Goal: Information Seeking & Learning: Learn about a topic

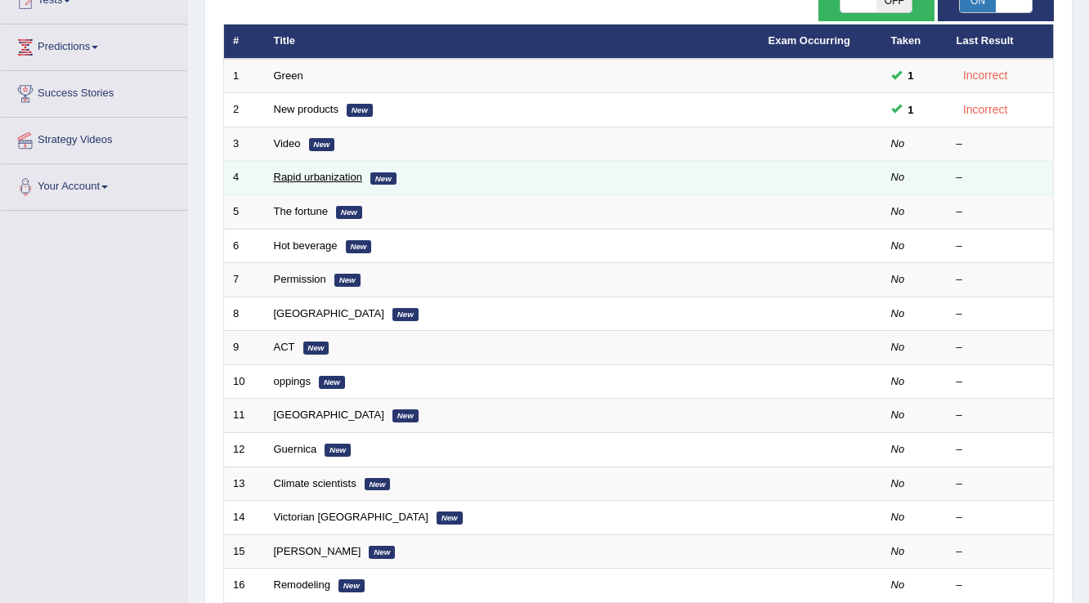
click at [277, 171] on link "Rapid urbanization" at bounding box center [318, 177] width 88 height 12
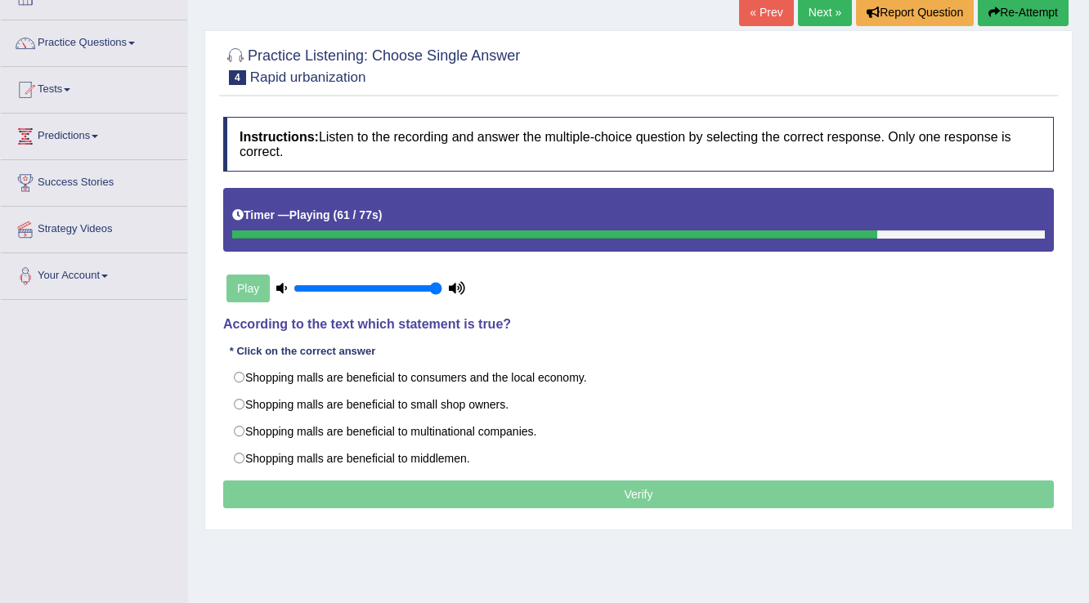
scroll to position [131, 0]
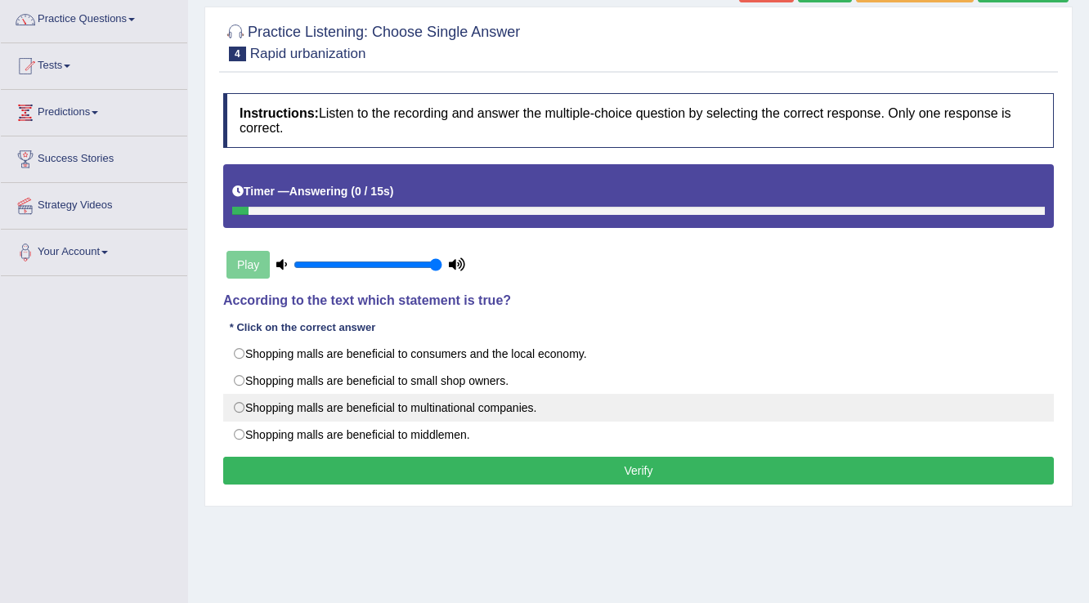
click at [514, 397] on label "Shopping malls are beneficial to multinational companies." at bounding box center [638, 408] width 830 height 28
radio input "true"
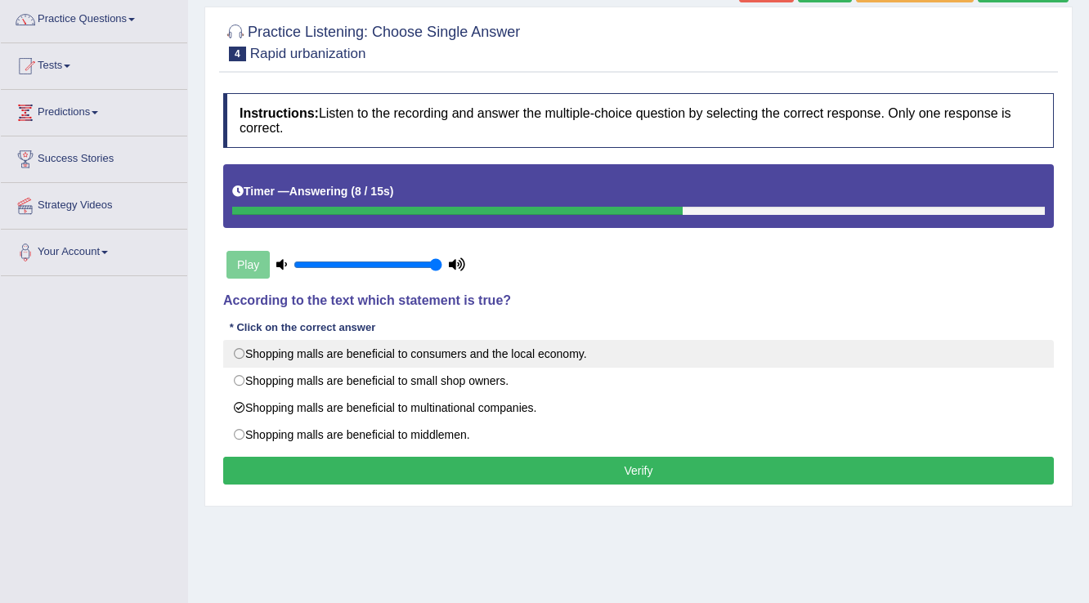
click at [445, 357] on label "Shopping malls are beneficial to consumers and the local economy." at bounding box center [638, 354] width 830 height 28
radio input "true"
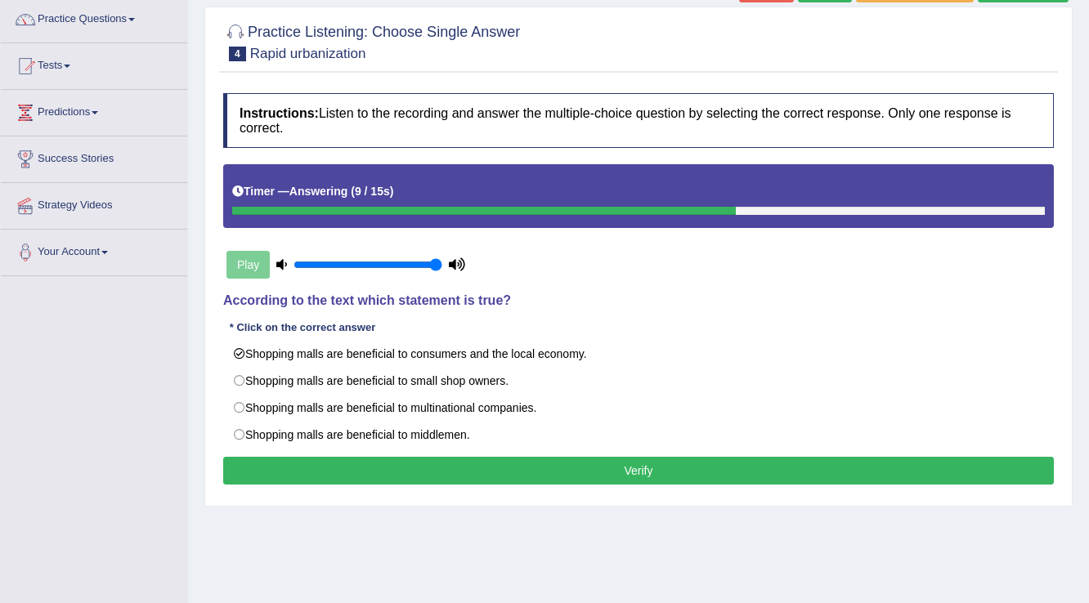
click at [432, 463] on button "Verify" at bounding box center [638, 471] width 830 height 28
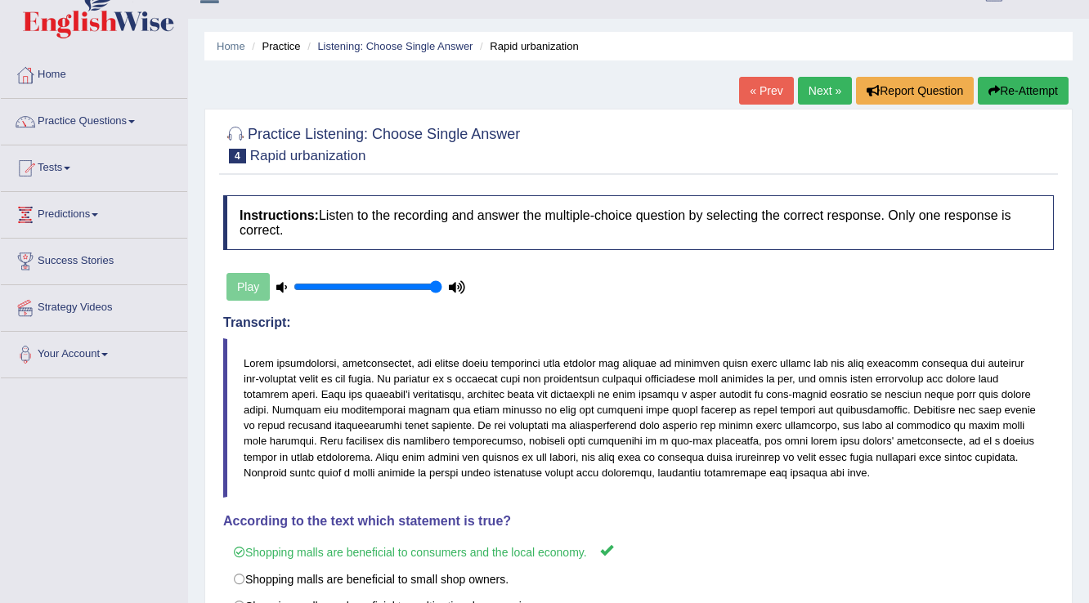
scroll to position [0, 0]
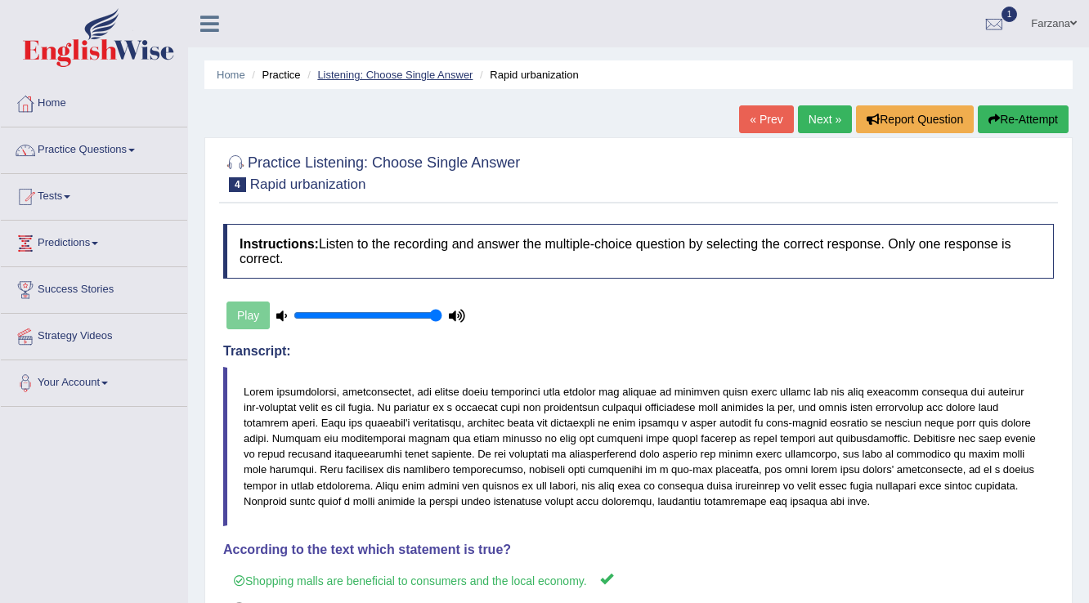
click at [392, 73] on link "Listening: Choose Single Answer" at bounding box center [394, 75] width 155 height 12
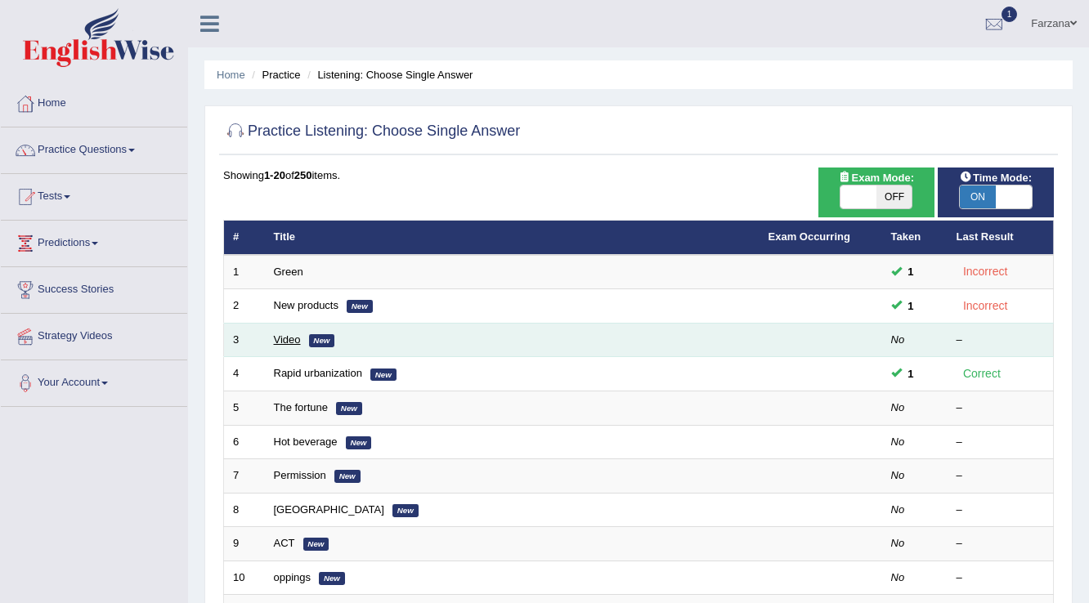
click at [283, 335] on link "Video" at bounding box center [287, 339] width 27 height 12
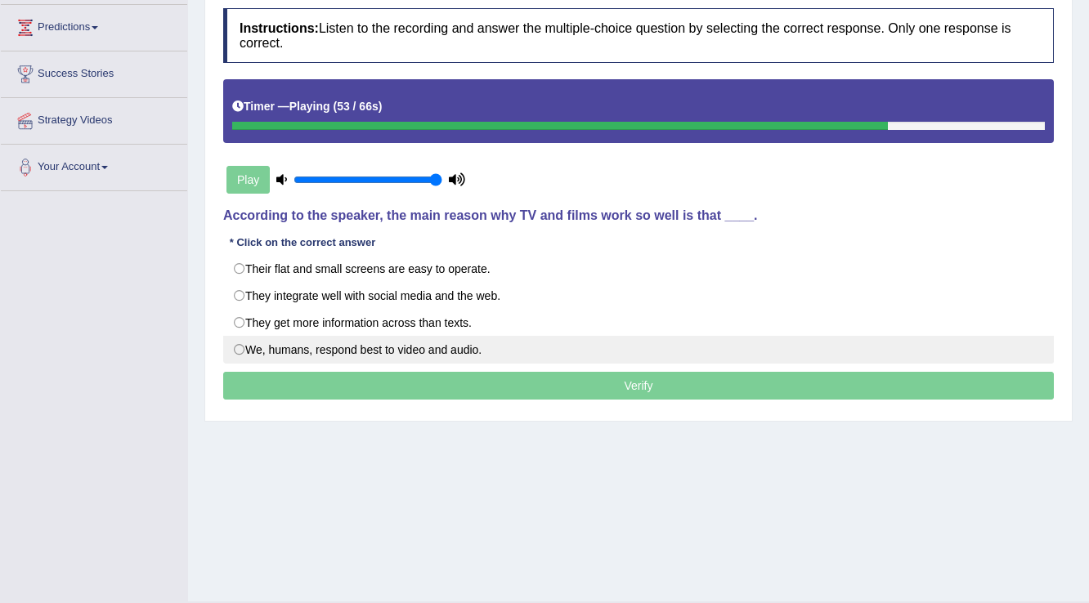
scroll to position [219, 0]
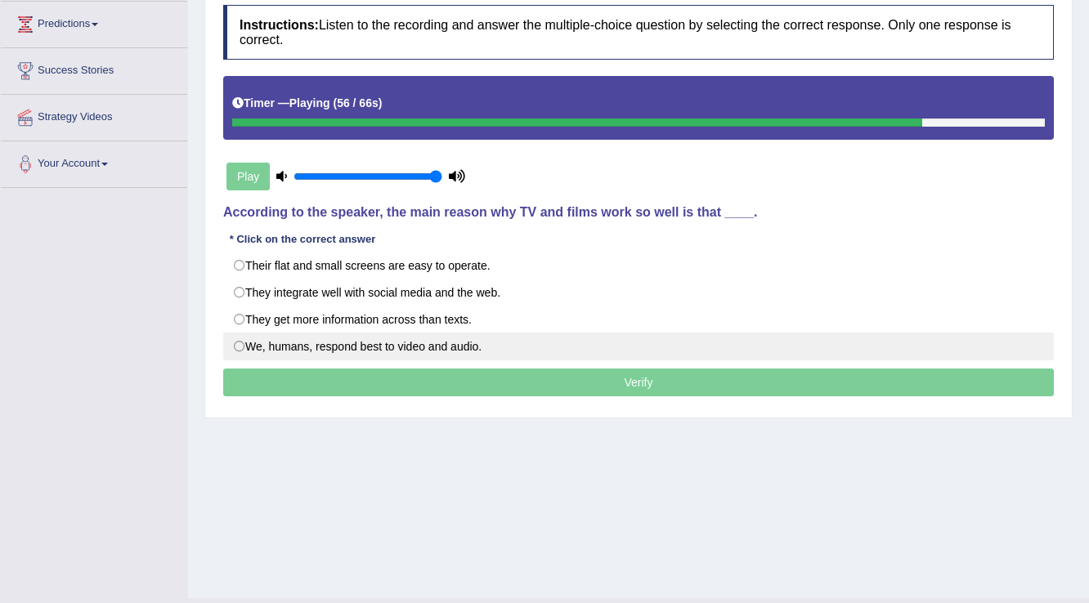
click at [235, 343] on label "We, humans, respond best to video and audio." at bounding box center [638, 347] width 830 height 28
radio input "true"
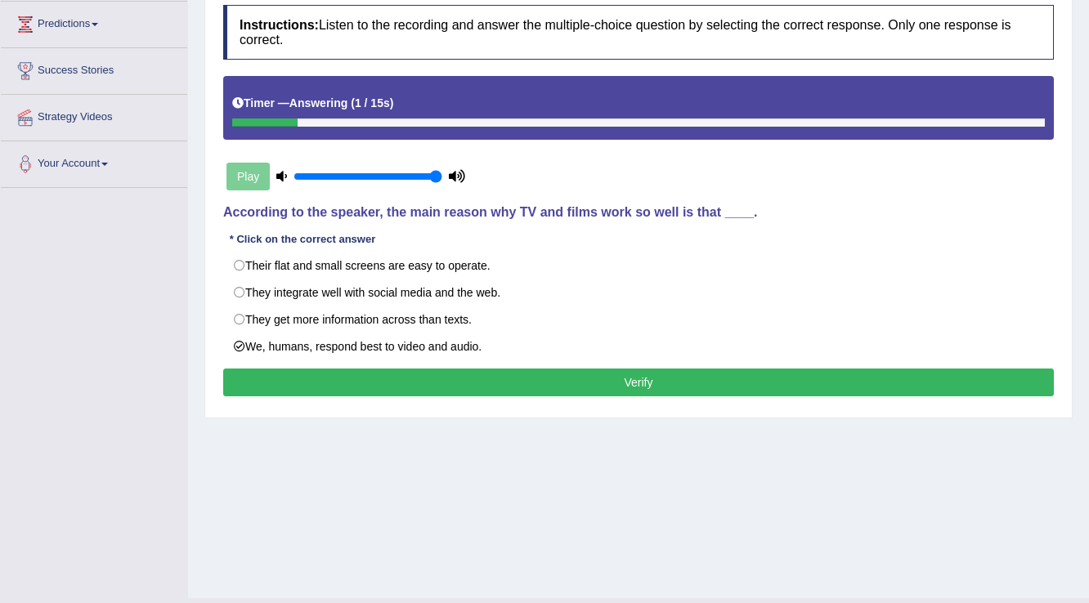
click at [442, 382] on button "Verify" at bounding box center [638, 383] width 830 height 28
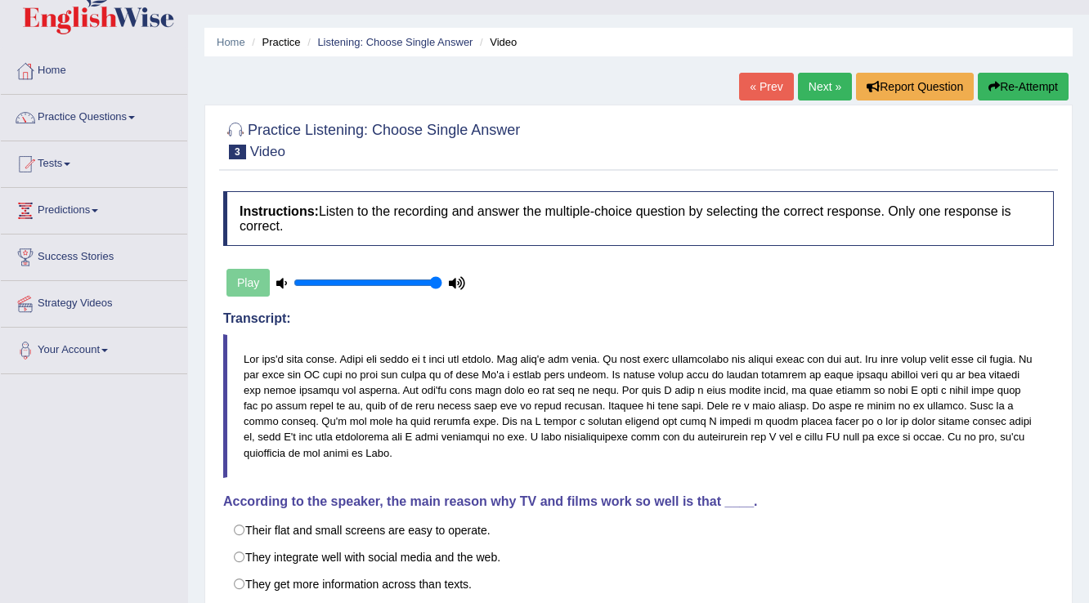
scroll to position [0, 0]
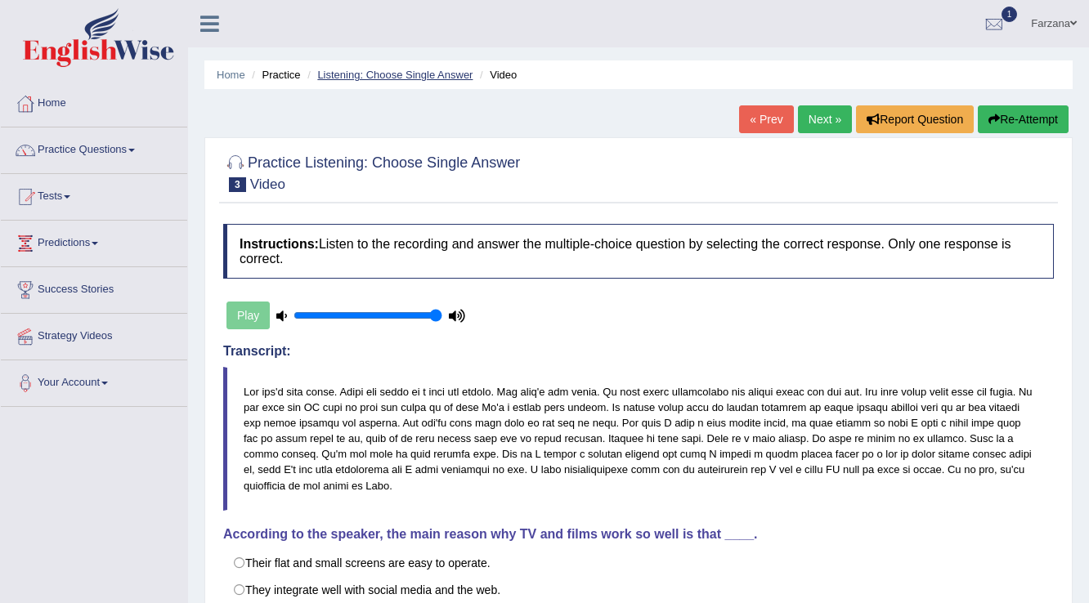
click at [377, 73] on link "Listening: Choose Single Answer" at bounding box center [394, 75] width 155 height 12
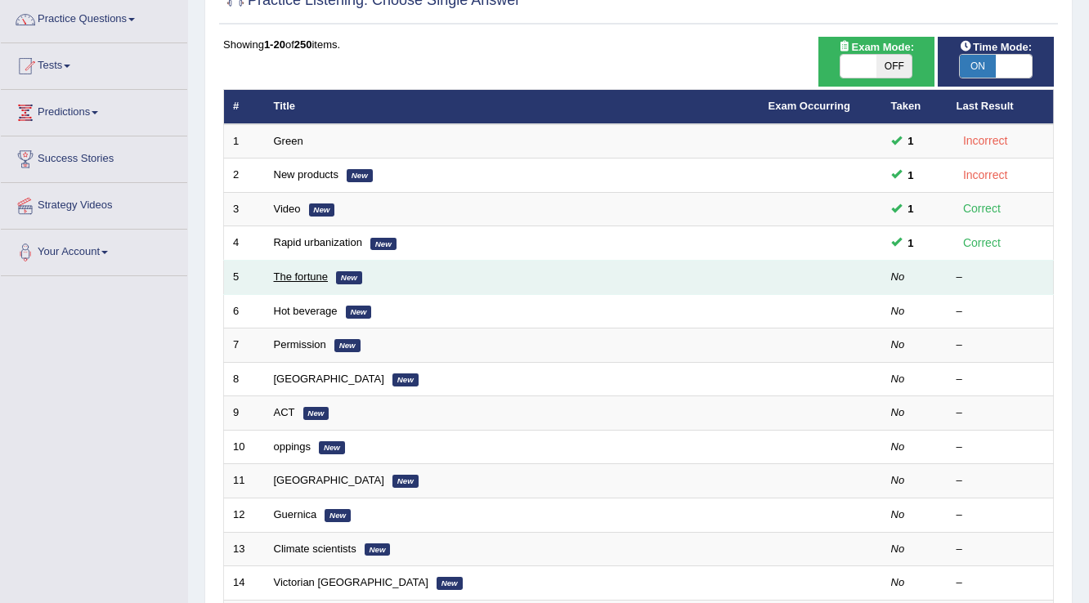
click at [308, 277] on link "The fortune" at bounding box center [301, 277] width 55 height 12
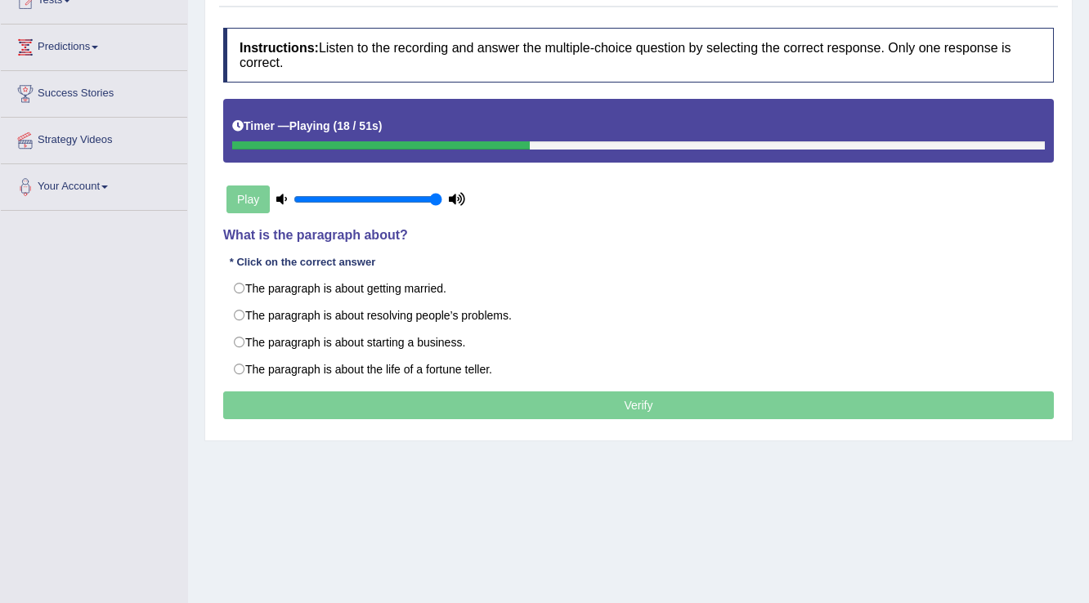
scroll to position [131, 0]
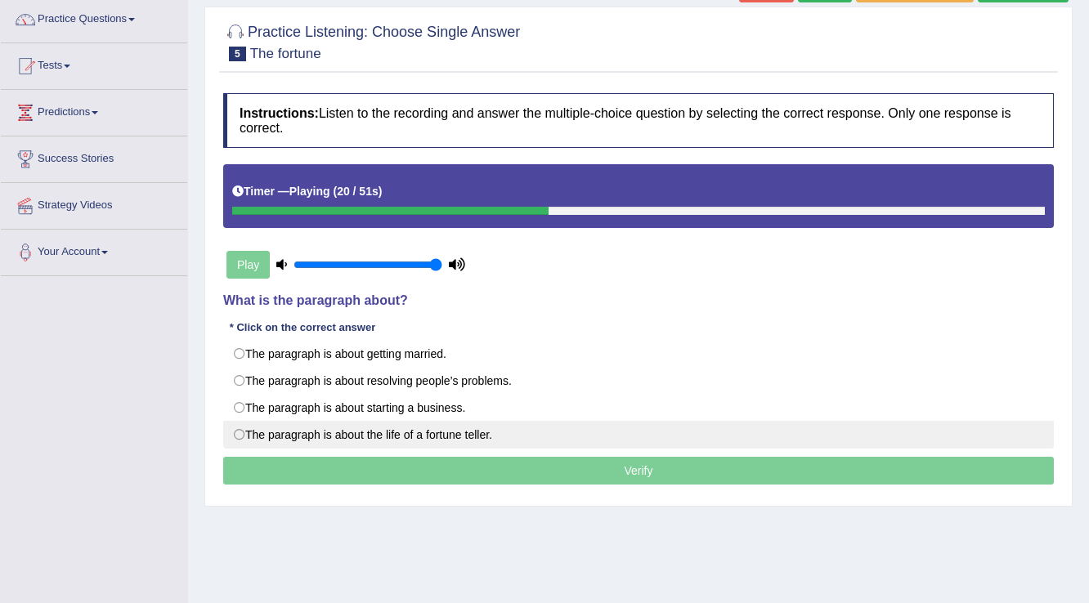
click at [360, 428] on label "The paragraph is about the life of a fortune teller." at bounding box center [638, 435] width 830 height 28
radio input "true"
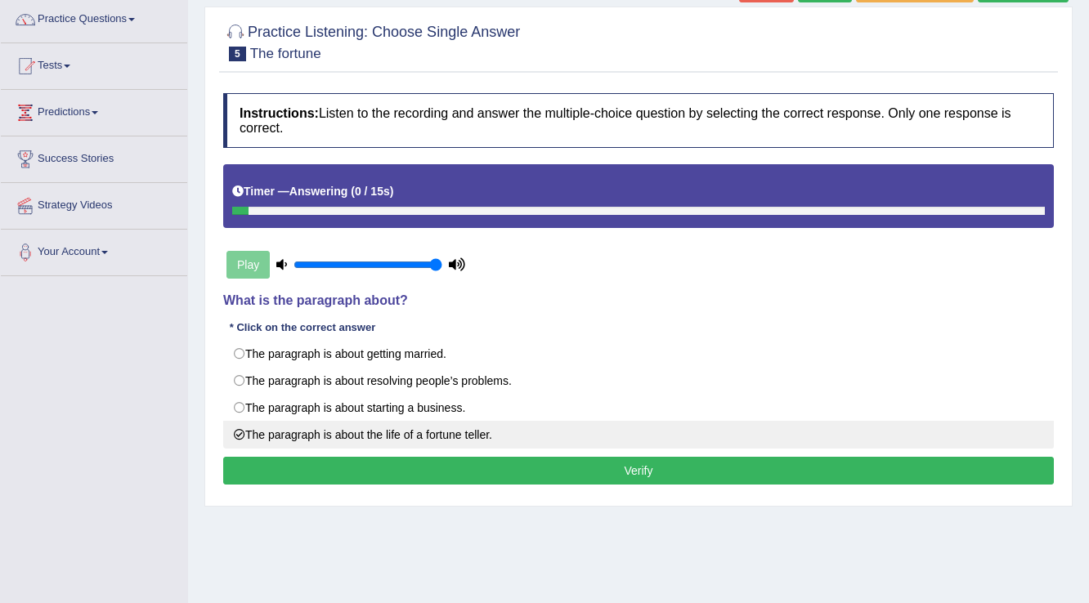
scroll to position [196, 0]
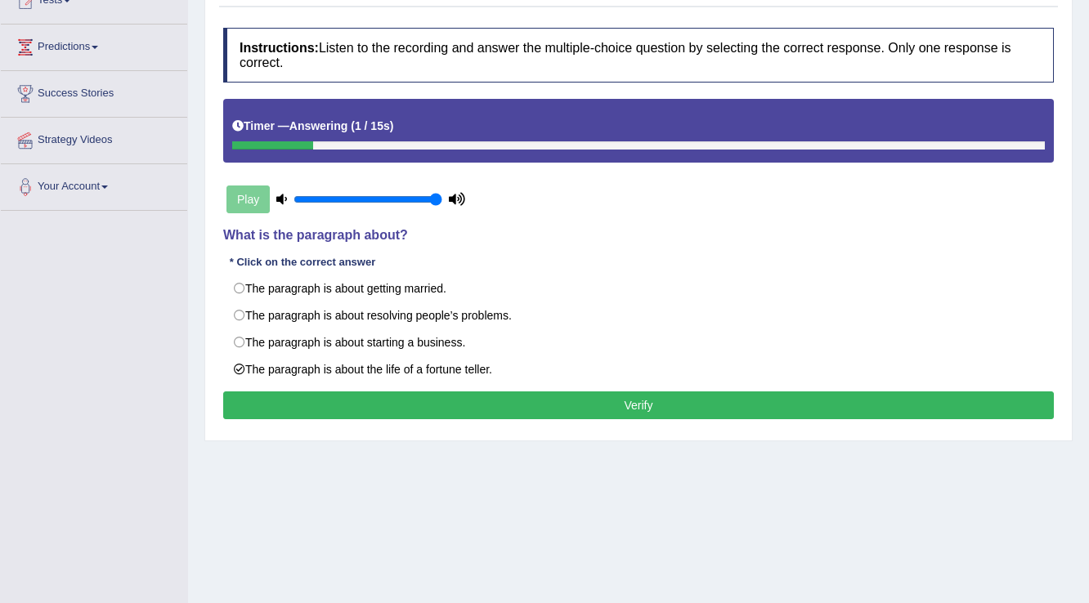
click at [628, 405] on button "Verify" at bounding box center [638, 405] width 830 height 28
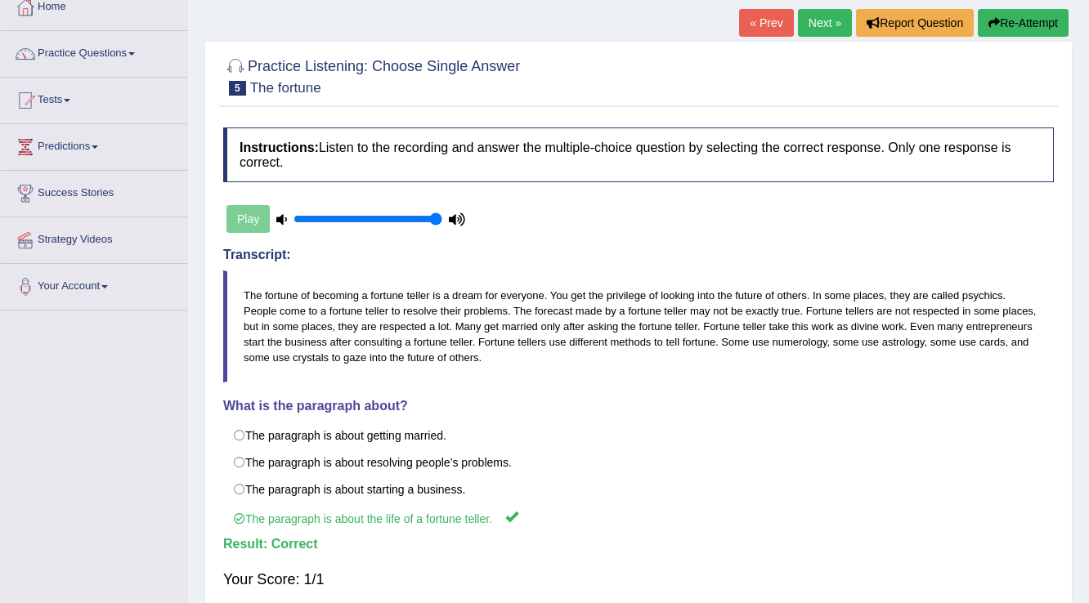
scroll to position [59, 0]
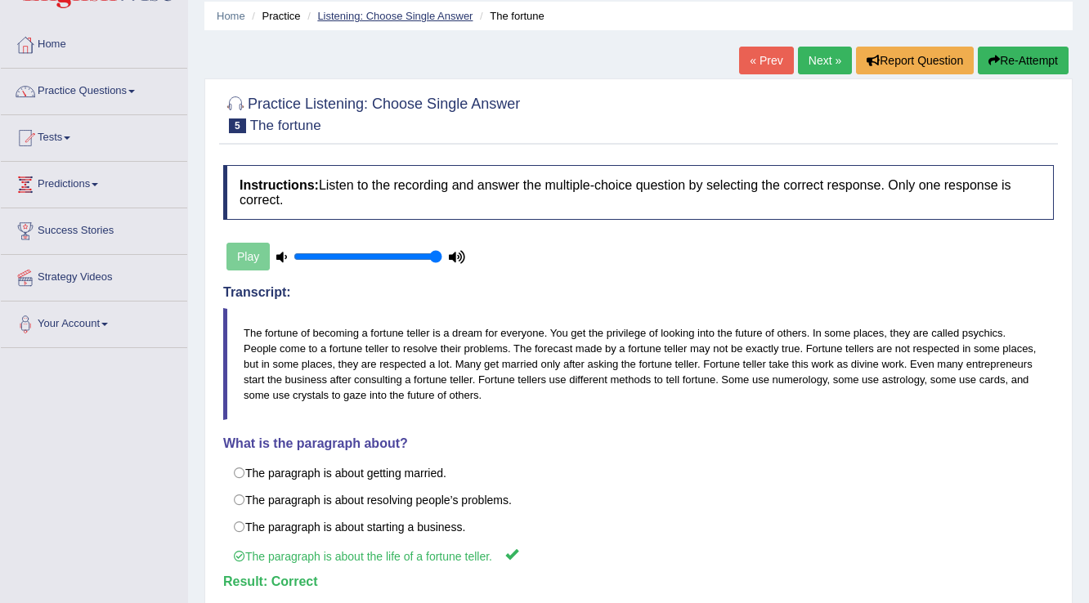
click at [406, 15] on link "Listening: Choose Single Answer" at bounding box center [394, 16] width 155 height 12
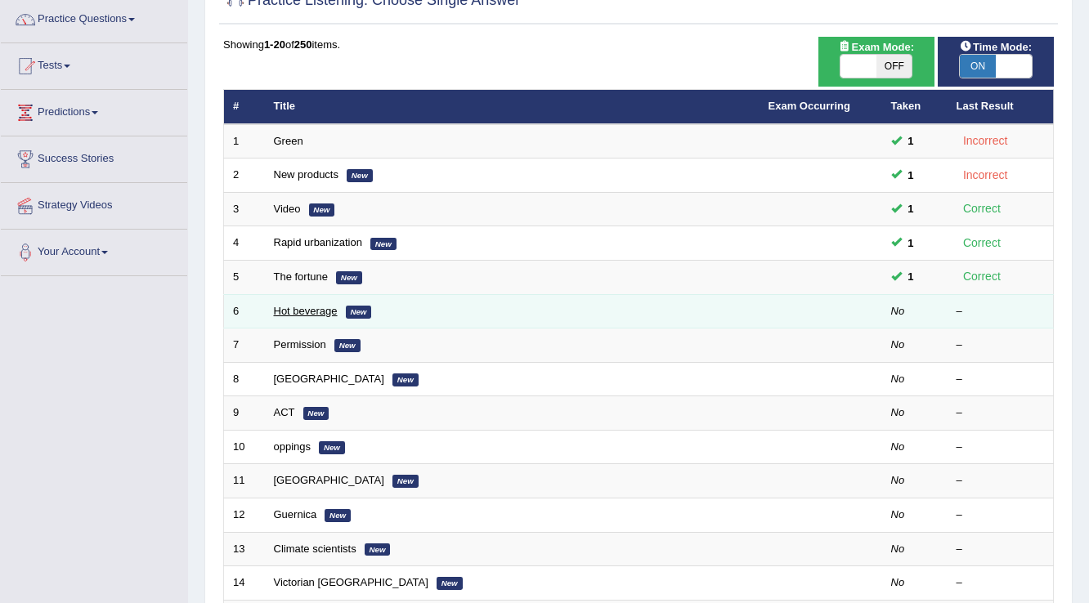
click at [329, 311] on link "Hot beverage" at bounding box center [306, 311] width 64 height 12
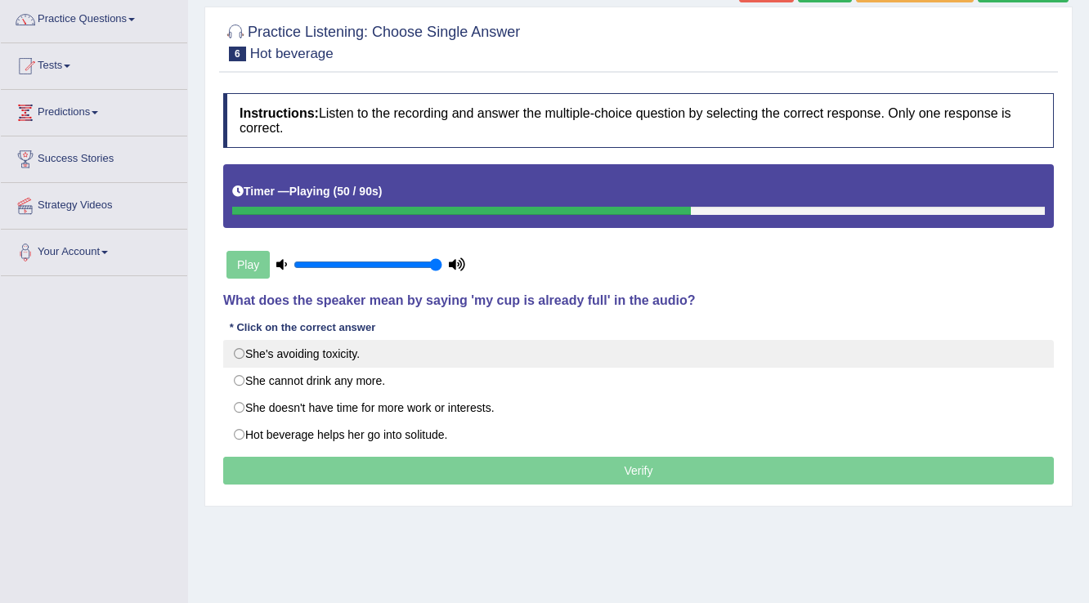
click at [302, 358] on label "She's avoiding toxicity." at bounding box center [638, 354] width 830 height 28
radio input "true"
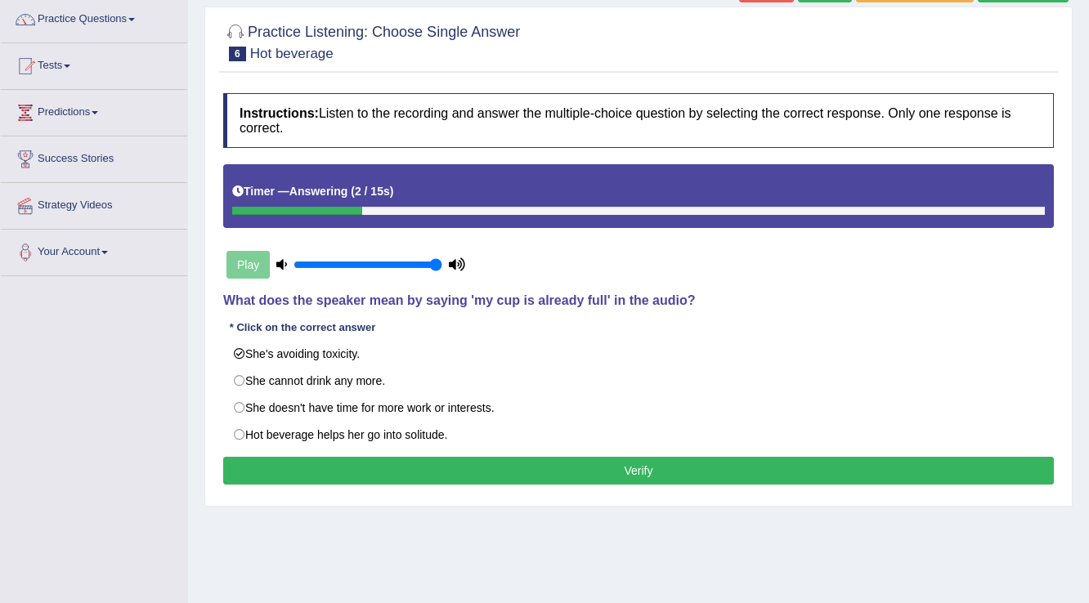
click at [593, 467] on button "Verify" at bounding box center [638, 471] width 830 height 28
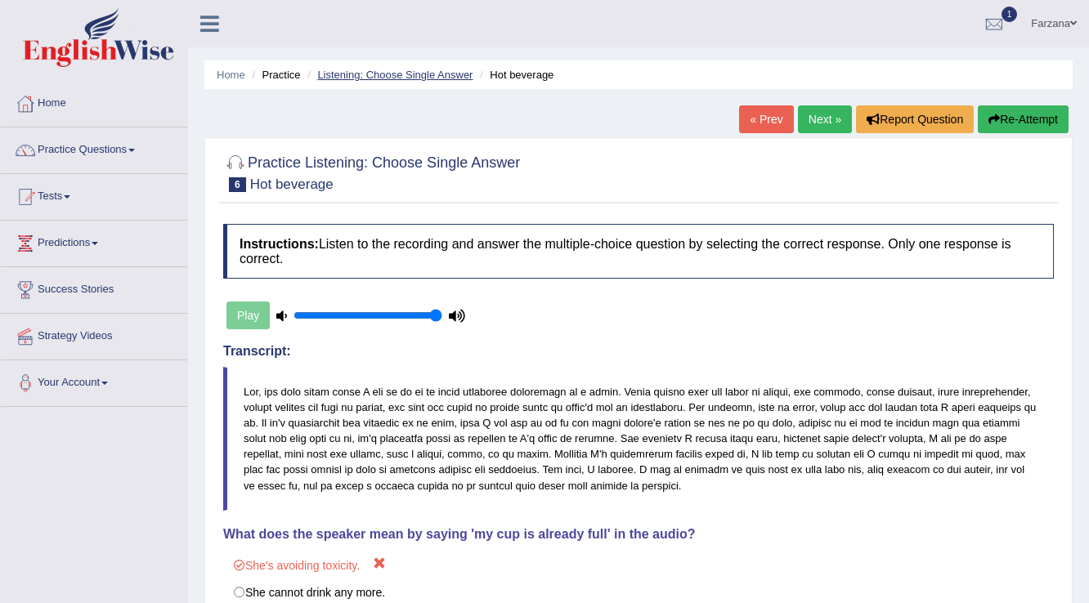
click at [428, 78] on link "Listening: Choose Single Answer" at bounding box center [394, 75] width 155 height 12
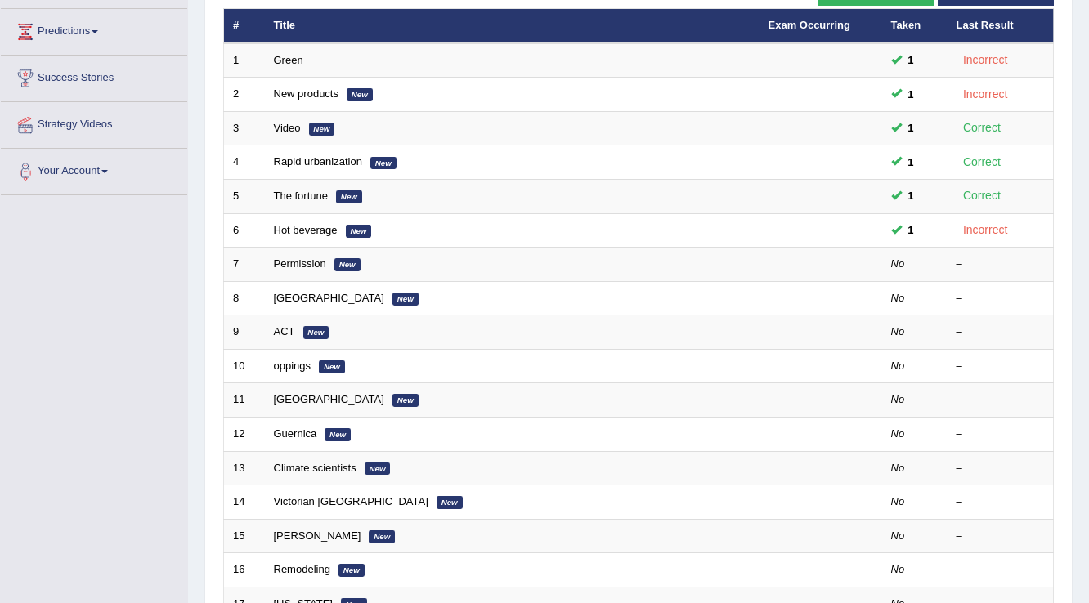
scroll to position [262, 0]
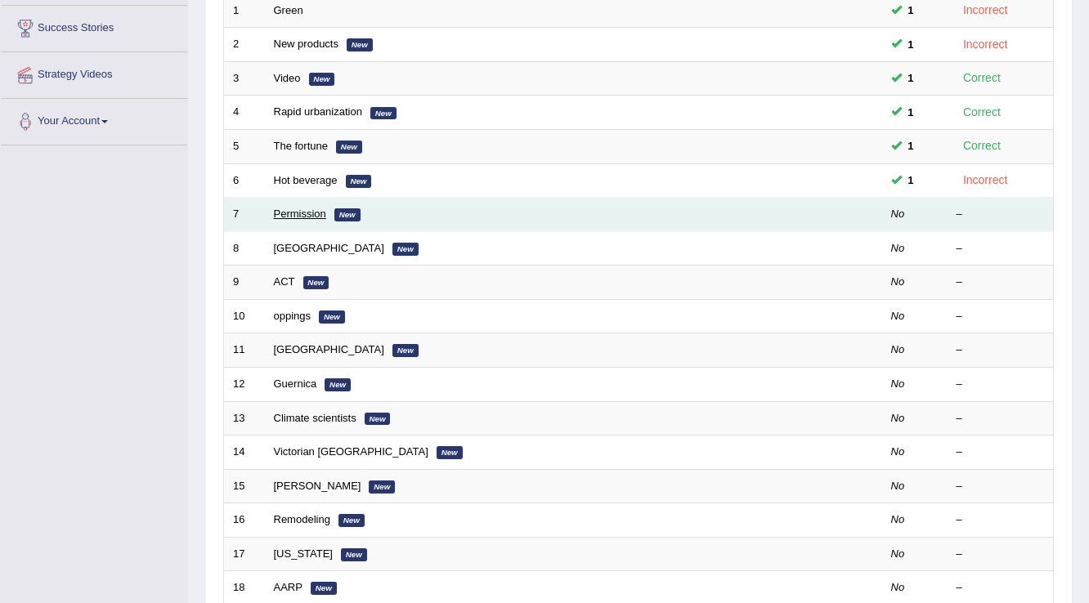
click at [293, 210] on link "Permission" at bounding box center [300, 214] width 52 height 12
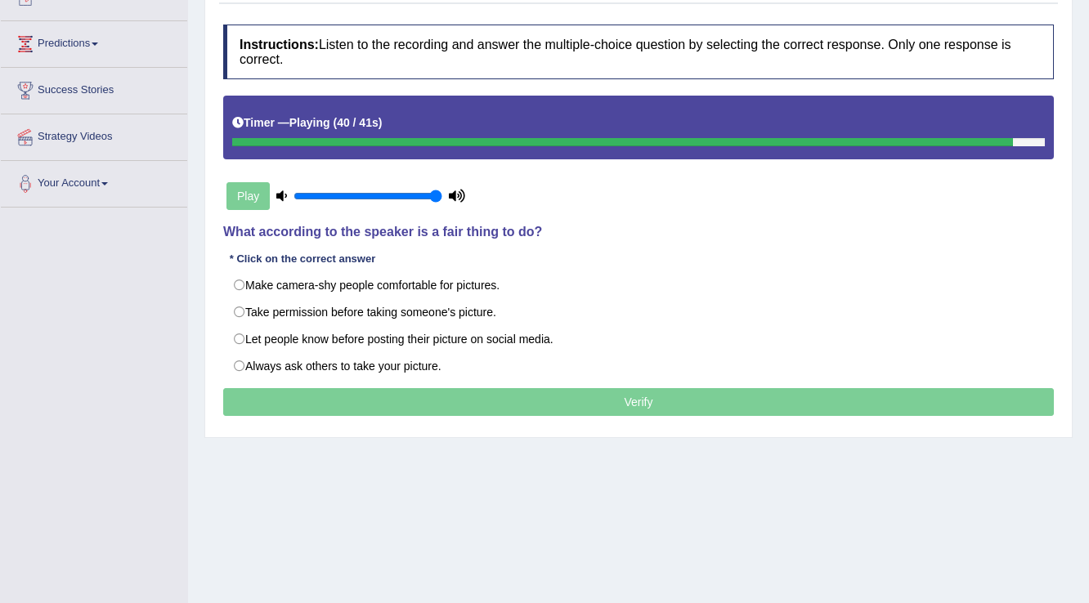
scroll to position [124, 0]
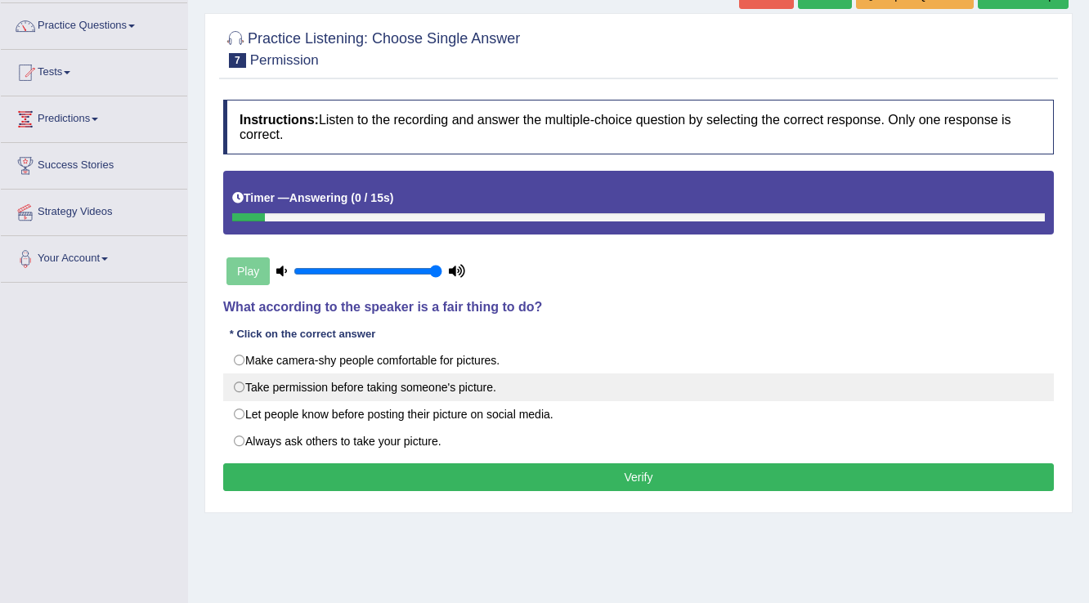
click at [352, 391] on label "Take permission before taking someone's picture." at bounding box center [638, 387] width 830 height 28
radio input "true"
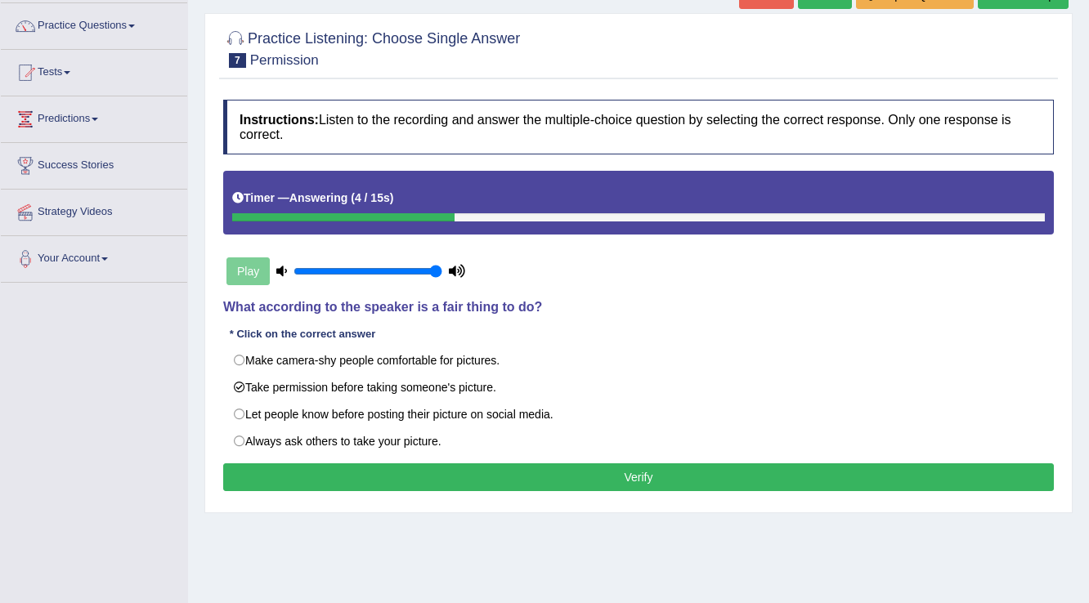
click at [334, 482] on button "Verify" at bounding box center [638, 477] width 830 height 28
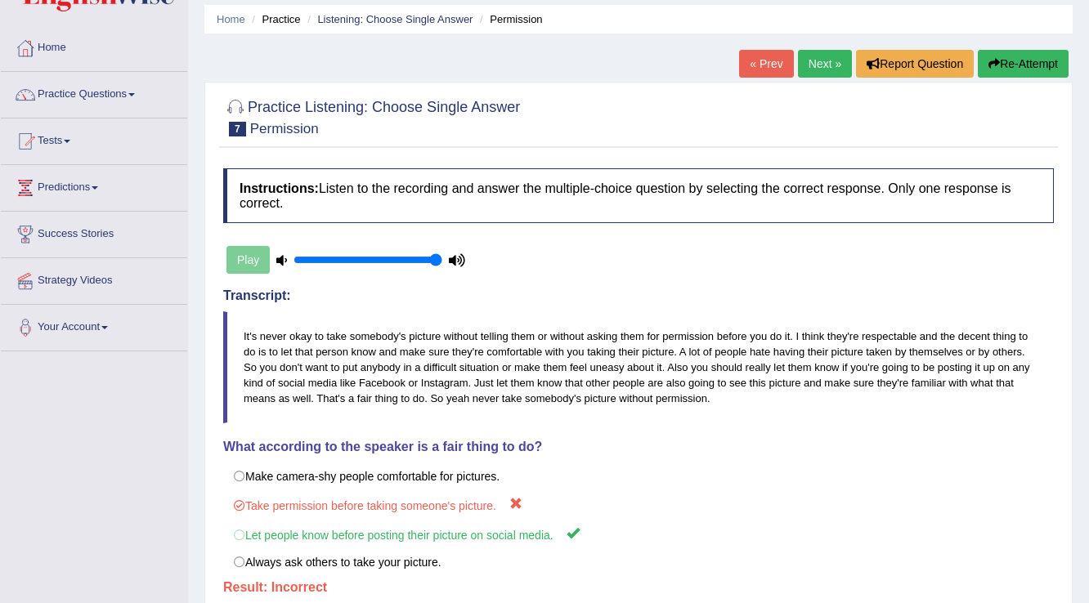
scroll to position [0, 0]
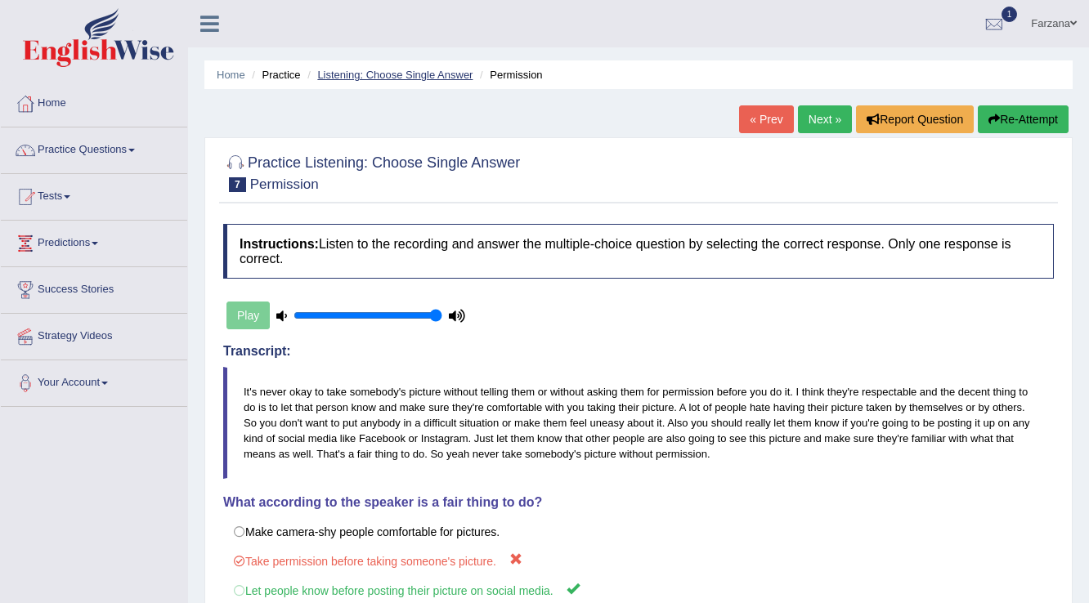
click at [343, 69] on link "Listening: Choose Single Answer" at bounding box center [394, 75] width 155 height 12
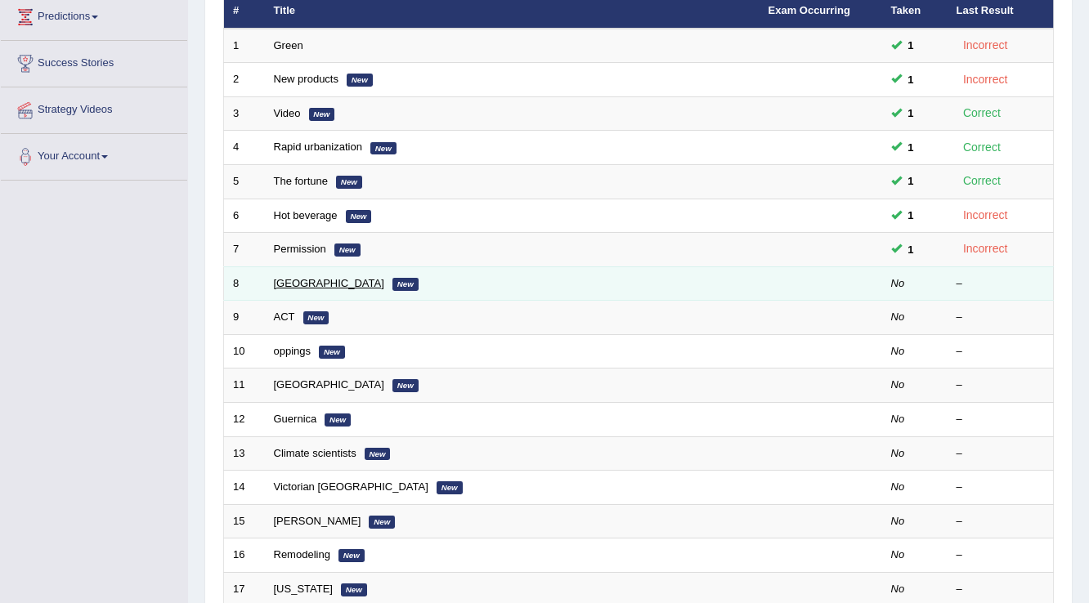
click at [291, 281] on link "[GEOGRAPHIC_DATA]" at bounding box center [329, 283] width 110 height 12
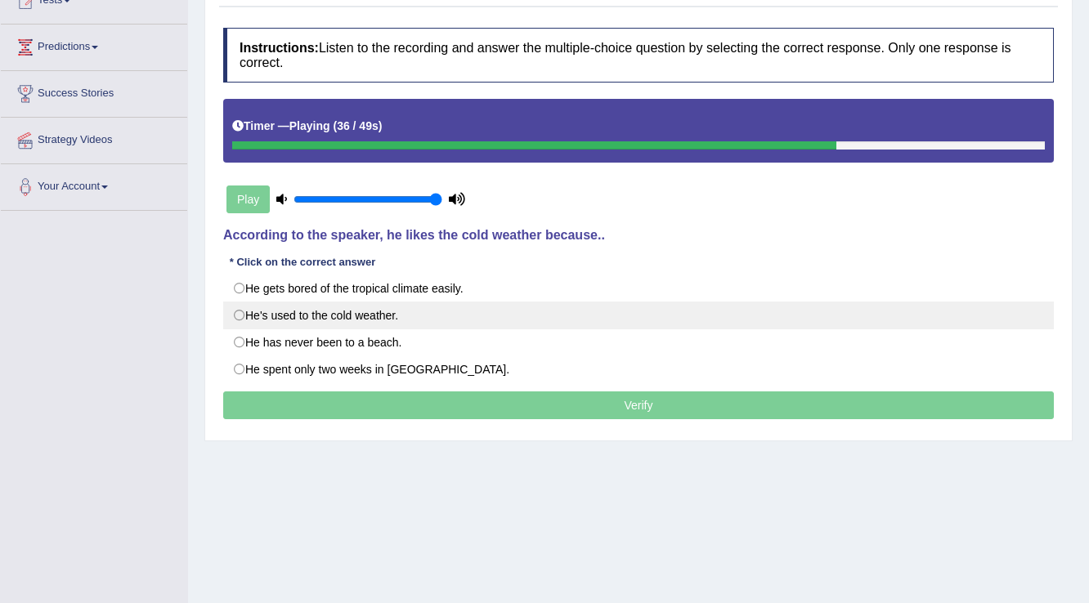
click at [246, 318] on label "He's used to the cold weather." at bounding box center [638, 316] width 830 height 28
radio input "true"
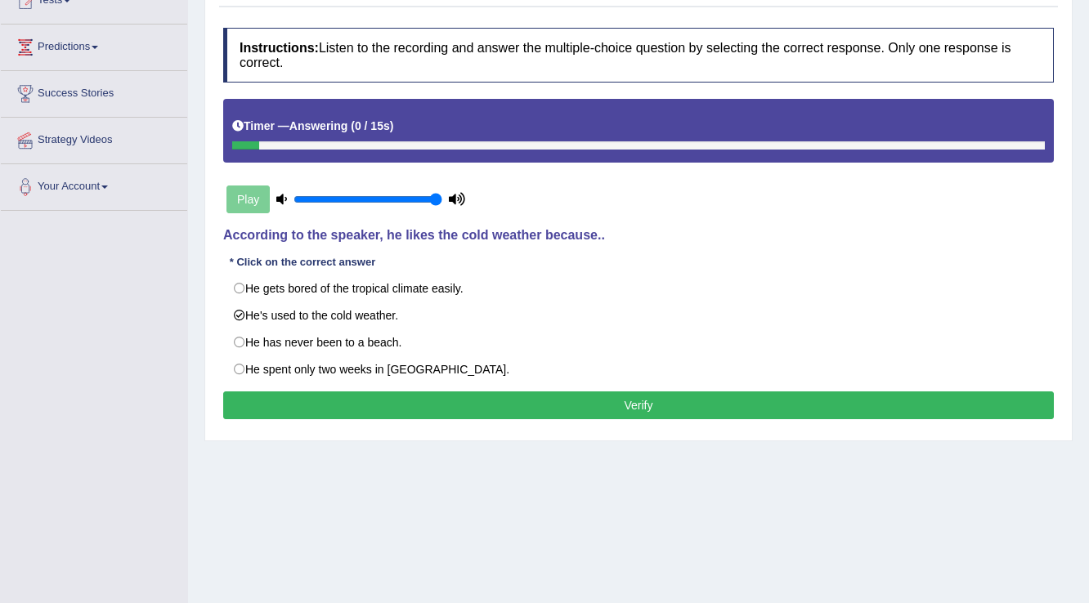
click at [550, 408] on button "Verify" at bounding box center [638, 405] width 830 height 28
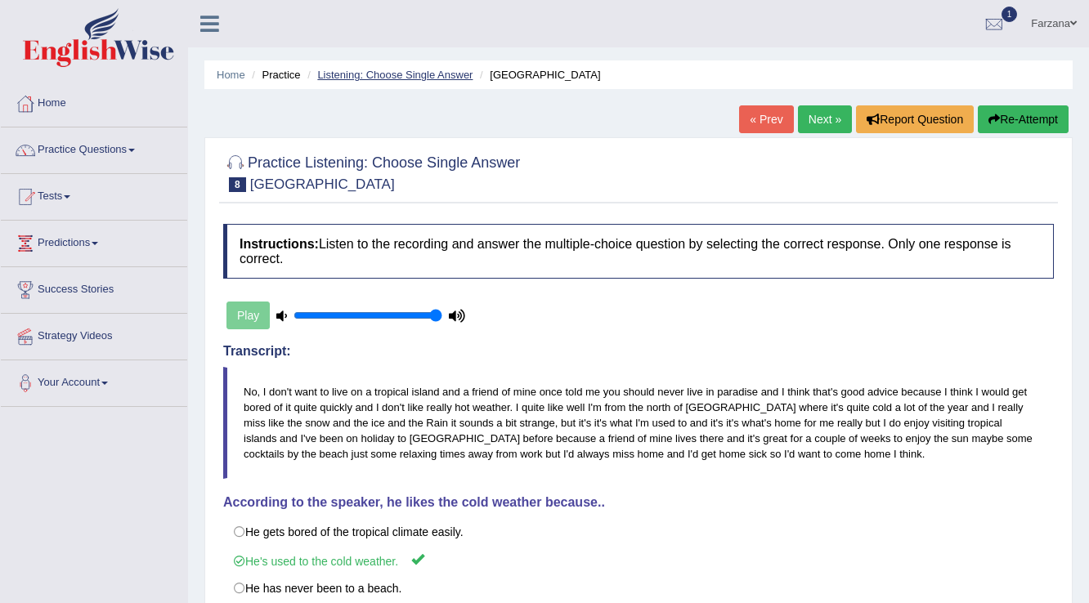
click at [380, 79] on link "Listening: Choose Single Answer" at bounding box center [394, 75] width 155 height 12
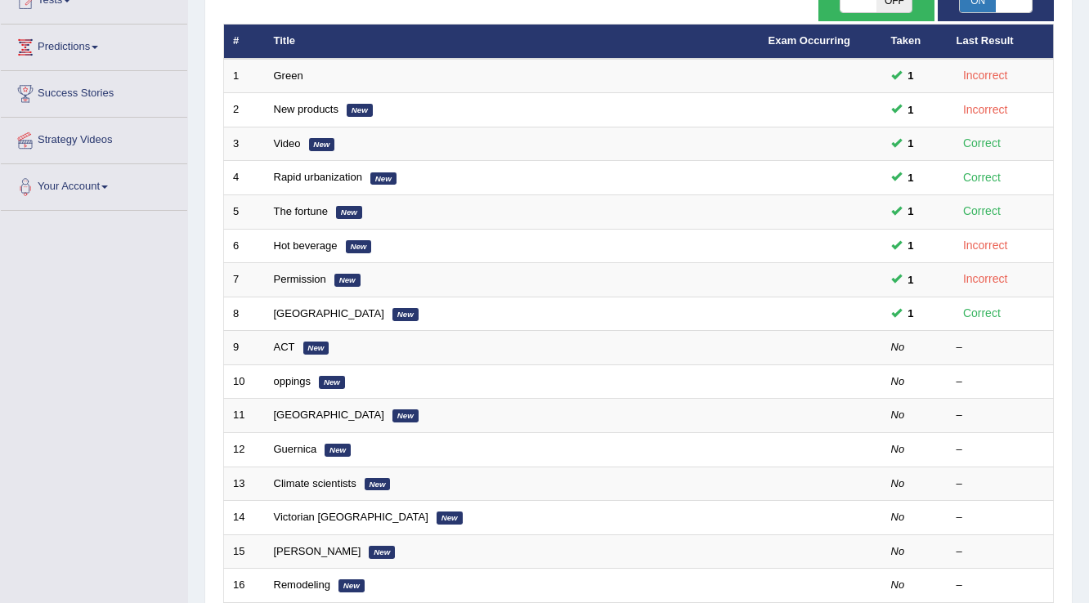
scroll to position [262, 0]
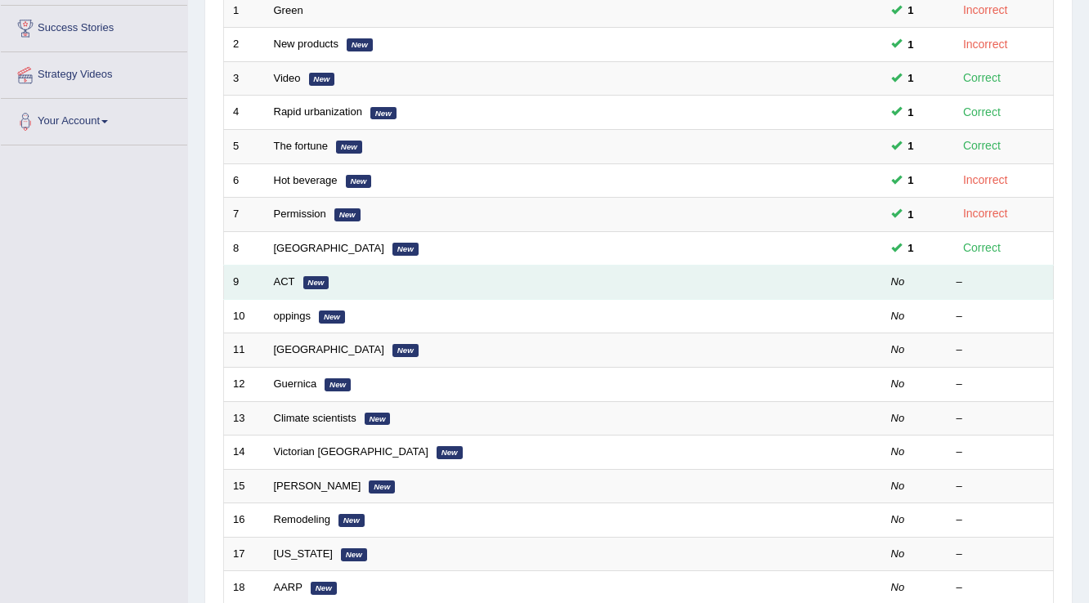
click at [271, 281] on td "ACT New" at bounding box center [512, 283] width 494 height 34
click at [291, 276] on link "ACT" at bounding box center [284, 281] width 21 height 12
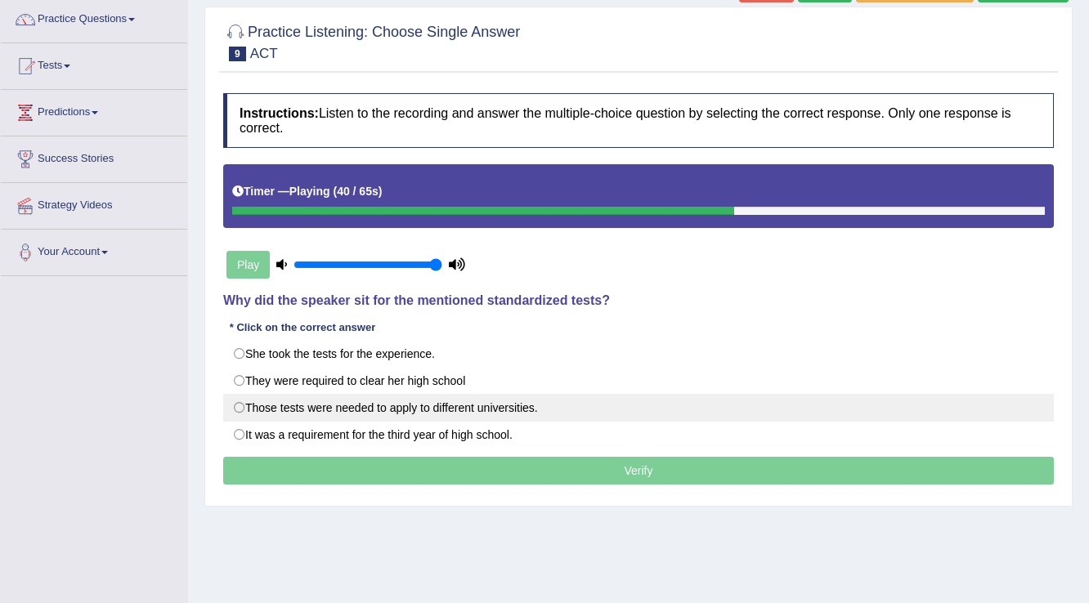
click at [405, 402] on label "Those tests were needed to apply to different universities." at bounding box center [638, 408] width 830 height 28
radio input "true"
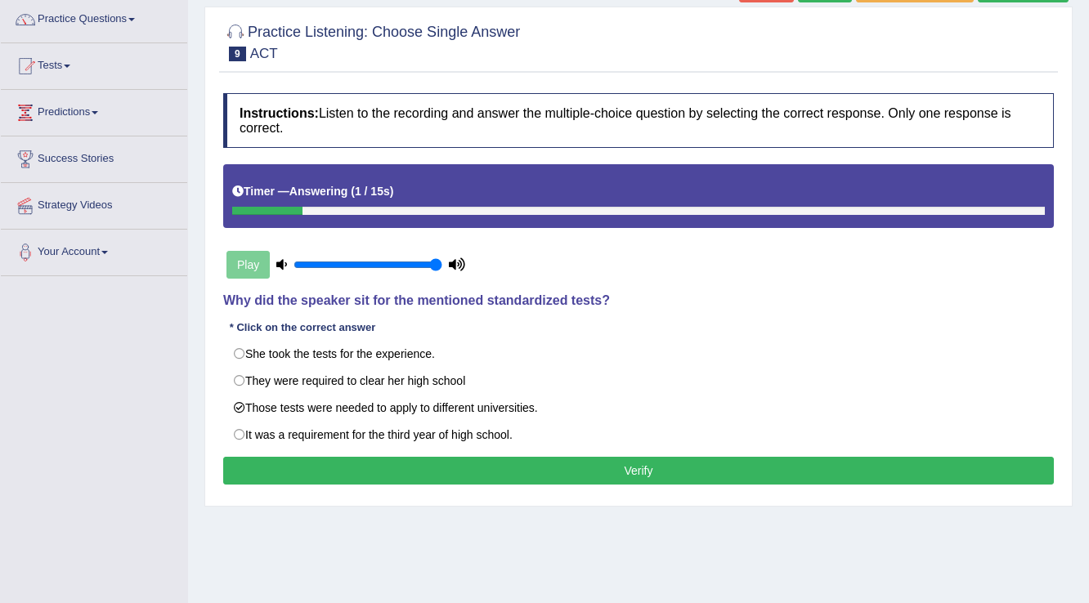
click at [520, 480] on button "Verify" at bounding box center [638, 471] width 830 height 28
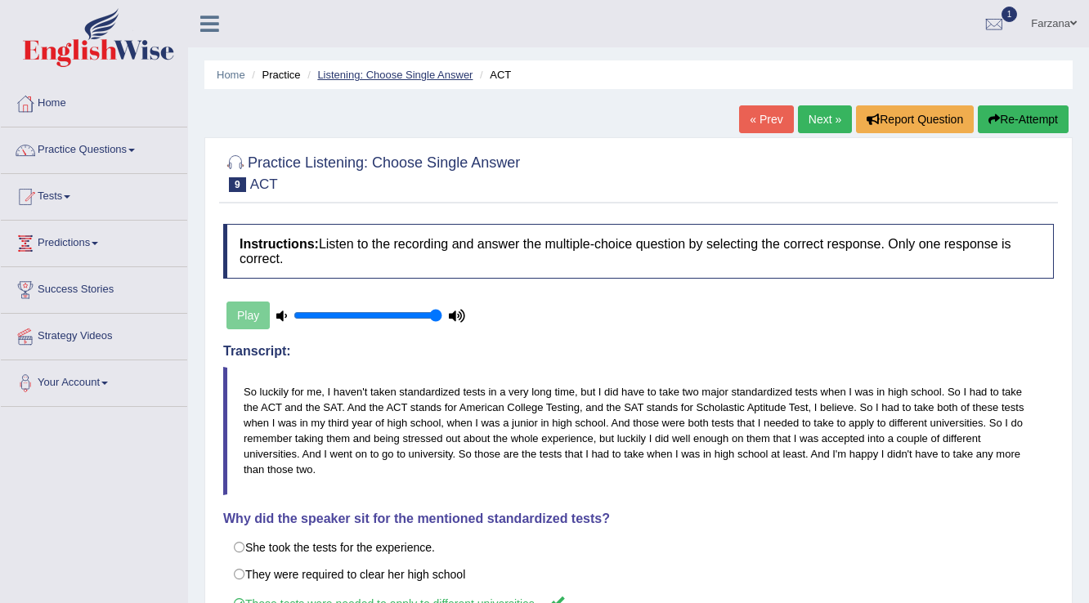
click at [412, 78] on link "Listening: Choose Single Answer" at bounding box center [394, 75] width 155 height 12
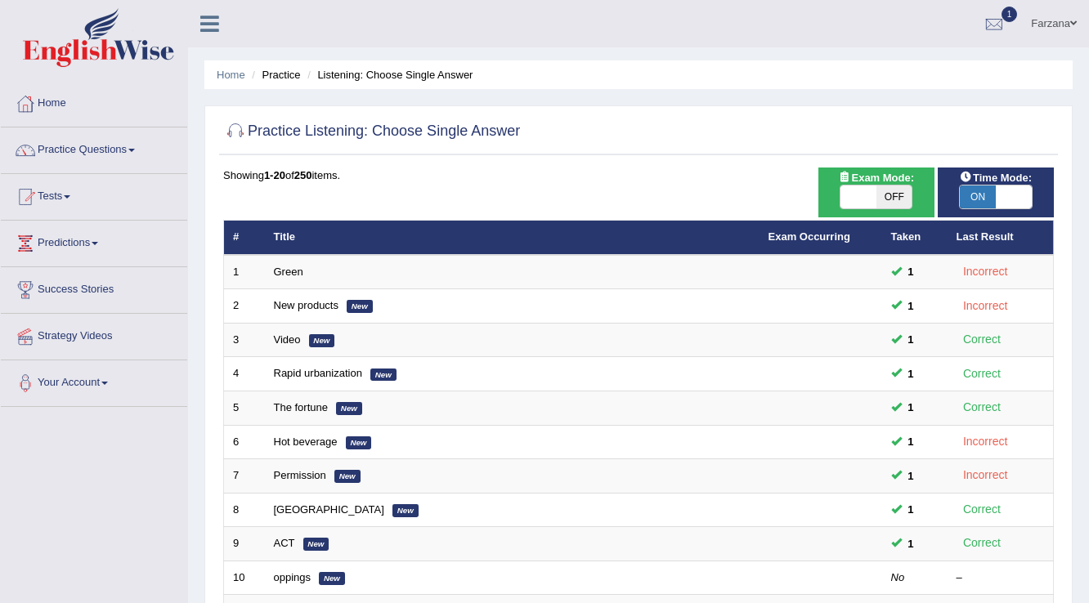
scroll to position [262, 0]
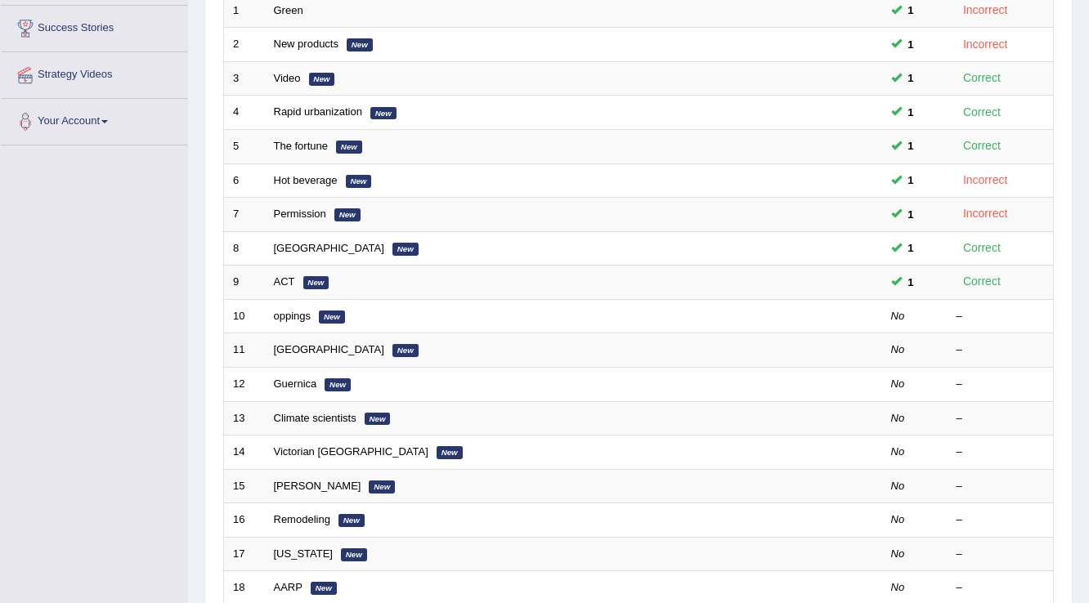
click at [309, 315] on link "oppings" at bounding box center [293, 316] width 38 height 12
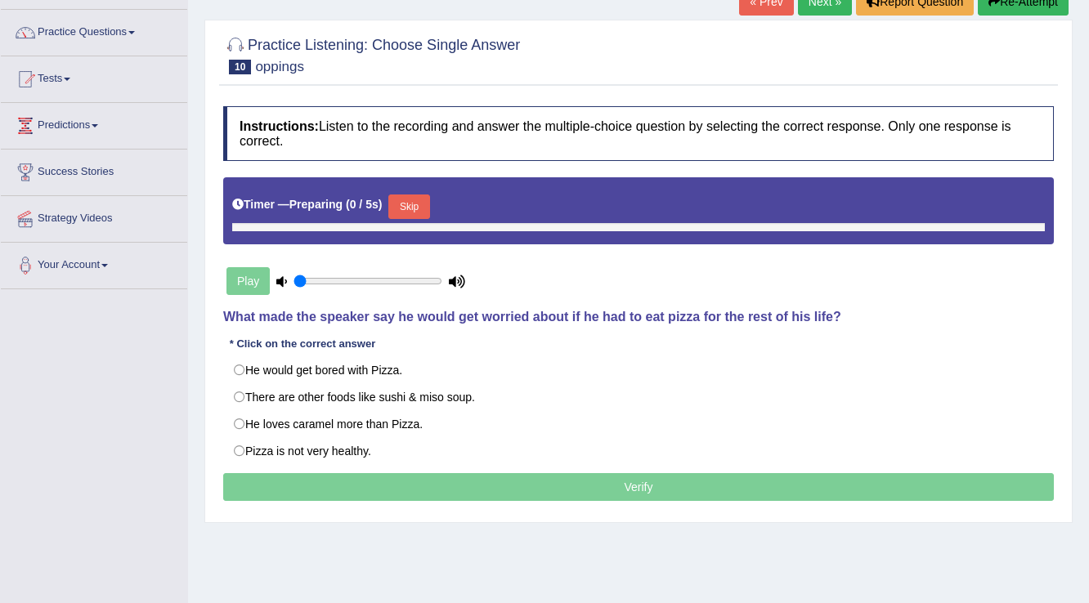
type input "1"
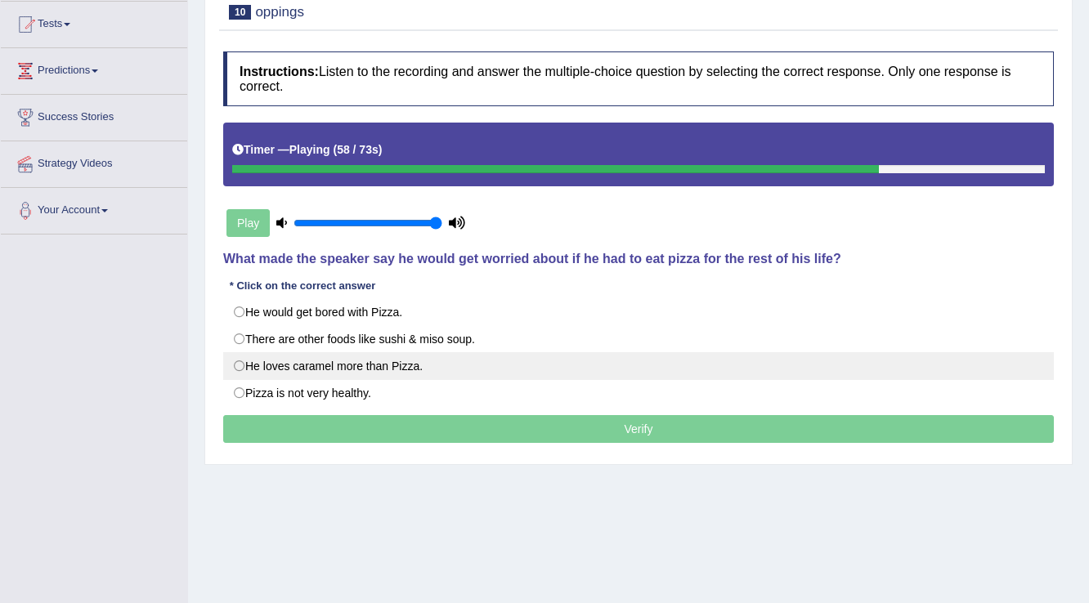
scroll to position [196, 0]
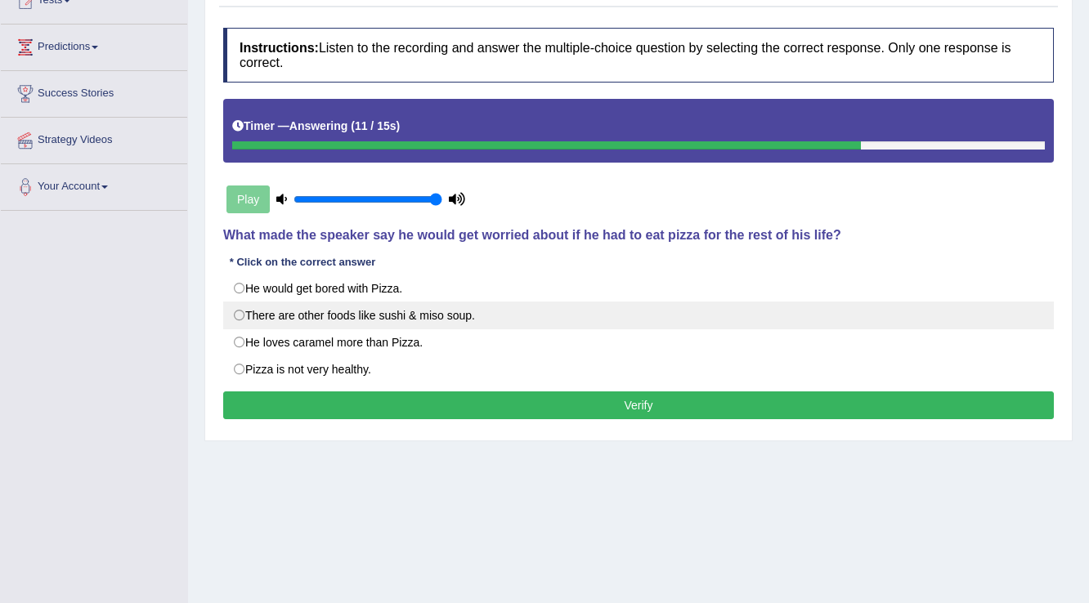
click at [417, 311] on label "There are other foods like sushi & miso soup." at bounding box center [638, 316] width 830 height 28
radio input "true"
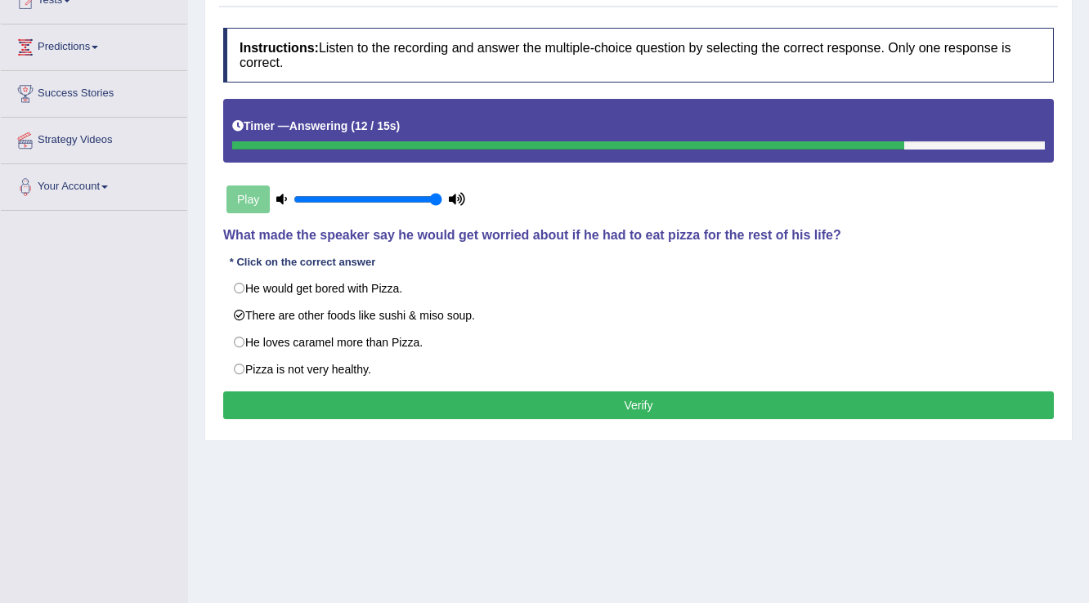
click at [434, 410] on button "Verify" at bounding box center [638, 405] width 830 height 28
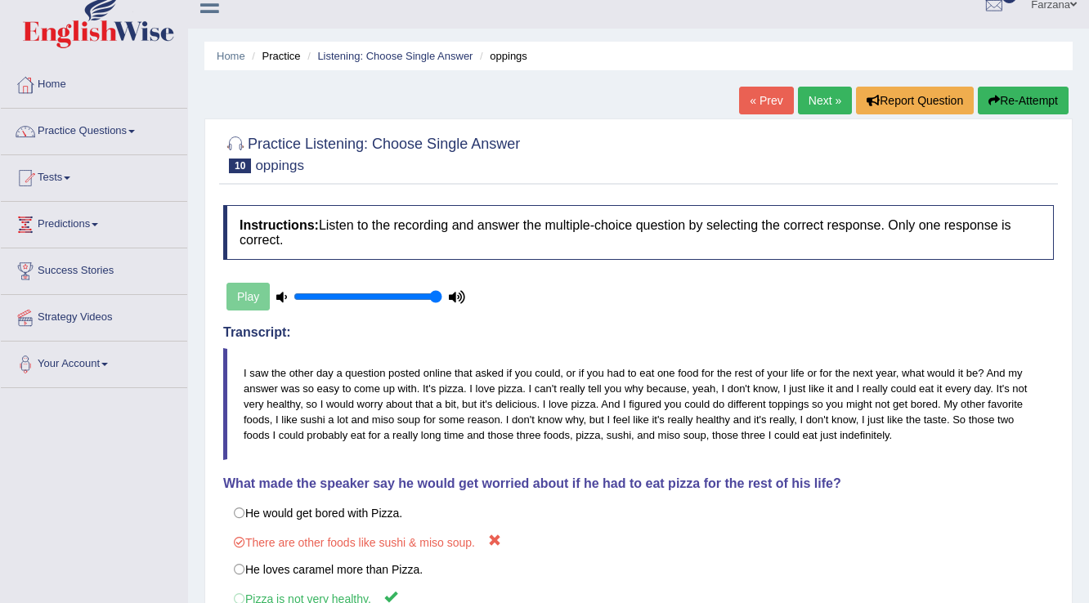
scroll to position [0, 0]
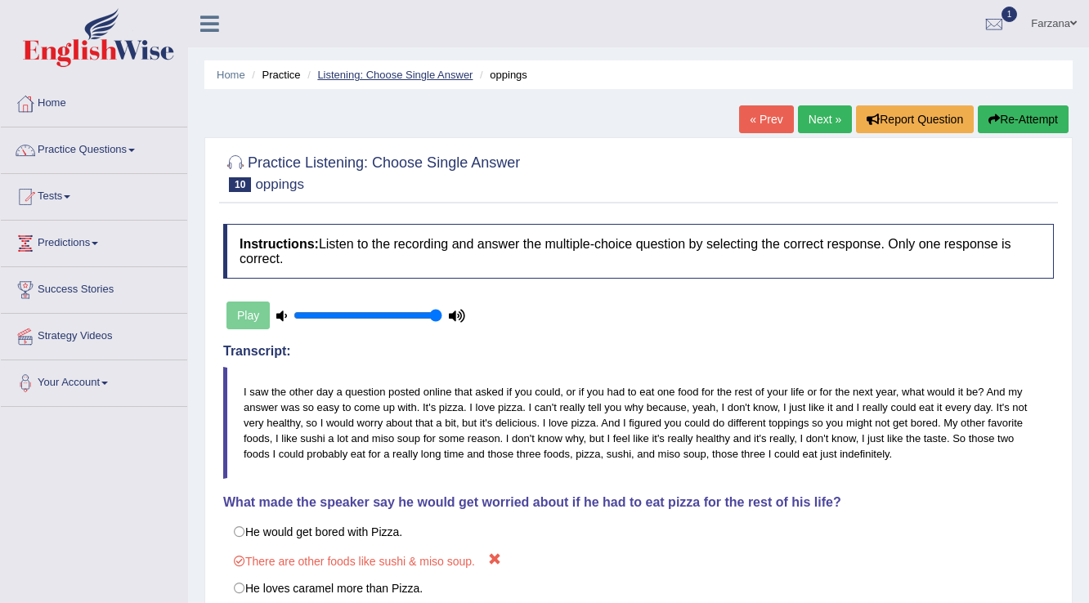
click at [441, 75] on link "Listening: Choose Single Answer" at bounding box center [394, 75] width 155 height 12
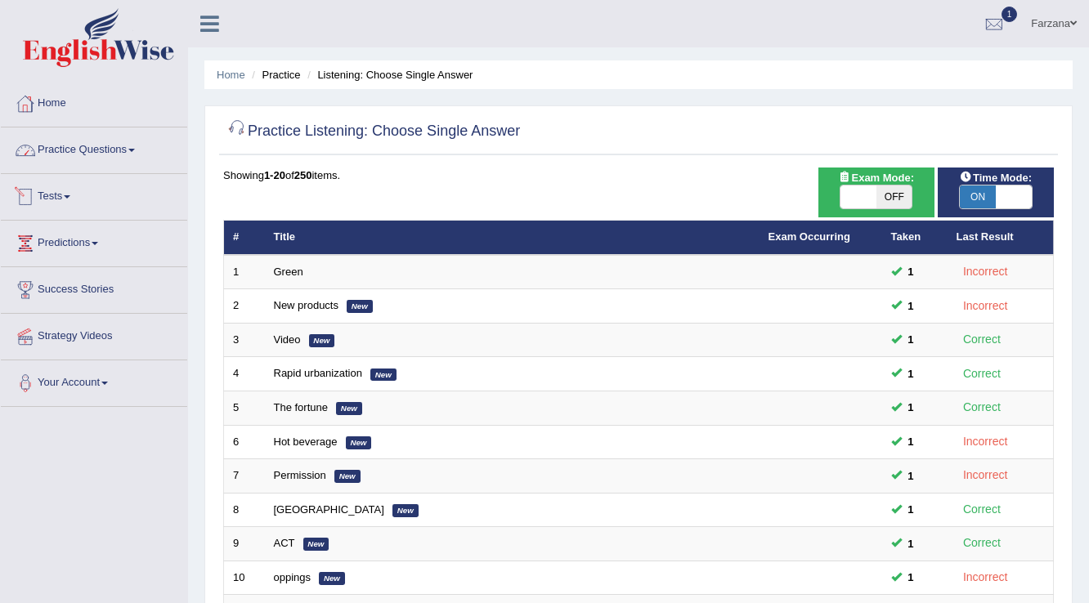
click at [133, 156] on link "Practice Questions" at bounding box center [94, 147] width 186 height 41
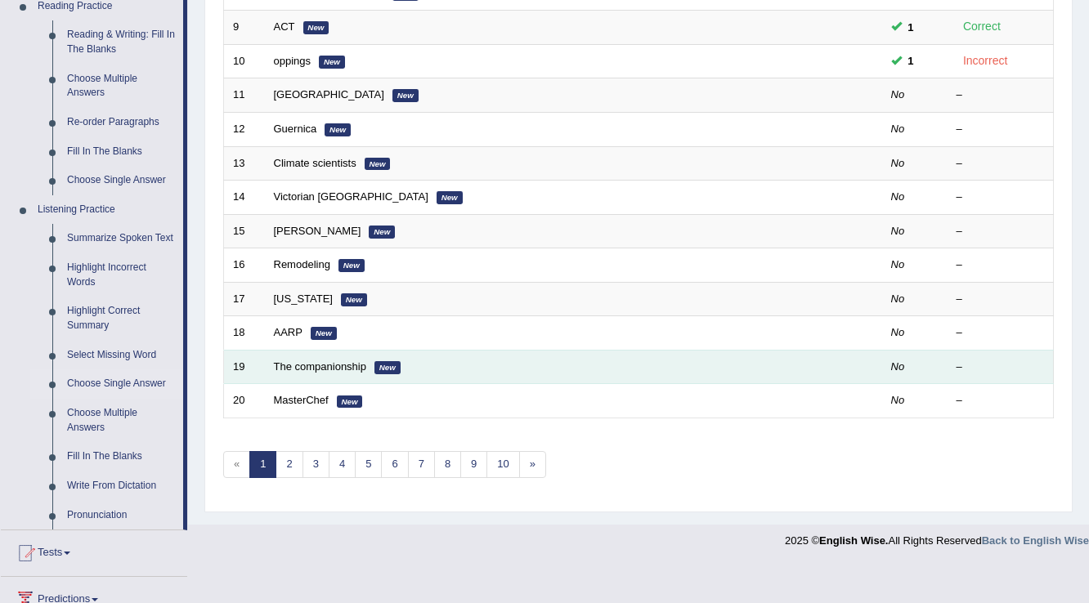
scroll to position [523, 0]
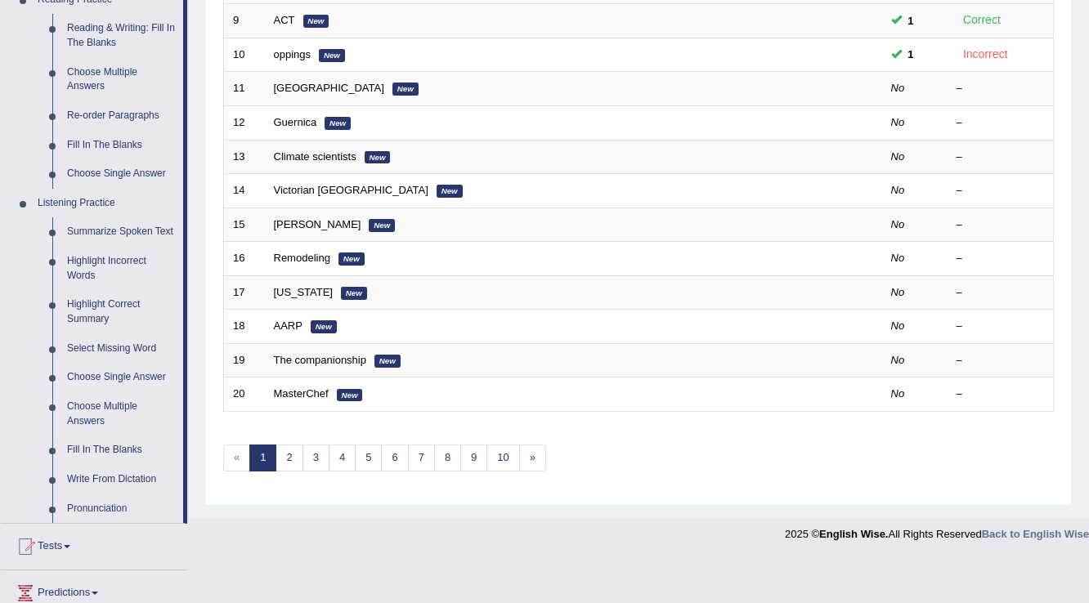
click at [79, 418] on link "Choose Multiple Answers" at bounding box center [121, 413] width 123 height 43
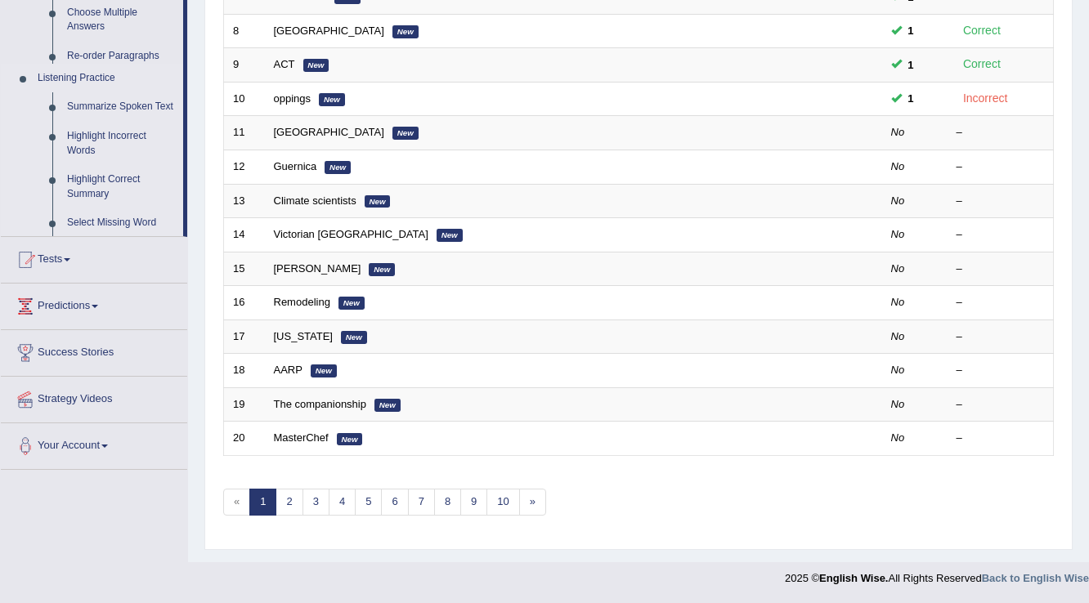
scroll to position [474, 0]
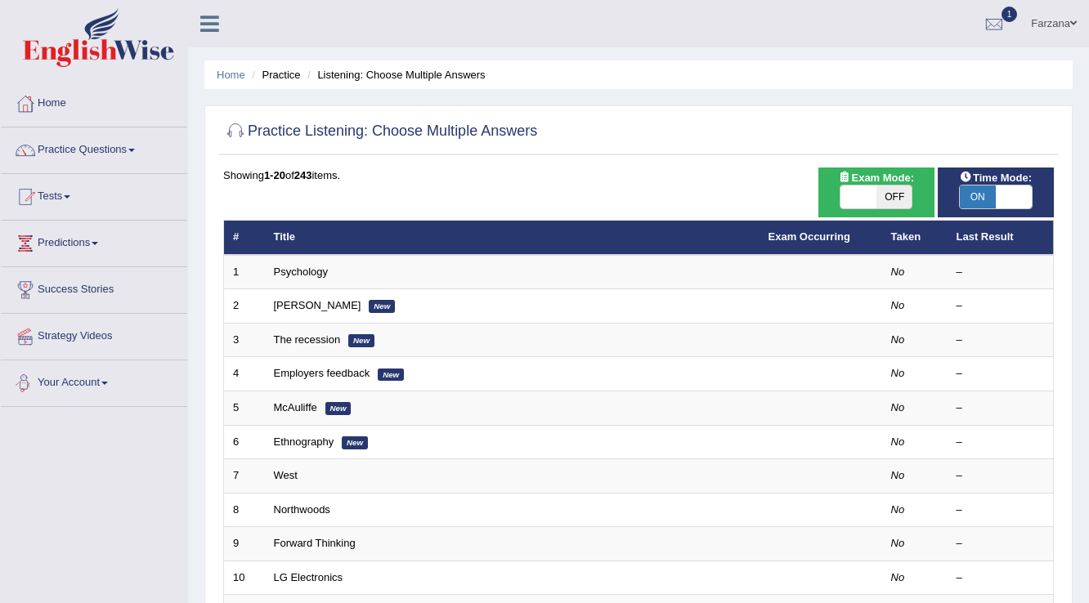
click at [304, 275] on link "Psychology" at bounding box center [301, 272] width 54 height 12
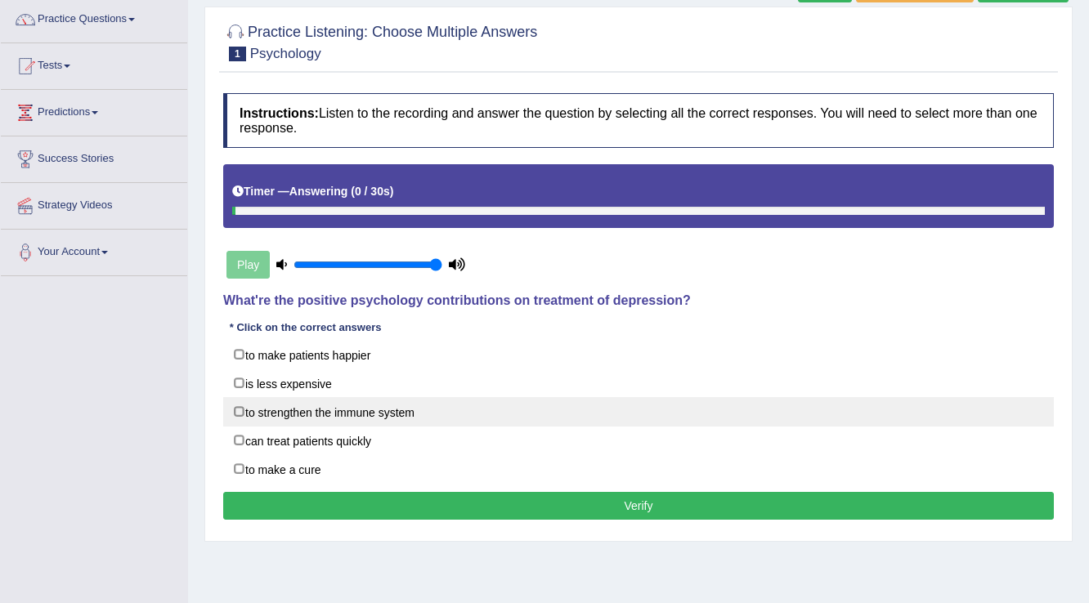
click at [298, 420] on label "to strengthen the immune system" at bounding box center [638, 411] width 830 height 29
checkbox input "true"
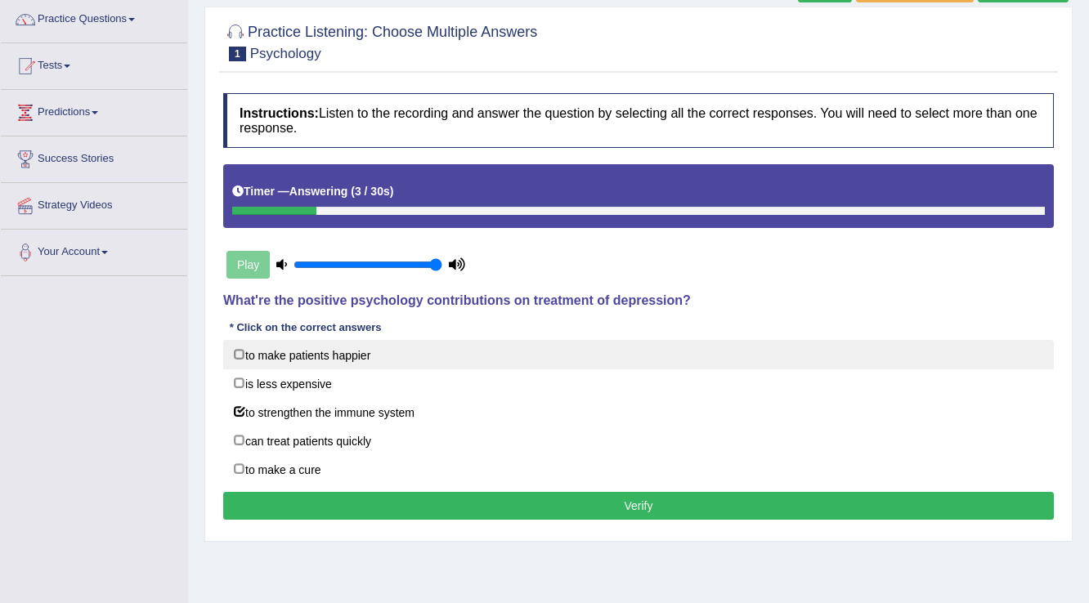
click at [357, 347] on label "to make patients happier" at bounding box center [638, 354] width 830 height 29
checkbox input "true"
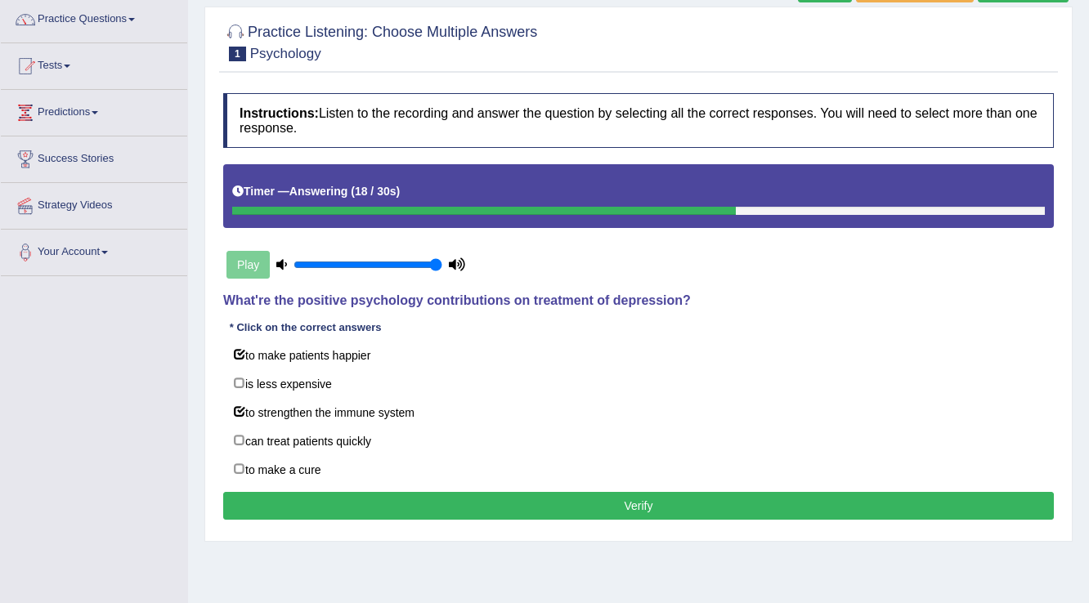
click at [377, 514] on button "Verify" at bounding box center [638, 506] width 830 height 28
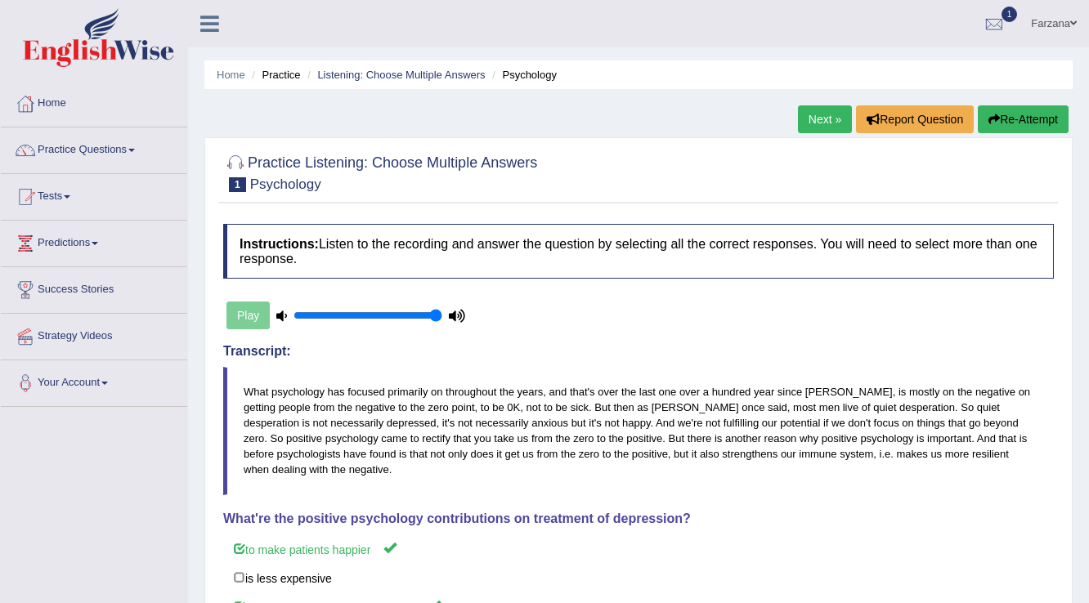
click at [331, 82] on li "Listening: Choose Multiple Answers" at bounding box center [393, 75] width 181 height 16
click at [331, 73] on link "Listening: Choose Multiple Answers" at bounding box center [401, 75] width 168 height 12
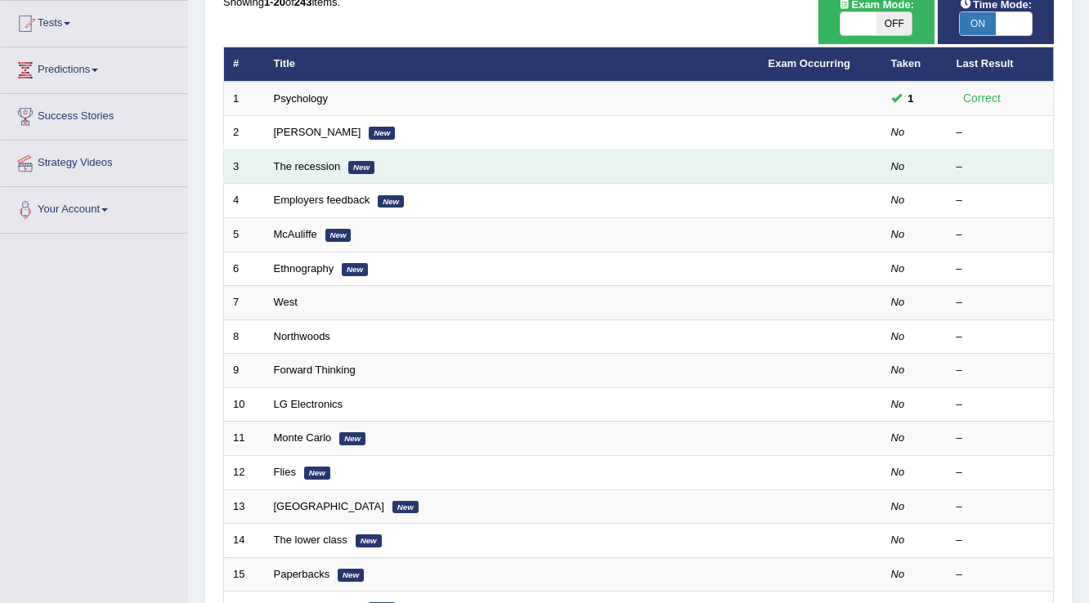
scroll to position [196, 0]
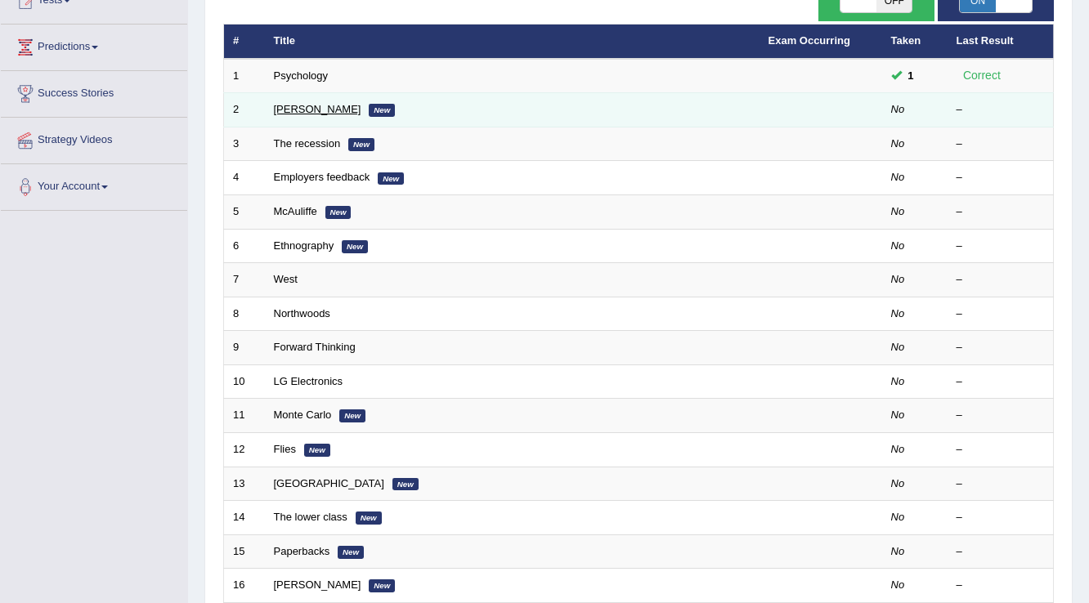
click at [284, 110] on link "[PERSON_NAME]" at bounding box center [317, 109] width 87 height 12
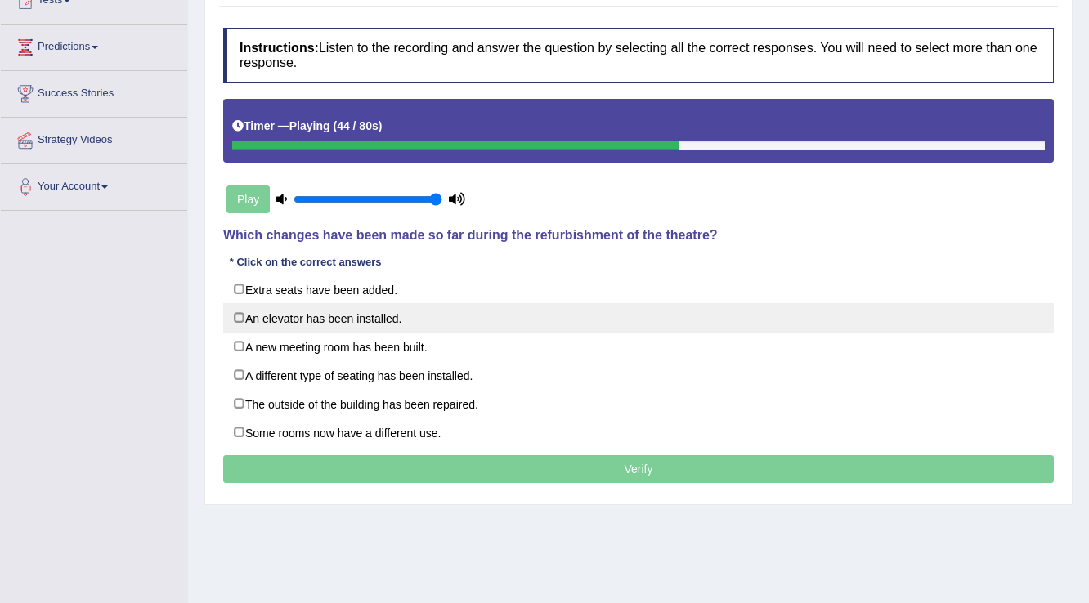
click at [357, 329] on label "An elevator has been installed." at bounding box center [638, 317] width 830 height 29
click at [357, 318] on label "An elevator has been installed." at bounding box center [638, 317] width 830 height 29
checkbox input "false"
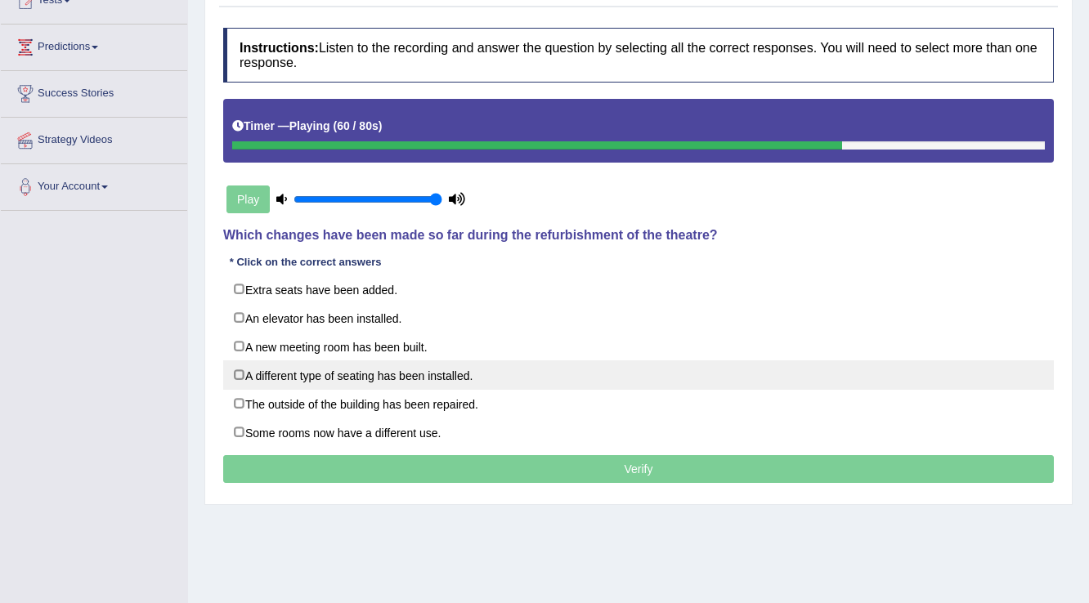
click at [366, 378] on label "A different type of seating has been installed." at bounding box center [638, 374] width 830 height 29
checkbox input "true"
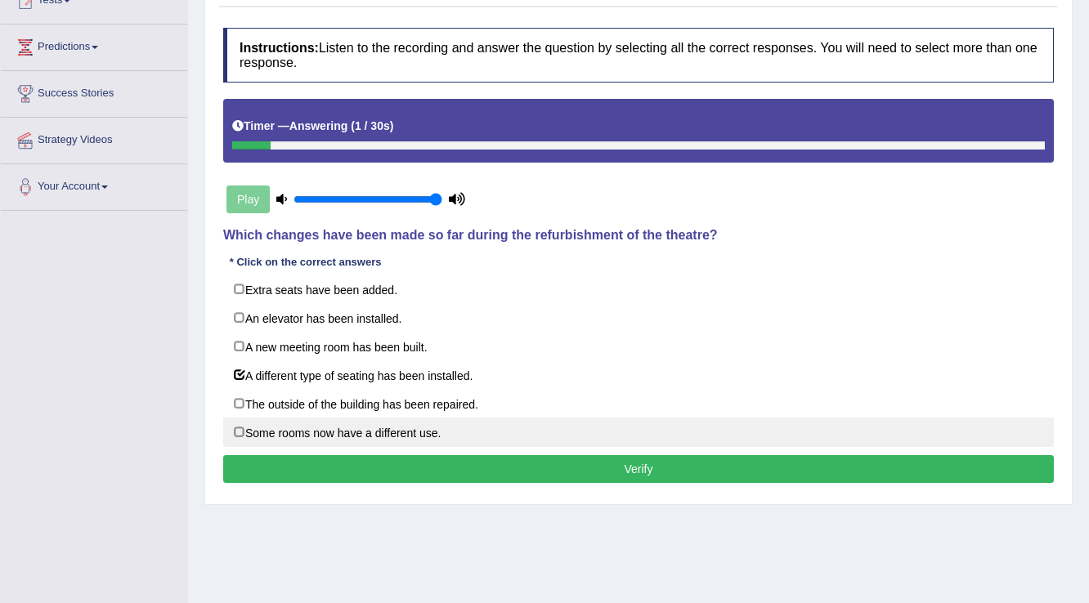
click at [333, 434] on label "Some rooms now have a different use." at bounding box center [638, 432] width 830 height 29
click at [300, 435] on label "Some rooms now have a different use." at bounding box center [638, 432] width 830 height 29
checkbox input "false"
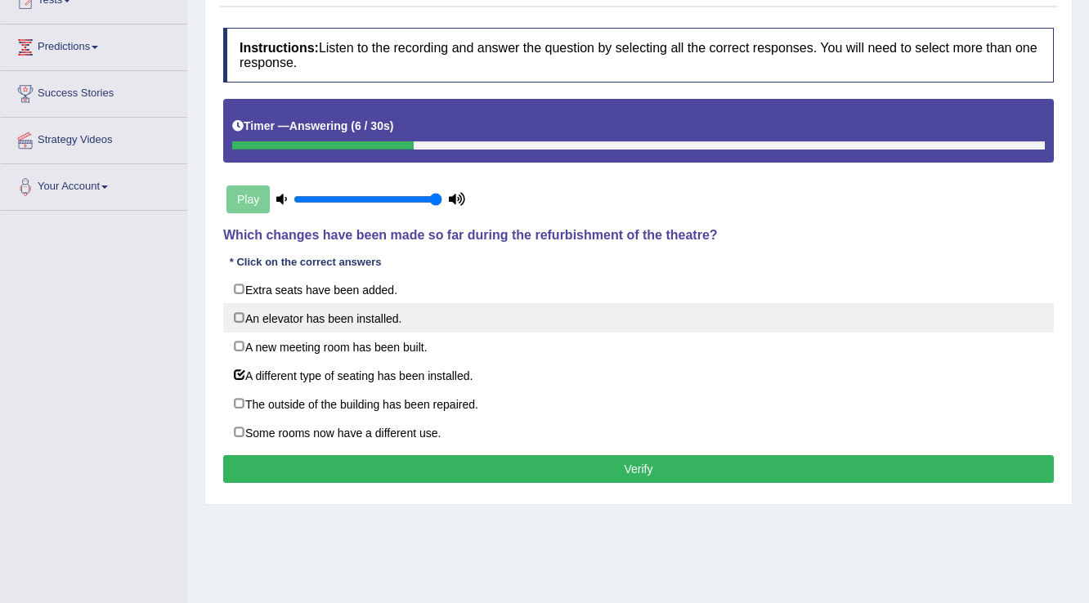
click at [302, 315] on label "An elevator has been installed." at bounding box center [638, 317] width 830 height 29
checkbox input "true"
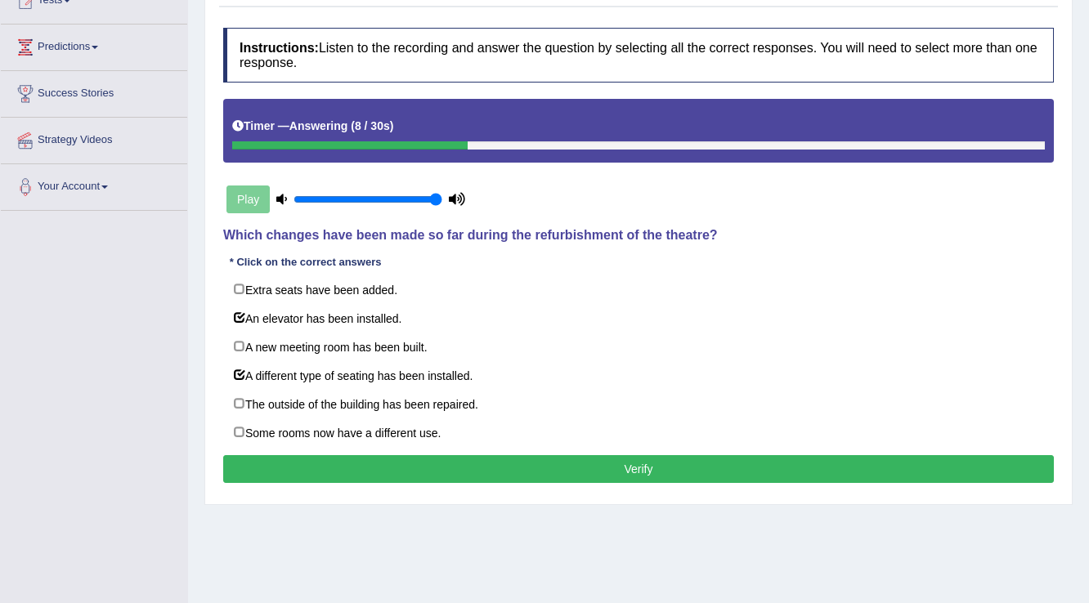
click at [284, 469] on button "Verify" at bounding box center [638, 469] width 830 height 28
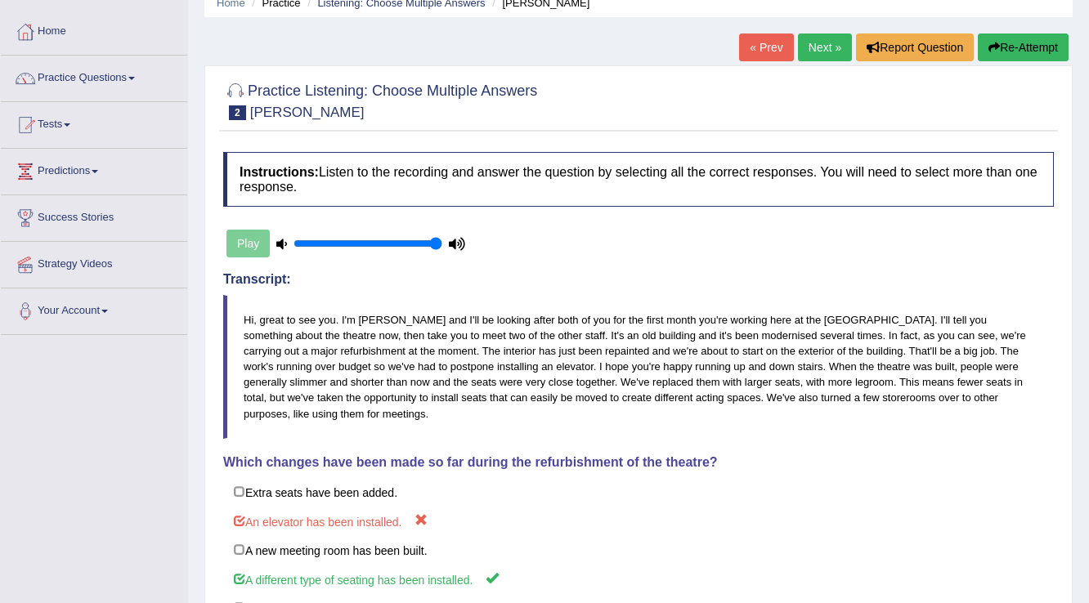
scroll to position [65, 0]
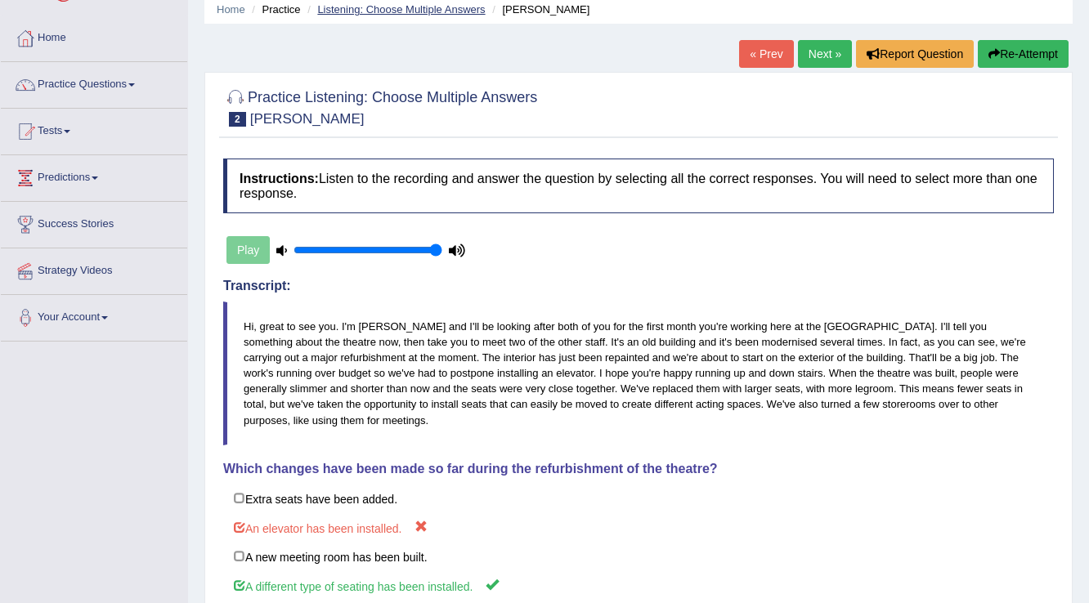
click at [380, 4] on link "Listening: Choose Multiple Answers" at bounding box center [401, 9] width 168 height 12
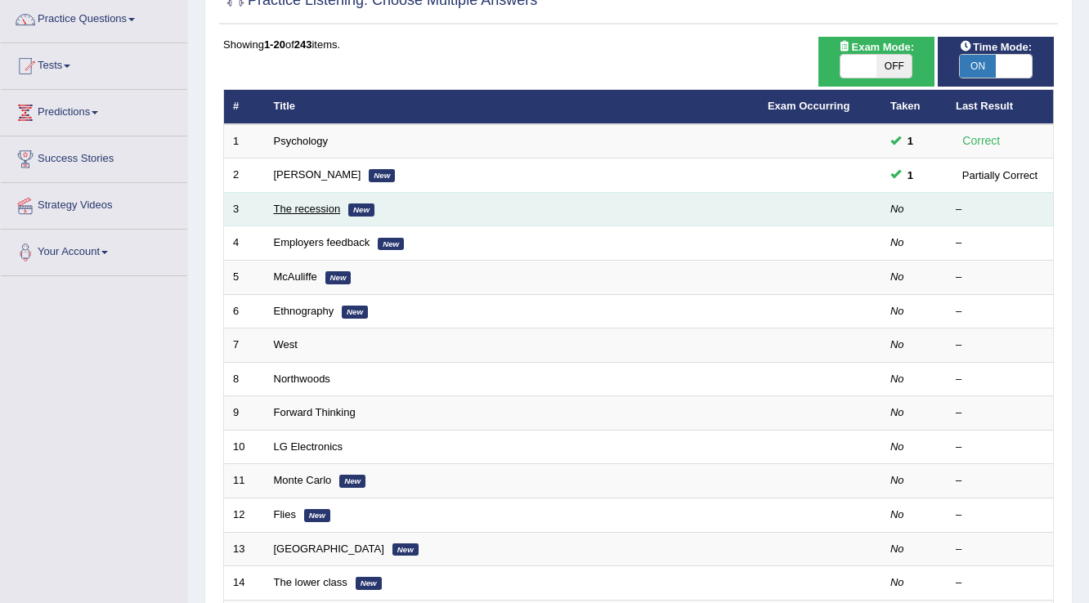
click at [314, 211] on link "The recession" at bounding box center [307, 209] width 67 height 12
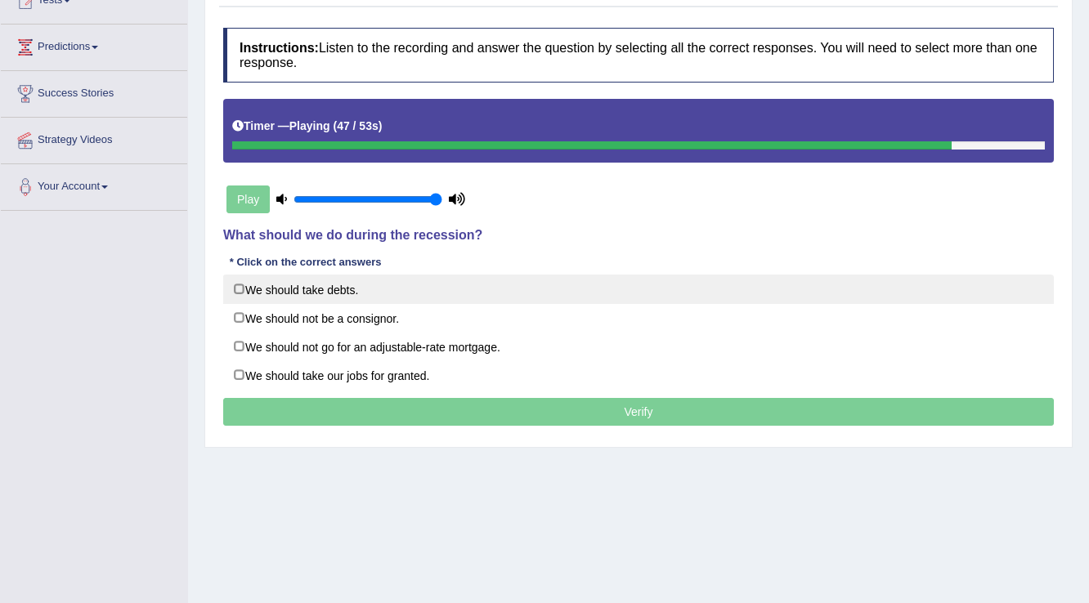
click at [304, 291] on label "We should take debts." at bounding box center [638, 289] width 830 height 29
checkbox input "true"
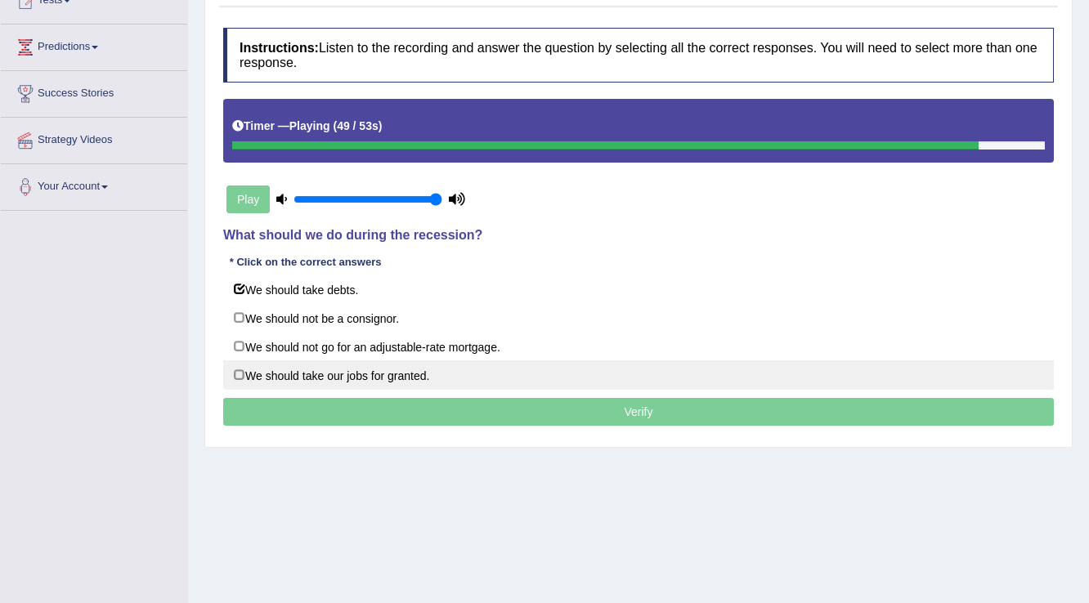
click at [324, 379] on label "We should take our jobs for granted." at bounding box center [638, 374] width 830 height 29
checkbox input "true"
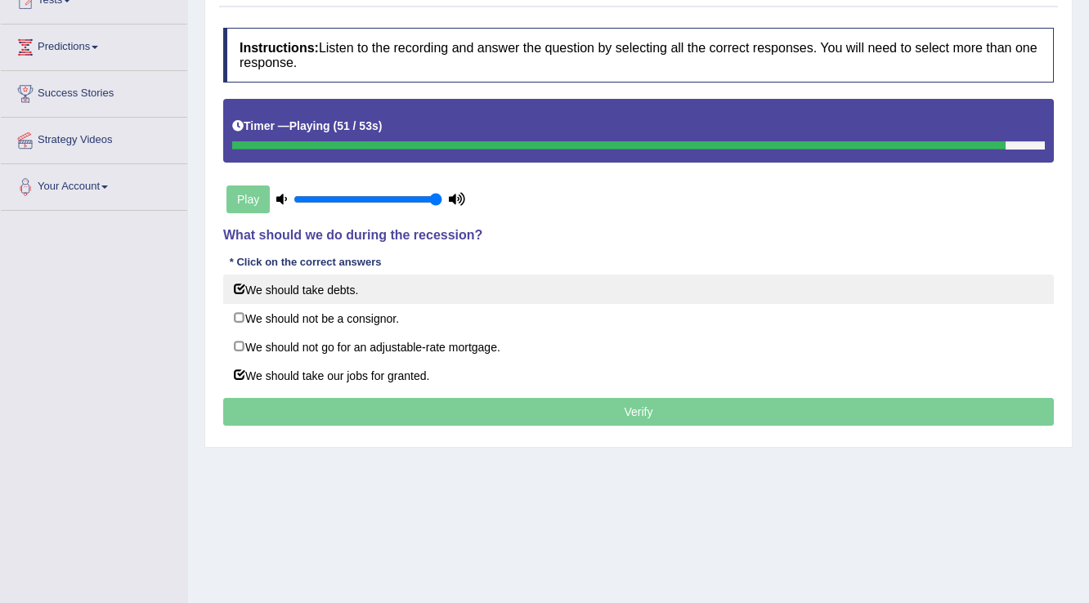
click at [351, 293] on label "We should take debts." at bounding box center [638, 289] width 830 height 29
checkbox input "false"
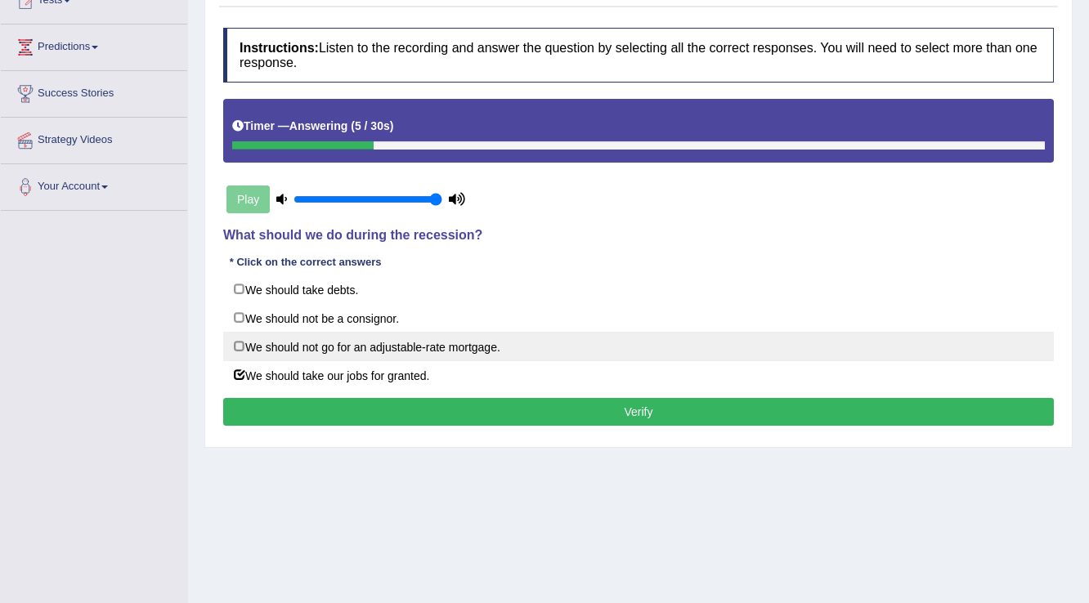
click at [378, 349] on label "We should not go for an adjustable-rate mortgage." at bounding box center [638, 346] width 830 height 29
click at [296, 340] on label "We should not go for an adjustable-rate mortgage." at bounding box center [638, 346] width 830 height 29
checkbox input "true"
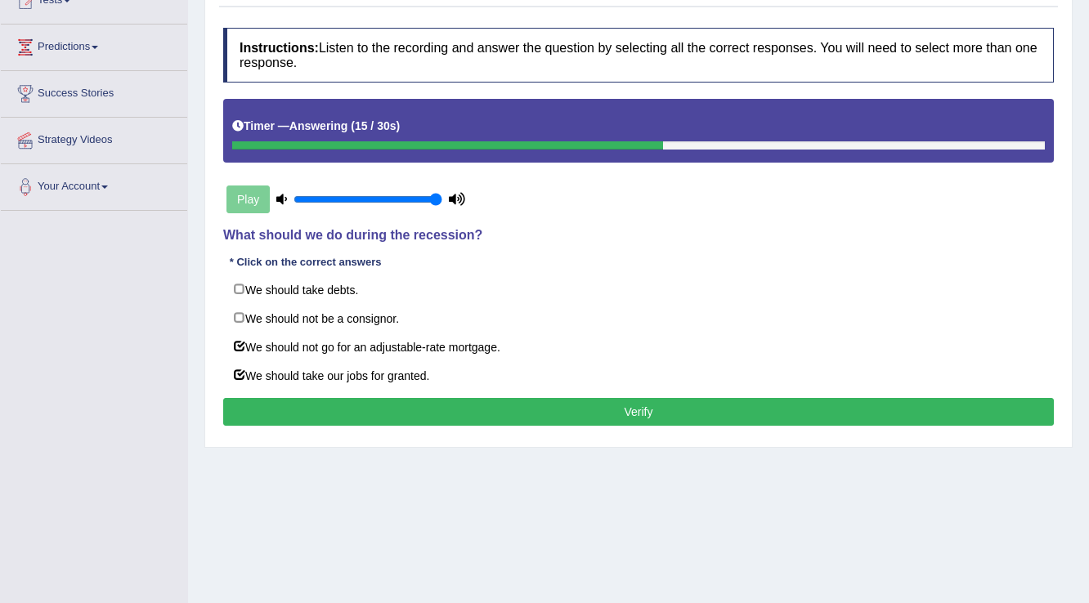
click at [281, 408] on button "Verify" at bounding box center [638, 412] width 830 height 28
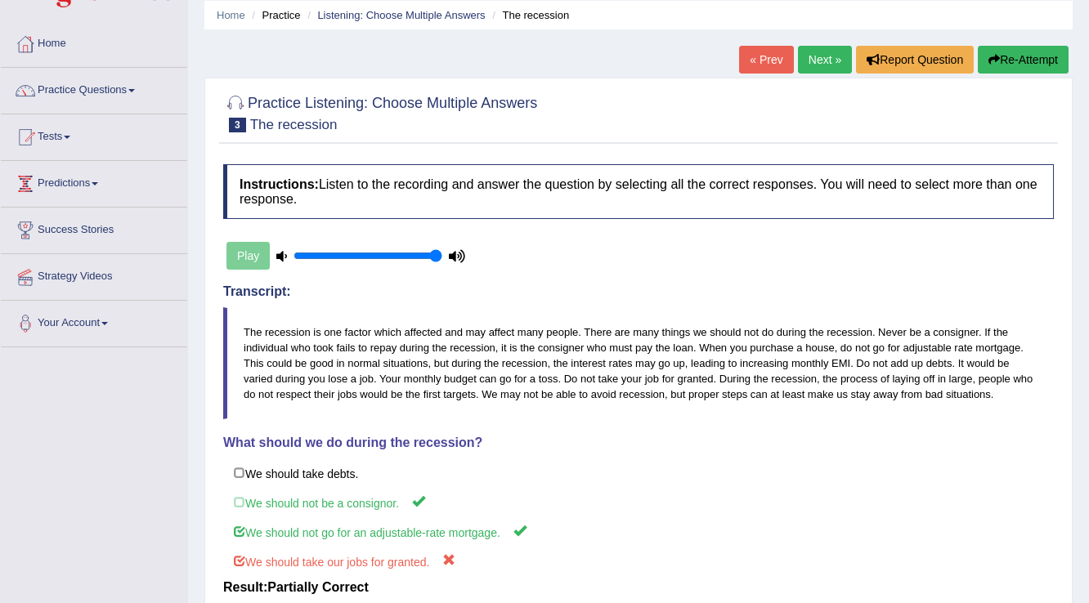
scroll to position [59, 0]
click at [350, 19] on link "Listening: Choose Multiple Answers" at bounding box center [401, 16] width 168 height 12
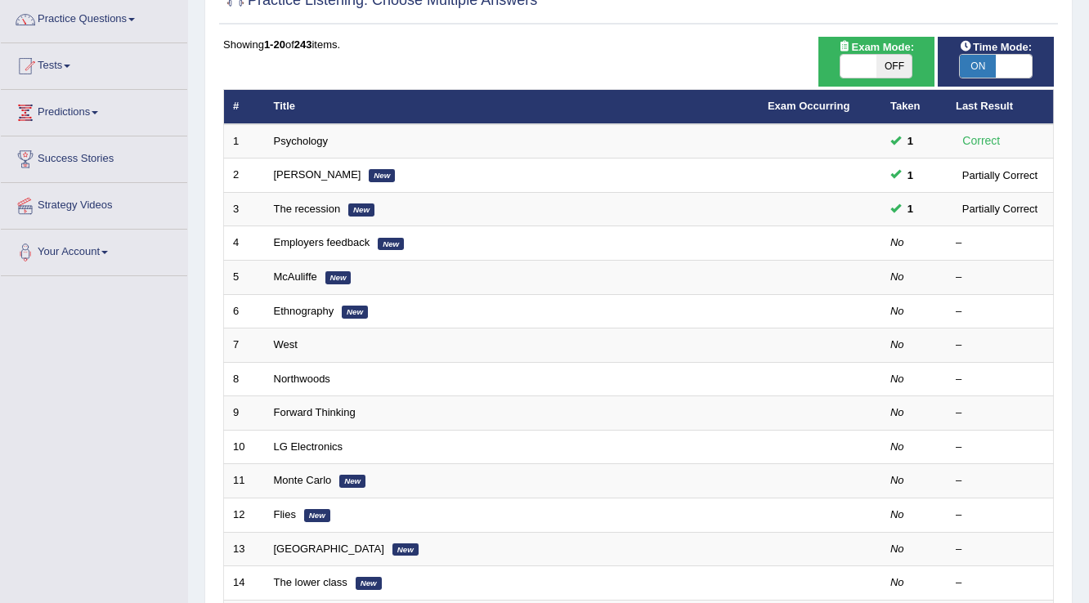
click at [304, 244] on link "Employers feedback" at bounding box center [322, 242] width 96 height 12
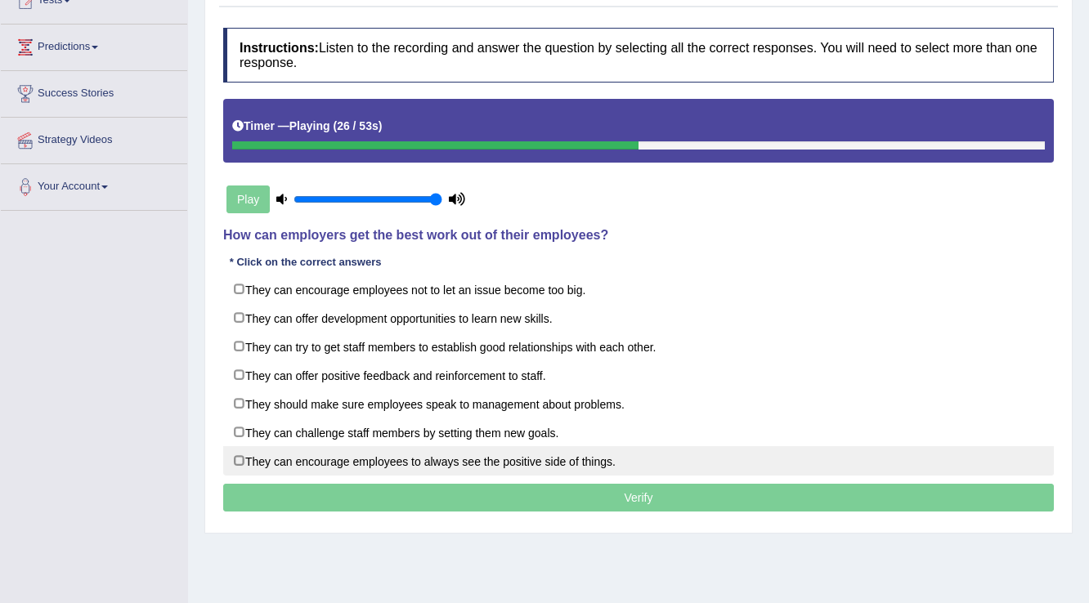
click at [318, 464] on label "They can encourage employees to always see the positive side of things." at bounding box center [638, 460] width 830 height 29
checkbox input "true"
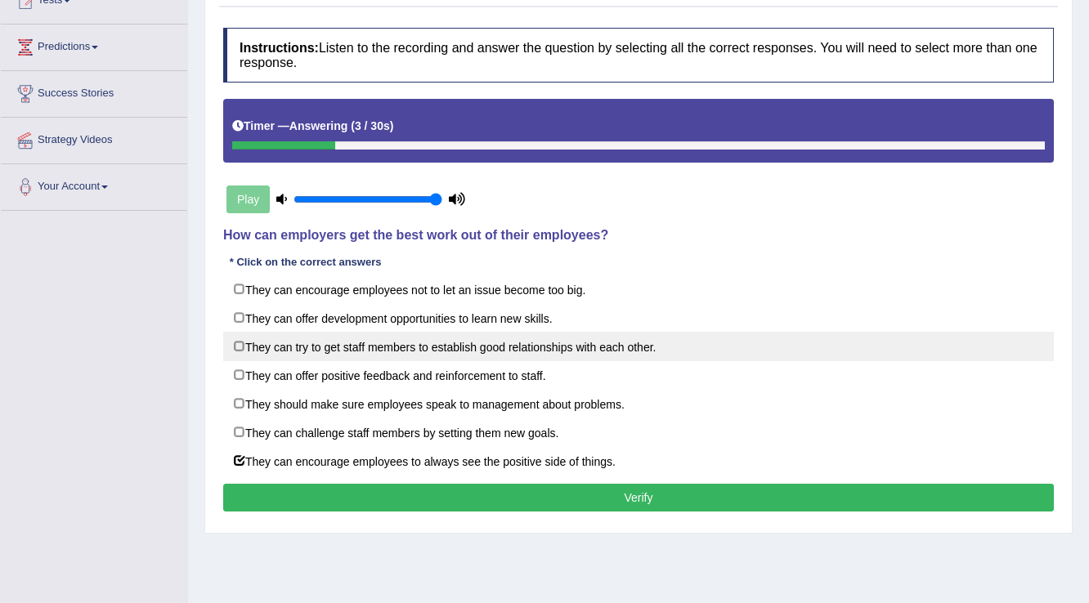
click at [412, 351] on label "They can try to get staff members to establish good relationships with each oth…" at bounding box center [638, 346] width 830 height 29
checkbox input "true"
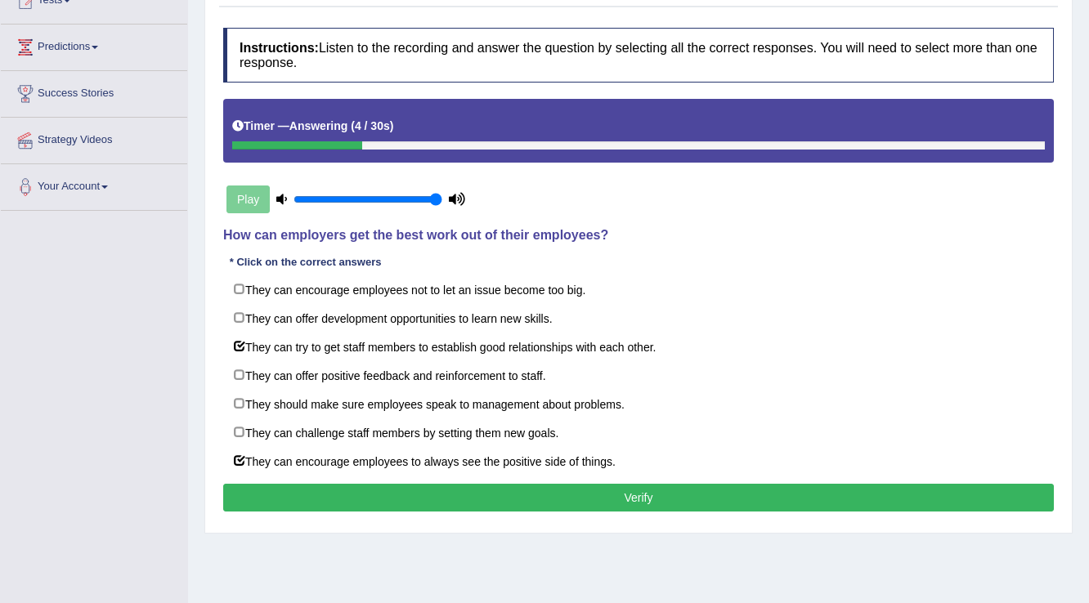
click at [409, 491] on button "Verify" at bounding box center [638, 498] width 830 height 28
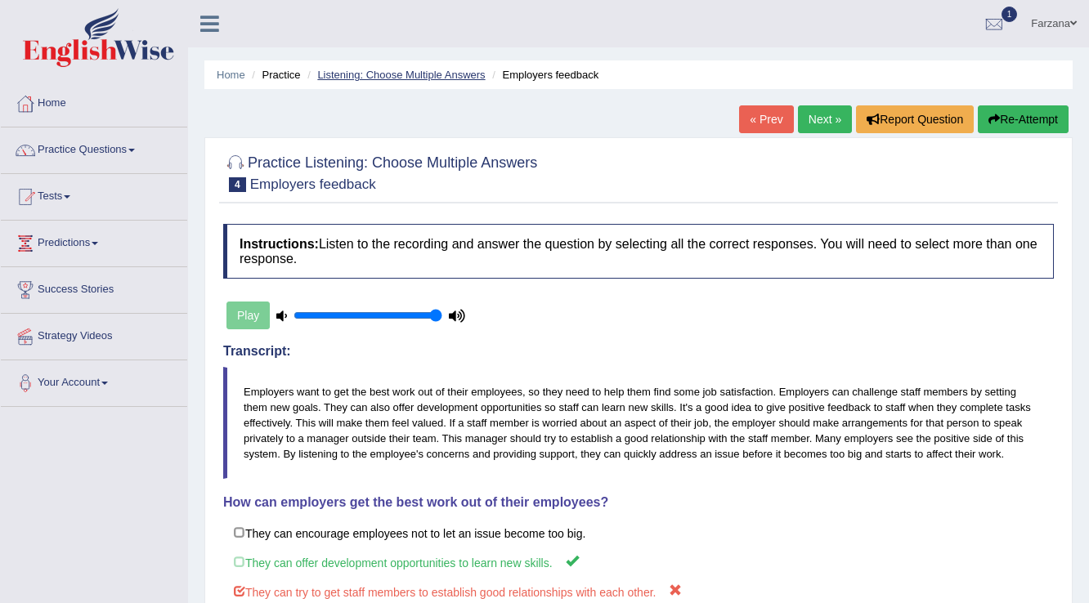
click at [327, 77] on link "Listening: Choose Multiple Answers" at bounding box center [401, 75] width 168 height 12
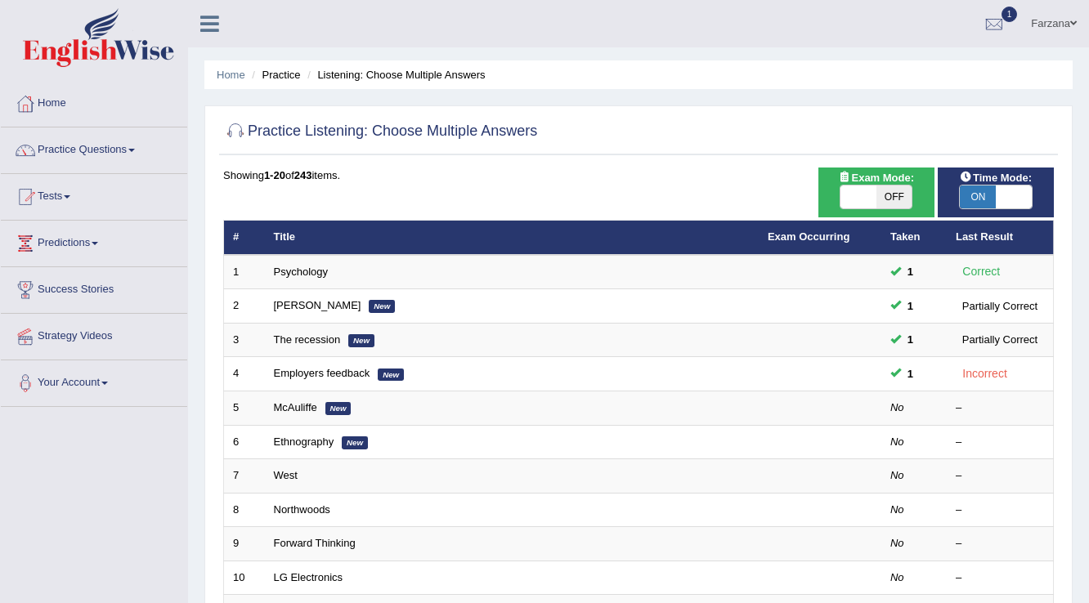
scroll to position [131, 0]
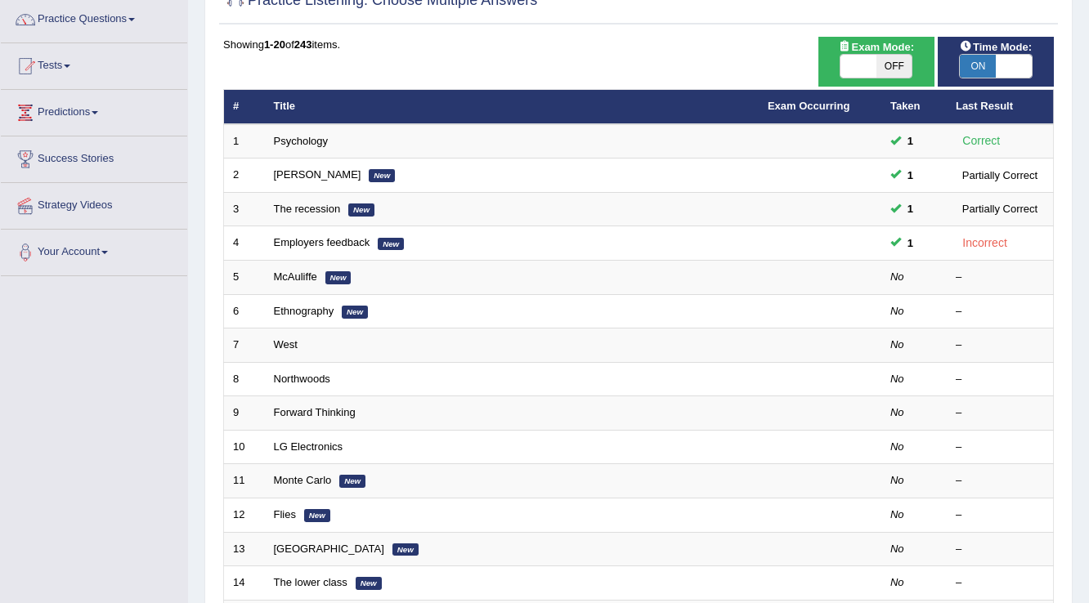
click at [287, 275] on link "McAuliffe" at bounding box center [295, 277] width 43 height 12
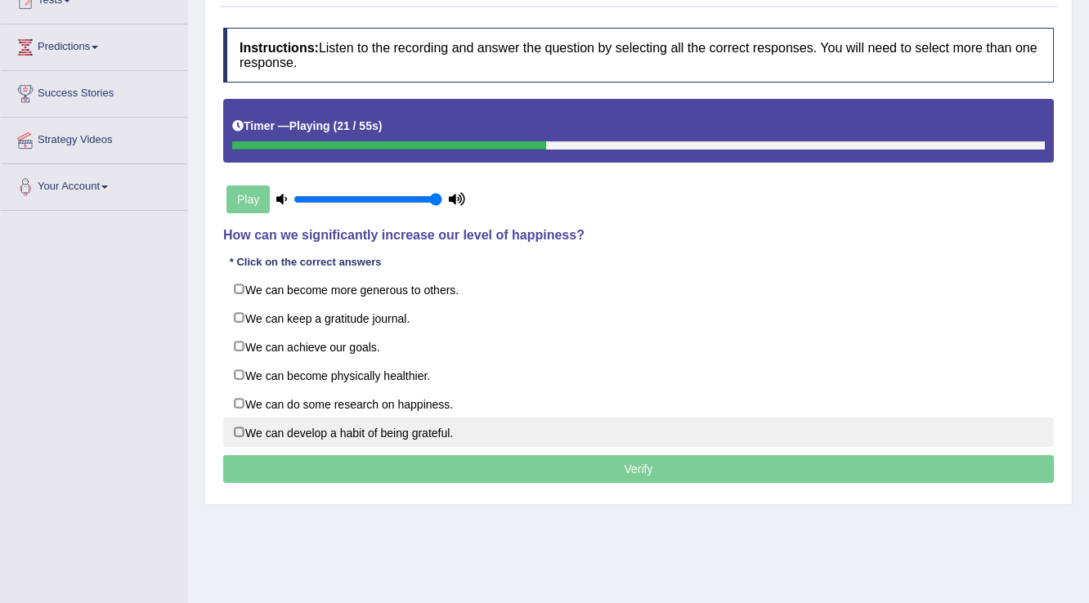
click at [406, 433] on label "We can develop a habit of being grateful." at bounding box center [638, 432] width 830 height 29
checkbox input "true"
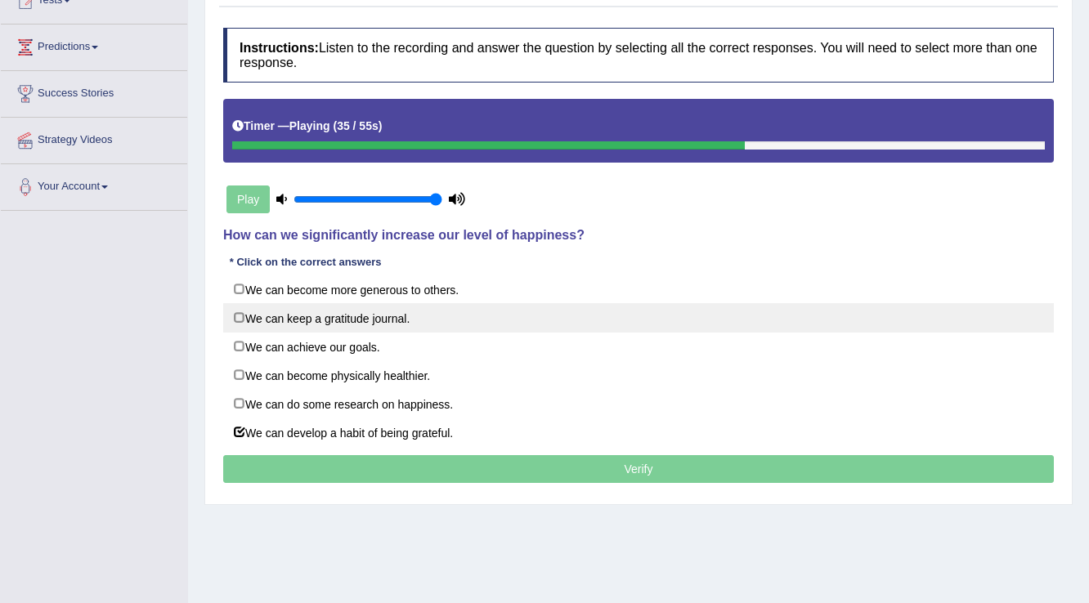
click at [462, 318] on label "We can keep a gratitude journal." at bounding box center [638, 317] width 830 height 29
checkbox input "true"
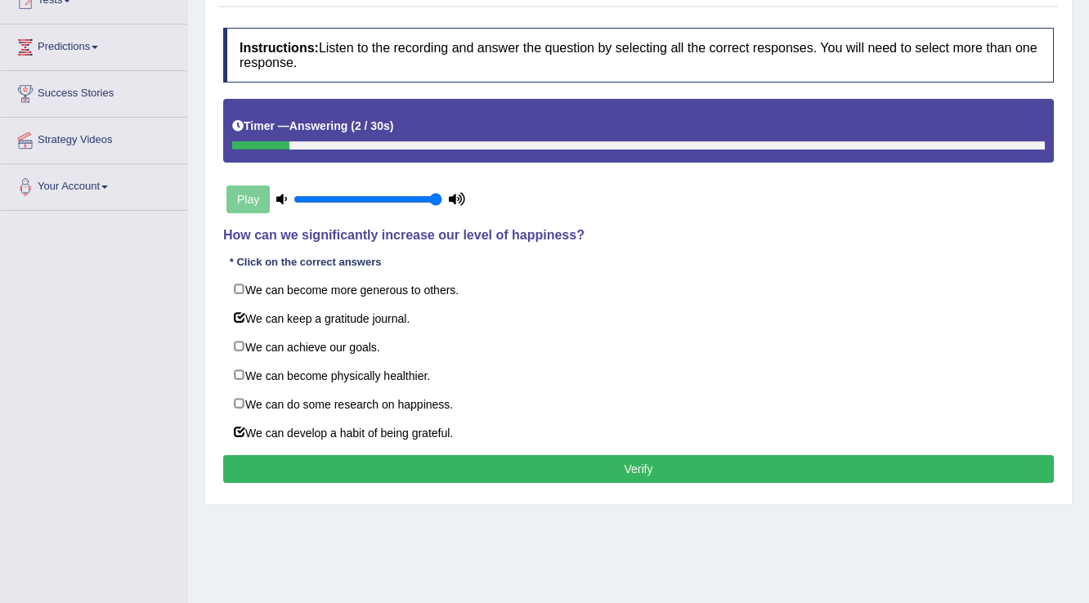
click at [278, 461] on button "Verify" at bounding box center [638, 469] width 830 height 28
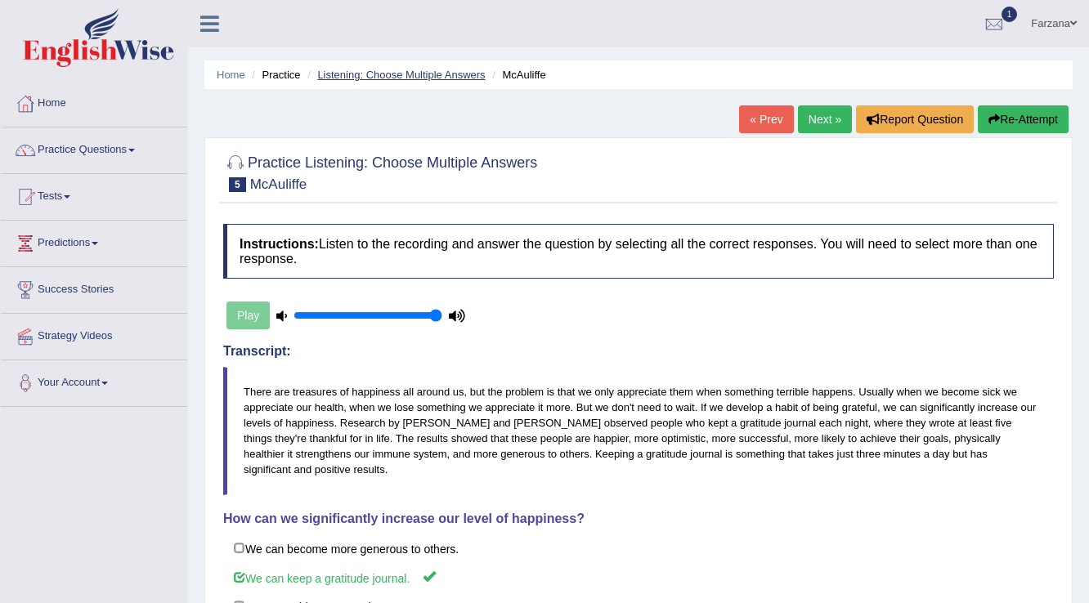
click at [438, 78] on link "Listening: Choose Multiple Answers" at bounding box center [401, 75] width 168 height 12
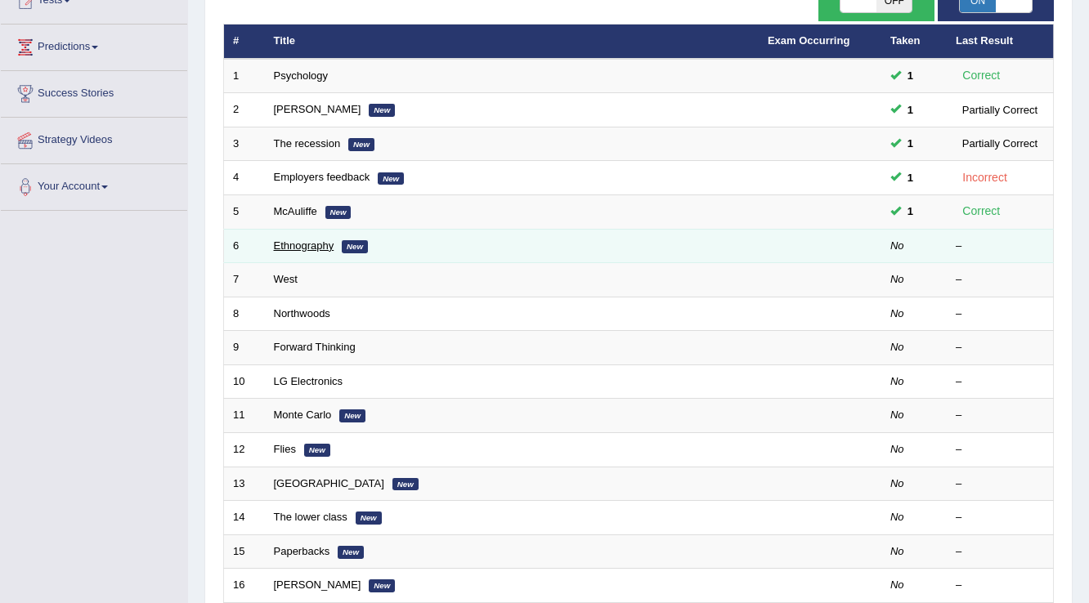
click at [301, 241] on link "Ethnography" at bounding box center [304, 245] width 60 height 12
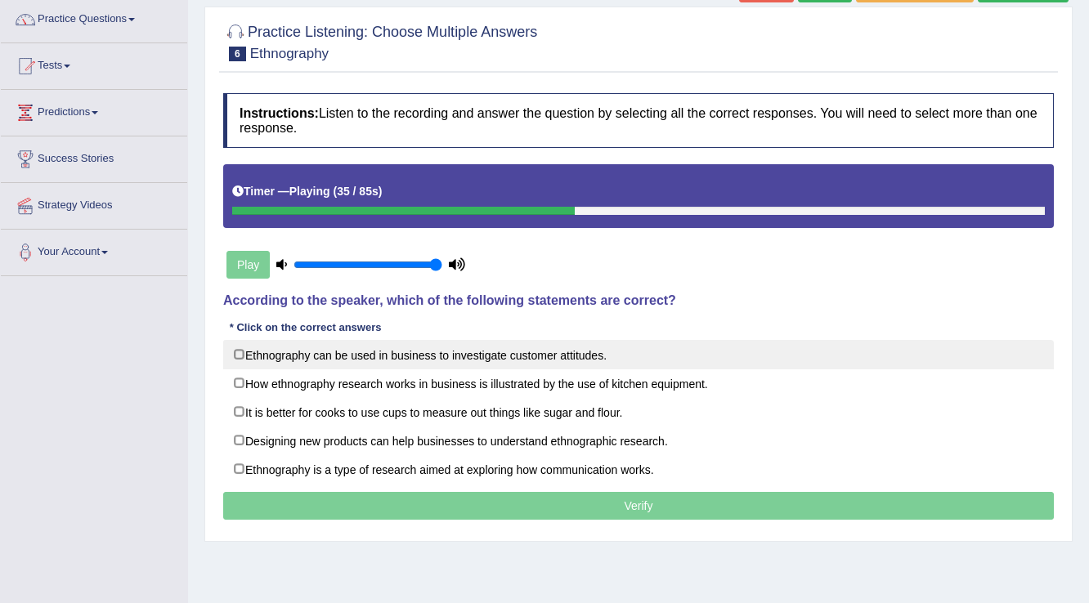
click at [242, 364] on label "Ethnography can be used in business to investigate customer attitudes." at bounding box center [638, 354] width 830 height 29
checkbox input "true"
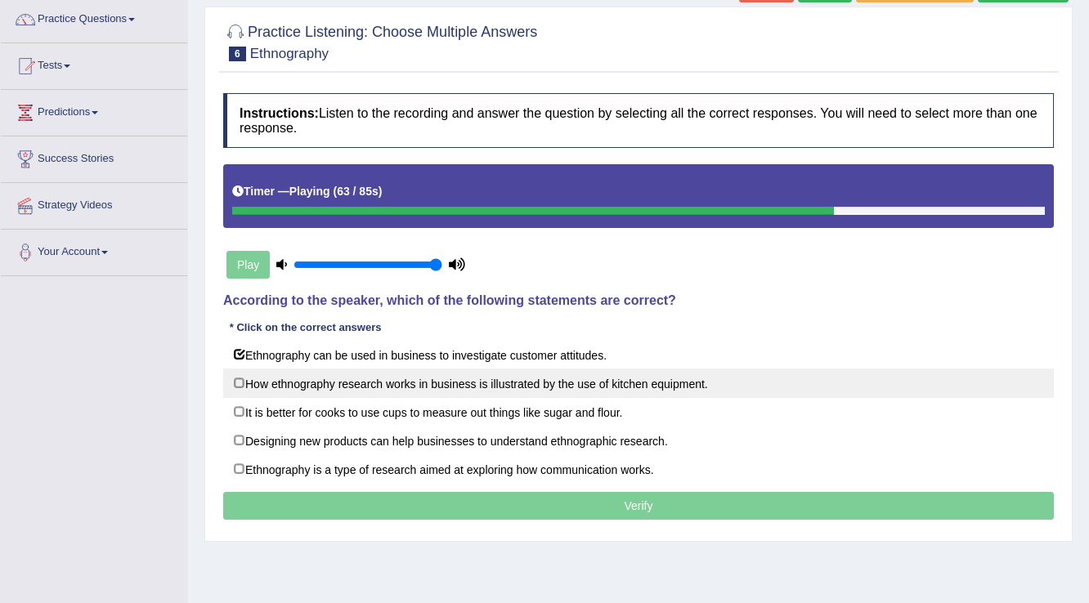
click at [477, 382] on label "How ethnography research works in business is illustrated by the use of kitchen…" at bounding box center [638, 383] width 830 height 29
click at [378, 384] on label "How ethnography research works in business is illustrated by the use of kitchen…" at bounding box center [638, 383] width 830 height 29
checkbox input "true"
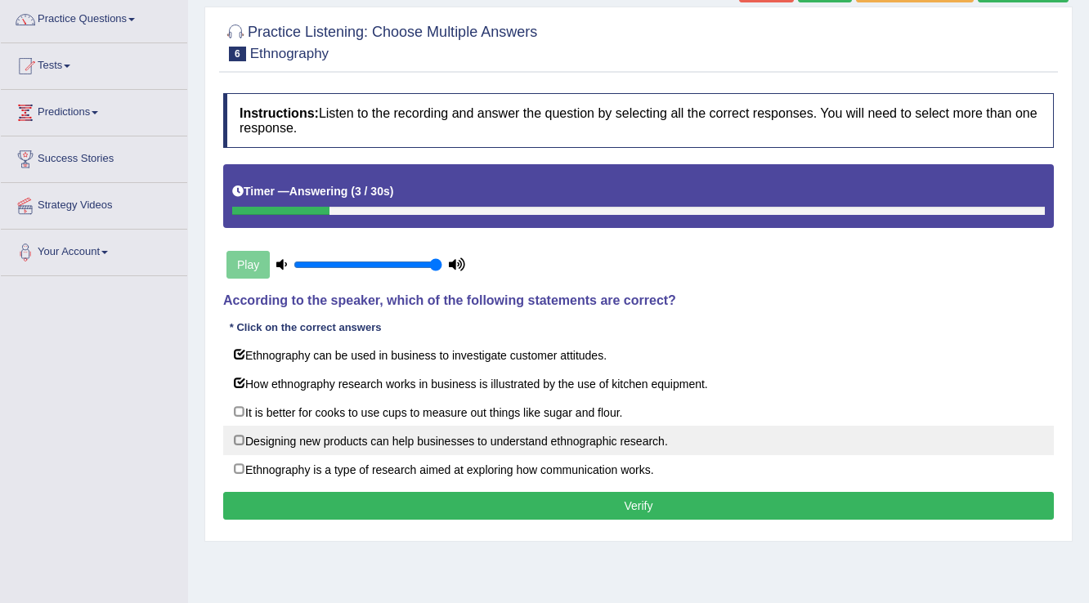
click at [347, 444] on label "Designing new products can help businesses to understand ethnographic research." at bounding box center [638, 440] width 830 height 29
checkbox input "true"
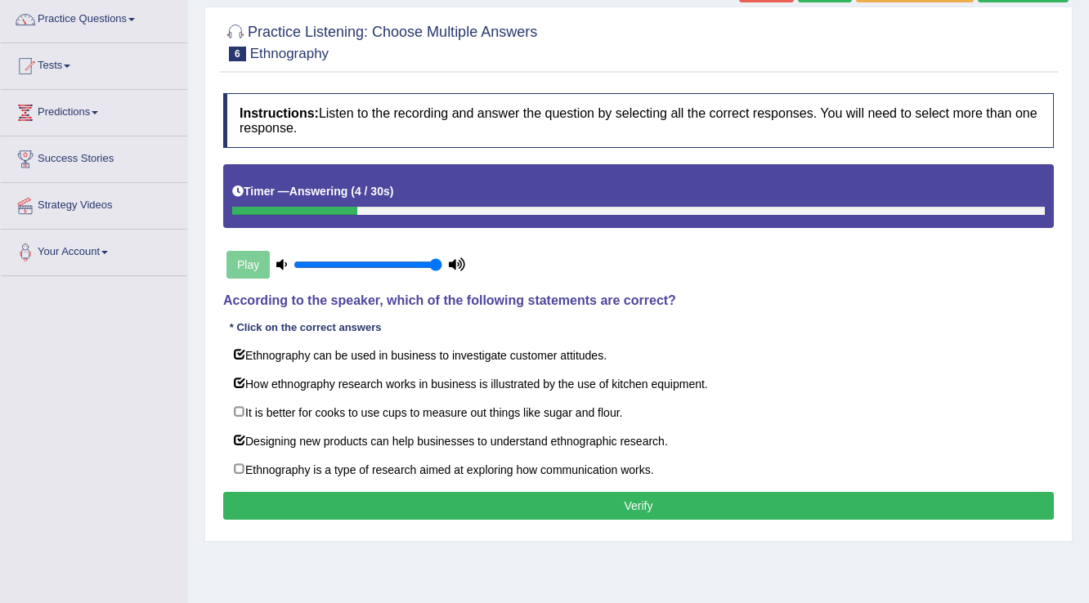
drag, startPoint x: 301, startPoint y: 497, endPoint x: 305, endPoint y: 481, distance: 16.8
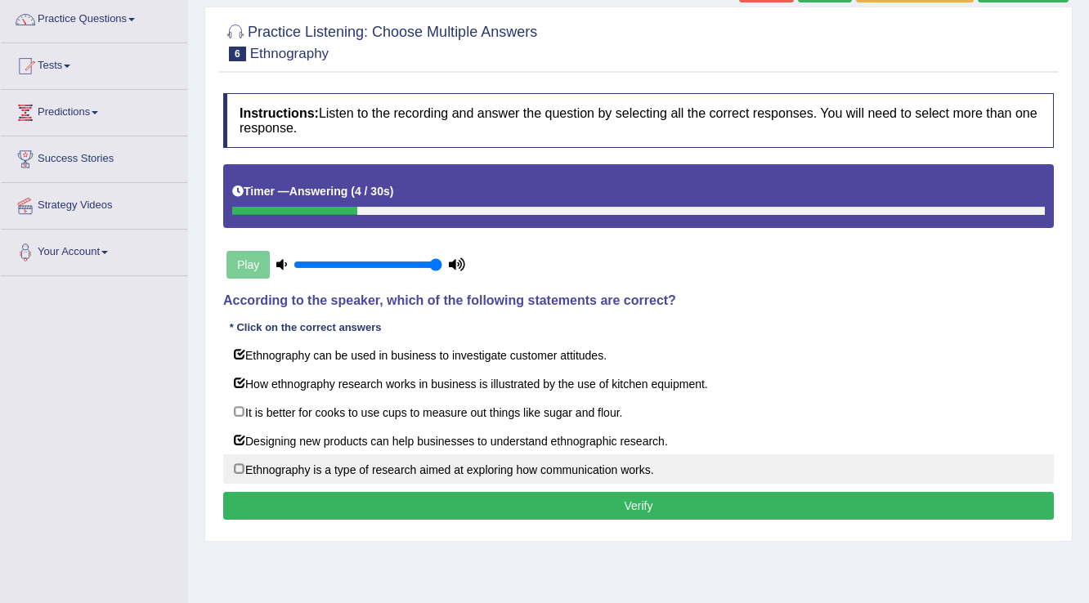
click at [301, 497] on button "Verify" at bounding box center [638, 506] width 830 height 28
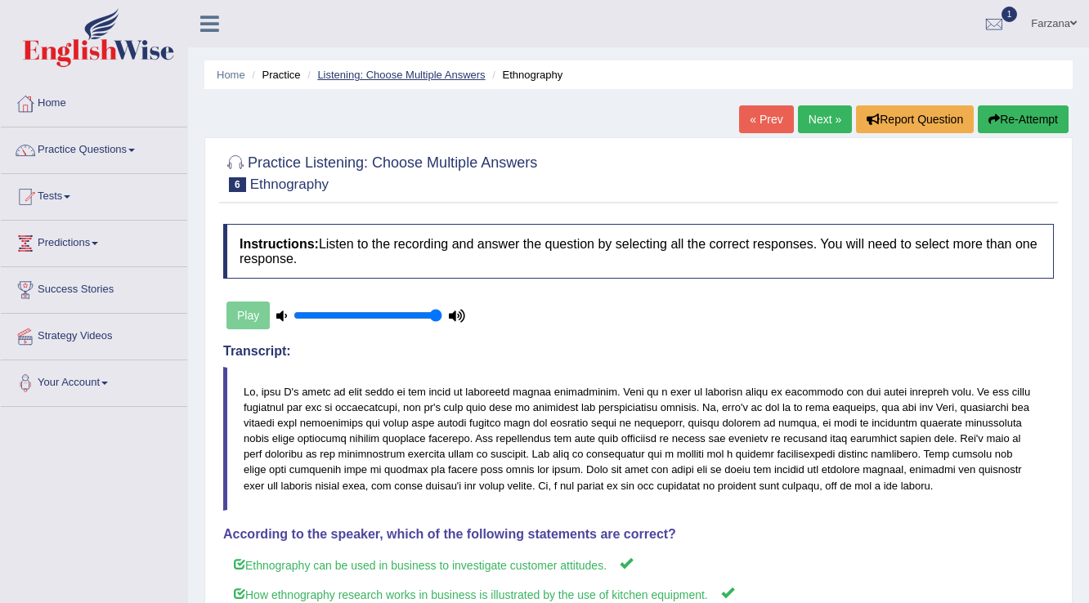
click at [360, 77] on link "Listening: Choose Multiple Answers" at bounding box center [401, 75] width 168 height 12
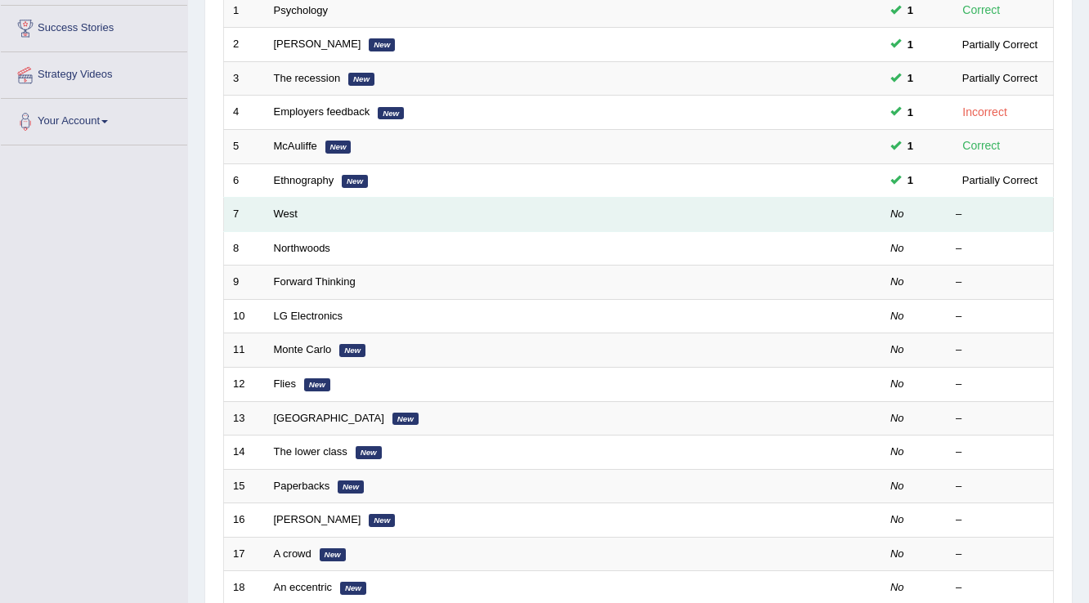
click at [299, 212] on td "West" at bounding box center [512, 215] width 494 height 34
click at [289, 215] on link "West" at bounding box center [286, 214] width 24 height 12
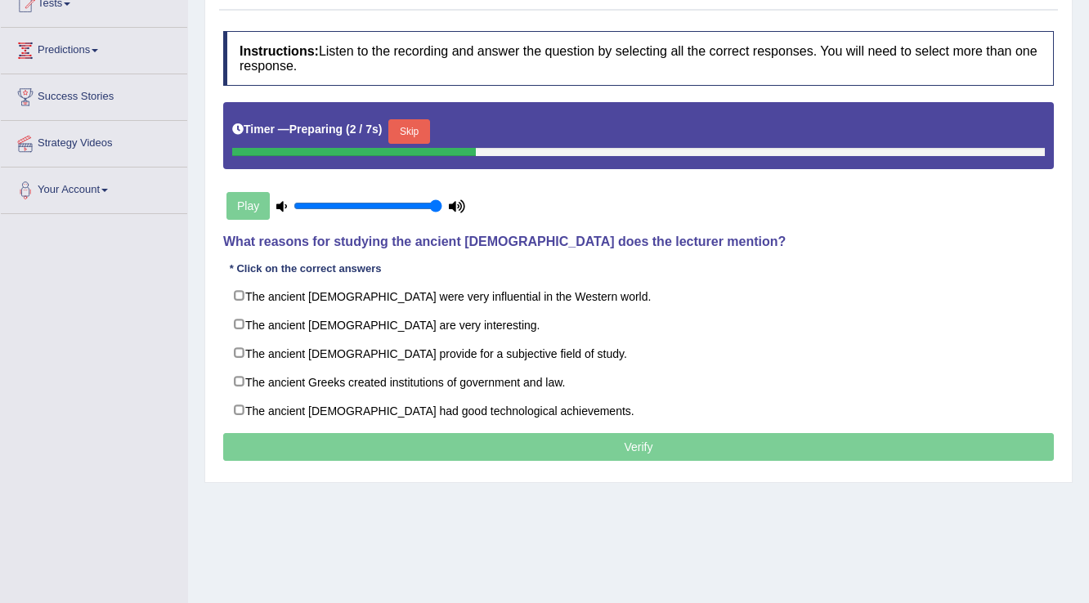
scroll to position [196, 0]
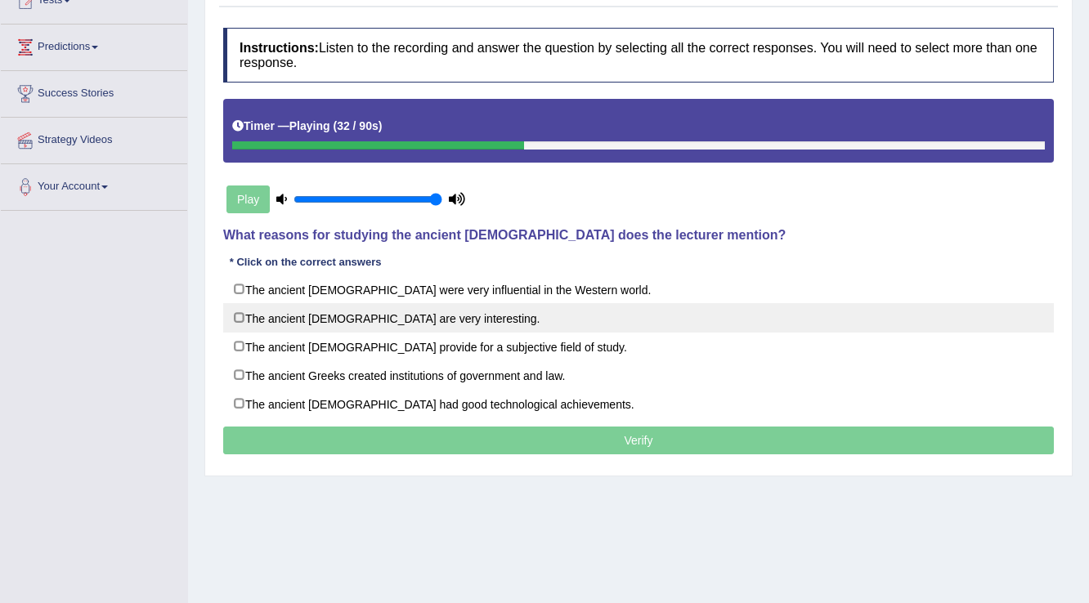
click at [311, 320] on label "The ancient Greeks are very interesting." at bounding box center [638, 317] width 830 height 29
checkbox input "true"
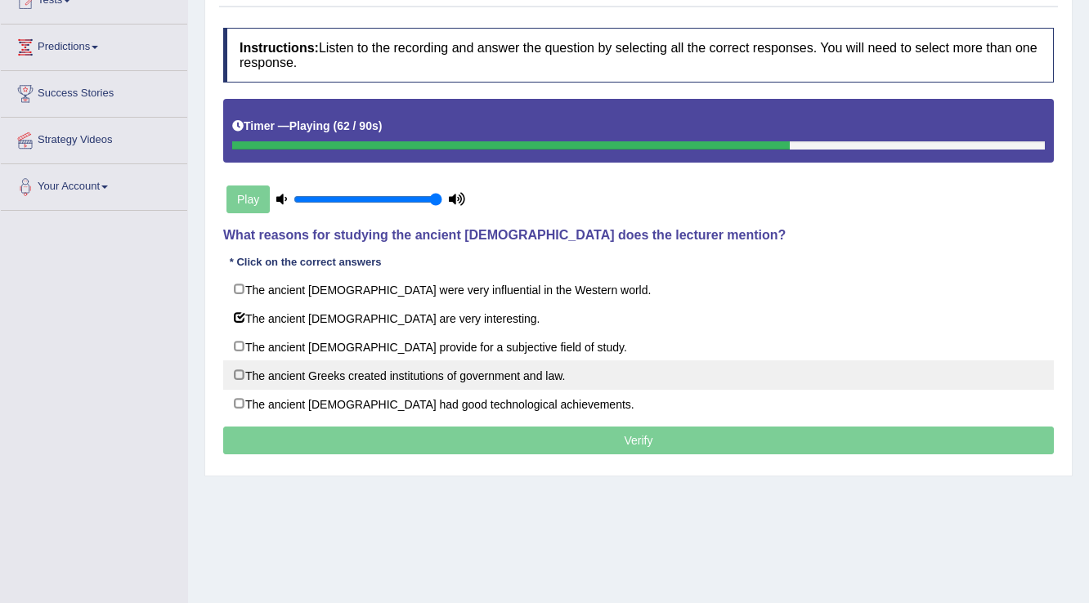
click at [617, 373] on label "The ancient Greeks created institutions of government and law." at bounding box center [638, 374] width 830 height 29
checkbox input "true"
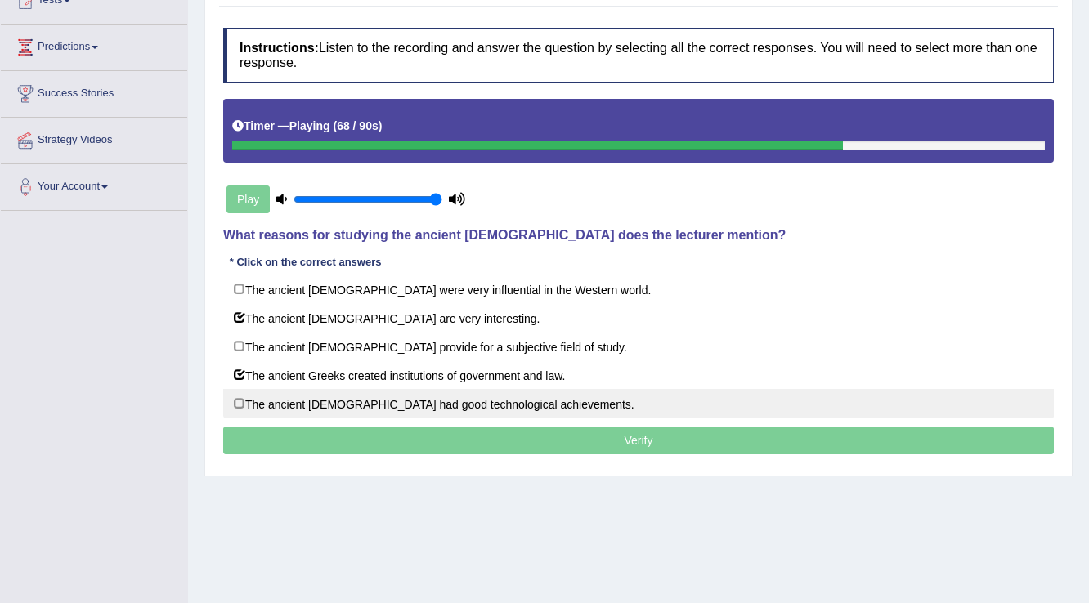
click at [539, 395] on label "The ancient Greeks had good technological achievements." at bounding box center [638, 403] width 830 height 29
checkbox input "true"
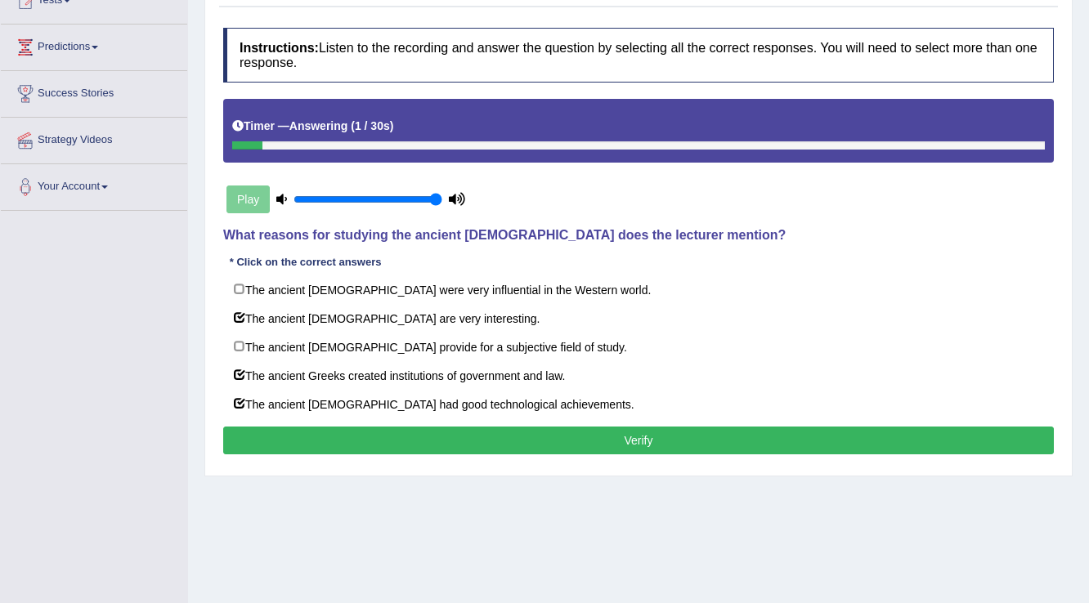
click at [559, 446] on button "Verify" at bounding box center [638, 441] width 830 height 28
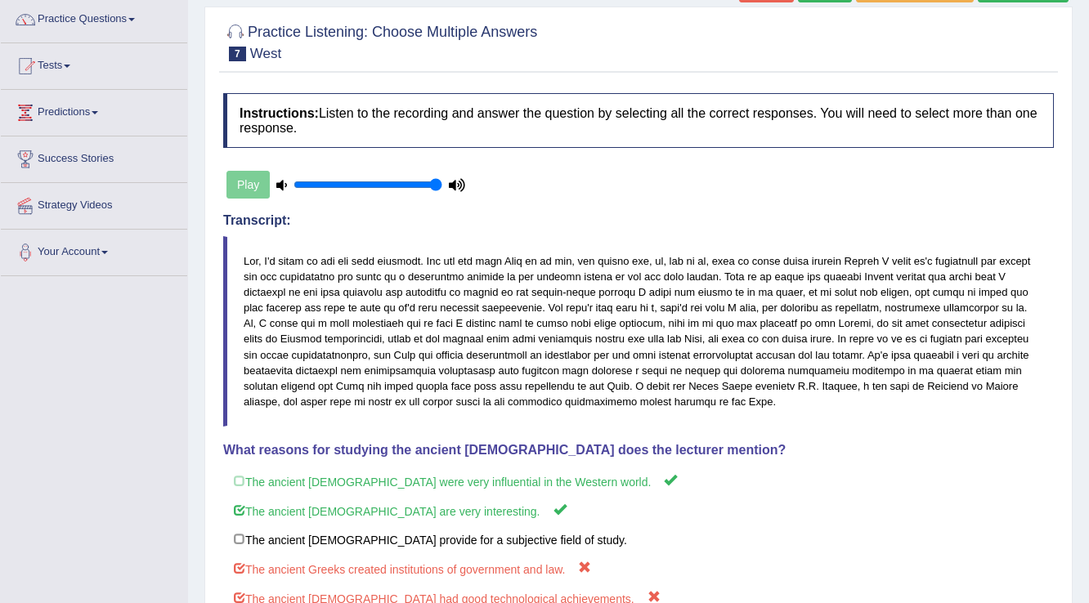
scroll to position [0, 0]
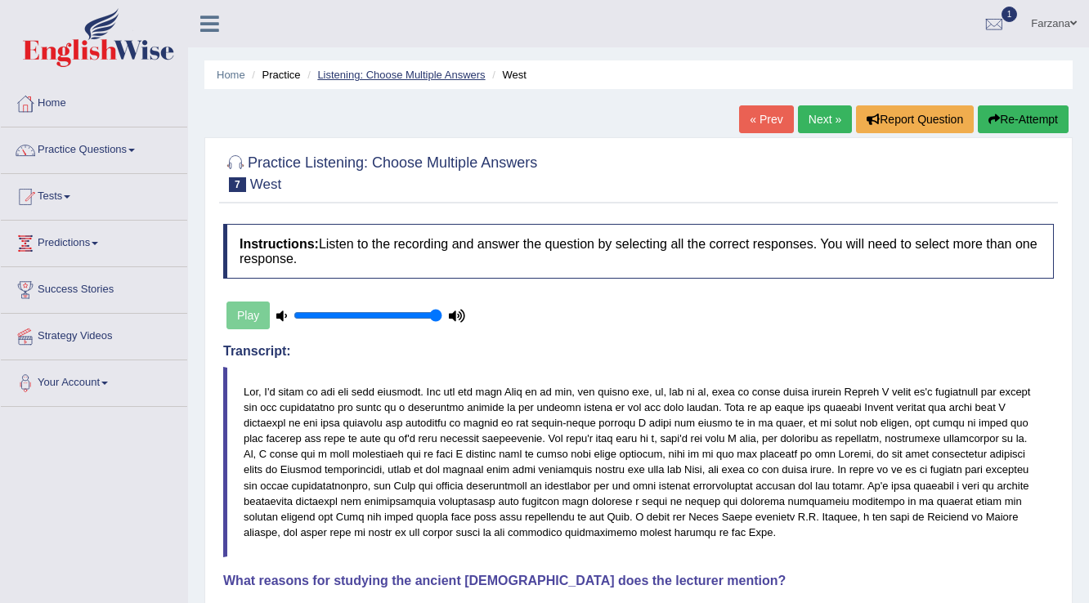
click at [375, 78] on link "Listening: Choose Multiple Answers" at bounding box center [401, 75] width 168 height 12
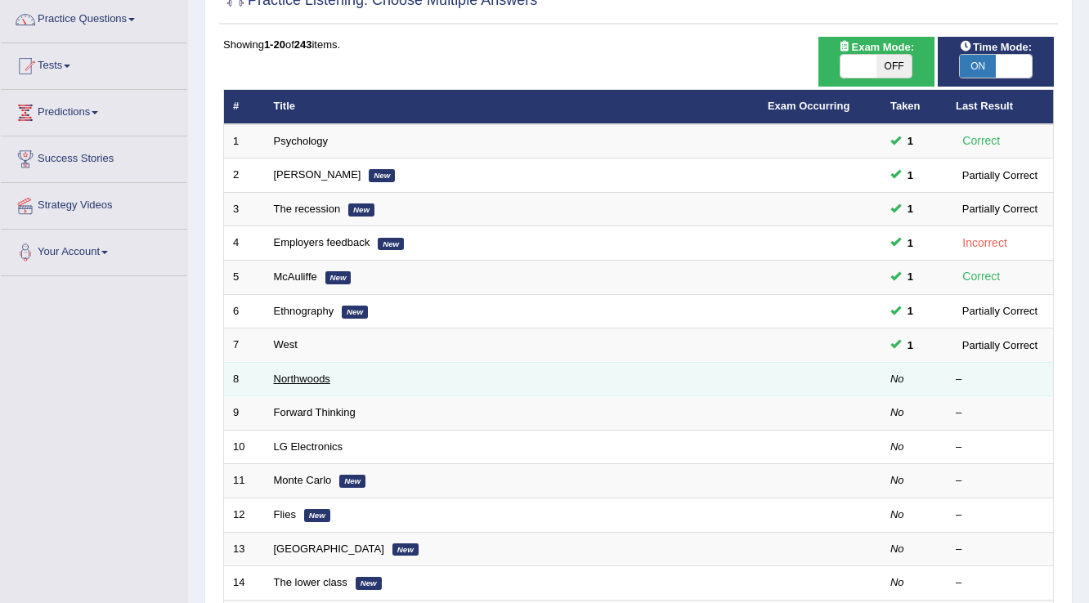
click at [305, 374] on link "Northwoods" at bounding box center [302, 379] width 56 height 12
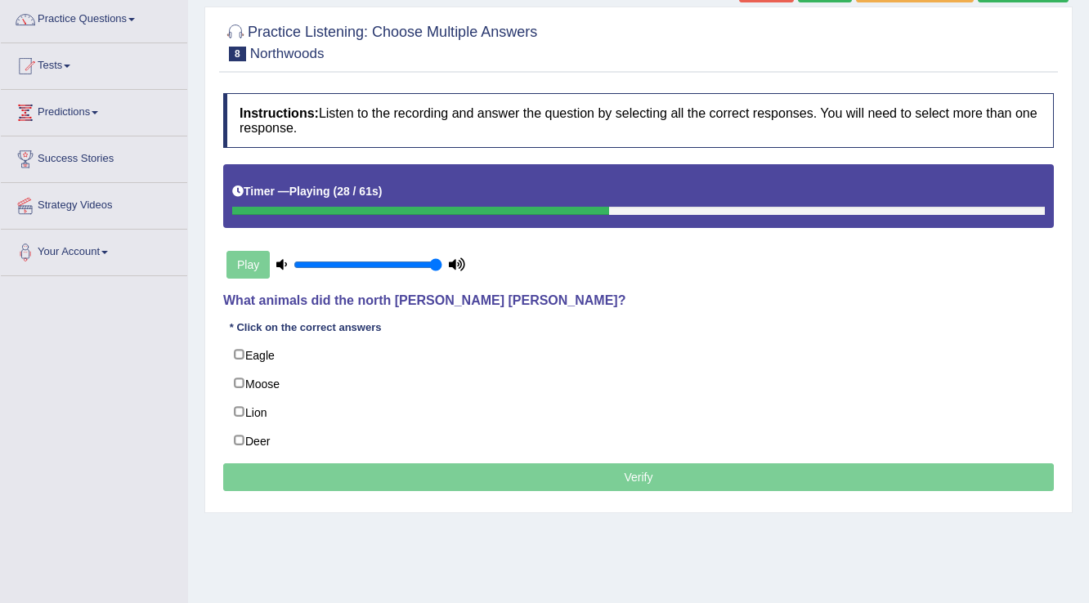
click at [380, 208] on div at bounding box center [420, 211] width 377 height 8
drag, startPoint x: 641, startPoint y: 216, endPoint x: 402, endPoint y: 194, distance: 239.7
click at [422, 184] on div "Timer — Playing ( 30 / 61s )" at bounding box center [638, 195] width 830 height 63
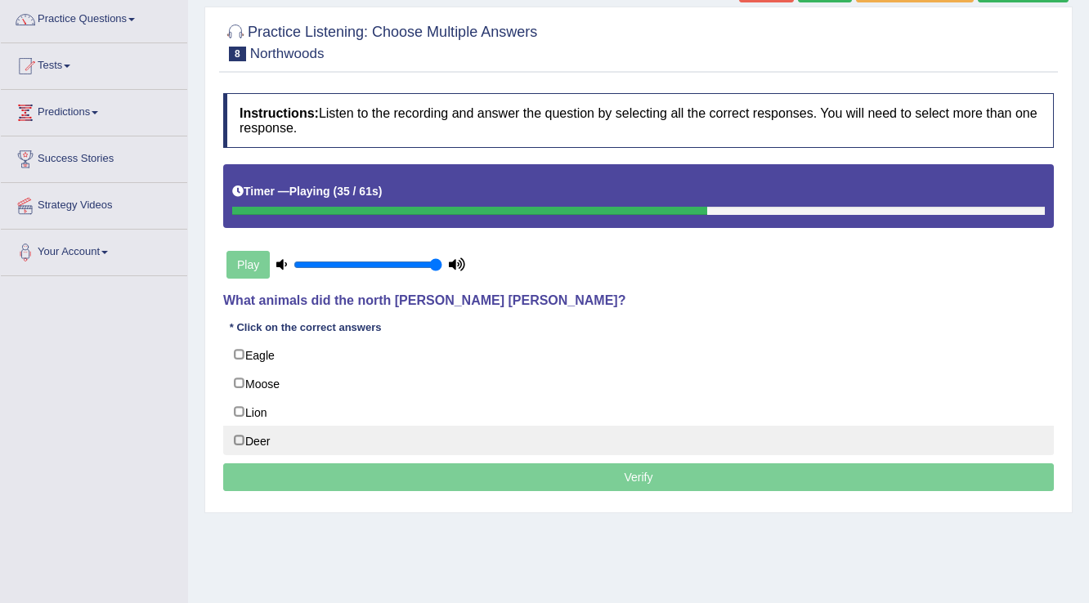
click at [262, 430] on label "Deer" at bounding box center [638, 440] width 830 height 29
checkbox input "true"
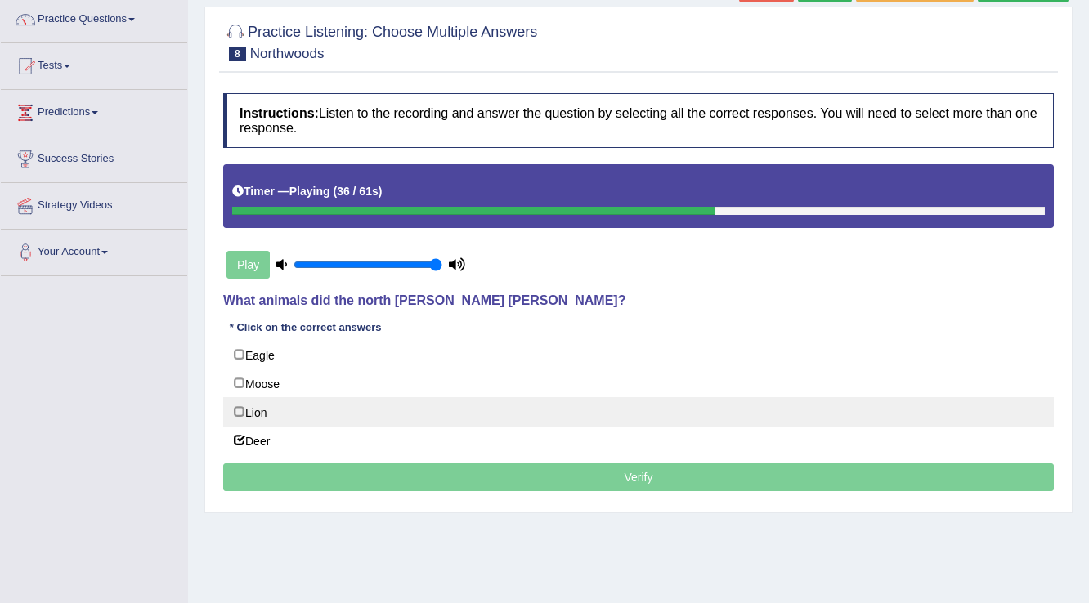
click at [262, 412] on label "Lion" at bounding box center [638, 411] width 830 height 29
checkbox input "true"
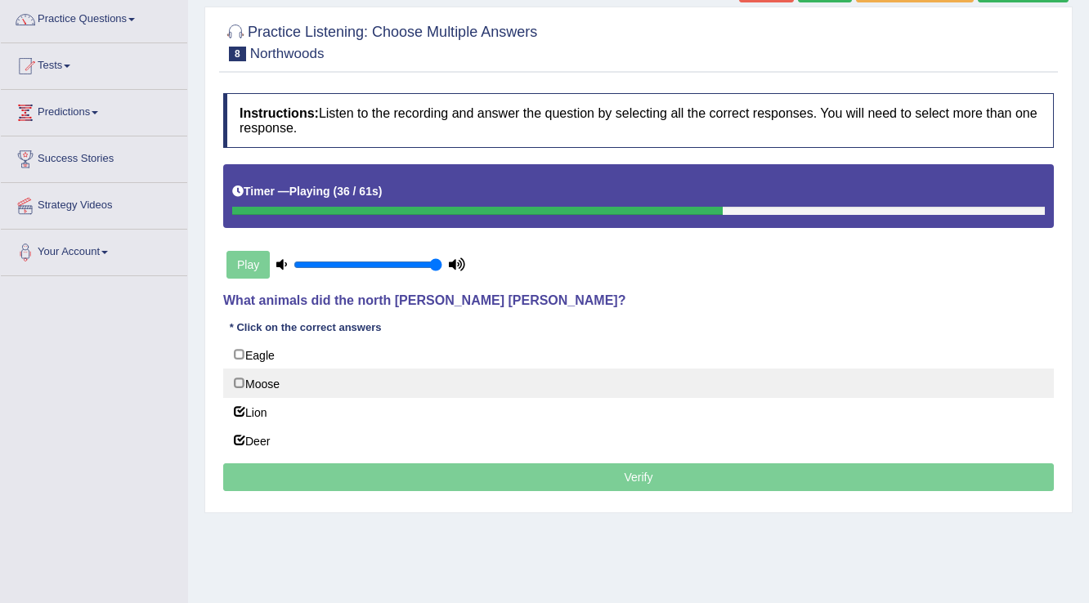
click at [262, 383] on label "Moose" at bounding box center [638, 383] width 830 height 29
checkbox input "true"
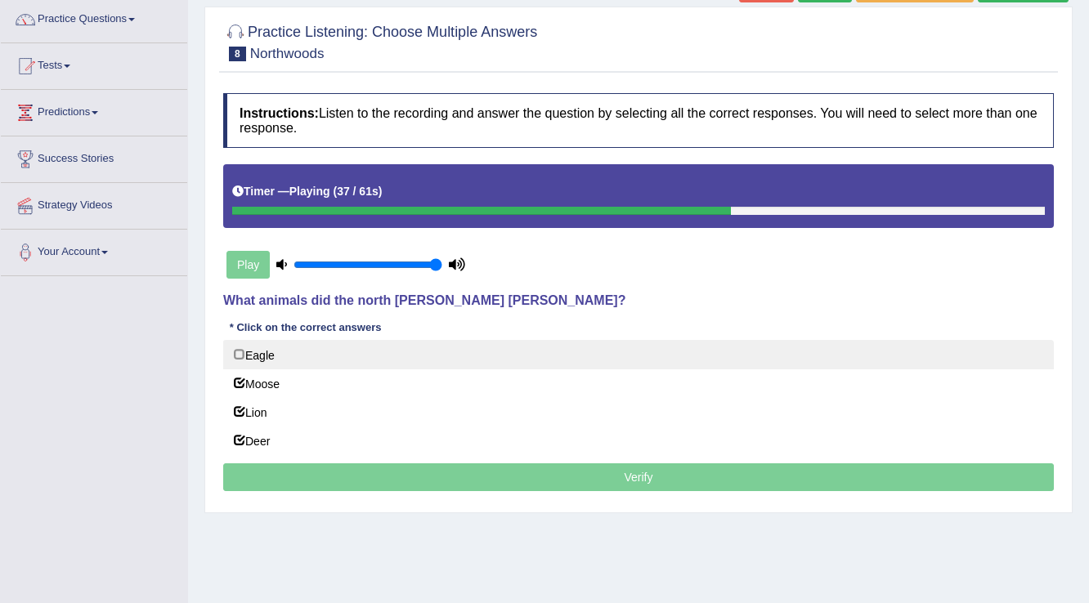
click at [262, 361] on label "Eagle" at bounding box center [638, 354] width 830 height 29
checkbox input "true"
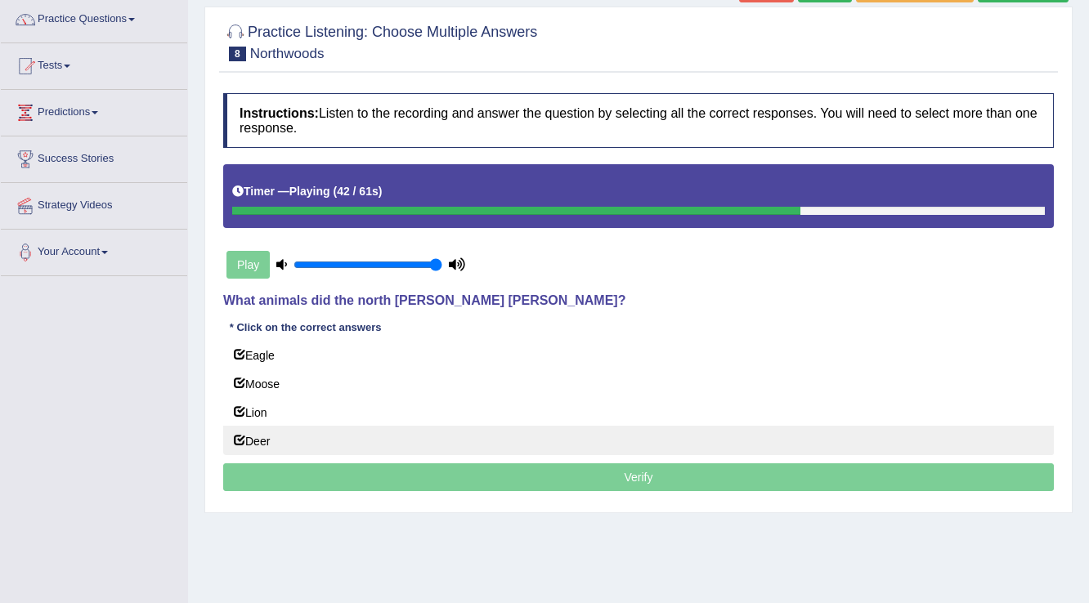
click at [235, 441] on label "Deer" at bounding box center [638, 440] width 830 height 29
checkbox input "false"
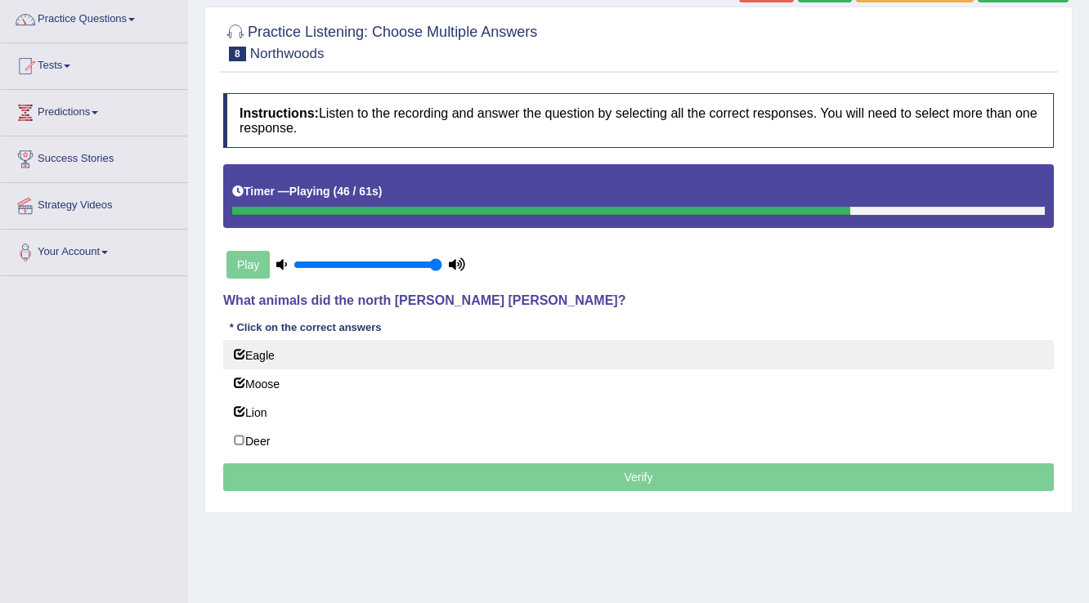
click at [257, 357] on label "Eagle" at bounding box center [638, 354] width 830 height 29
checkbox input "false"
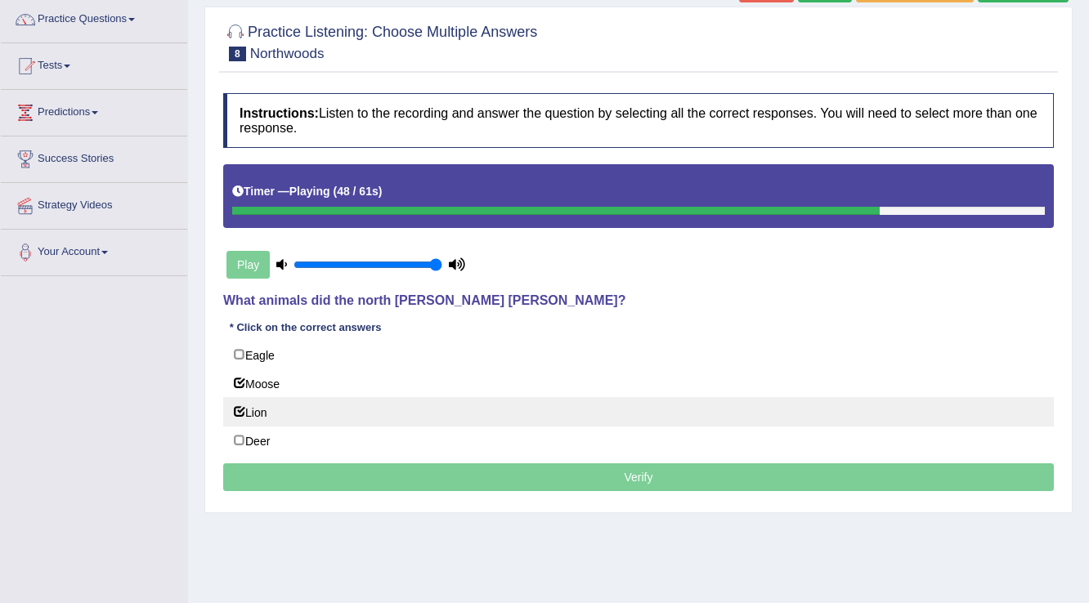
click at [239, 410] on label "Lion" at bounding box center [638, 411] width 830 height 29
checkbox input "false"
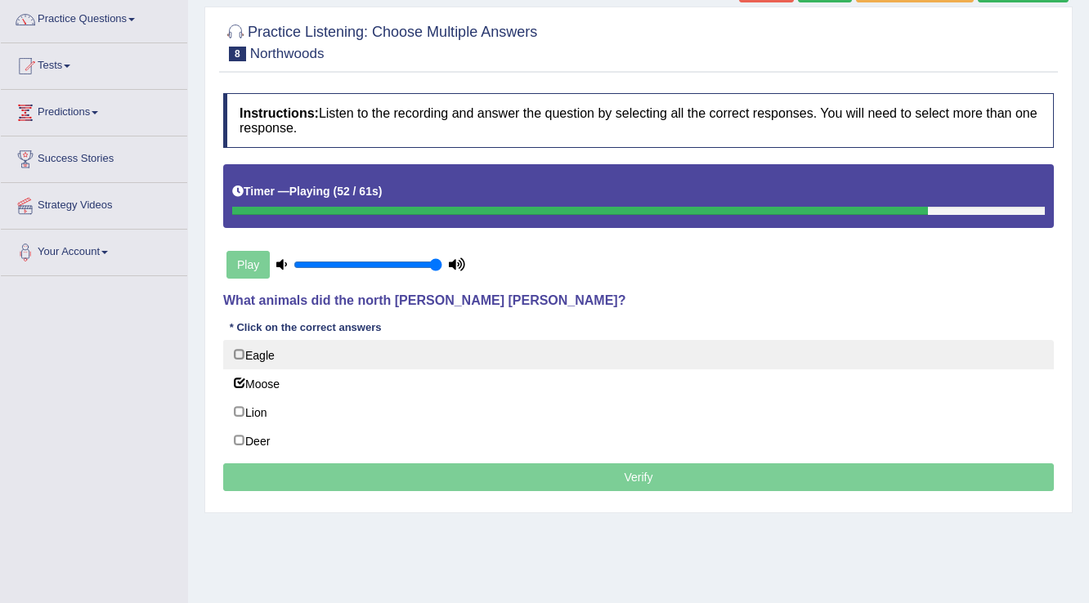
click at [272, 357] on label "Eagle" at bounding box center [638, 354] width 830 height 29
checkbox input "true"
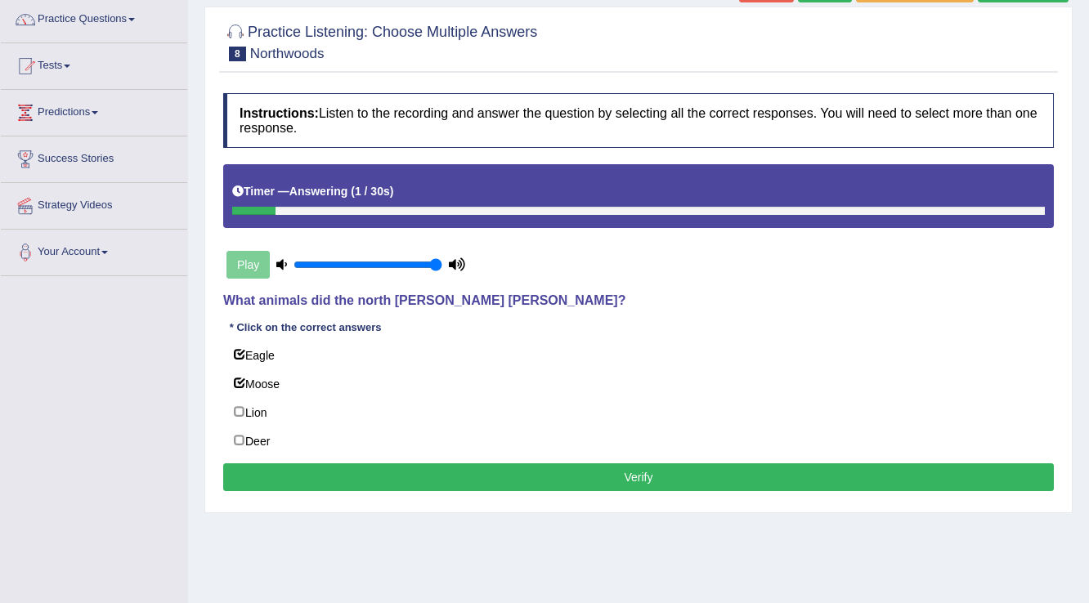
click at [248, 474] on button "Verify" at bounding box center [638, 477] width 830 height 28
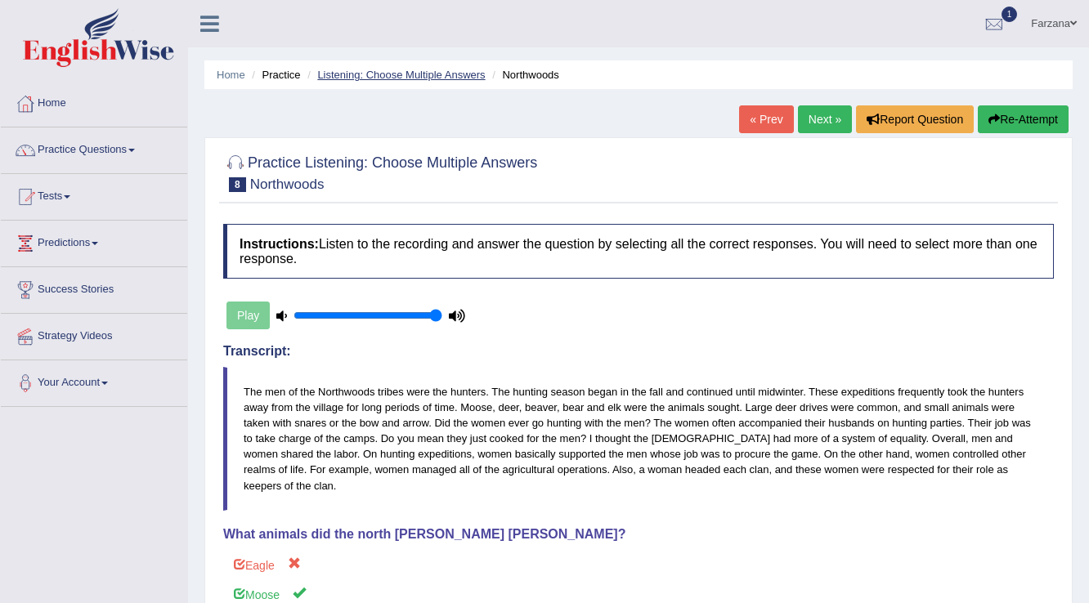
click at [424, 72] on link "Listening: Choose Multiple Answers" at bounding box center [401, 75] width 168 height 12
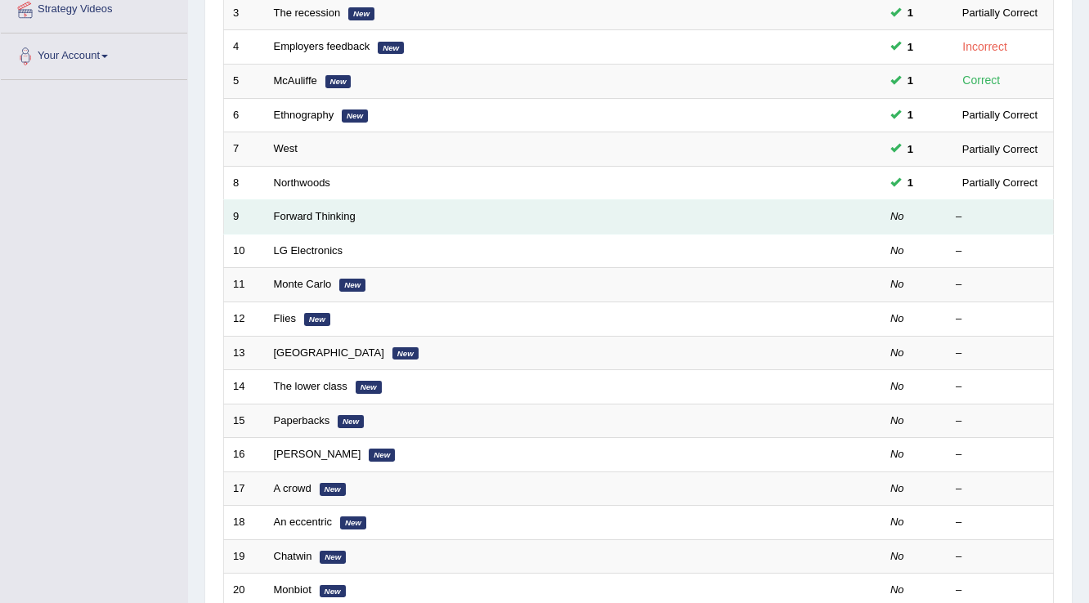
click at [306, 202] on td "Forward Thinking" at bounding box center [512, 217] width 494 height 34
click at [304, 210] on link "Forward Thinking" at bounding box center [315, 216] width 82 height 12
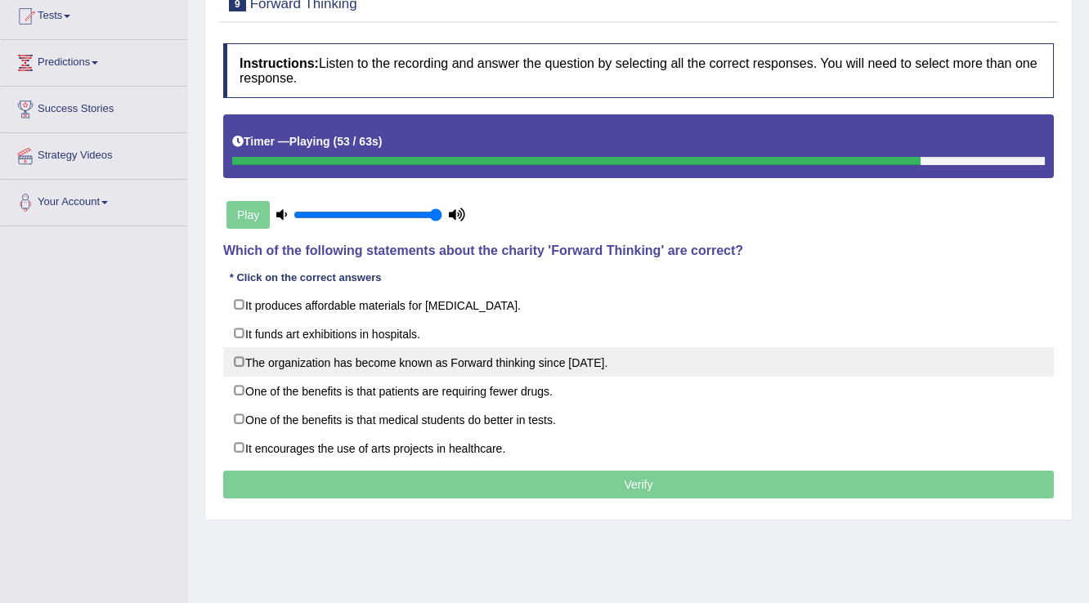
scroll to position [196, 0]
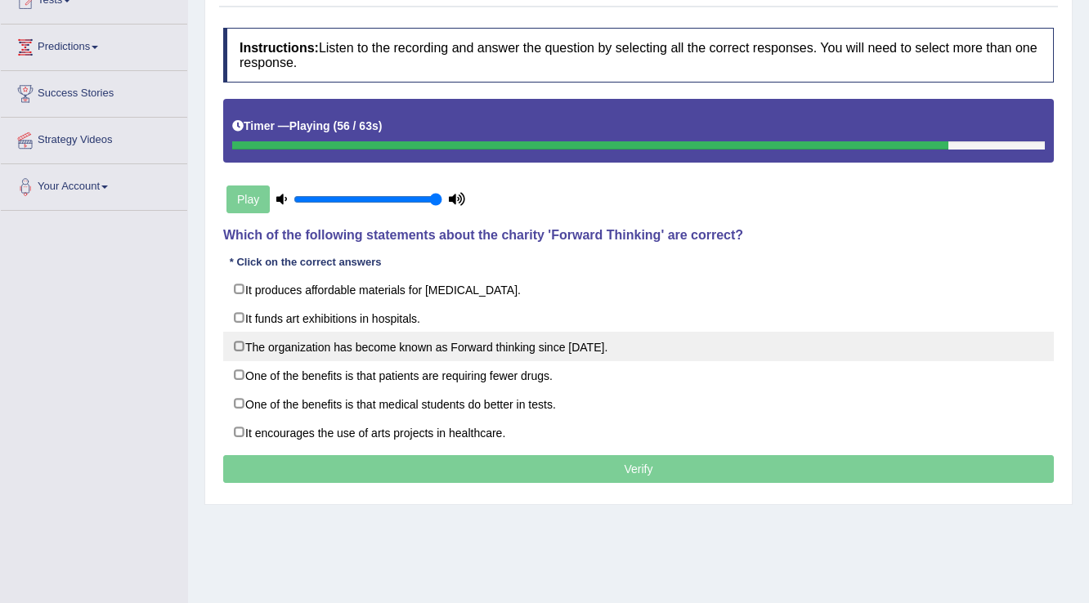
click at [402, 343] on label "The organization has become known as Forward thinking since 1986." at bounding box center [638, 346] width 830 height 29
checkbox input "true"
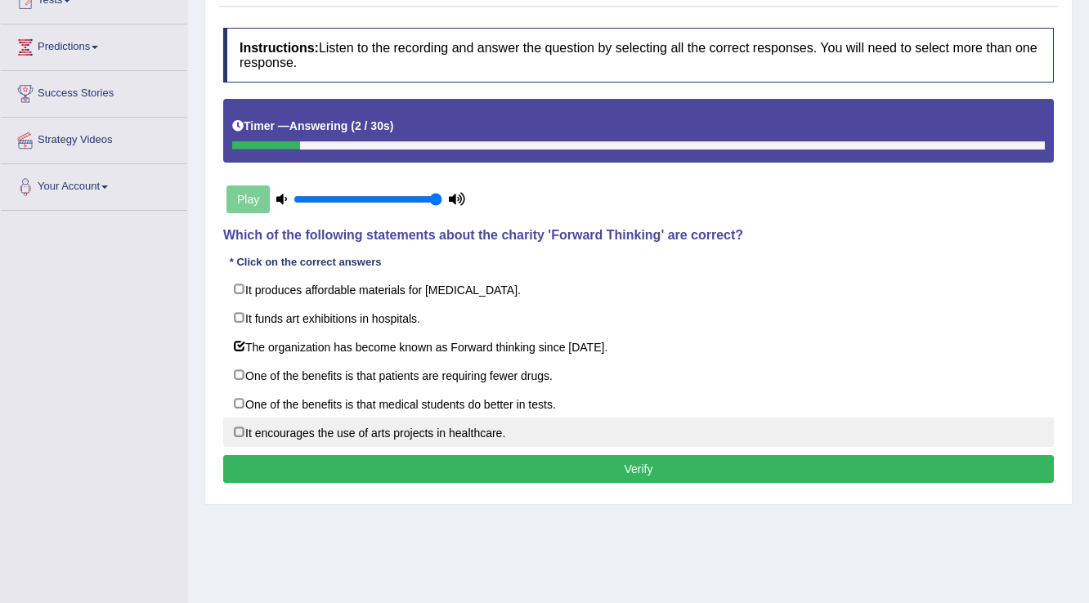
drag, startPoint x: 639, startPoint y: 410, endPoint x: 487, endPoint y: 423, distance: 152.5
click at [487, 423] on div "It produces affordable materials for art therapy. It funds art exhibitions in h…" at bounding box center [638, 361] width 830 height 172
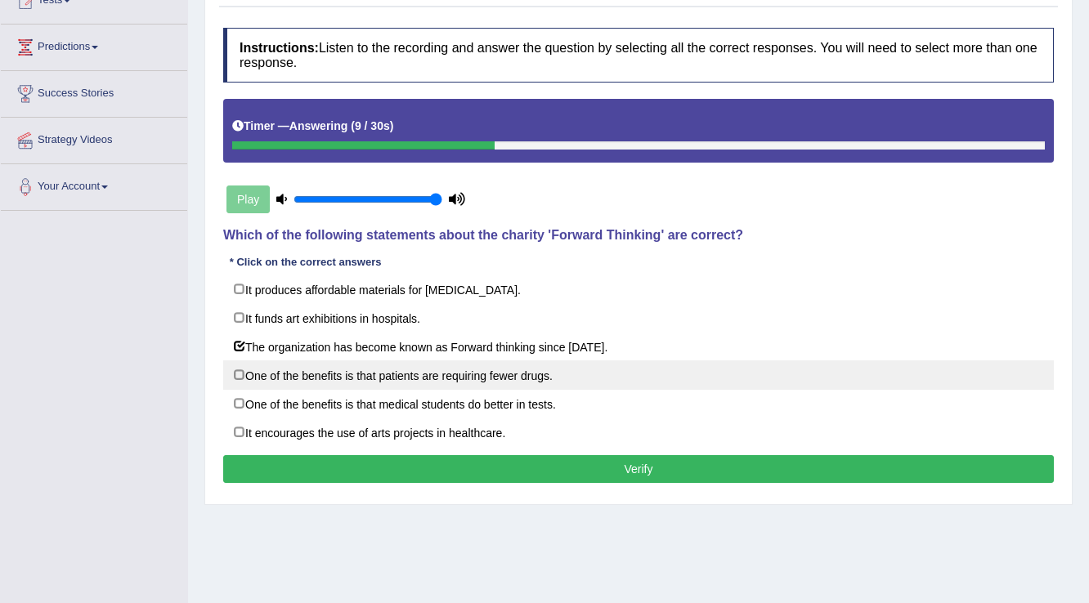
click at [494, 369] on label "One of the benefits is that patients are requiring fewer drugs." at bounding box center [638, 374] width 830 height 29
checkbox input "true"
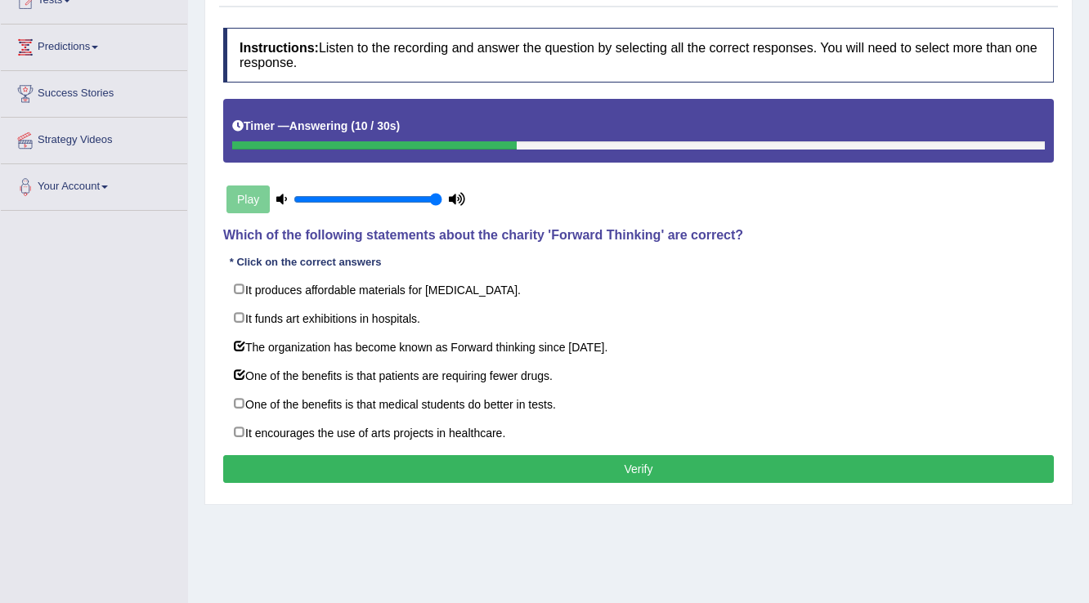
click at [469, 467] on button "Verify" at bounding box center [638, 469] width 830 height 28
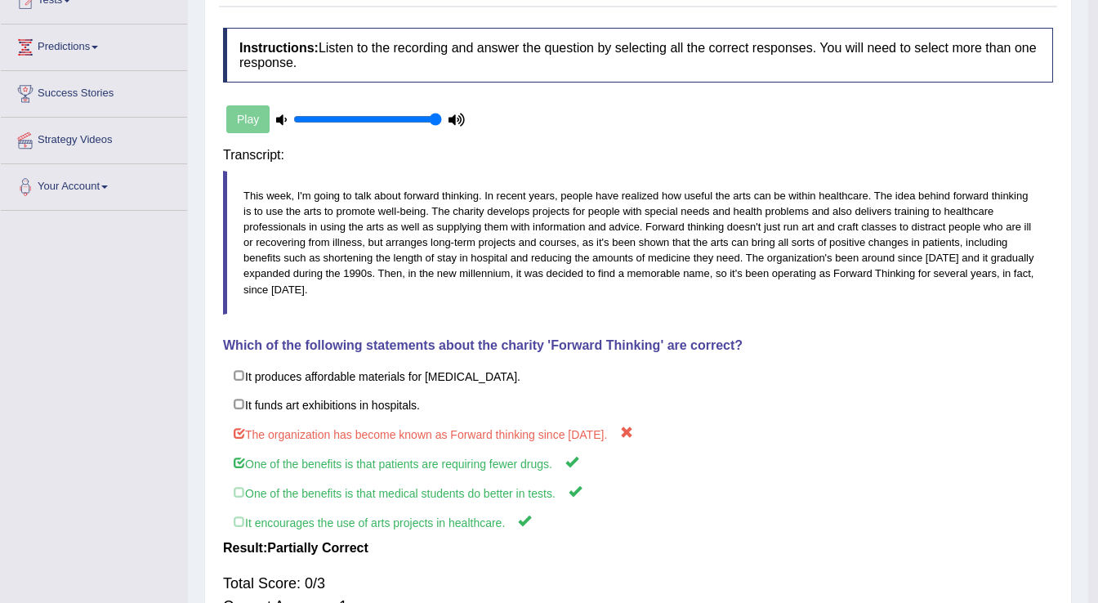
click at [469, 407] on body "Toggle navigation Home Practice Questions Speaking Practice Read Aloud Repeat S…" at bounding box center [549, 105] width 1098 height 603
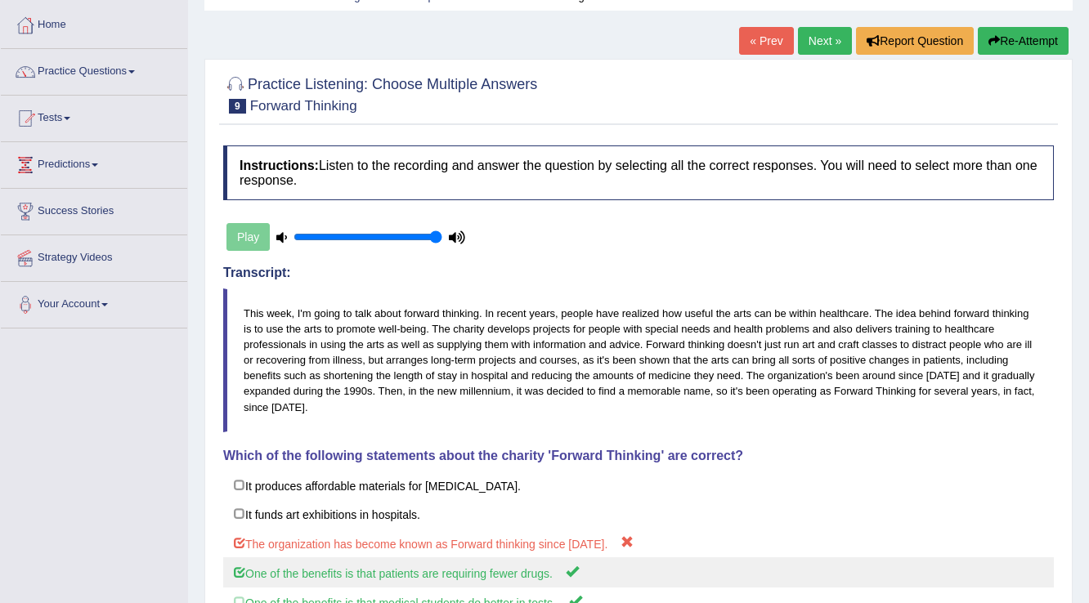
scroll to position [50, 0]
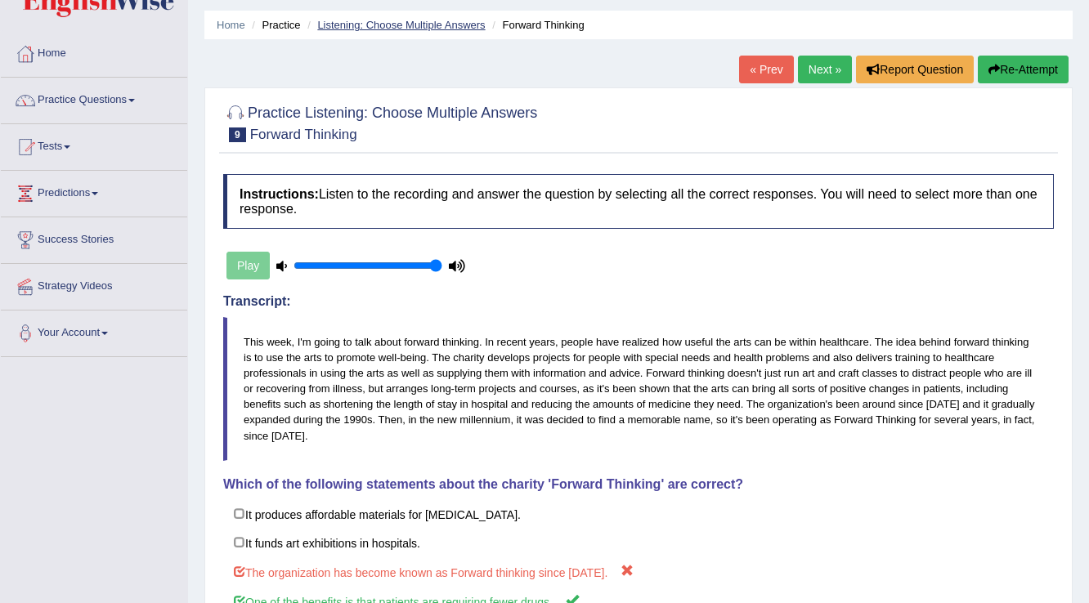
click at [341, 25] on link "Listening: Choose Multiple Answers" at bounding box center [401, 25] width 168 height 12
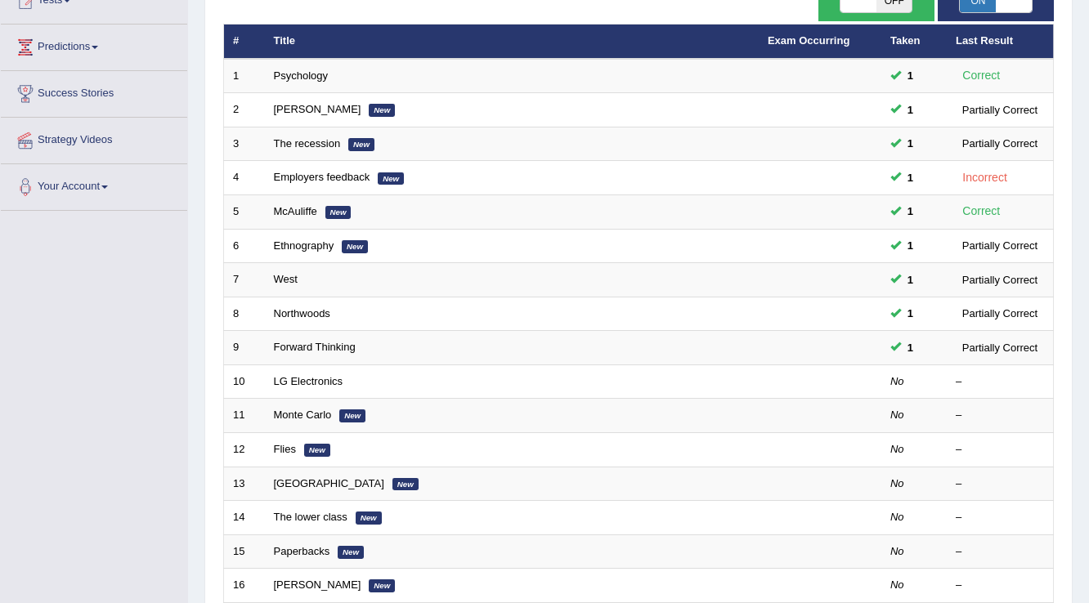
scroll to position [196, 0]
click at [320, 376] on link "LG Electronics" at bounding box center [308, 381] width 69 height 12
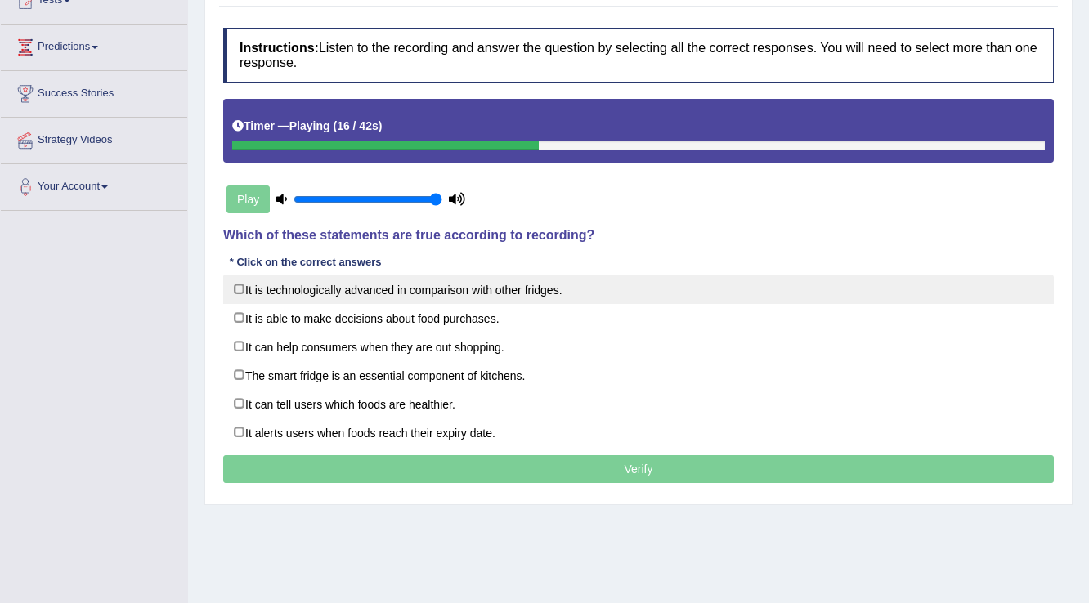
click at [393, 288] on label "It is technologically advanced in comparison with other fridges." at bounding box center [638, 289] width 830 height 29
checkbox input "true"
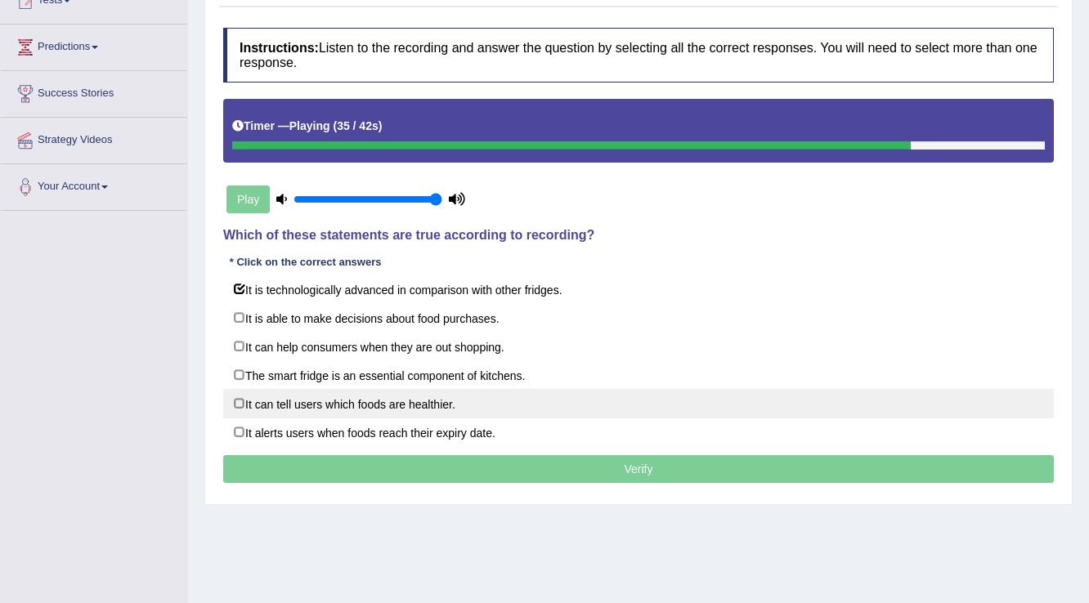
click at [363, 394] on label "It can tell users which foods are healthier." at bounding box center [638, 403] width 830 height 29
click at [357, 396] on label "It can tell users which foods are healthier." at bounding box center [638, 403] width 830 height 29
checkbox input "true"
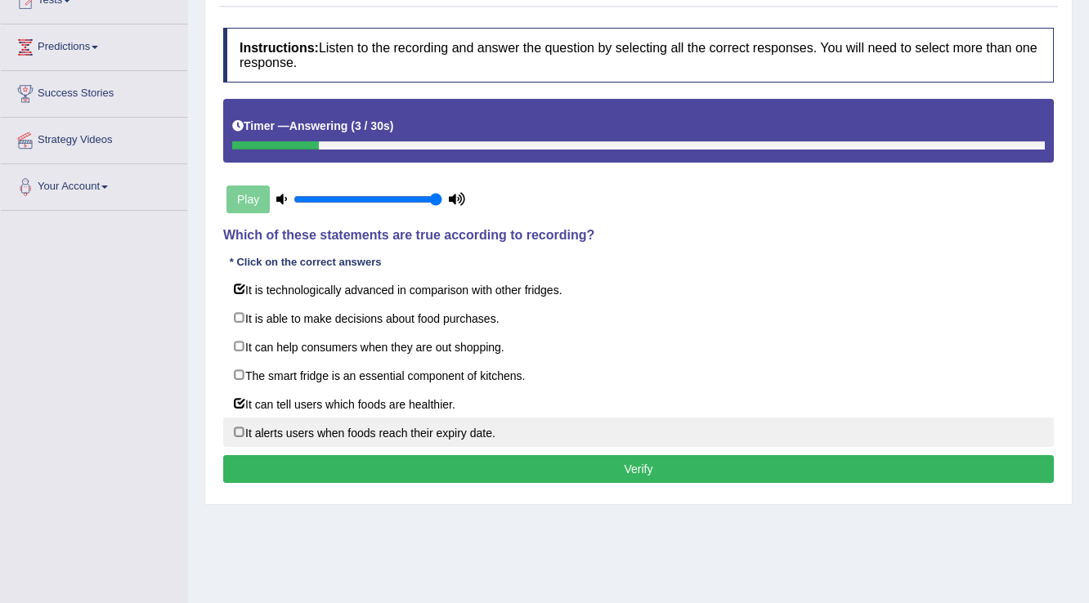
click at [551, 439] on label "It alerts users when foods reach their expiry date." at bounding box center [638, 432] width 830 height 29
checkbox input "true"
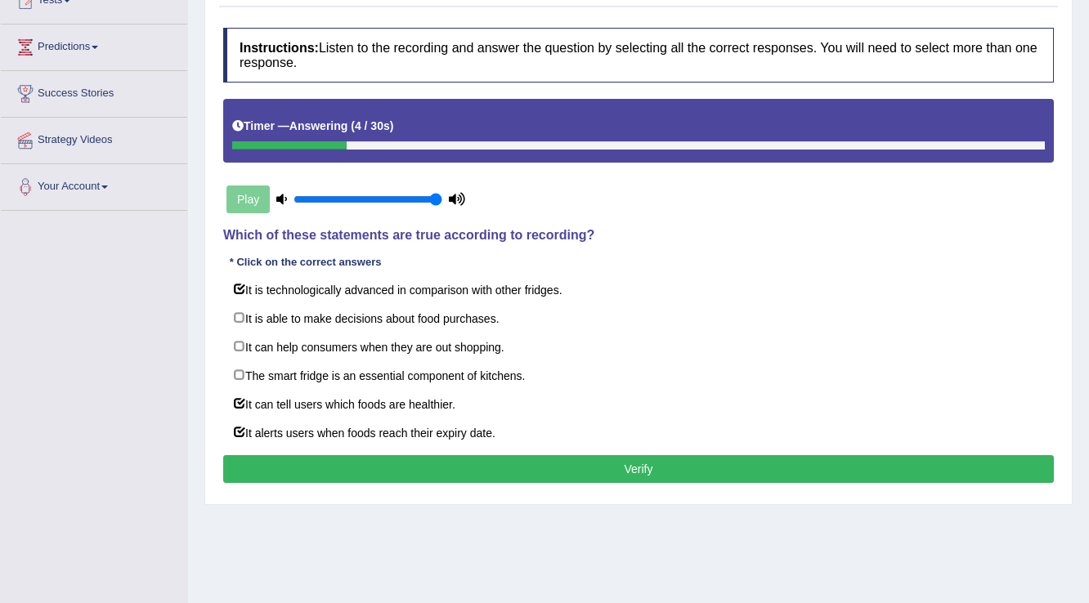
click at [543, 476] on button "Verify" at bounding box center [638, 469] width 830 height 28
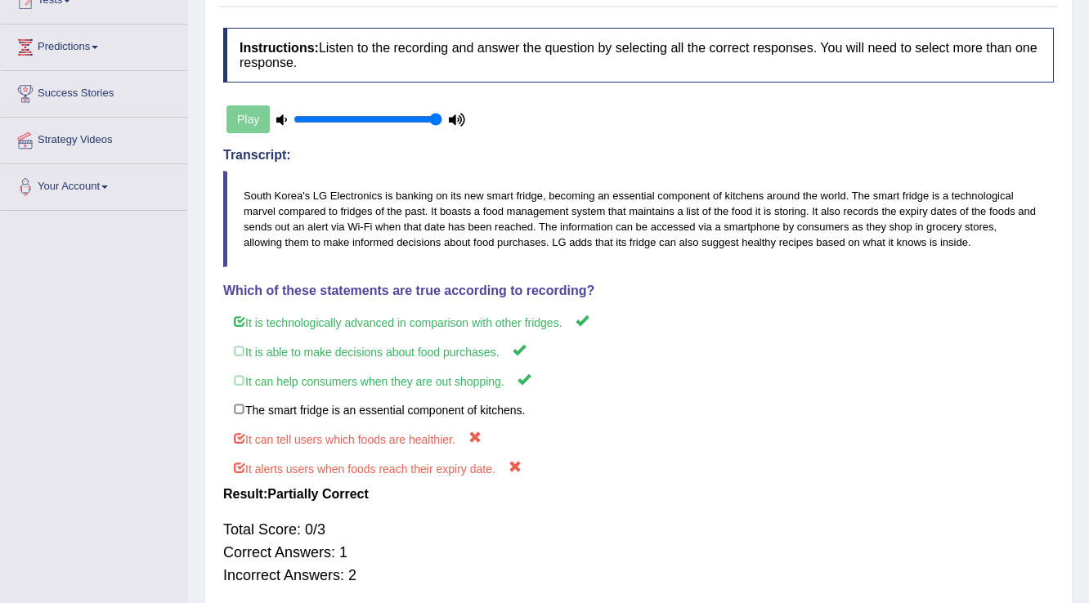
scroll to position [262, 0]
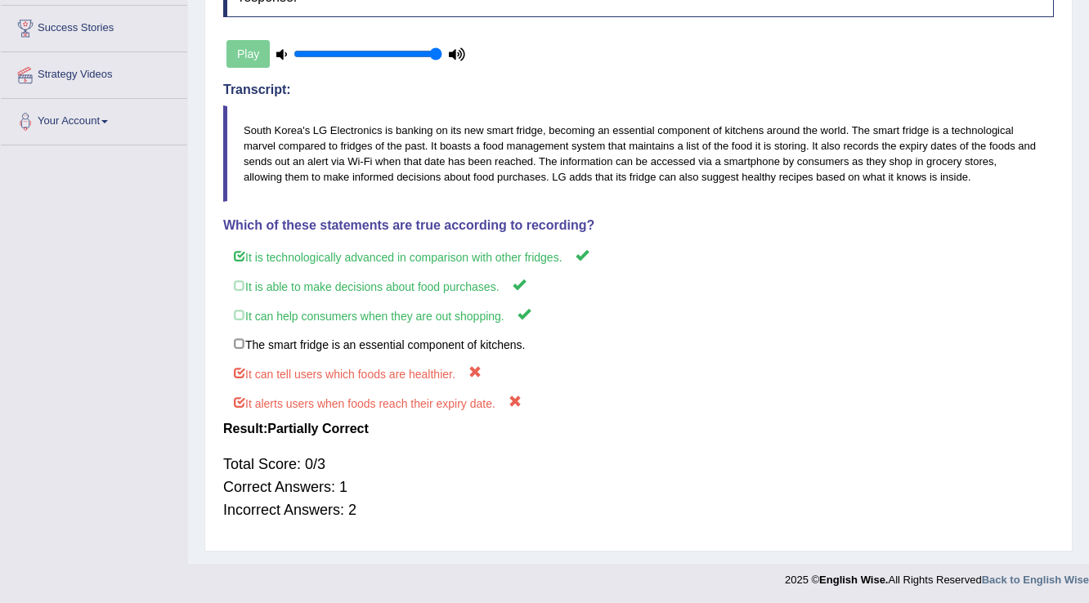
drag, startPoint x: 429, startPoint y: 467, endPoint x: 436, endPoint y: 481, distance: 15.4
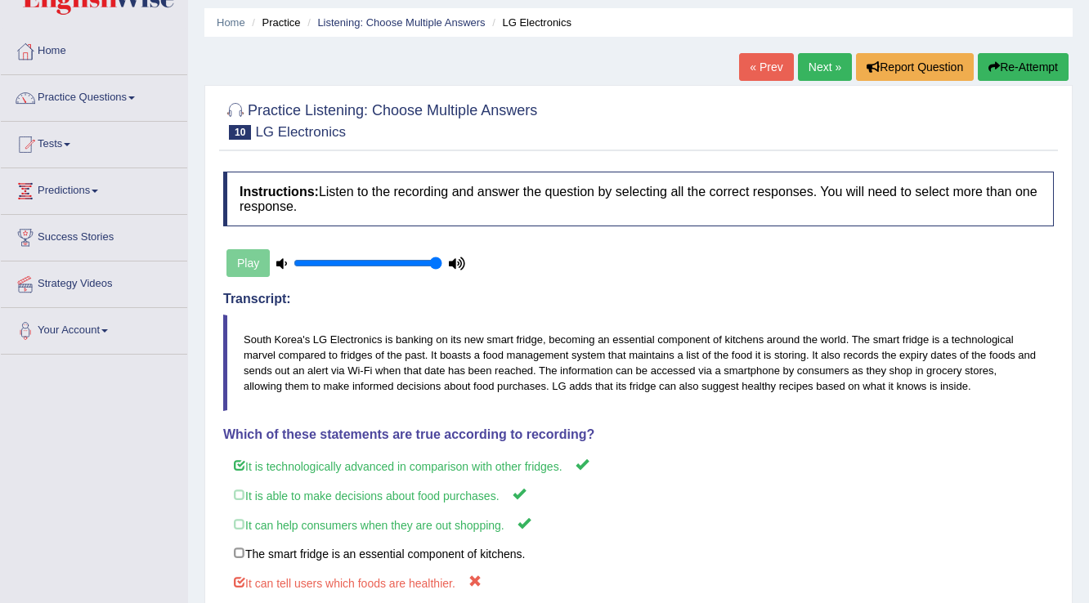
scroll to position [0, 0]
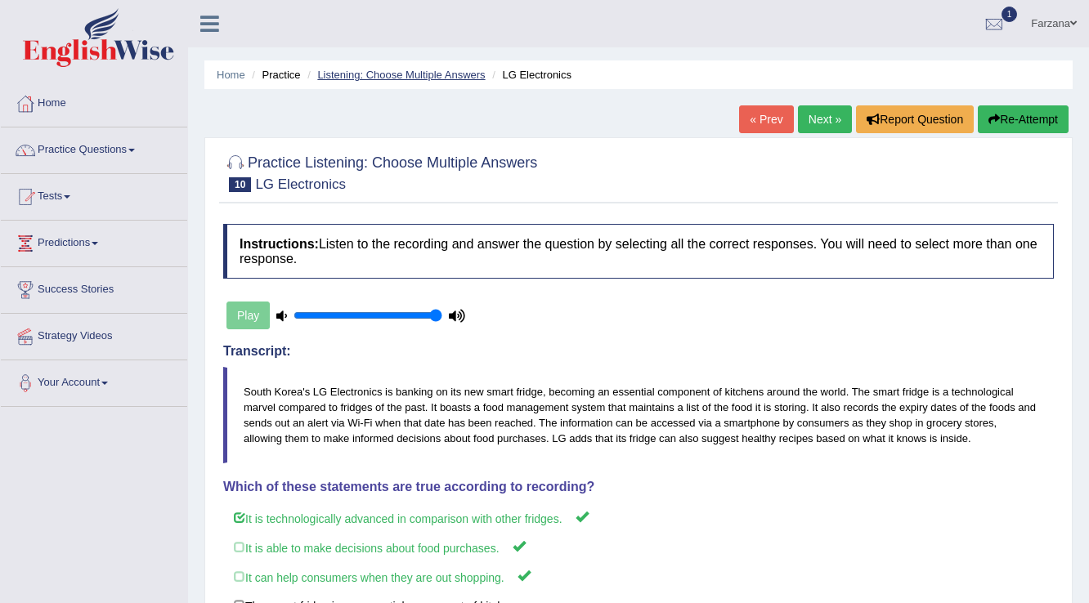
click at [452, 73] on link "Listening: Choose Multiple Answers" at bounding box center [401, 75] width 168 height 12
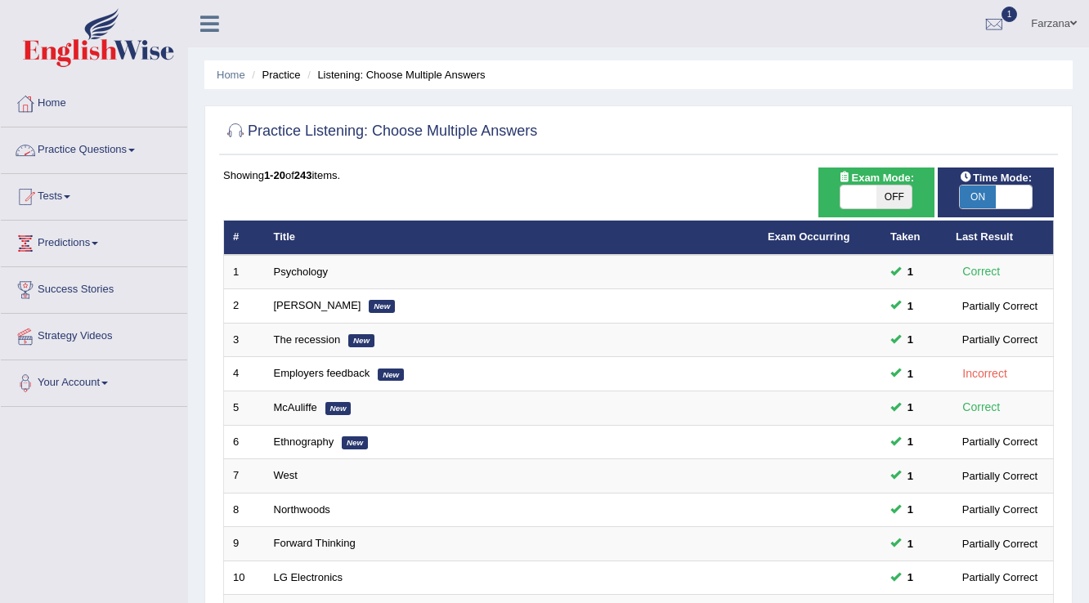
click at [144, 148] on link "Practice Questions" at bounding box center [94, 147] width 186 height 41
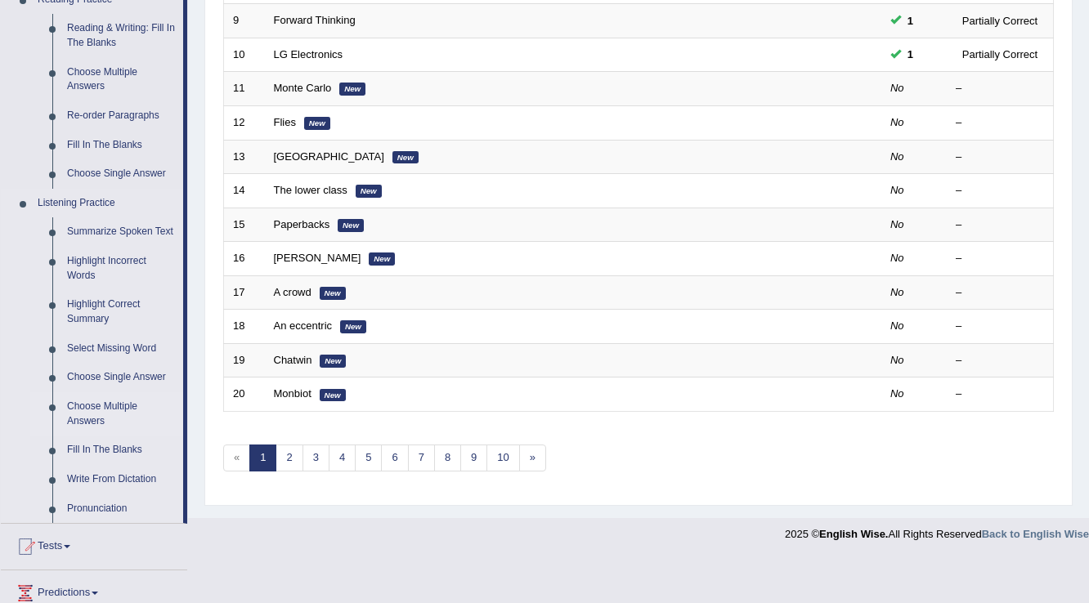
scroll to position [588, 0]
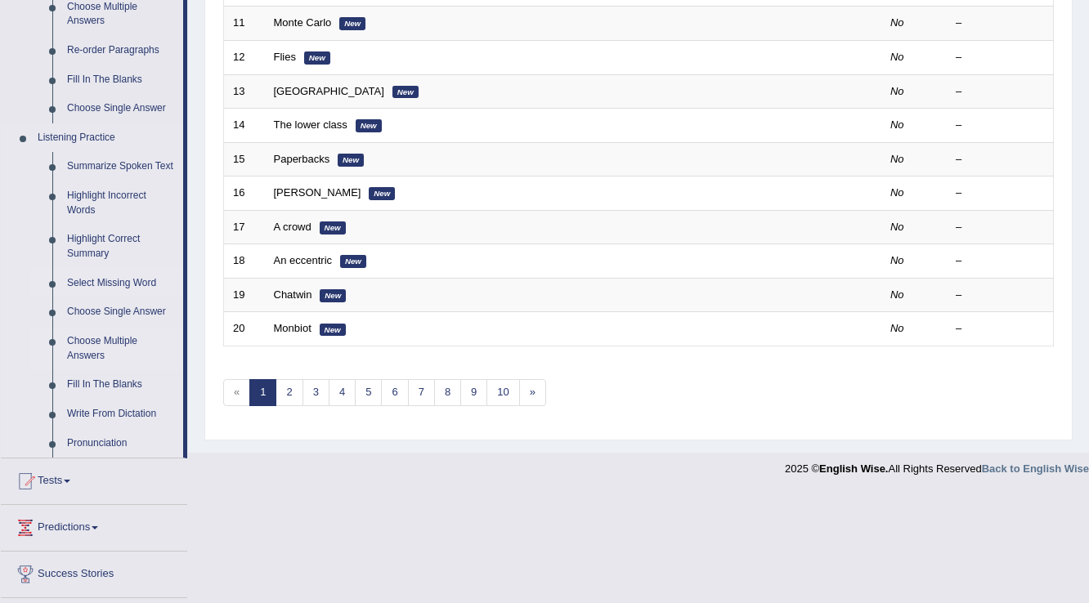
click at [126, 276] on link "Select Missing Word" at bounding box center [121, 283] width 123 height 29
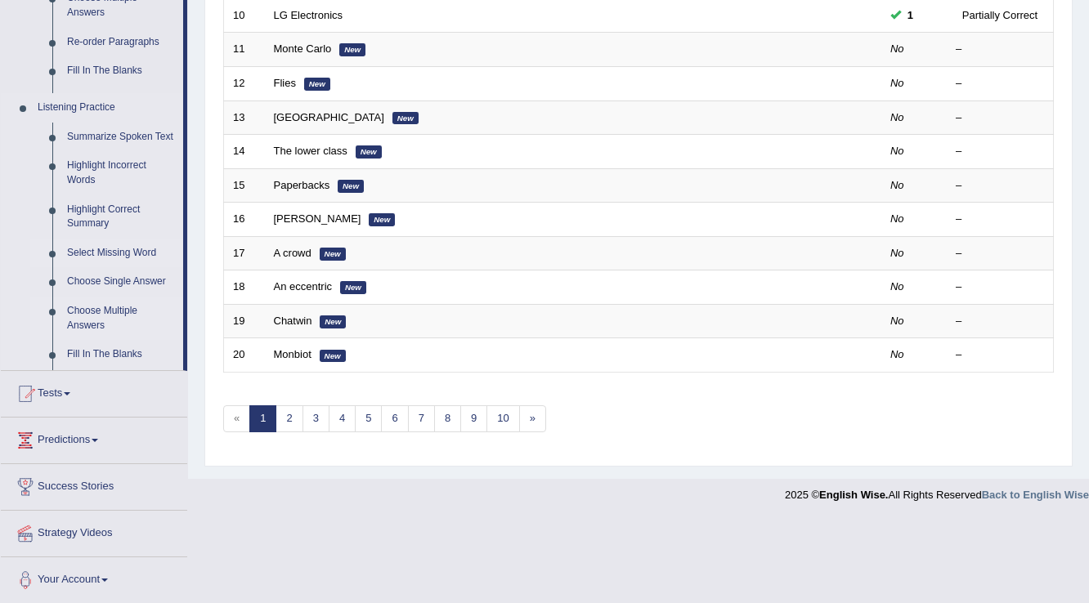
scroll to position [390, 0]
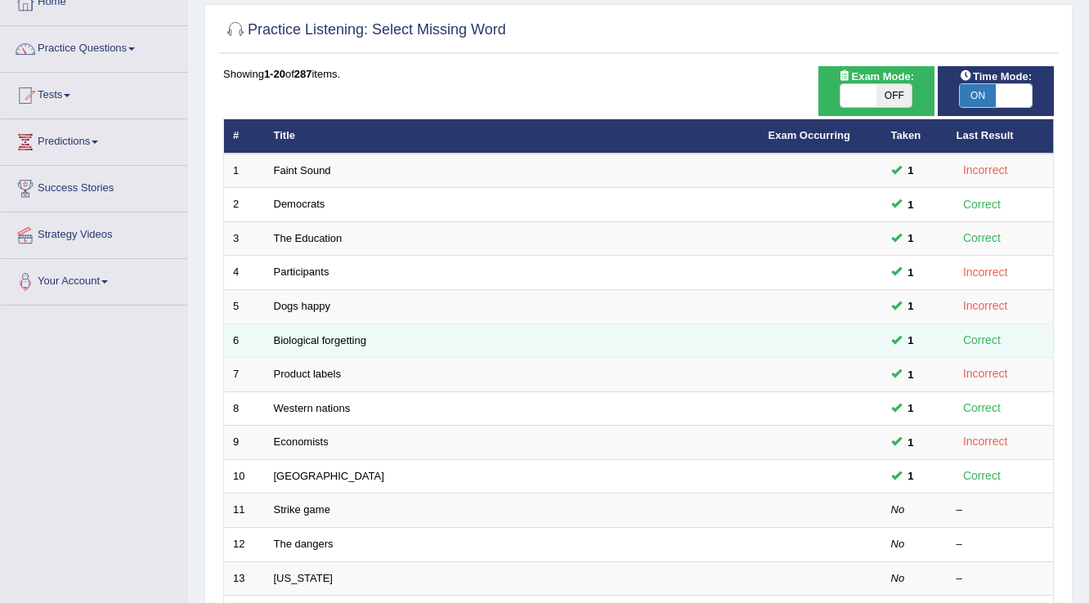
scroll to position [131, 0]
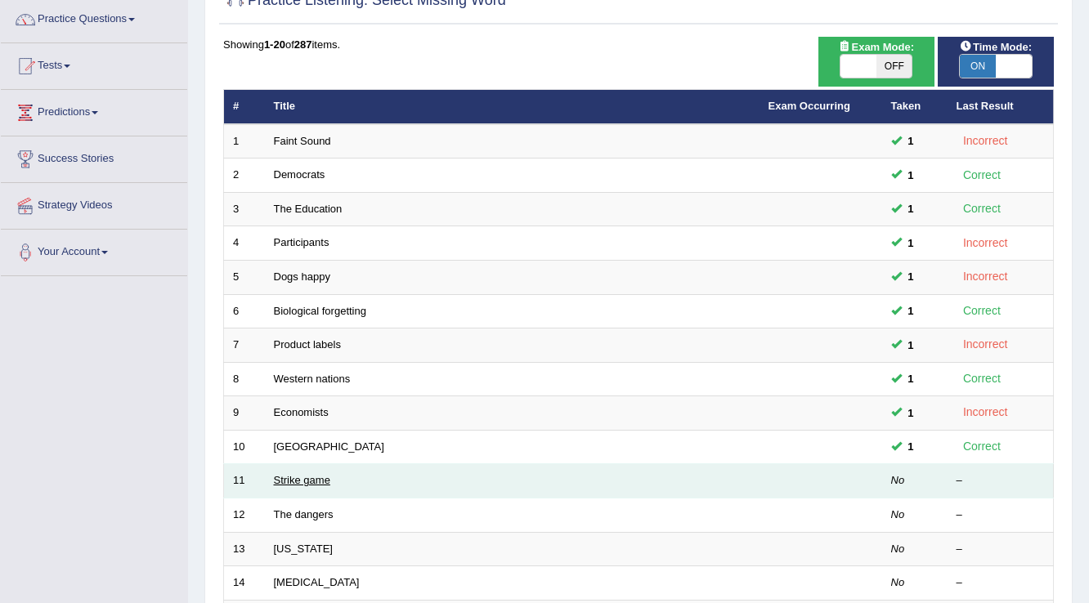
click at [303, 474] on link "Strike game" at bounding box center [302, 480] width 56 height 12
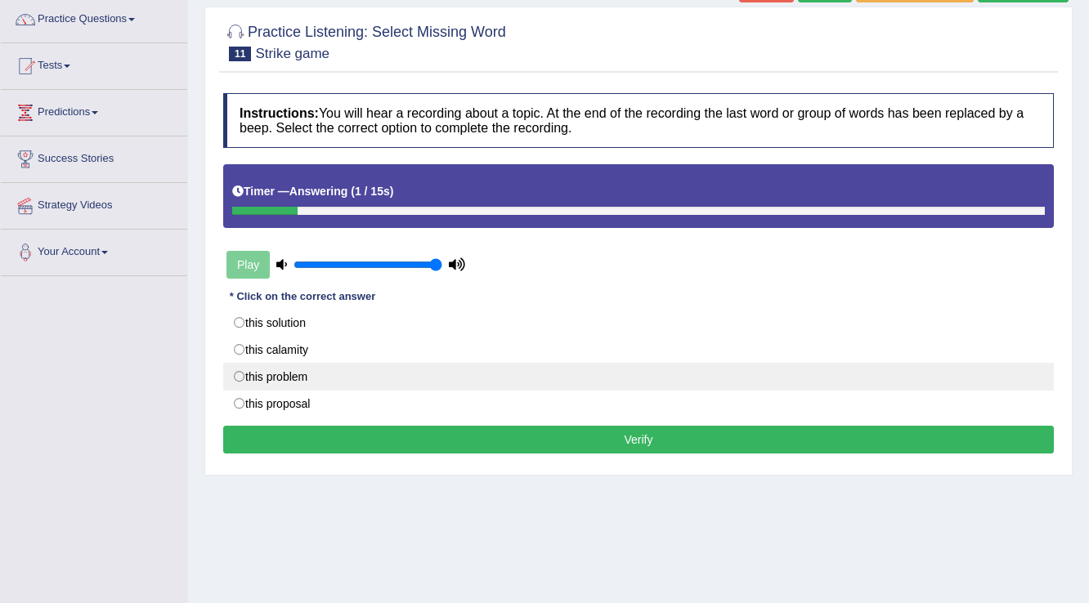
click at [324, 381] on label "this problem" at bounding box center [638, 377] width 830 height 28
radio input "true"
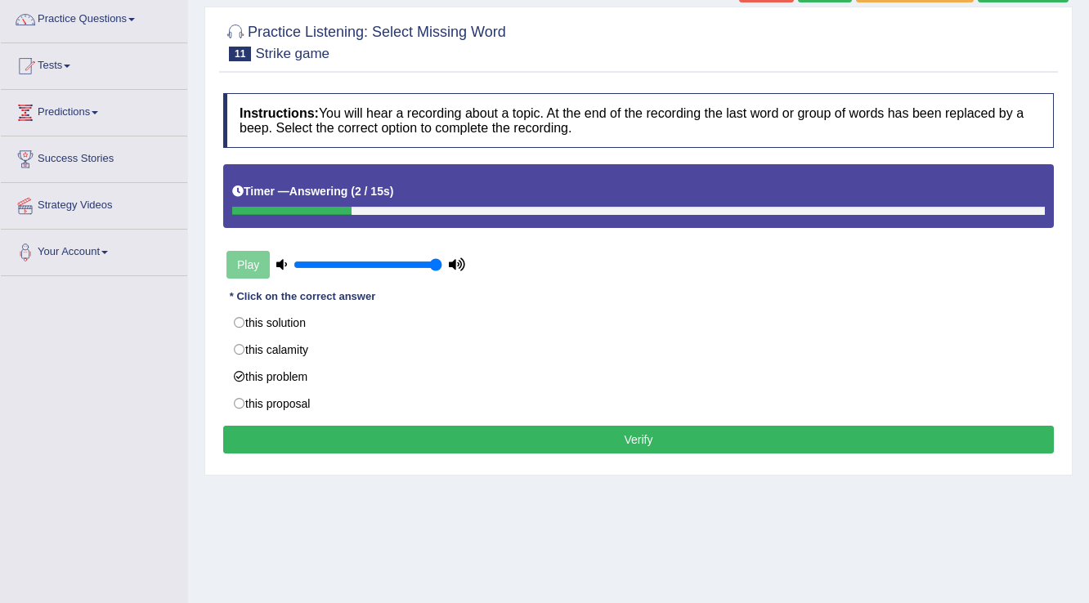
click at [345, 426] on button "Verify" at bounding box center [638, 440] width 830 height 28
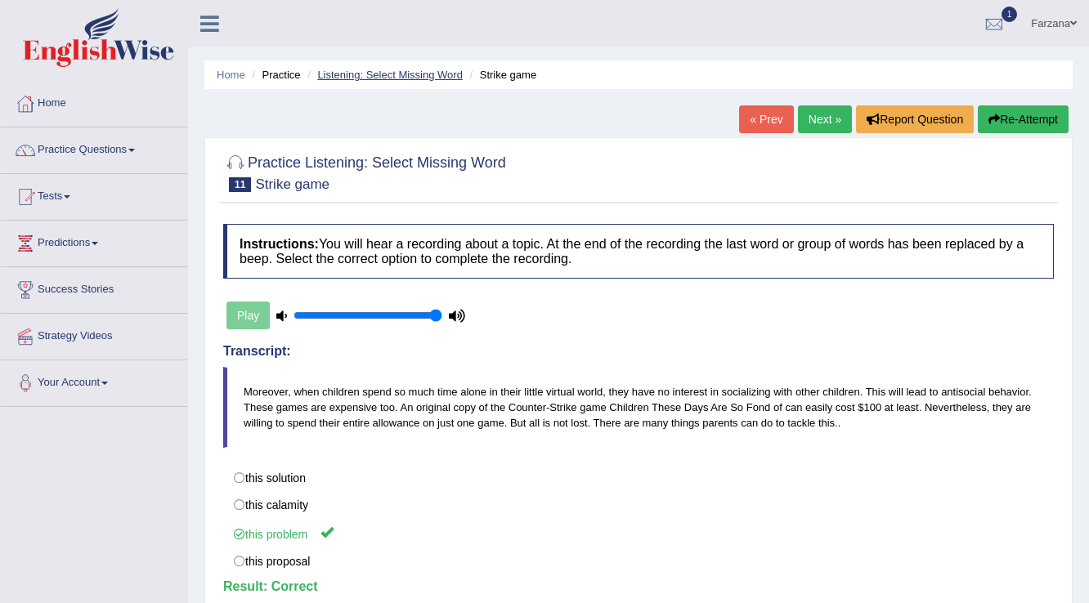
click at [343, 75] on link "Listening: Select Missing Word" at bounding box center [389, 75] width 145 height 12
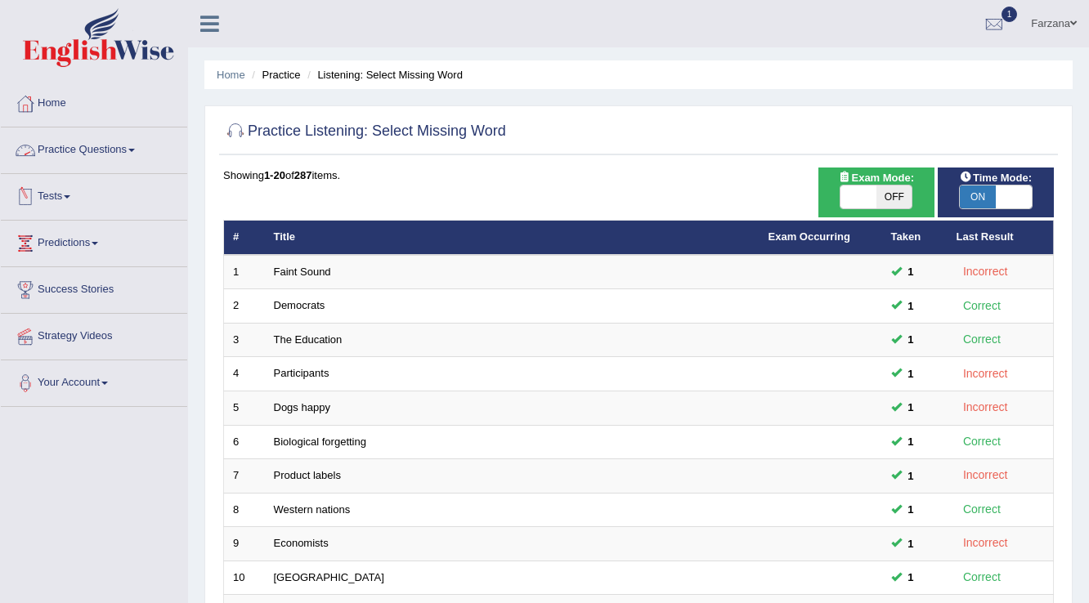
click at [119, 152] on link "Practice Questions" at bounding box center [94, 147] width 186 height 41
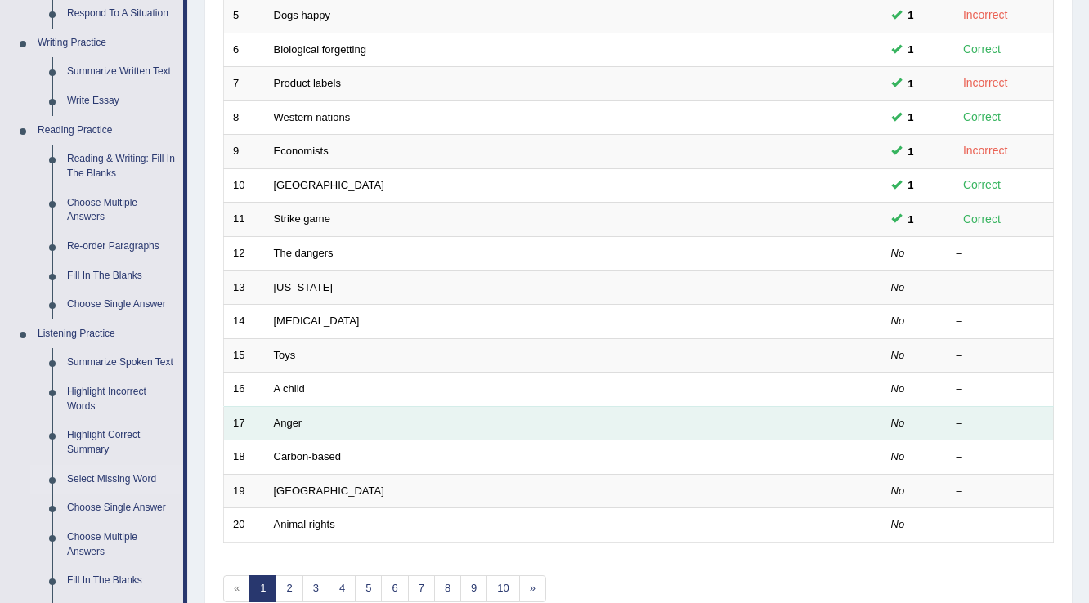
scroll to position [523, 0]
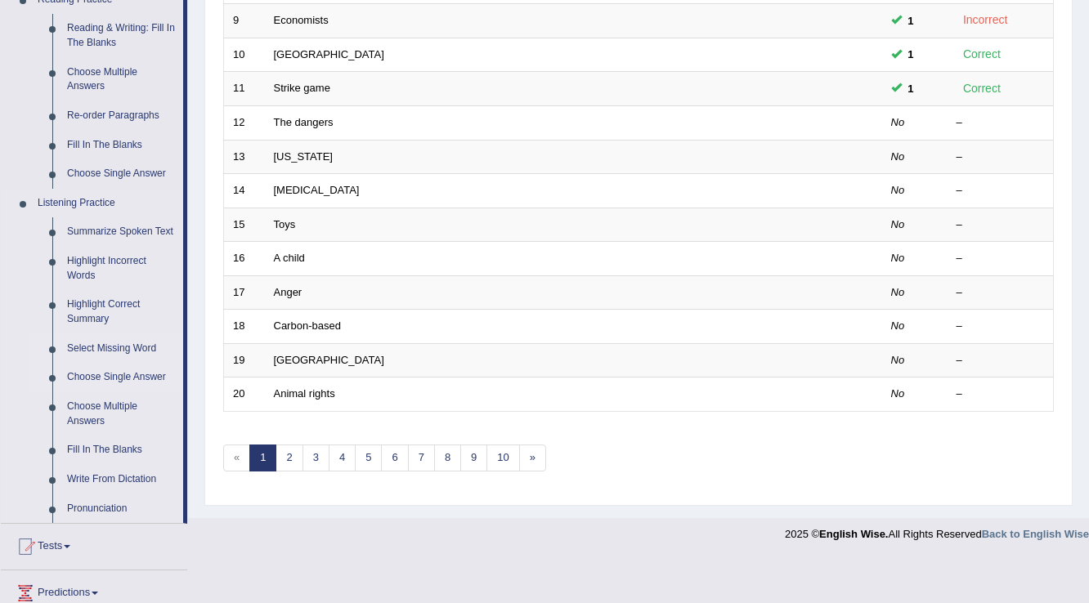
click at [136, 380] on link "Choose Single Answer" at bounding box center [121, 377] width 123 height 29
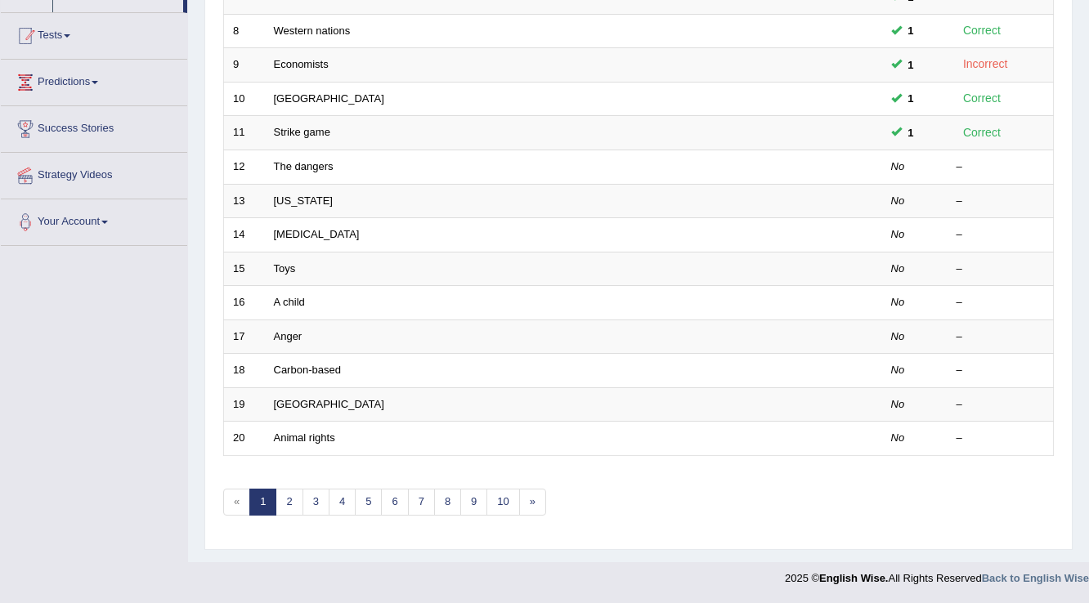
scroll to position [217, 0]
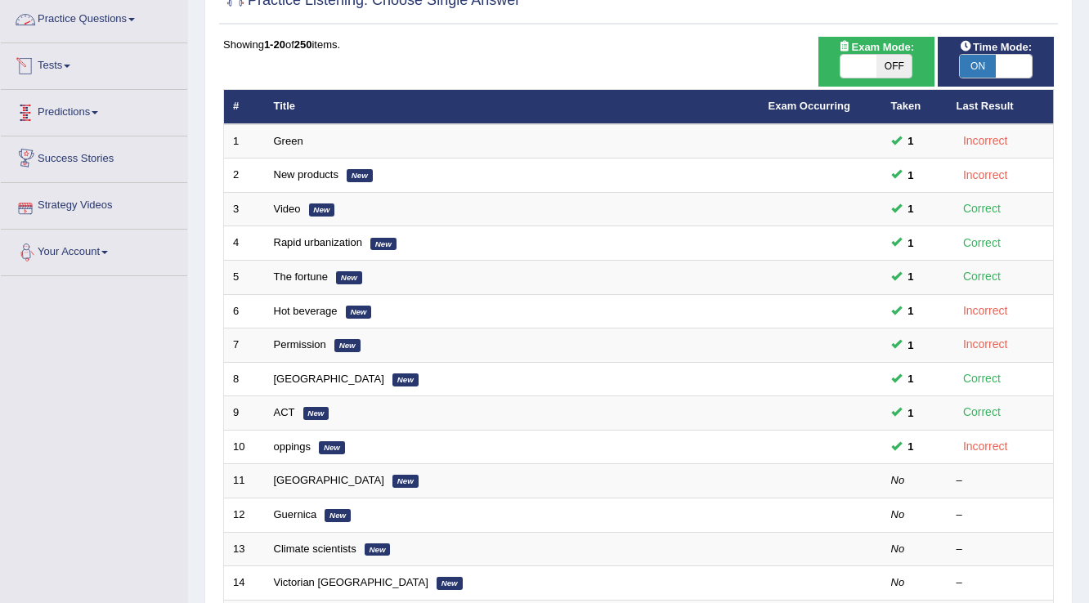
click at [124, 11] on link "Practice Questions" at bounding box center [94, 17] width 186 height 41
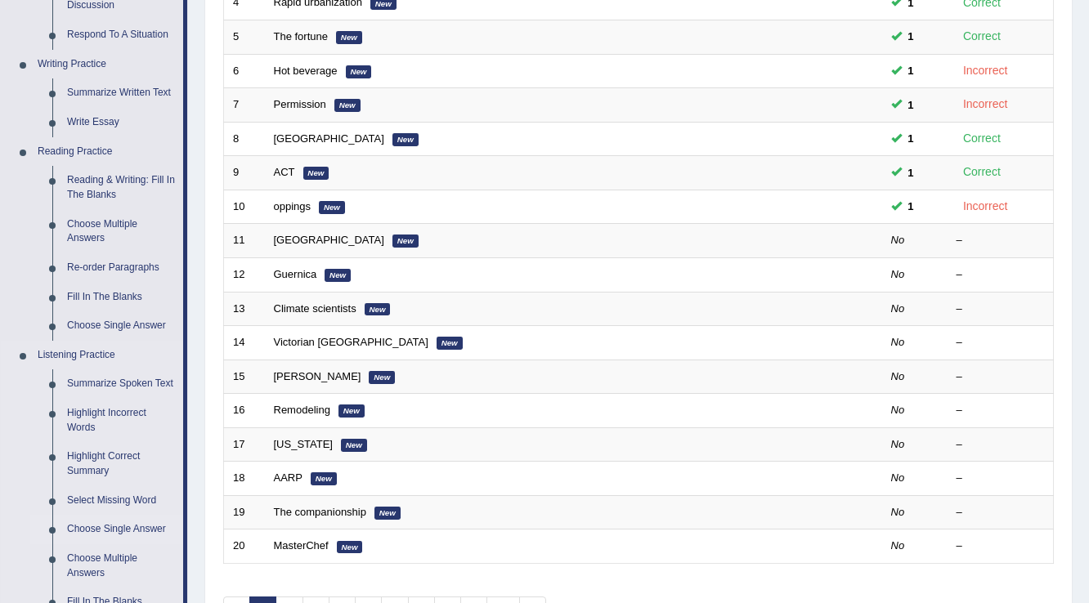
scroll to position [392, 0]
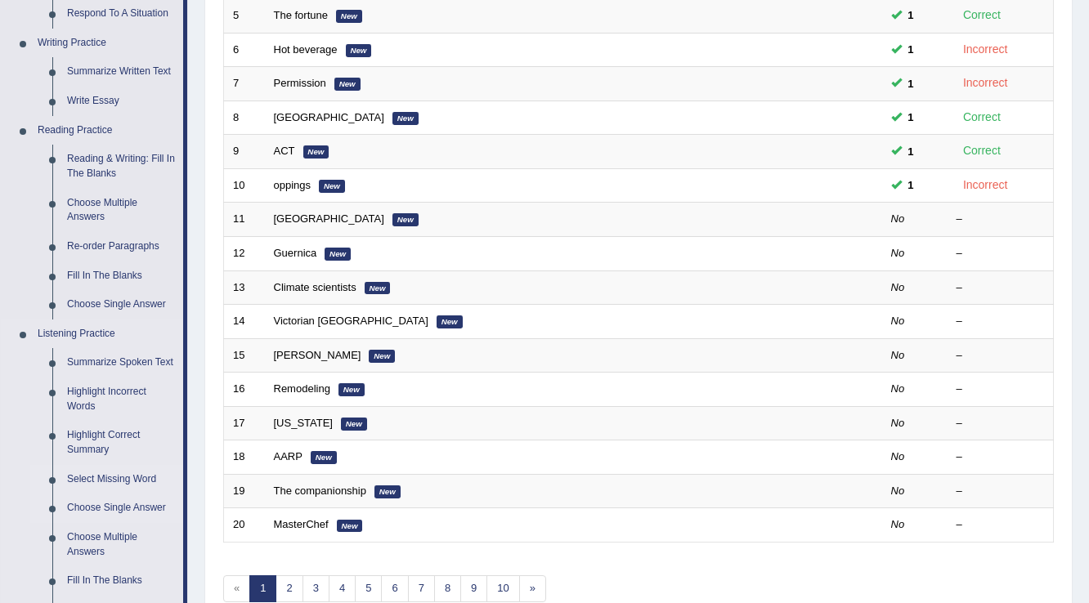
click at [119, 477] on link "Select Missing Word" at bounding box center [121, 479] width 123 height 29
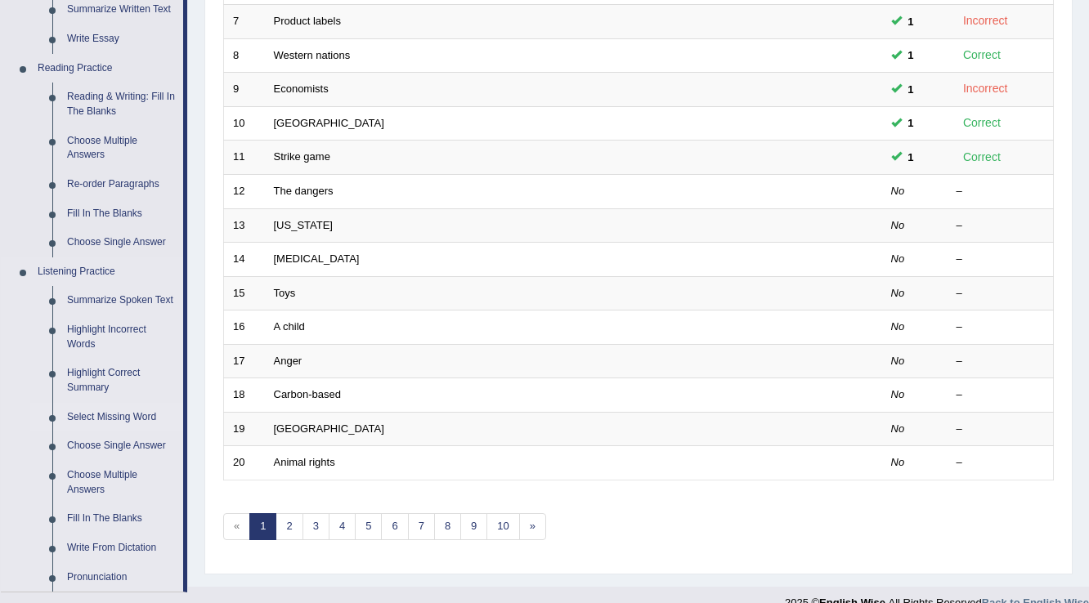
scroll to position [458, 0]
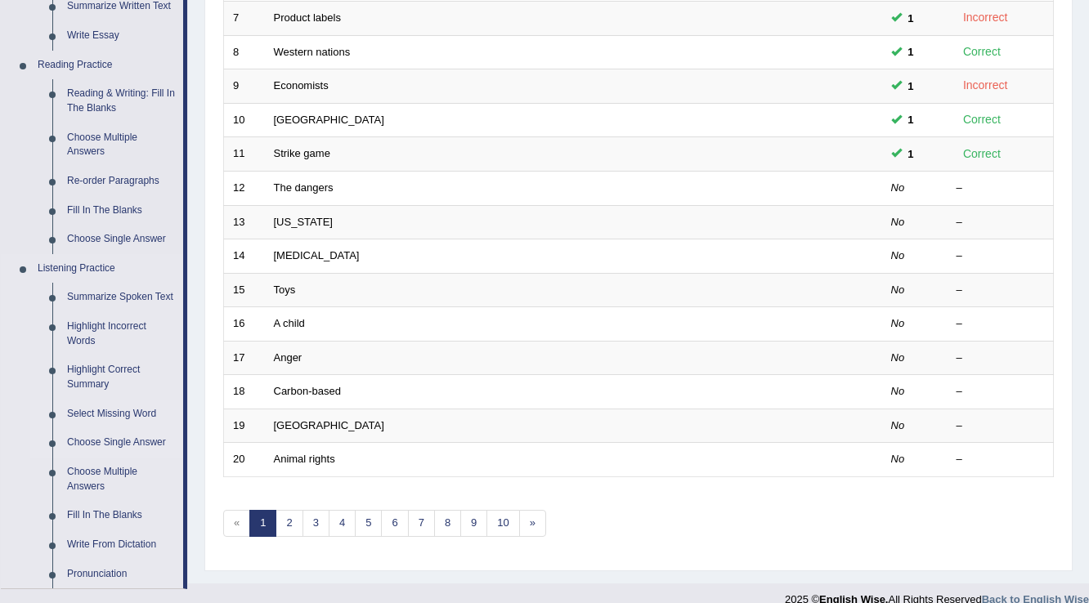
click at [134, 440] on link "Choose Single Answer" at bounding box center [121, 442] width 123 height 29
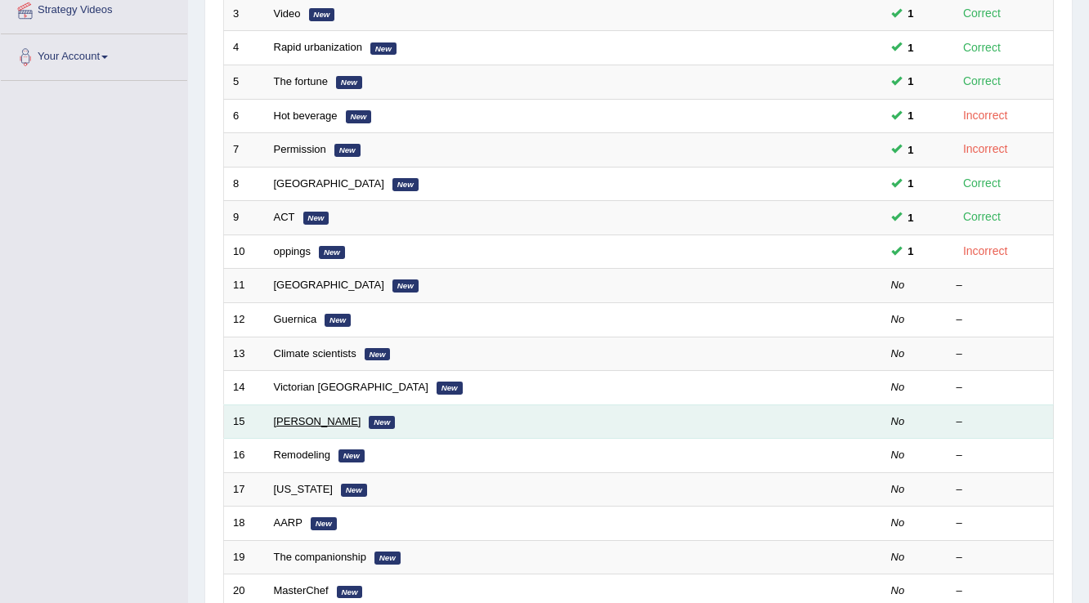
scroll to position [327, 0]
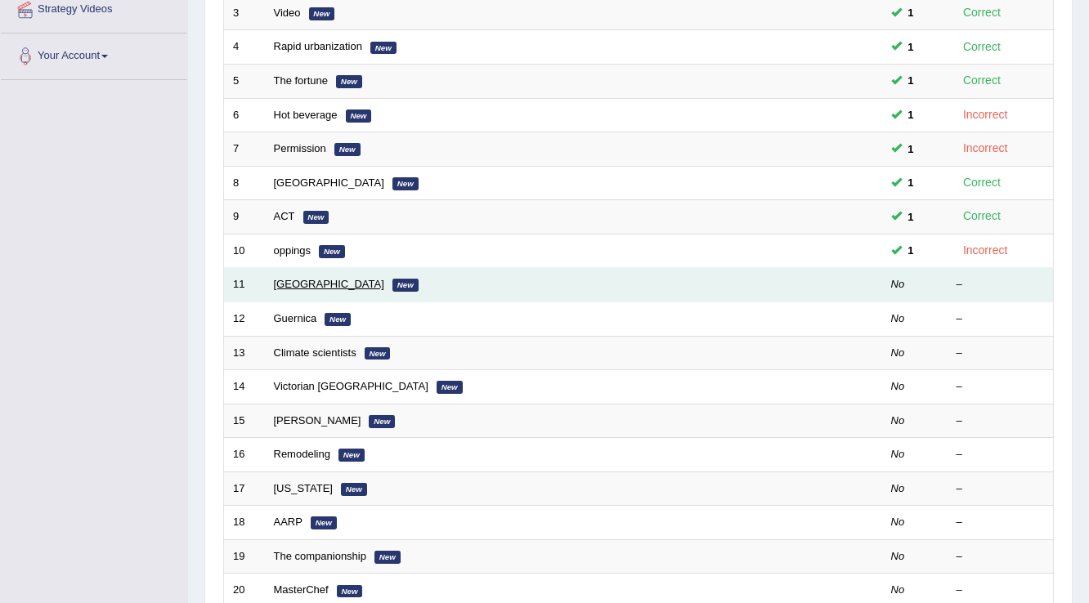
click at [292, 282] on link "[GEOGRAPHIC_DATA]" at bounding box center [329, 284] width 110 height 12
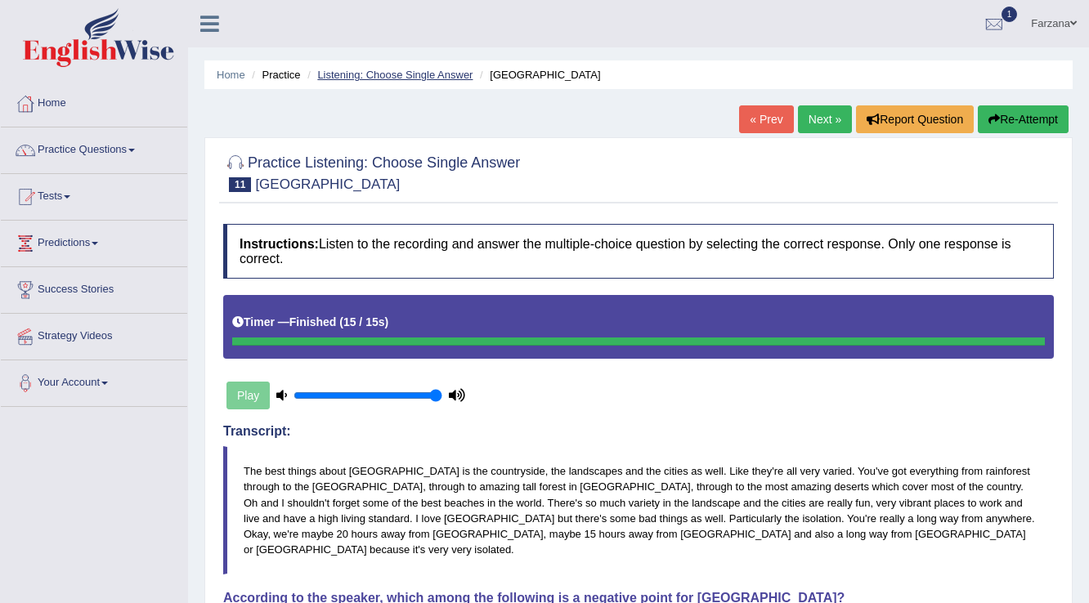
click at [333, 72] on link "Listening: Choose Single Answer" at bounding box center [394, 75] width 155 height 12
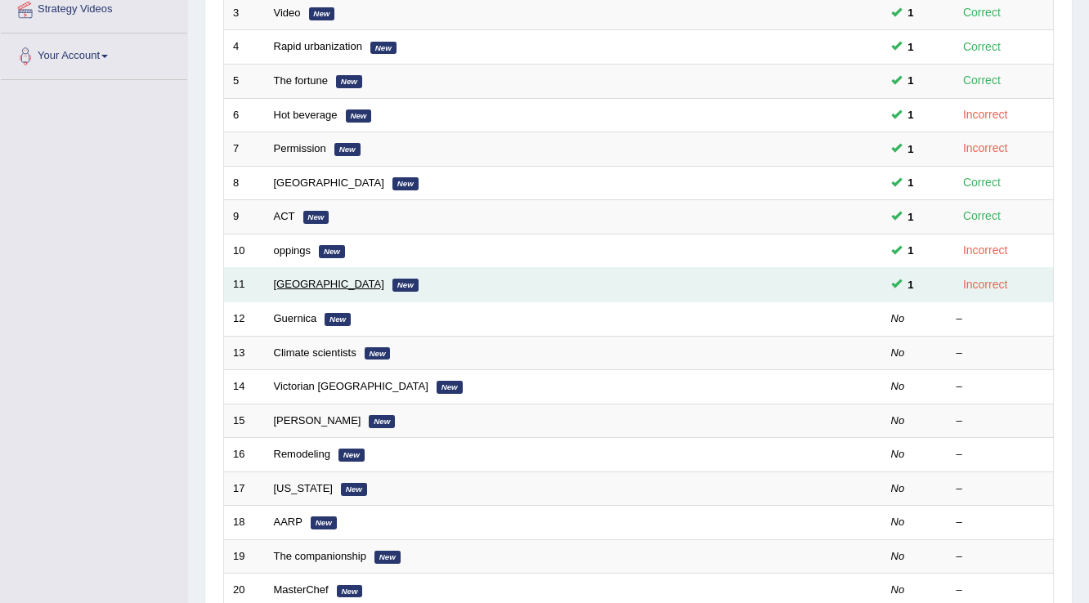
click at [294, 280] on link "[GEOGRAPHIC_DATA]" at bounding box center [329, 284] width 110 height 12
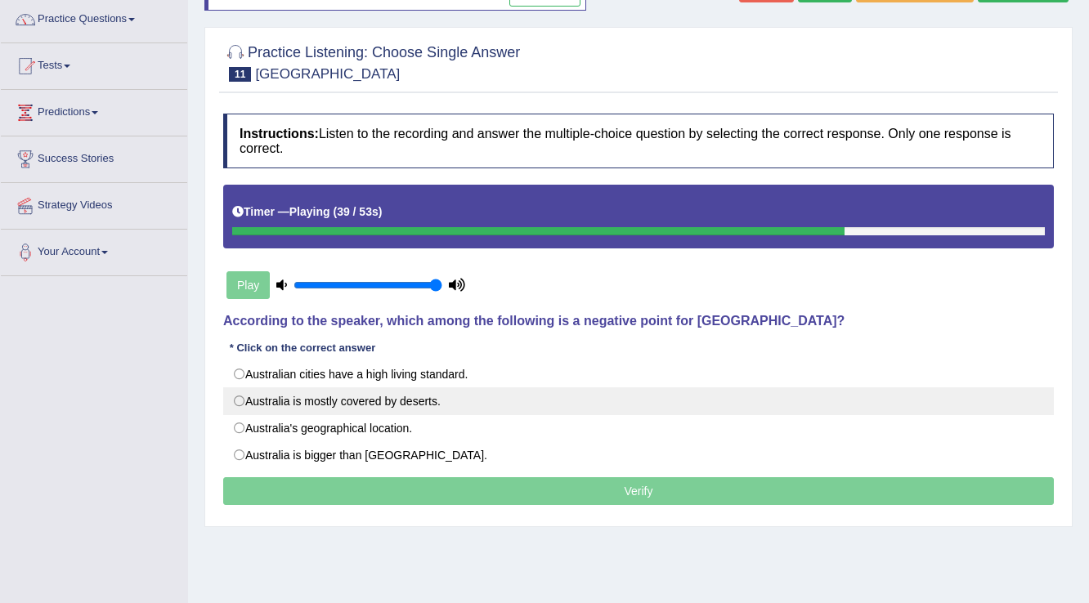
click at [391, 406] on label "Australia is mostly covered by deserts." at bounding box center [638, 401] width 830 height 28
radio input "true"
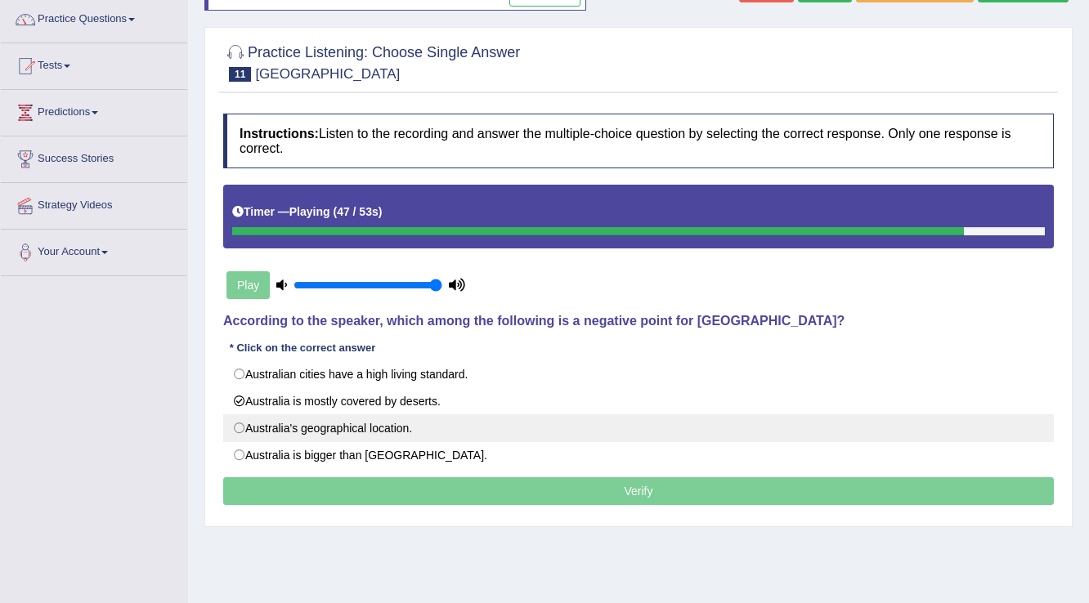
click at [390, 418] on label "Australia's geographical location." at bounding box center [638, 428] width 830 height 28
radio input "true"
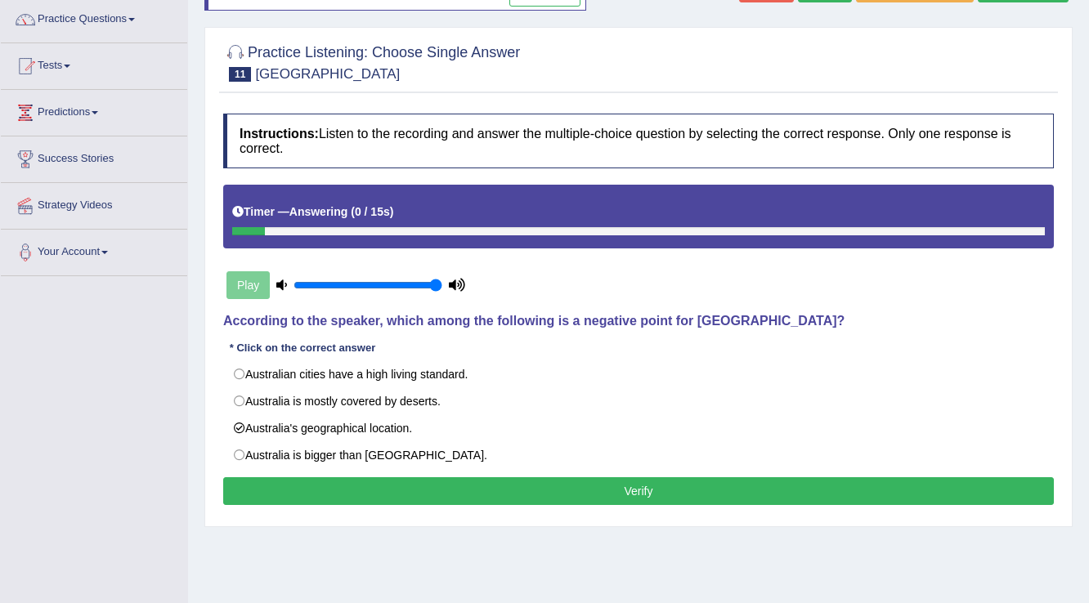
click at [366, 491] on button "Verify" at bounding box center [638, 491] width 830 height 28
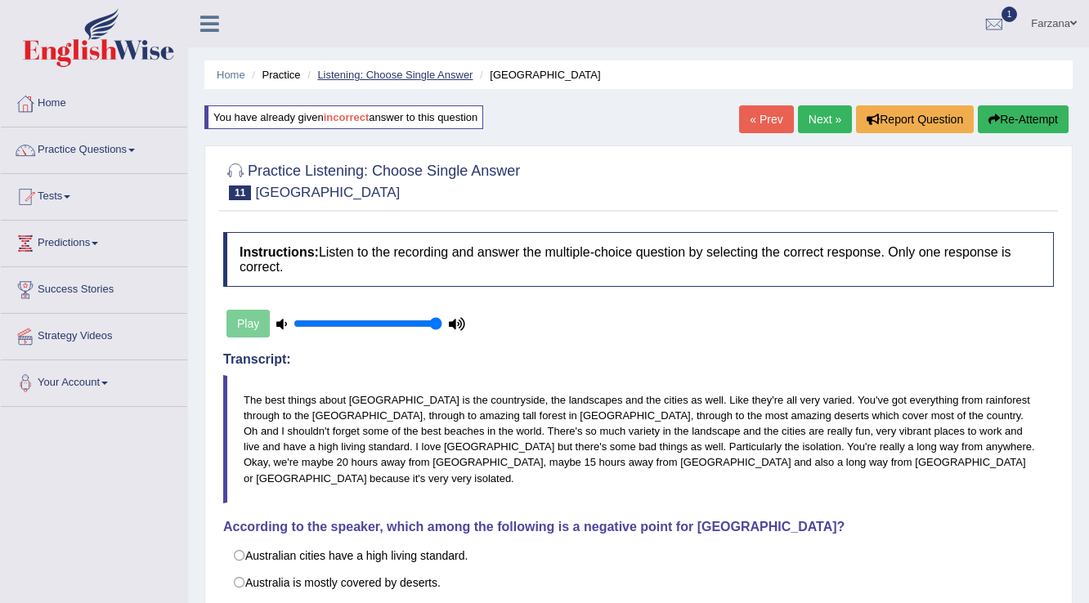
click at [411, 74] on link "Listening: Choose Single Answer" at bounding box center [394, 75] width 155 height 12
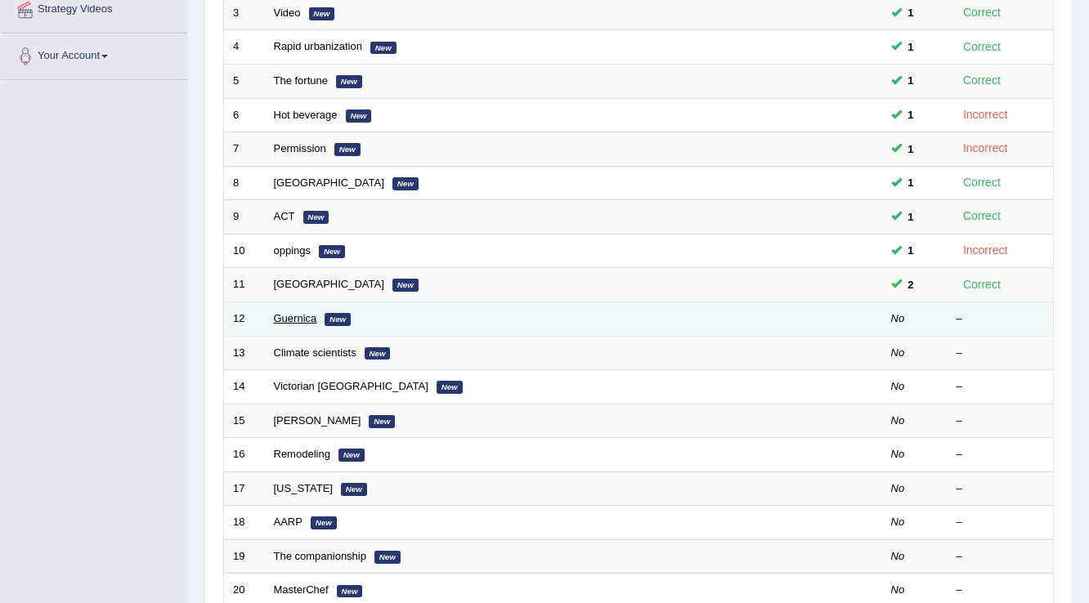
scroll to position [327, 0]
click at [284, 312] on link "Guernica" at bounding box center [295, 318] width 43 height 12
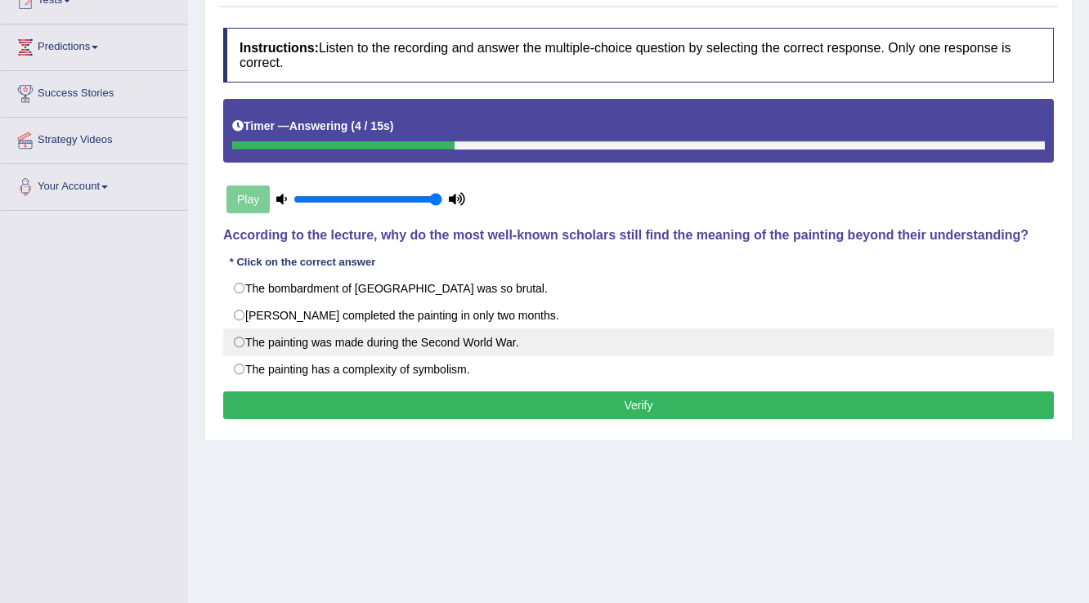
click at [486, 342] on label "The painting was made during the Second World War." at bounding box center [638, 343] width 830 height 28
radio input "true"
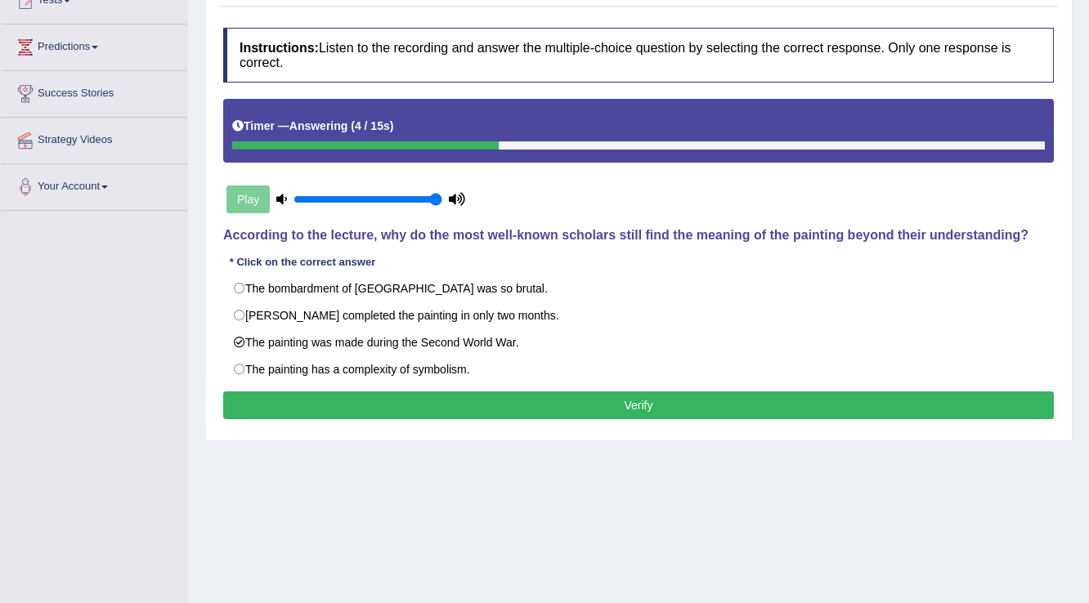
click at [491, 397] on button "Verify" at bounding box center [638, 405] width 830 height 28
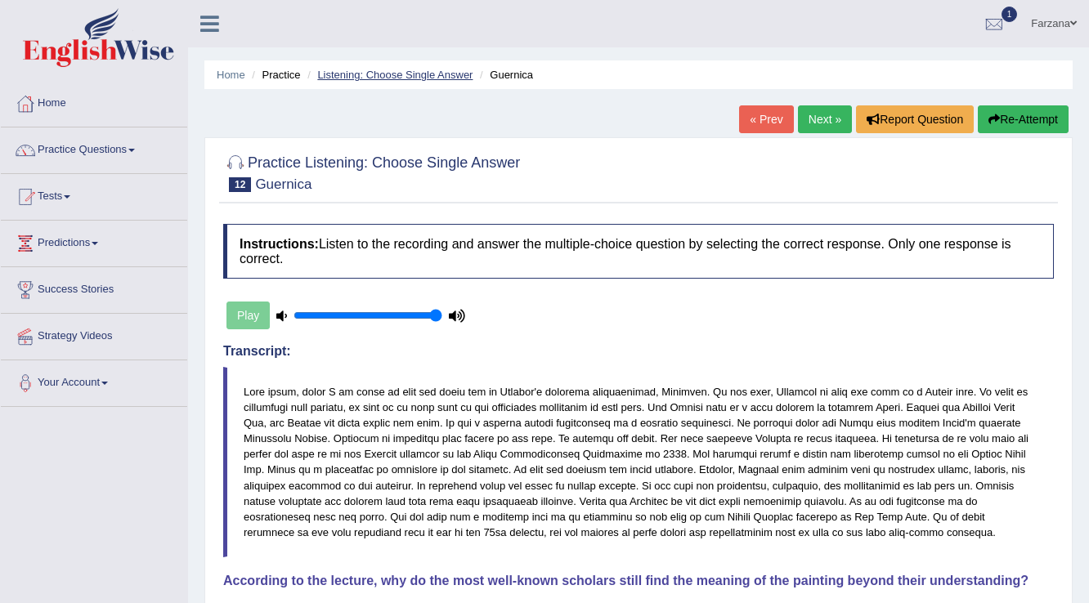
click at [405, 78] on link "Listening: Choose Single Answer" at bounding box center [394, 75] width 155 height 12
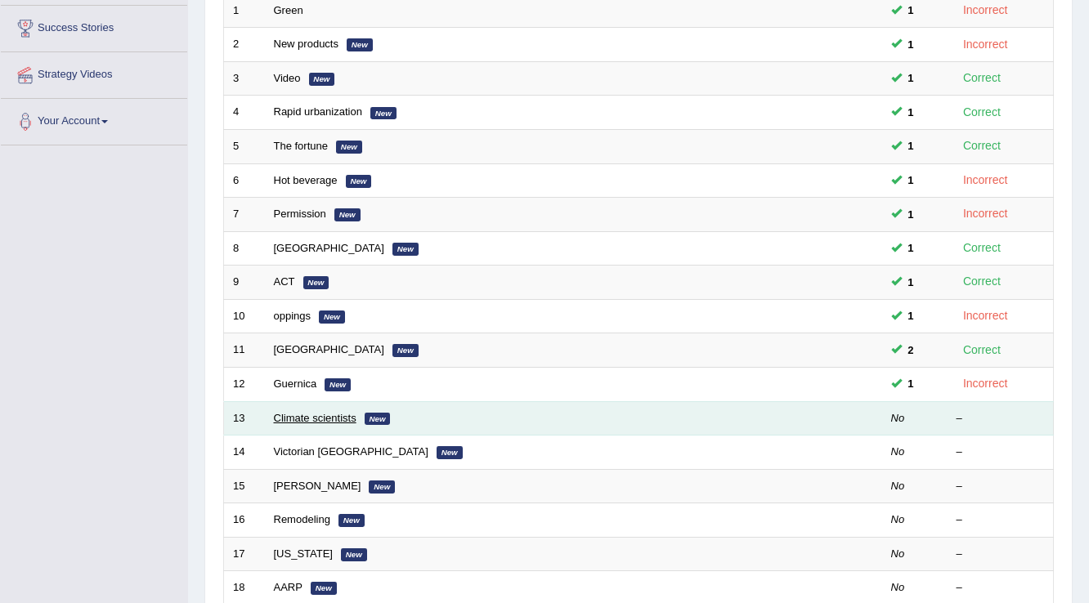
click at [315, 416] on link "Climate scientists" at bounding box center [315, 418] width 83 height 12
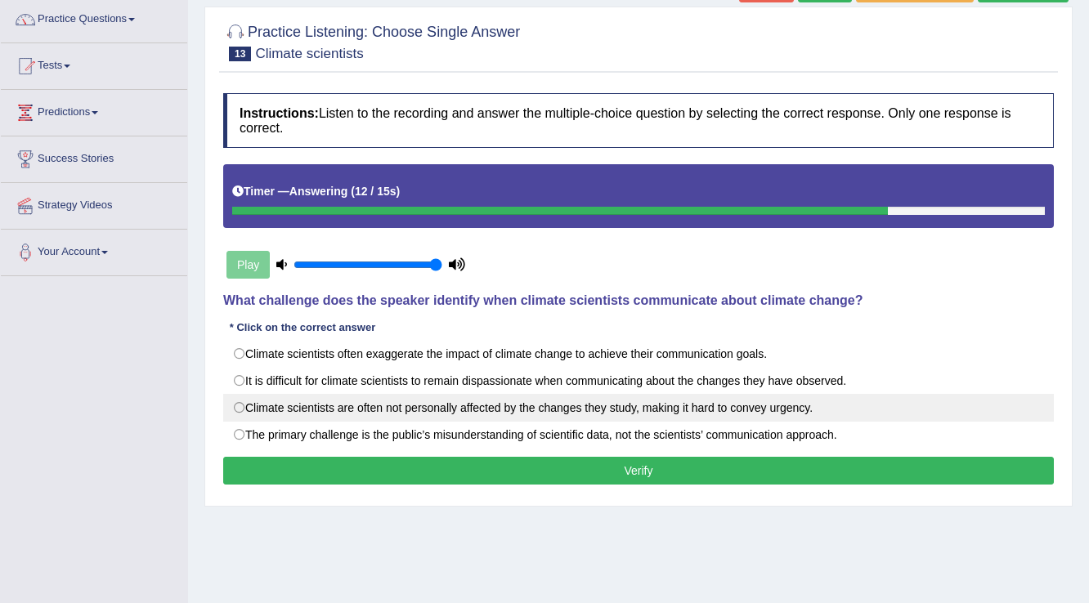
click at [501, 409] on label "Climate scientists are often not personally affected by the changes they study,…" at bounding box center [638, 408] width 830 height 28
radio input "true"
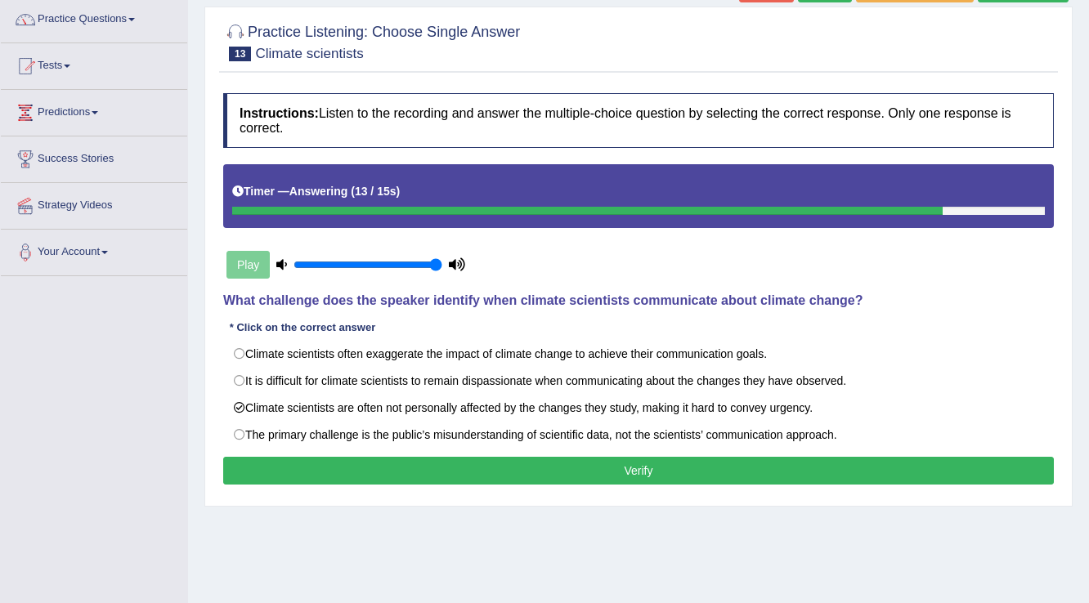
click at [502, 471] on button "Verify" at bounding box center [638, 471] width 830 height 28
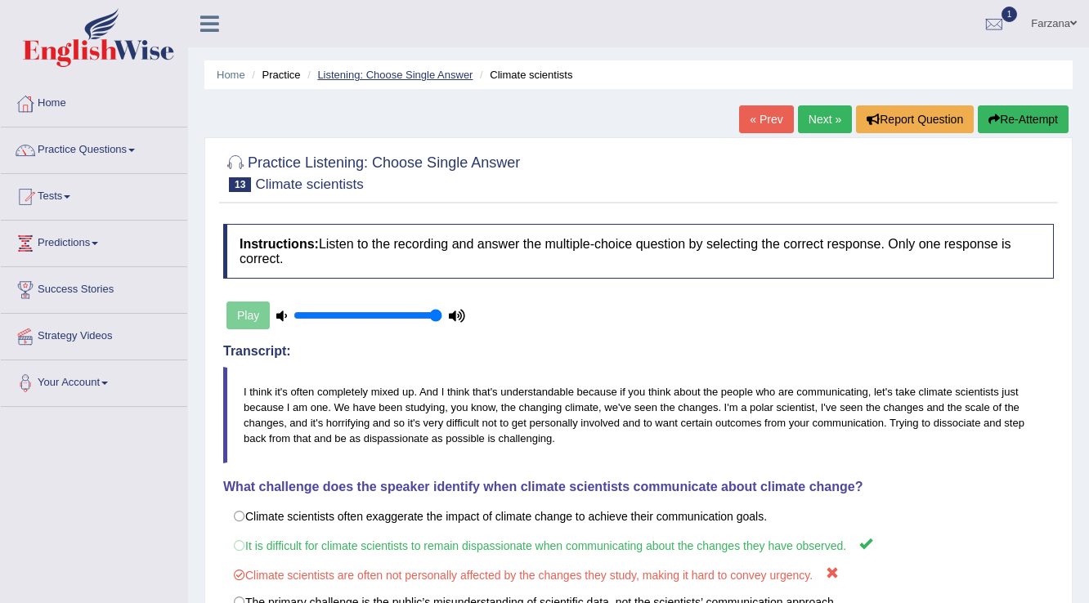
click at [338, 75] on link "Listening: Choose Single Answer" at bounding box center [394, 75] width 155 height 12
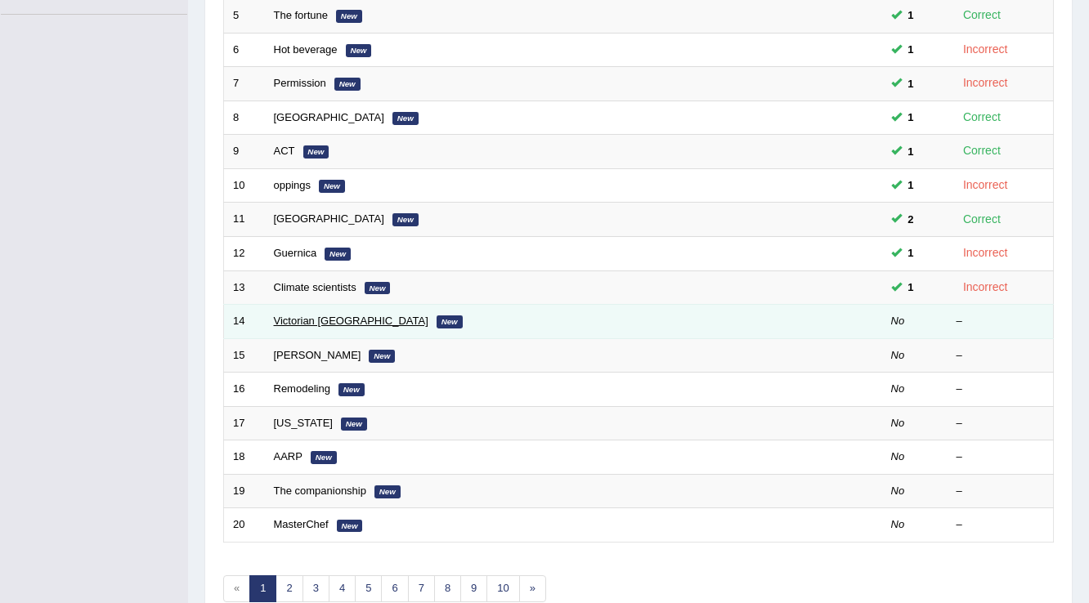
click at [286, 320] on link "Victorian [GEOGRAPHIC_DATA]" at bounding box center [351, 321] width 154 height 12
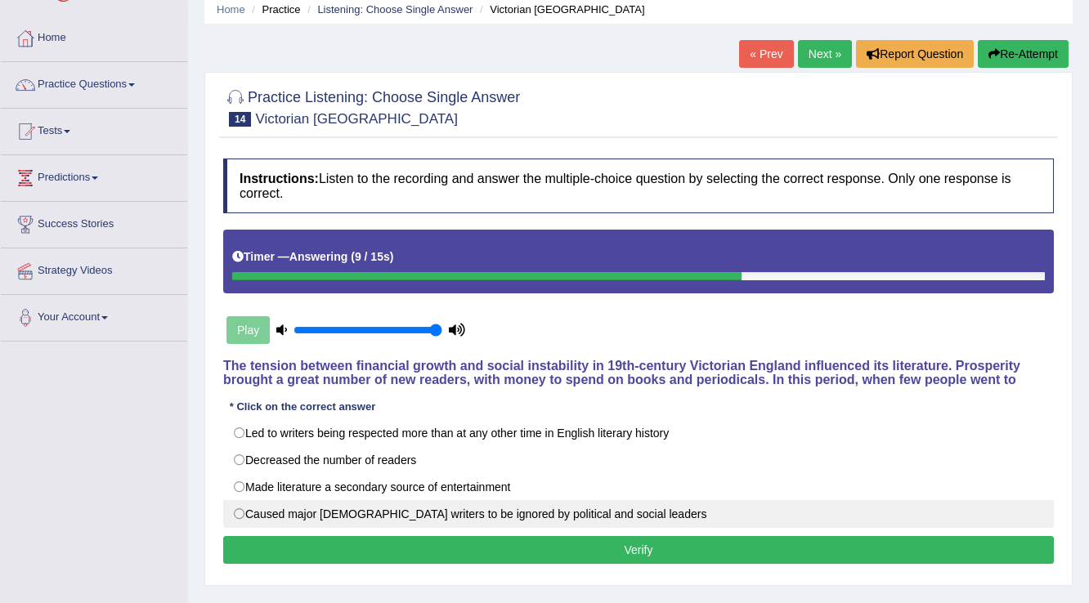
click at [396, 520] on label "Caused major [DEMOGRAPHIC_DATA] writers to be ignored by political and social l…" at bounding box center [638, 514] width 830 height 28
radio input "true"
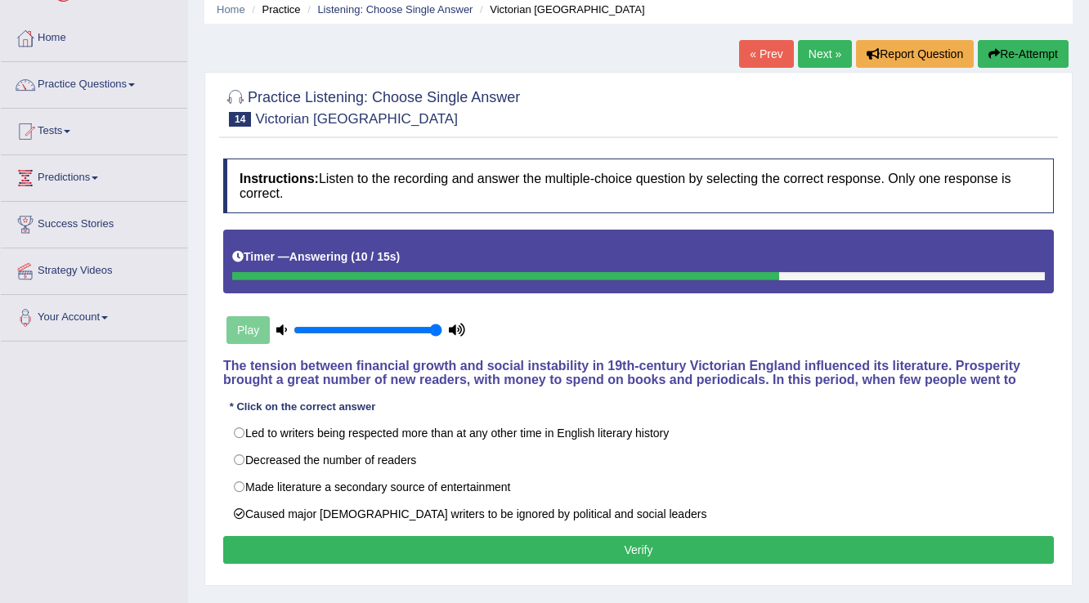
click at [381, 557] on button "Verify" at bounding box center [638, 550] width 830 height 28
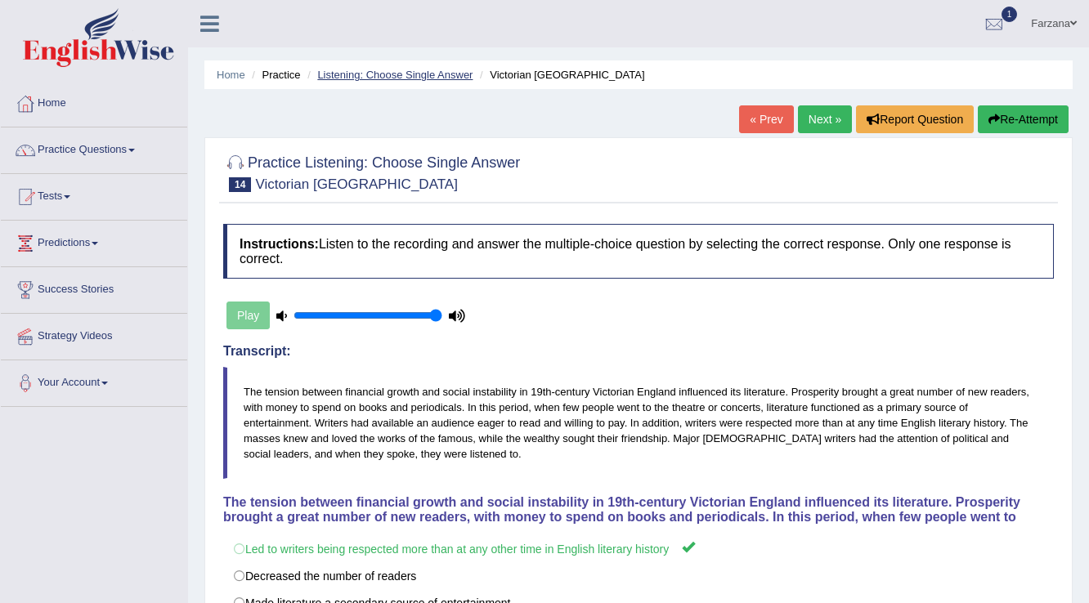
click at [401, 74] on link "Listening: Choose Single Answer" at bounding box center [394, 75] width 155 height 12
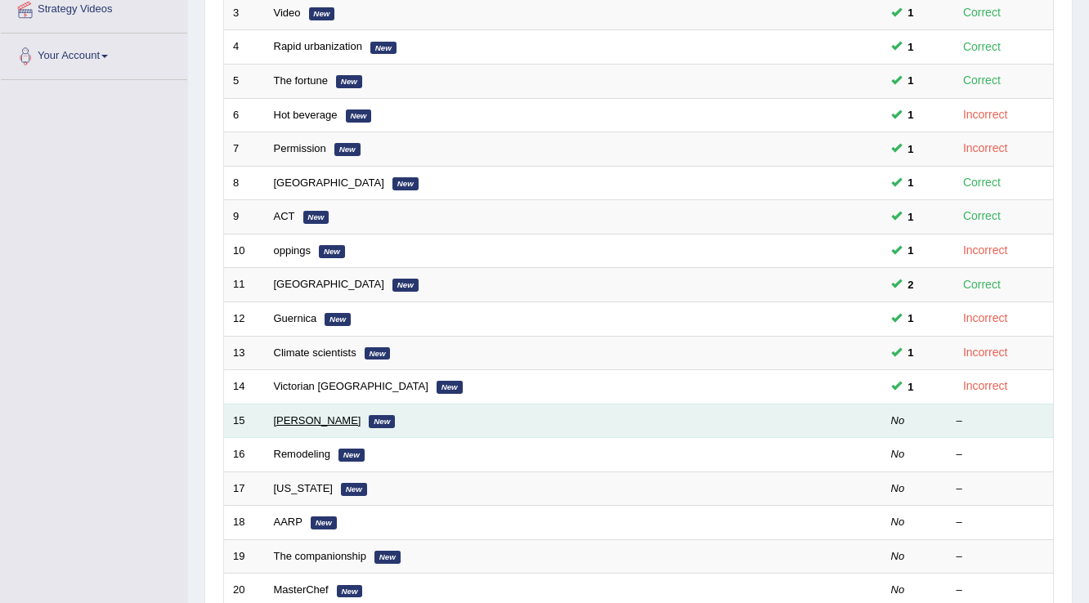
click at [297, 420] on link "[PERSON_NAME]" at bounding box center [317, 420] width 87 height 12
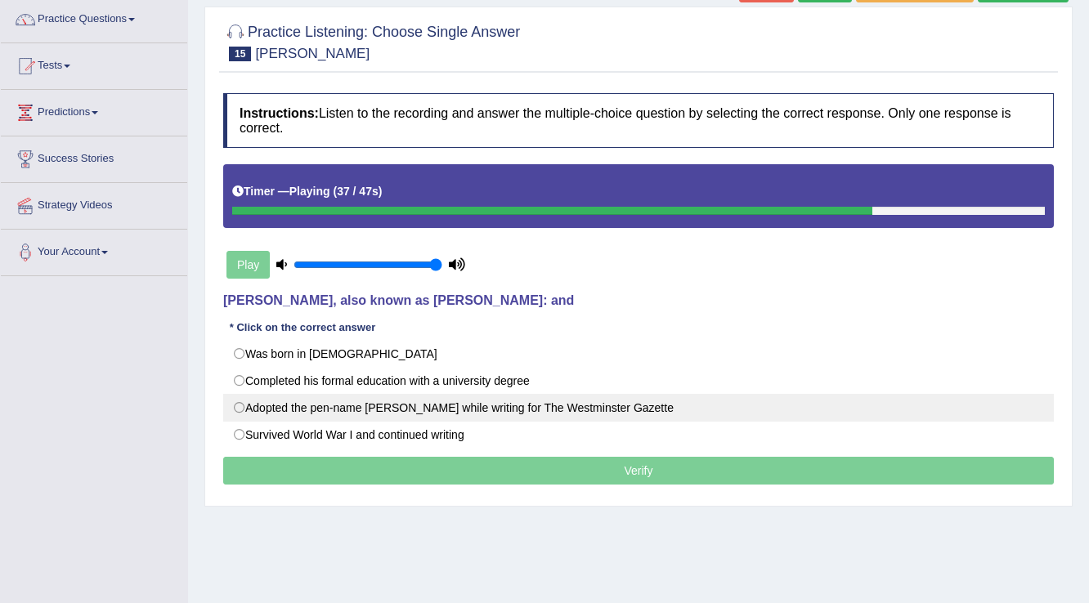
click at [456, 396] on label "Adopted the pen-name Saki while writing for The Westminster Gazette" at bounding box center [638, 408] width 830 height 28
radio input "true"
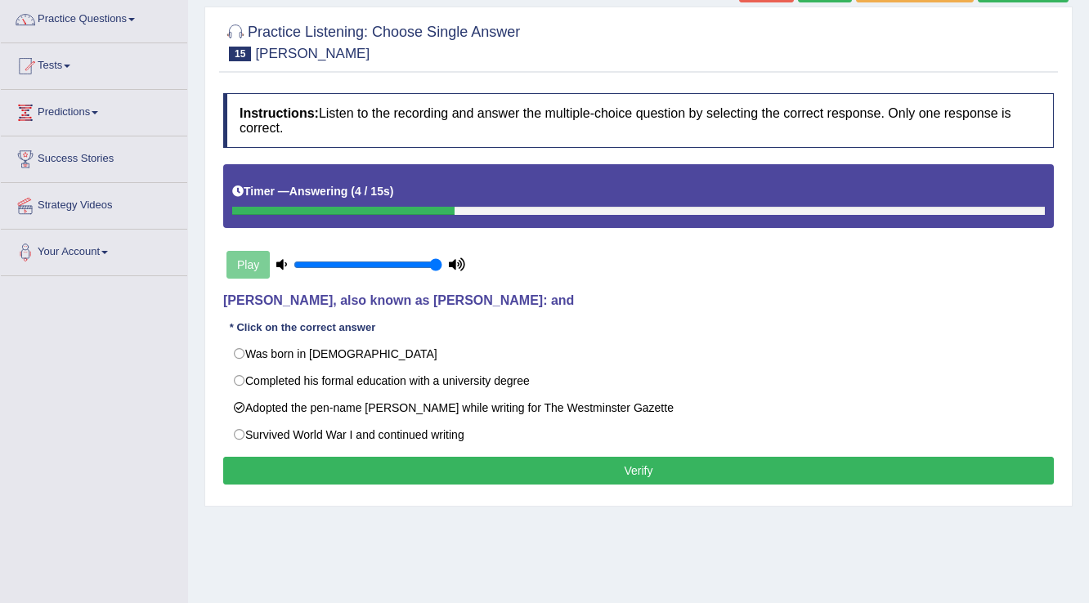
click at [307, 462] on button "Verify" at bounding box center [638, 471] width 830 height 28
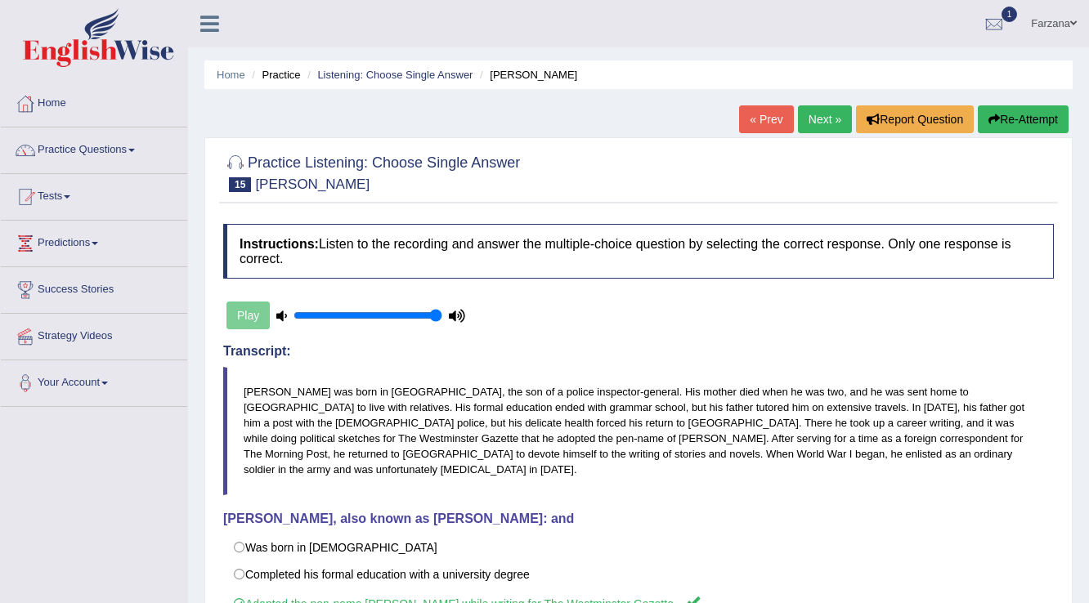
click at [366, 67] on li "Listening: Choose Single Answer" at bounding box center [387, 75] width 169 height 16
click at [366, 79] on link "Listening: Choose Single Answer" at bounding box center [394, 75] width 155 height 12
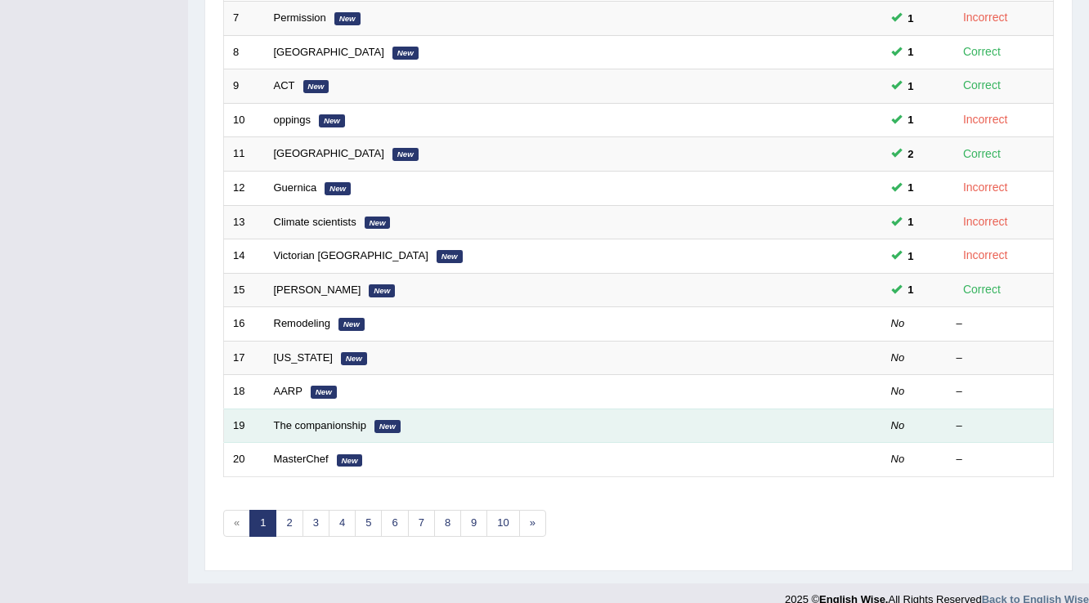
scroll to position [474, 0]
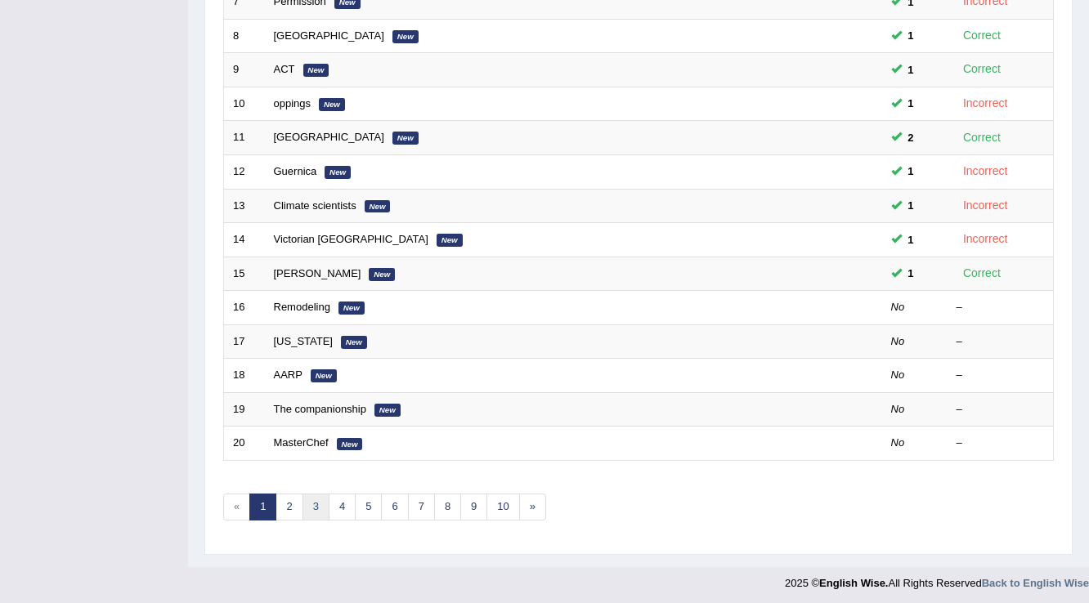
click at [302, 502] on link "3" at bounding box center [315, 507] width 27 height 27
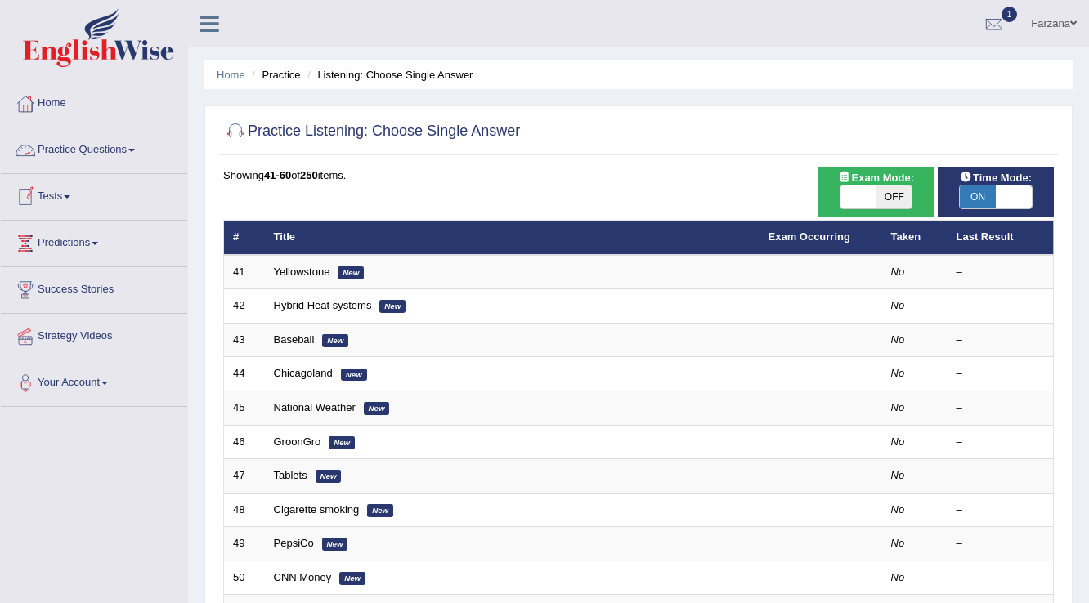
click at [103, 147] on link "Practice Questions" at bounding box center [94, 147] width 186 height 41
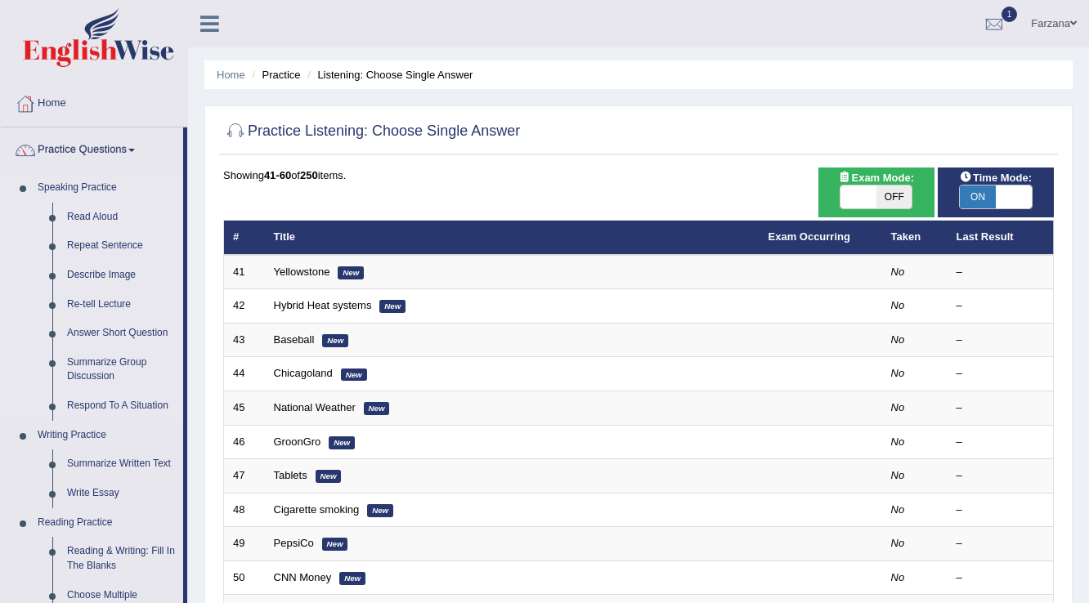
click at [82, 217] on link "Read Aloud" at bounding box center [121, 217] width 123 height 29
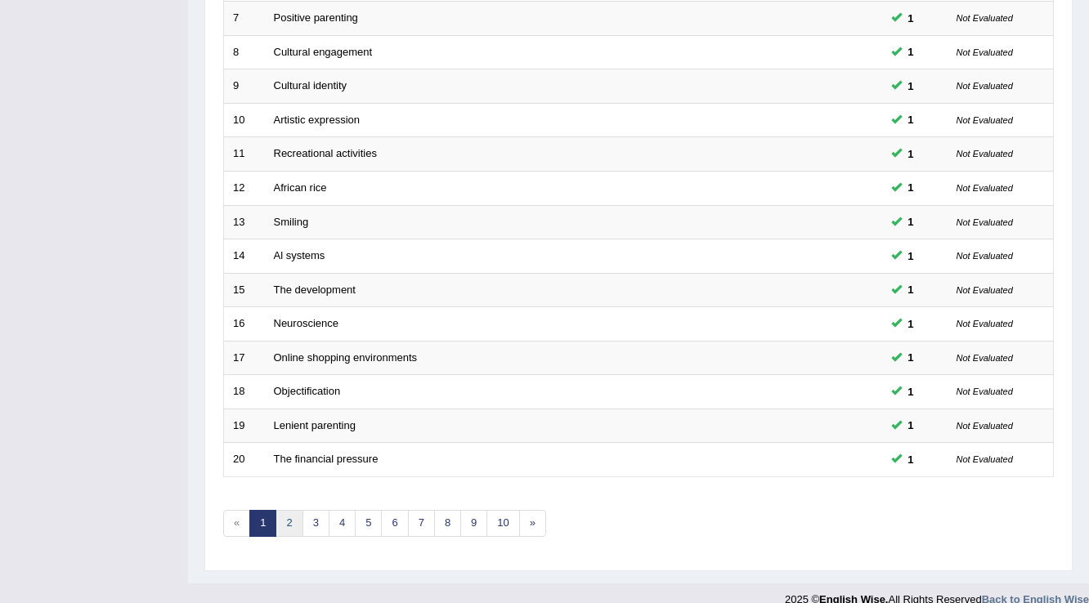
click at [278, 514] on link "2" at bounding box center [288, 523] width 27 height 27
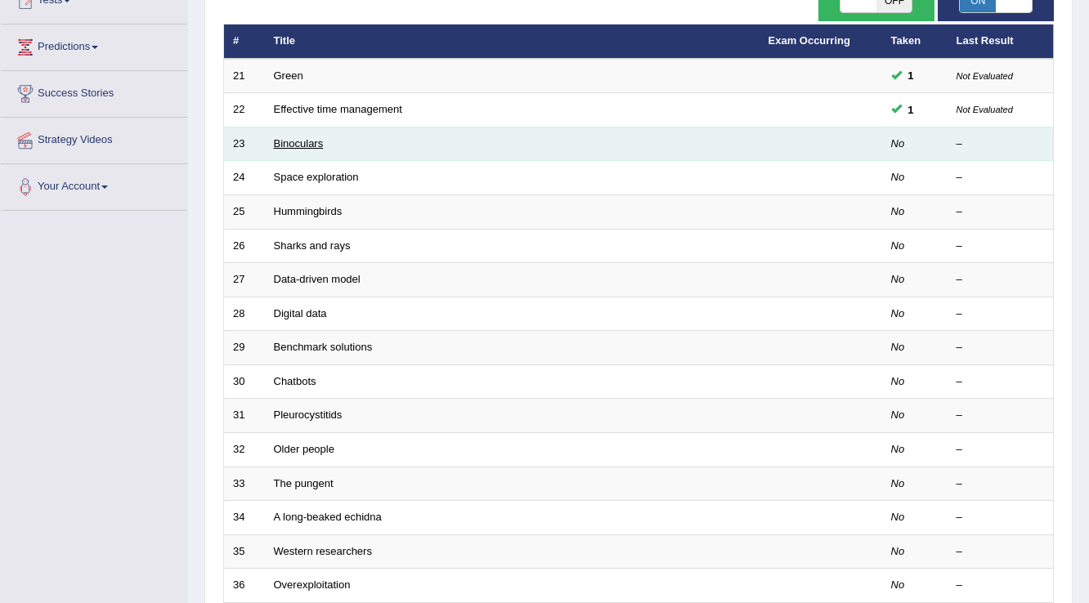
click at [306, 145] on link "Binoculars" at bounding box center [299, 143] width 50 height 12
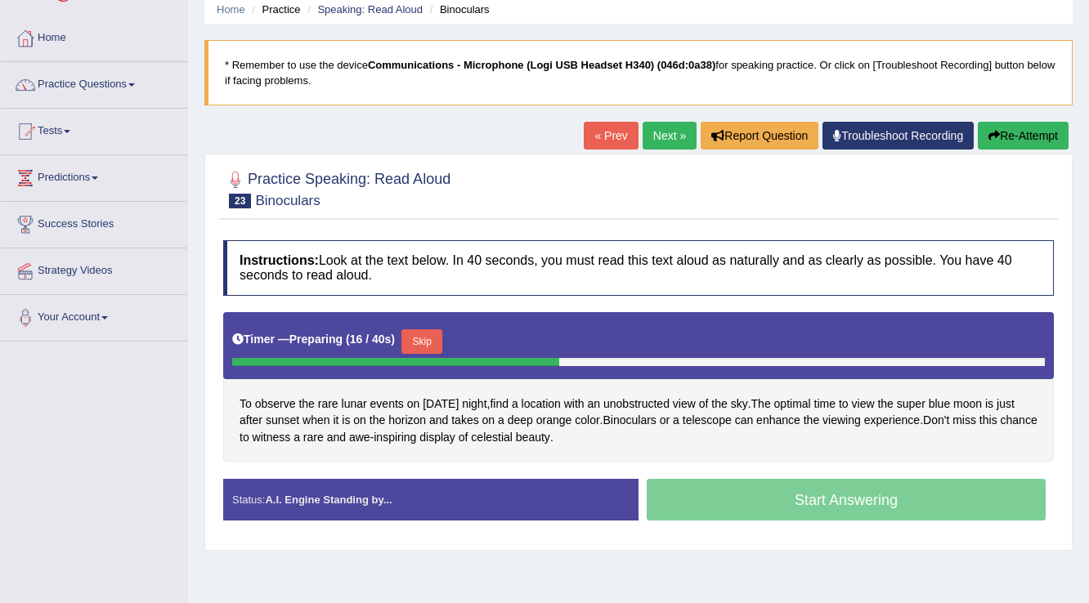
click at [435, 342] on button "Skip" at bounding box center [421, 341] width 41 height 25
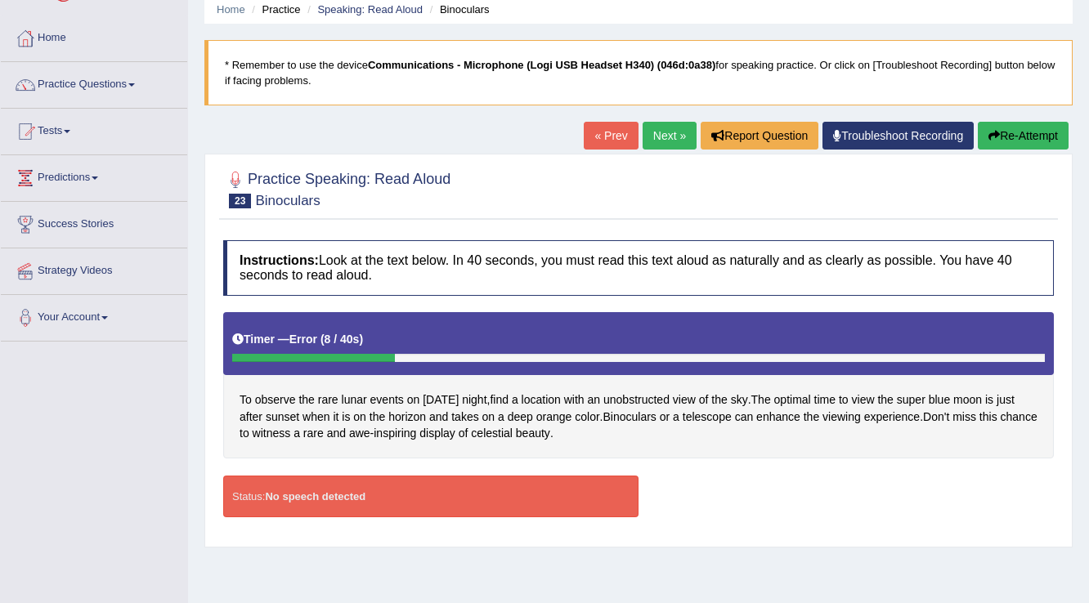
click at [338, 504] on div "Status: No speech detected" at bounding box center [430, 497] width 415 height 42
click at [72, 85] on link "Practice Questions" at bounding box center [94, 82] width 186 height 41
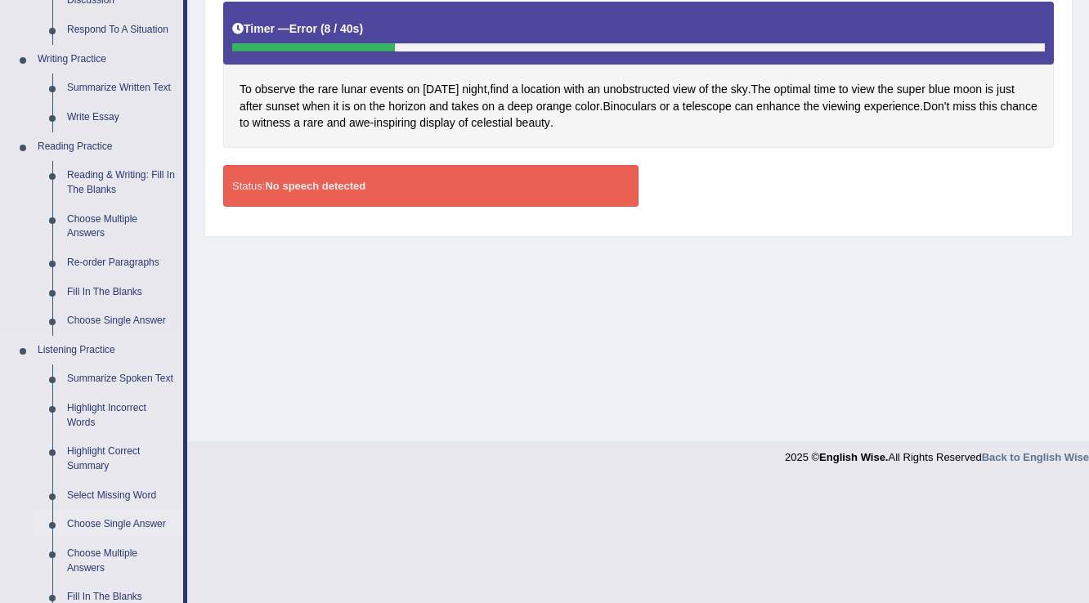
scroll to position [458, 0]
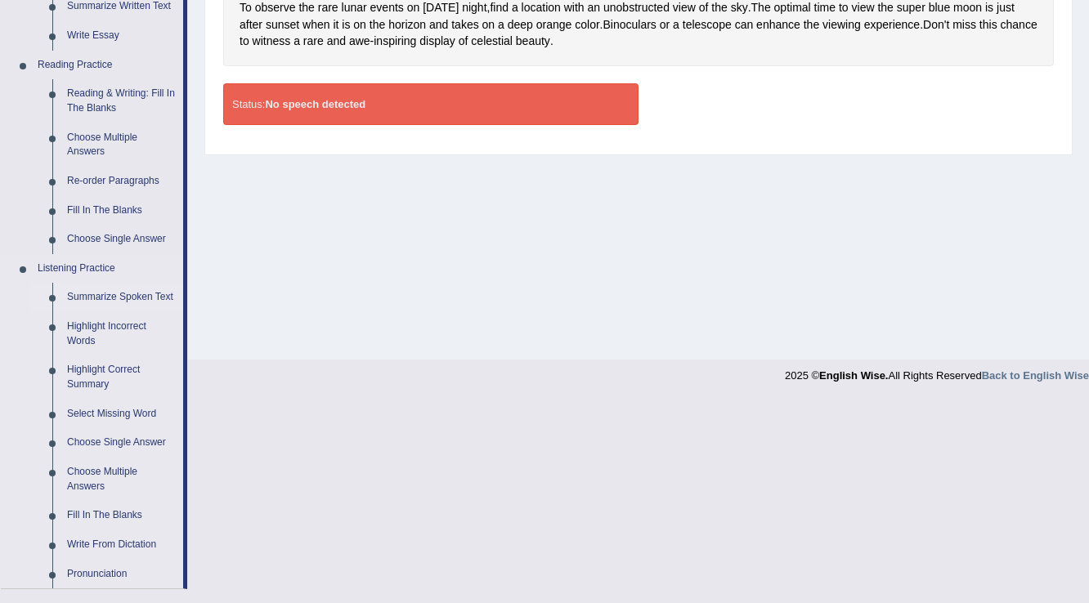
click at [145, 291] on link "Summarize Spoken Text" at bounding box center [121, 297] width 123 height 29
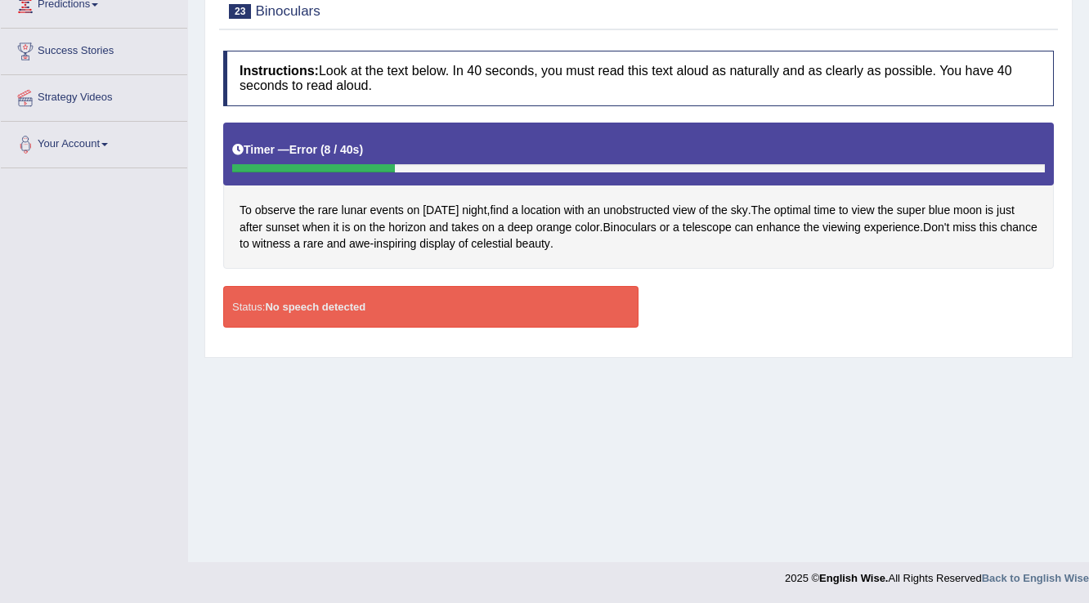
scroll to position [255, 0]
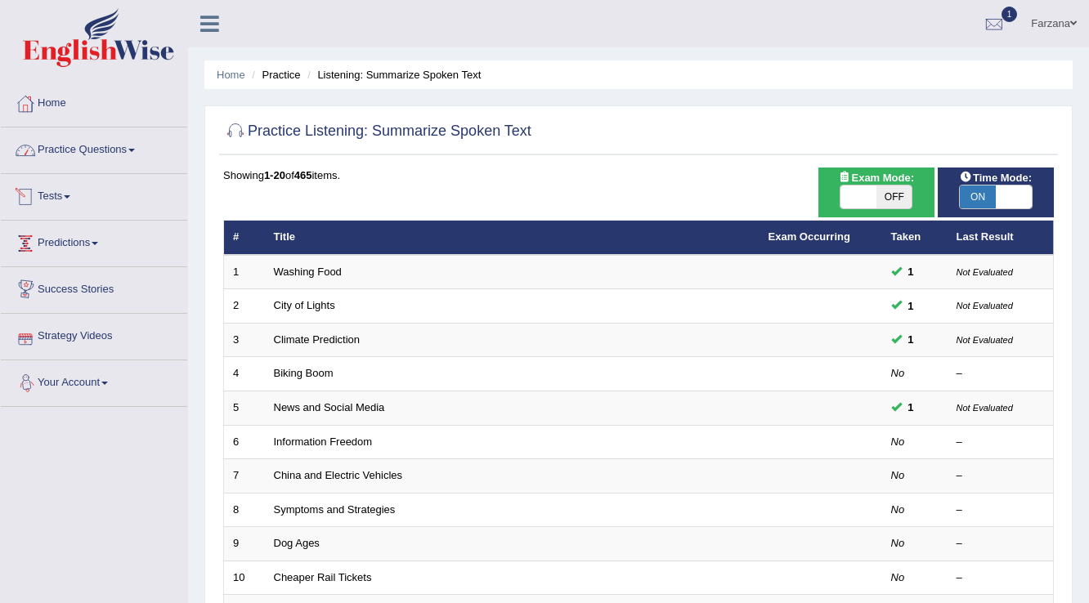
click at [62, 152] on link "Practice Questions" at bounding box center [94, 147] width 186 height 41
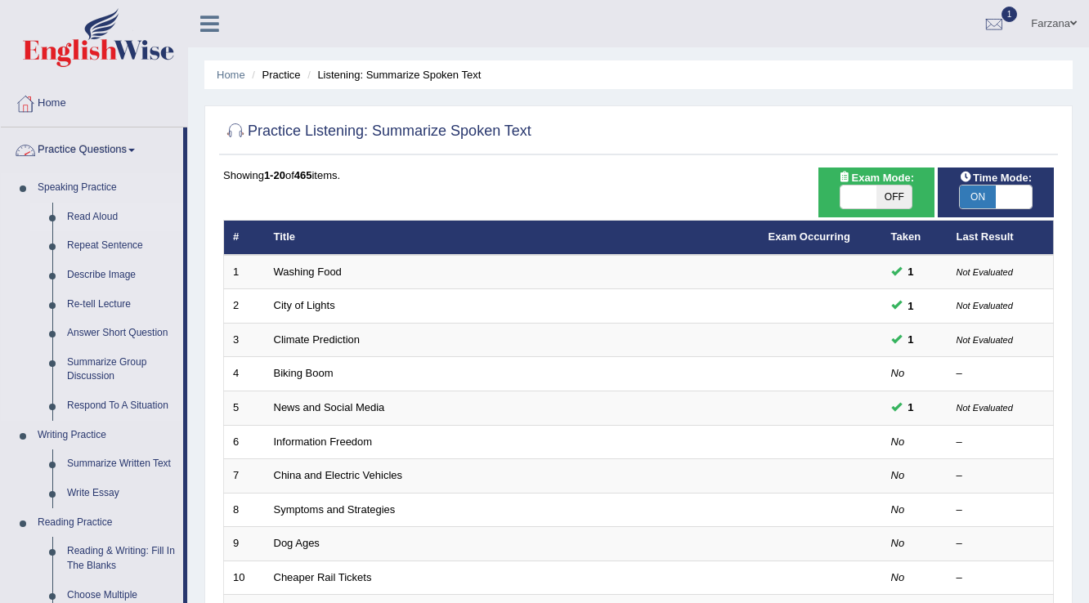
click at [101, 217] on link "Read Aloud" at bounding box center [121, 217] width 123 height 29
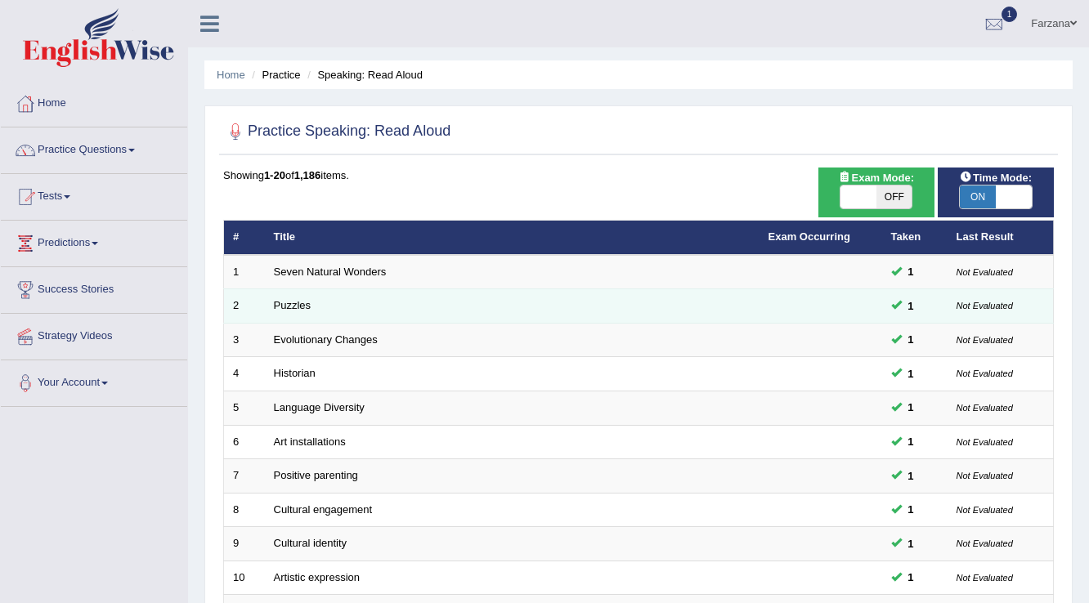
click at [977, 306] on small "Not Evaluated" at bounding box center [984, 306] width 56 height 10
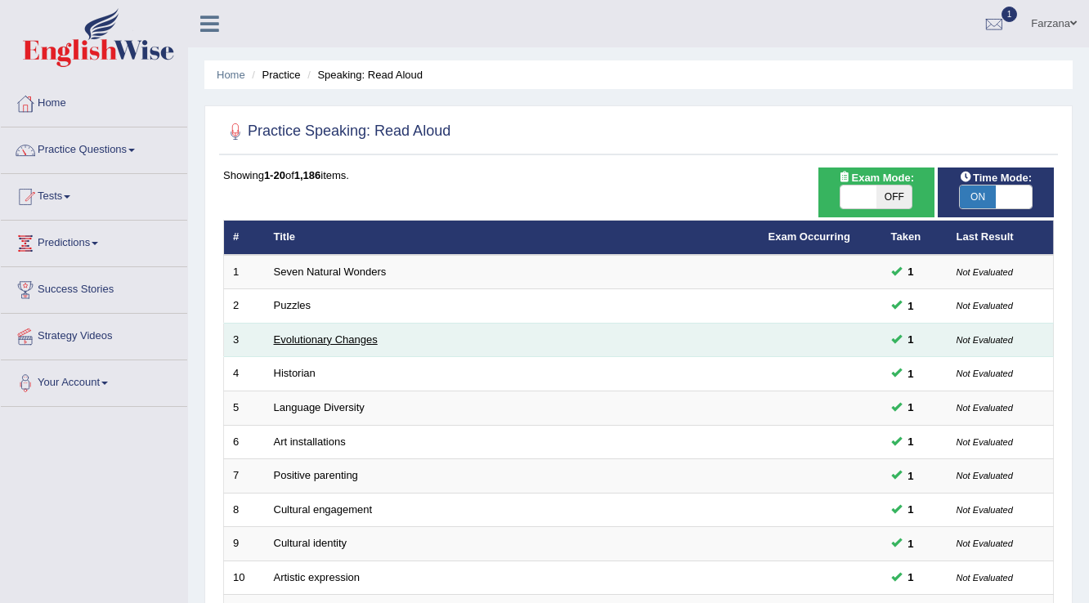
click at [349, 341] on link "Evolutionary Changes" at bounding box center [326, 339] width 104 height 12
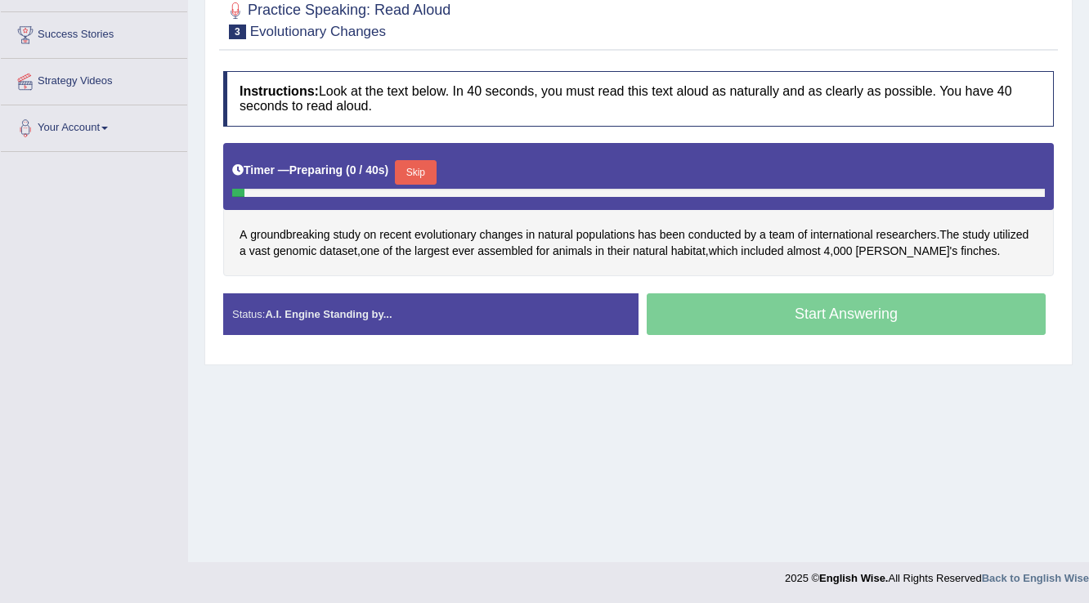
click at [422, 164] on button "Skip" at bounding box center [415, 172] width 41 height 25
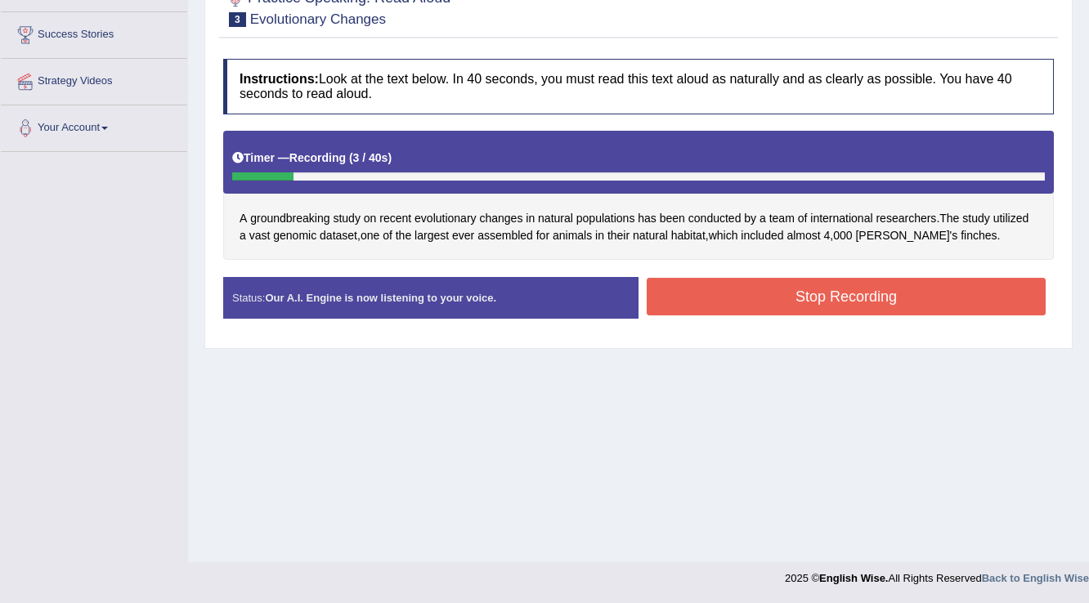
click at [732, 293] on button "Stop Recording" at bounding box center [845, 297] width 399 height 38
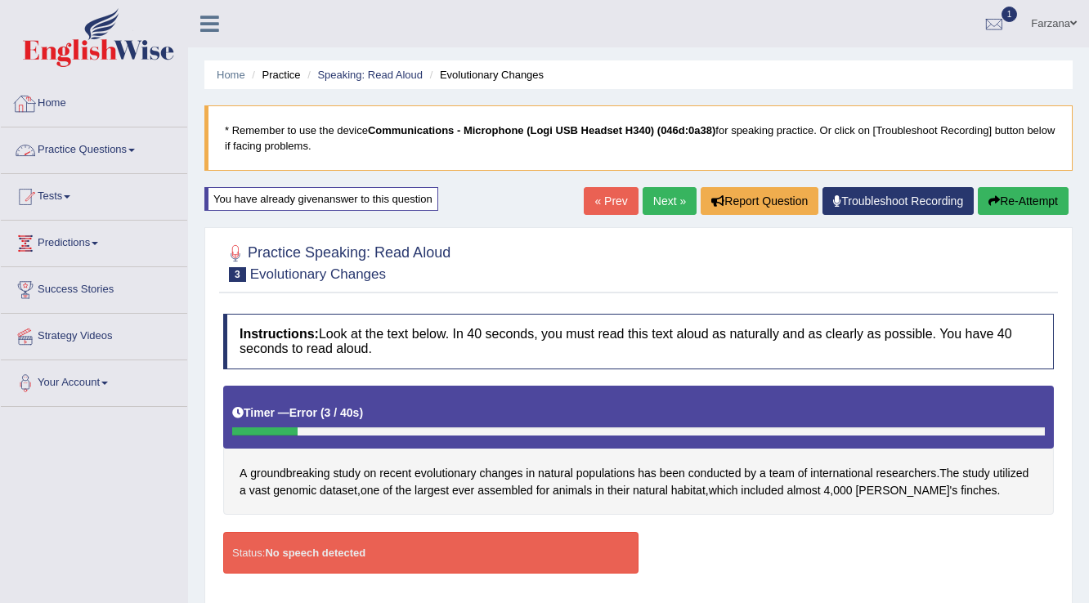
click at [48, 98] on link "Home" at bounding box center [94, 101] width 186 height 41
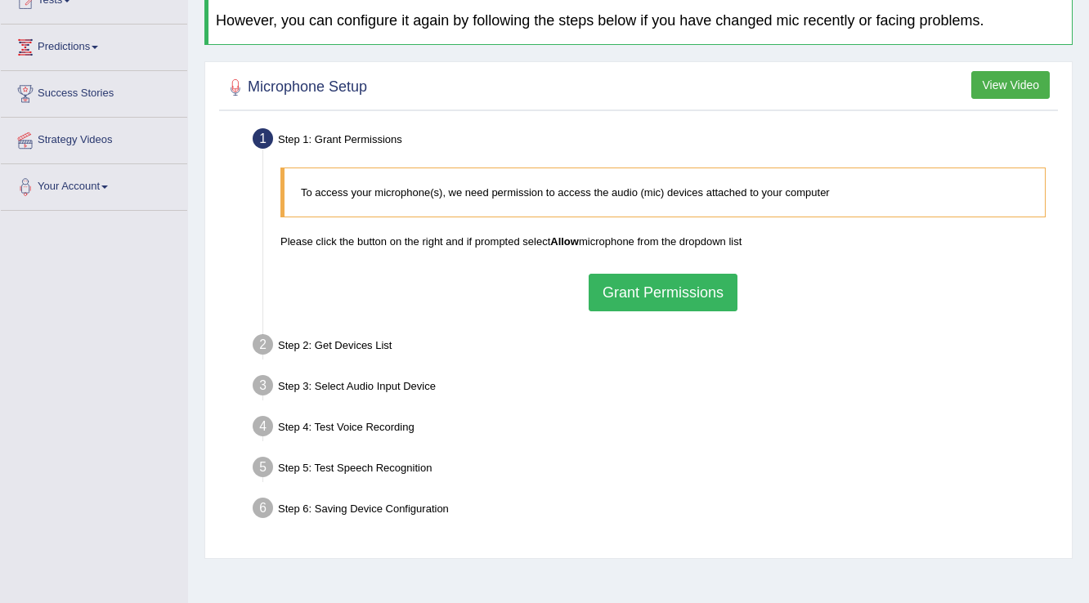
click at [624, 287] on button "Grant Permissions" at bounding box center [662, 293] width 149 height 38
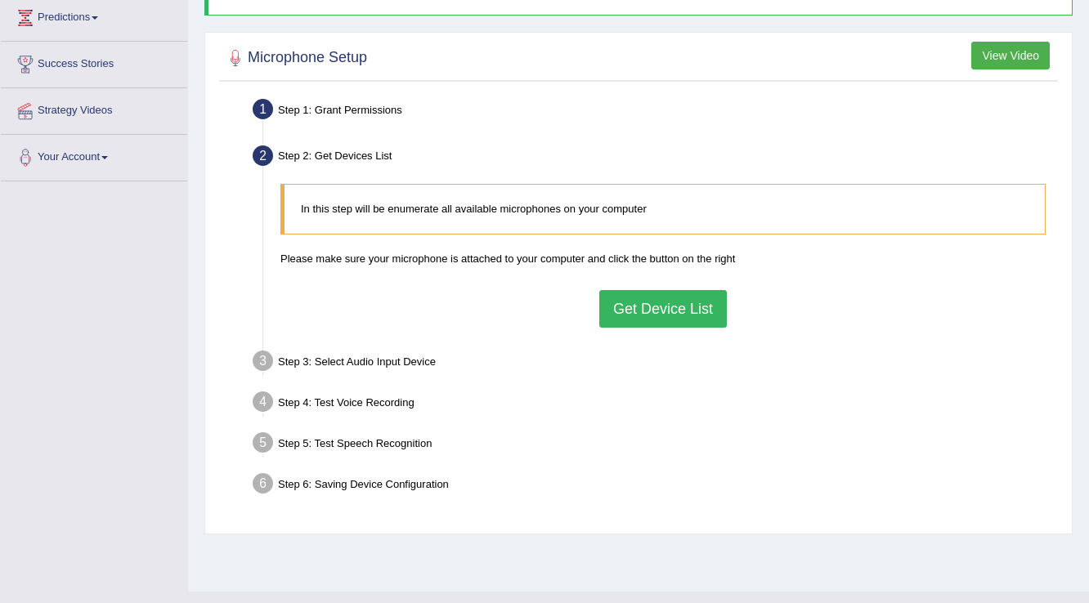
scroll to position [255, 0]
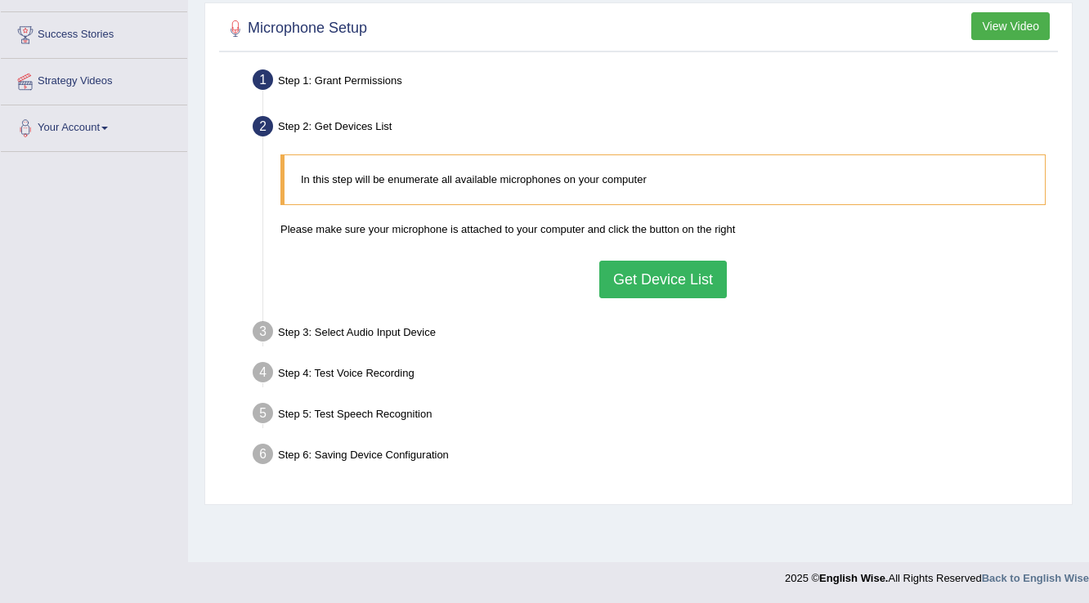
click at [628, 287] on button "Get Device List" at bounding box center [662, 280] width 127 height 38
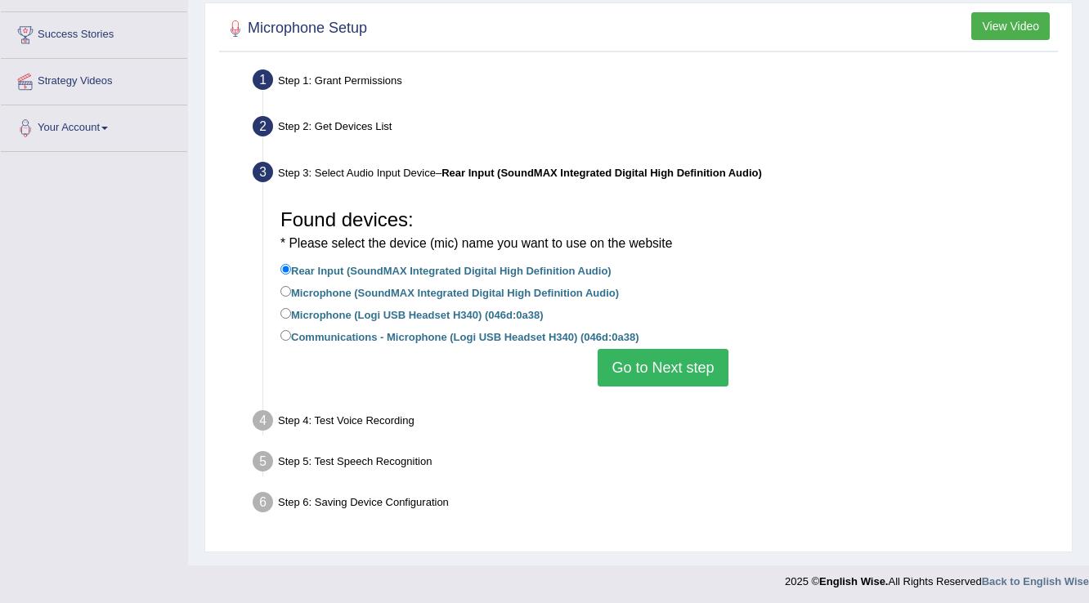
scroll to position [257, 0]
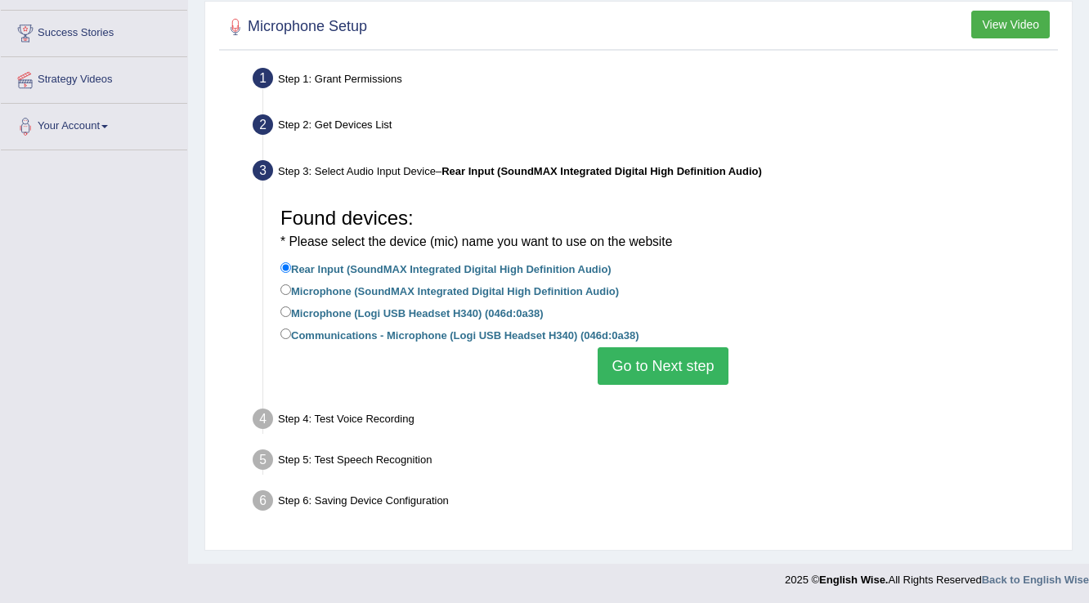
click at [624, 365] on button "Go to Next step" at bounding box center [662, 366] width 130 height 38
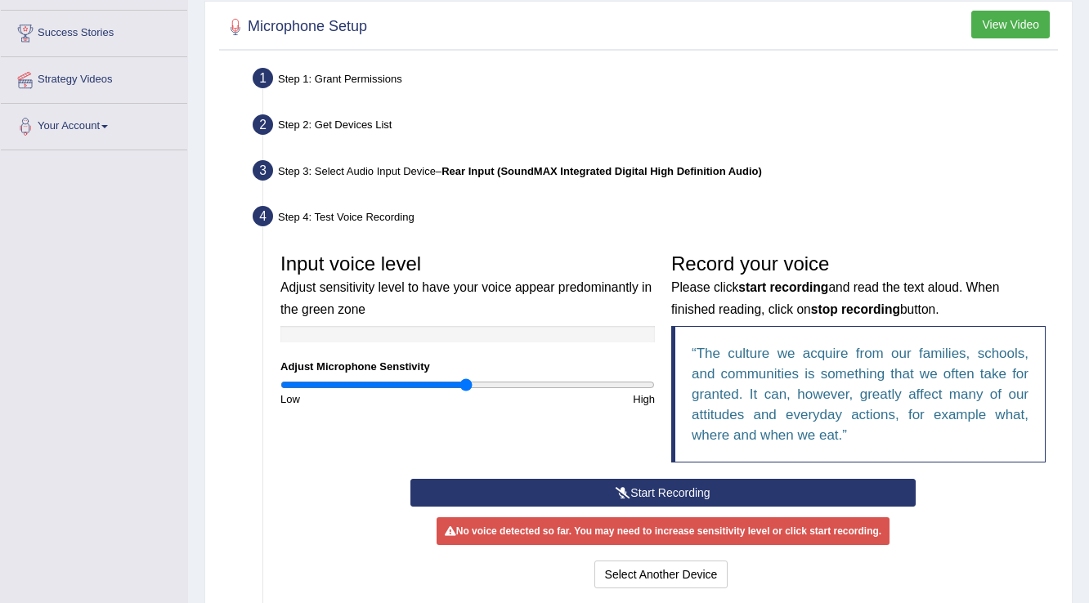
scroll to position [374, 0]
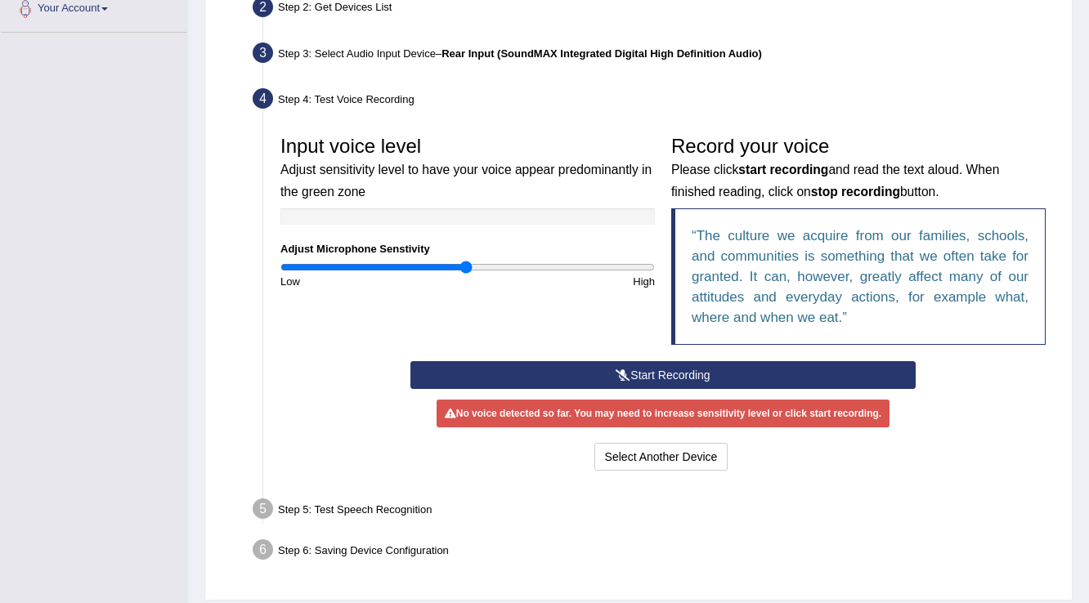
click at [624, 369] on icon at bounding box center [622, 374] width 15 height 11
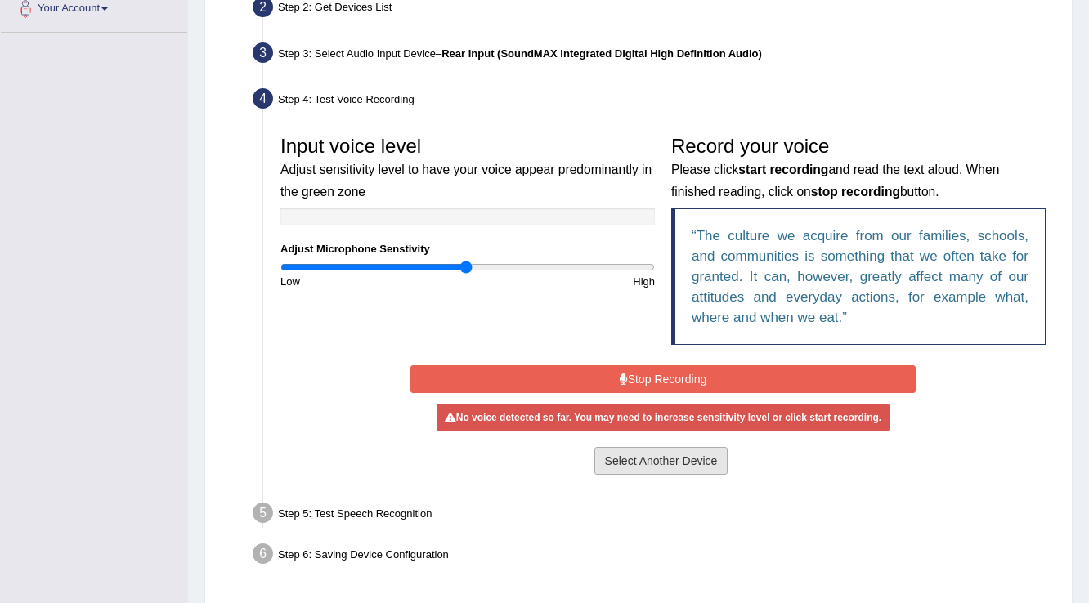
click at [650, 451] on button "Select Another Device" at bounding box center [661, 461] width 134 height 28
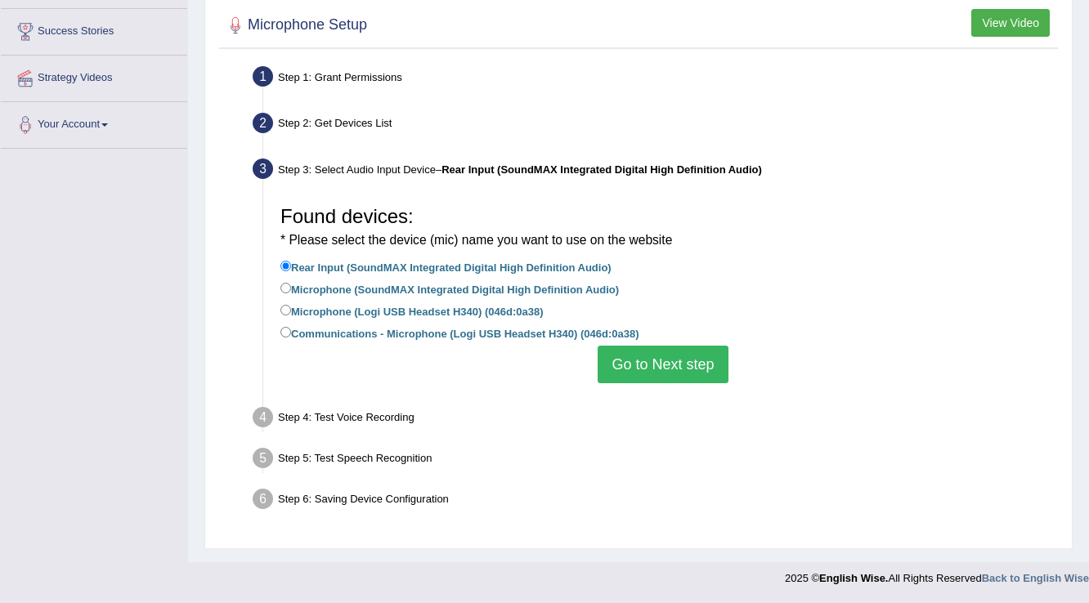
scroll to position [257, 0]
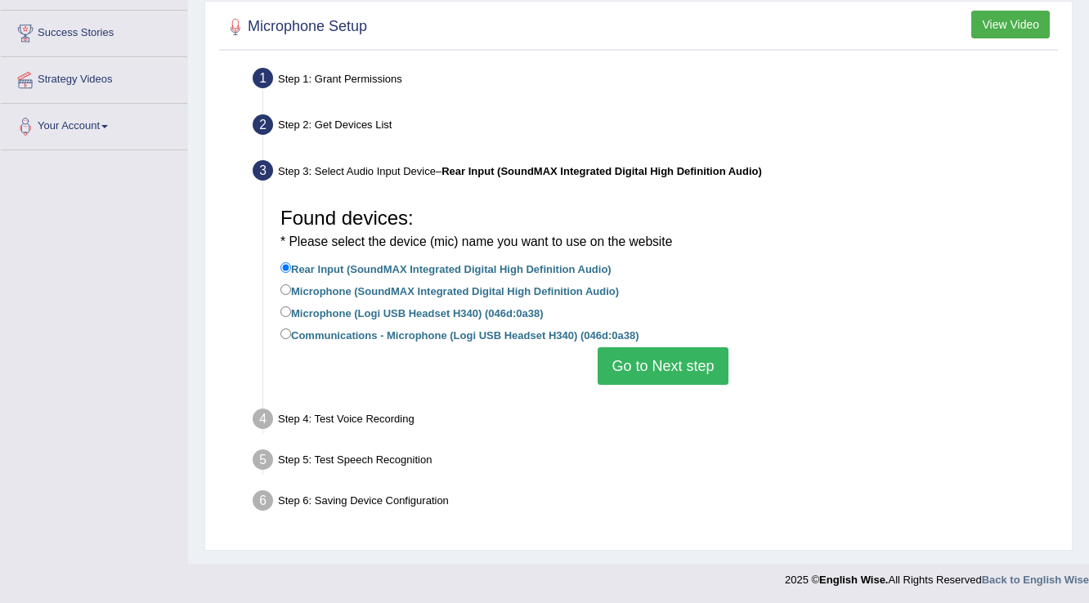
click at [432, 286] on label "Microphone (SoundMAX Integrated Digital High Definition Audio)" at bounding box center [449, 290] width 338 height 18
click at [291, 286] on input "Microphone (SoundMAX Integrated Digital High Definition Audio)" at bounding box center [285, 289] width 11 height 11
radio input "true"
click at [433, 311] on label "Microphone (Logi USB Headset H340) (046d:0a38)" at bounding box center [411, 312] width 262 height 18
click at [291, 311] on input "Microphone (Logi USB Headset H340) (046d:0a38)" at bounding box center [285, 311] width 11 height 11
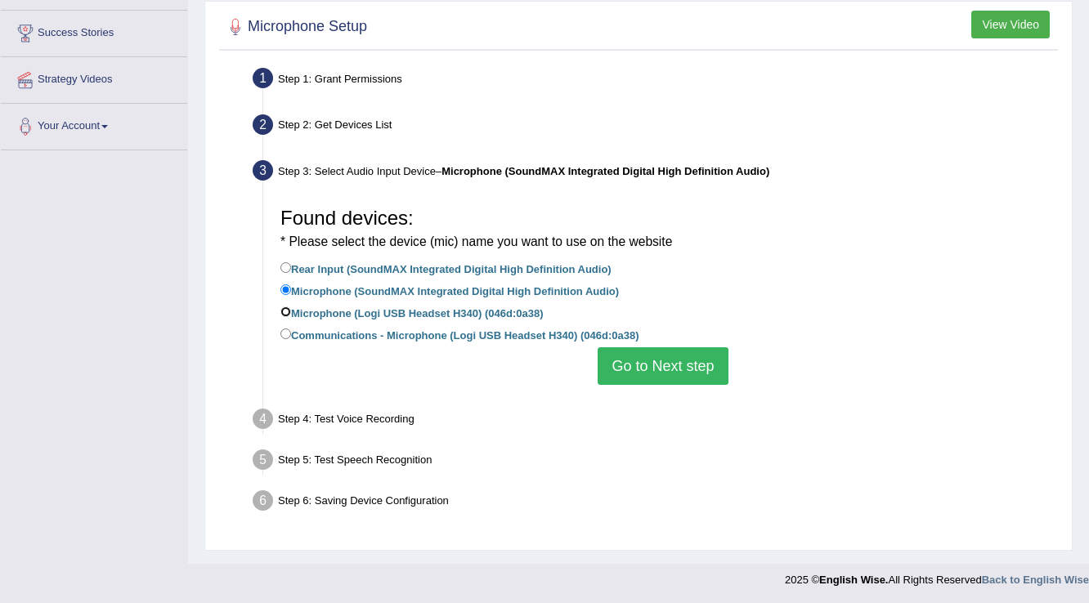
radio input "true"
click at [628, 360] on button "Go to Next step" at bounding box center [662, 366] width 130 height 38
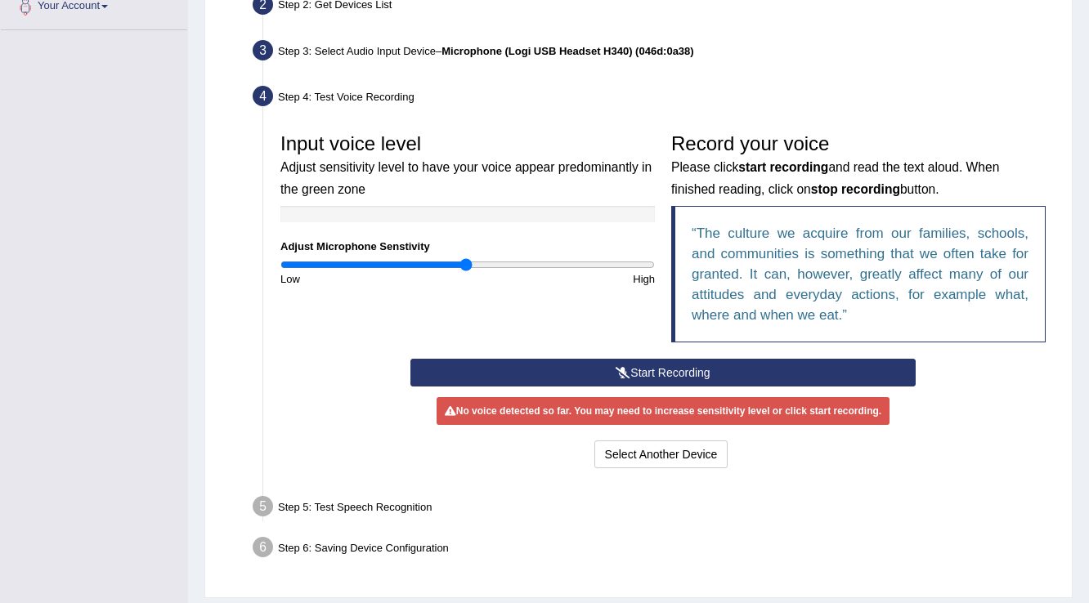
scroll to position [422, 0]
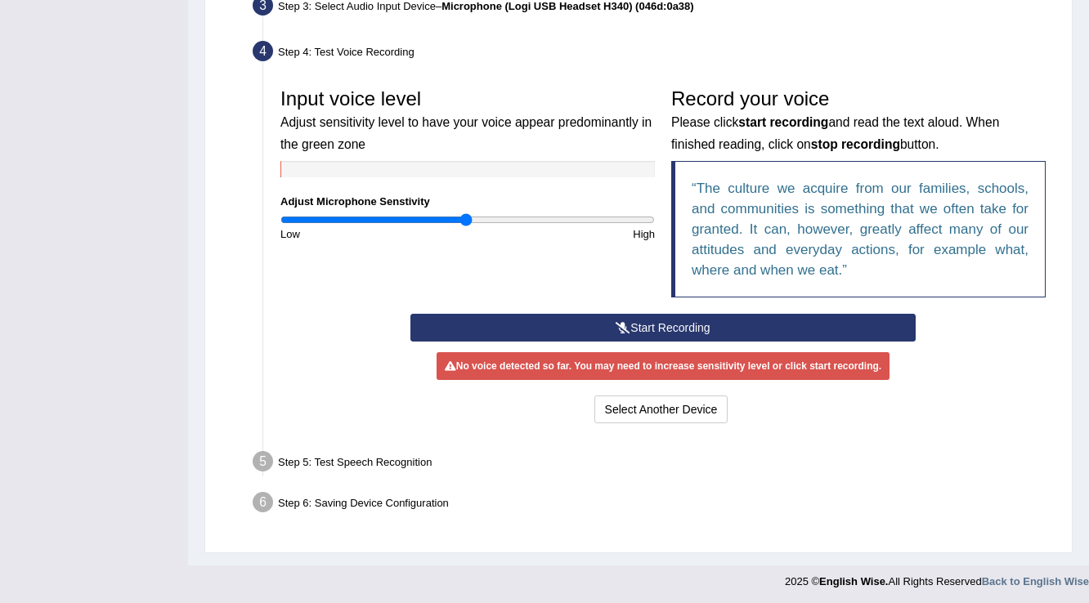
click at [597, 321] on button "Start Recording" at bounding box center [662, 328] width 504 height 28
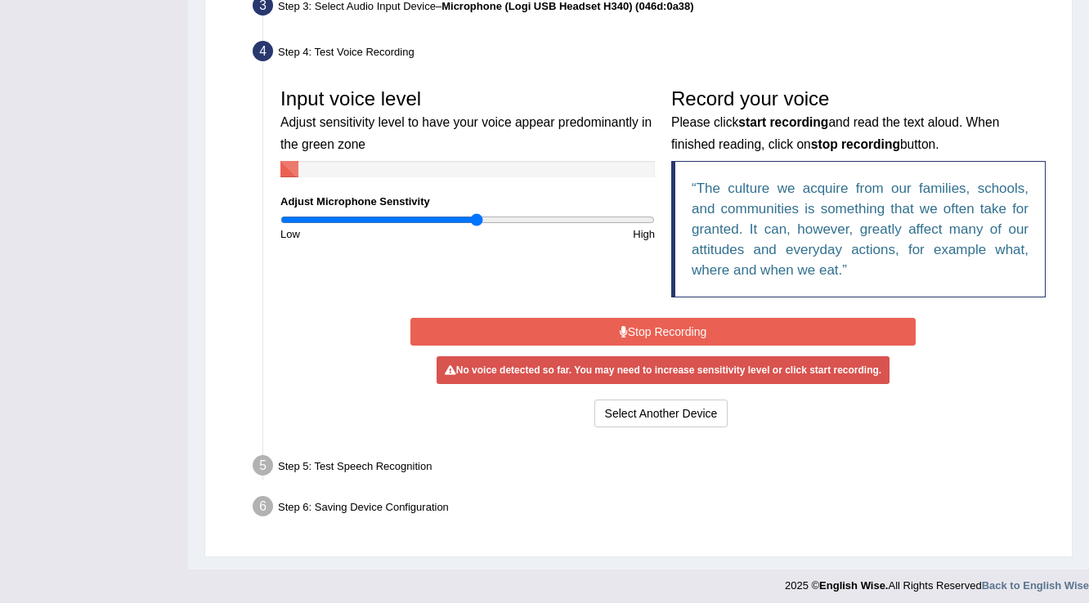
type input "1.06"
click at [476, 218] on input "range" at bounding box center [467, 219] width 374 height 13
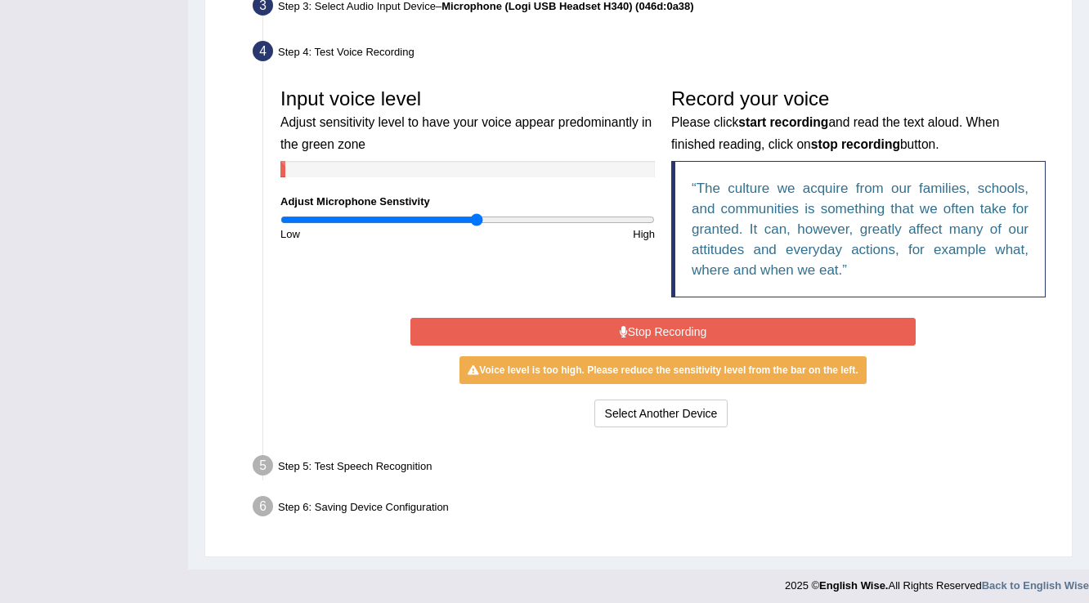
click at [503, 330] on button "Stop Recording" at bounding box center [662, 332] width 504 height 28
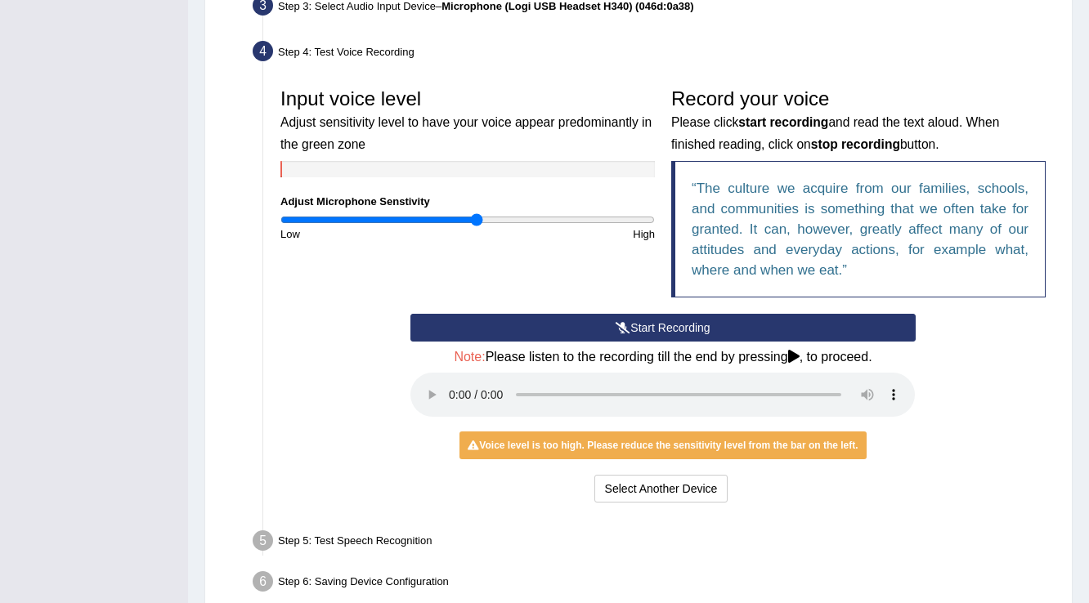
click at [503, 330] on button "Start Recording" at bounding box center [662, 328] width 504 height 28
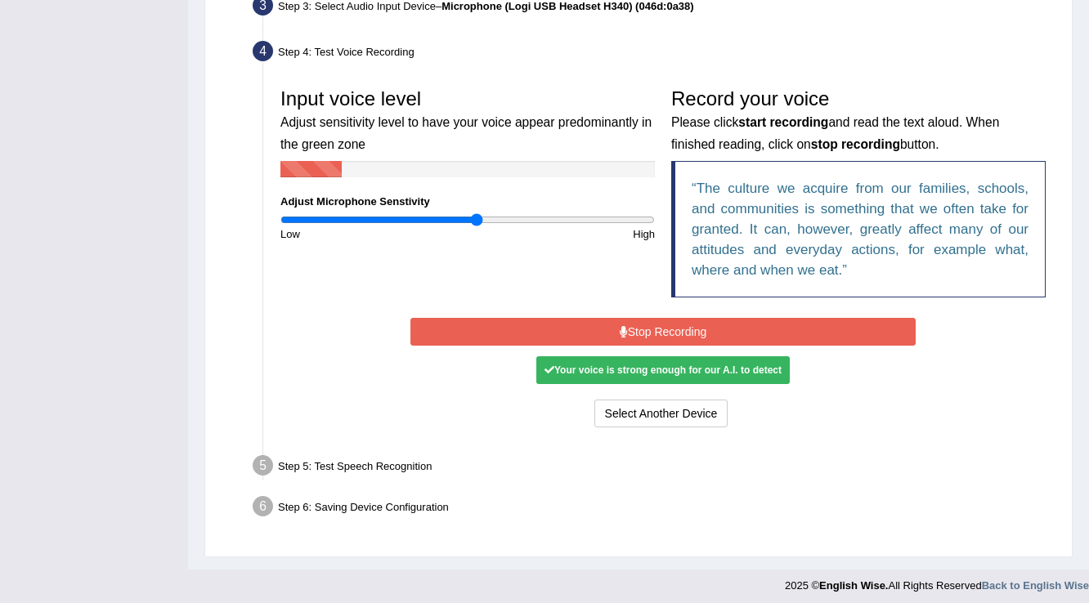
click at [503, 330] on button "Stop Recording" at bounding box center [662, 332] width 504 height 28
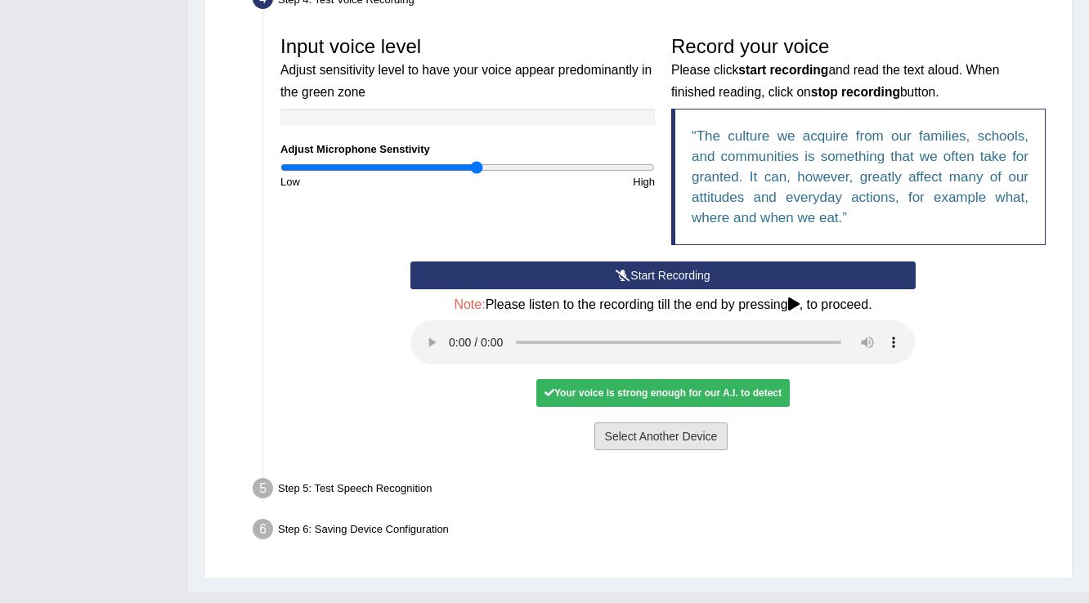
scroll to position [501, 0]
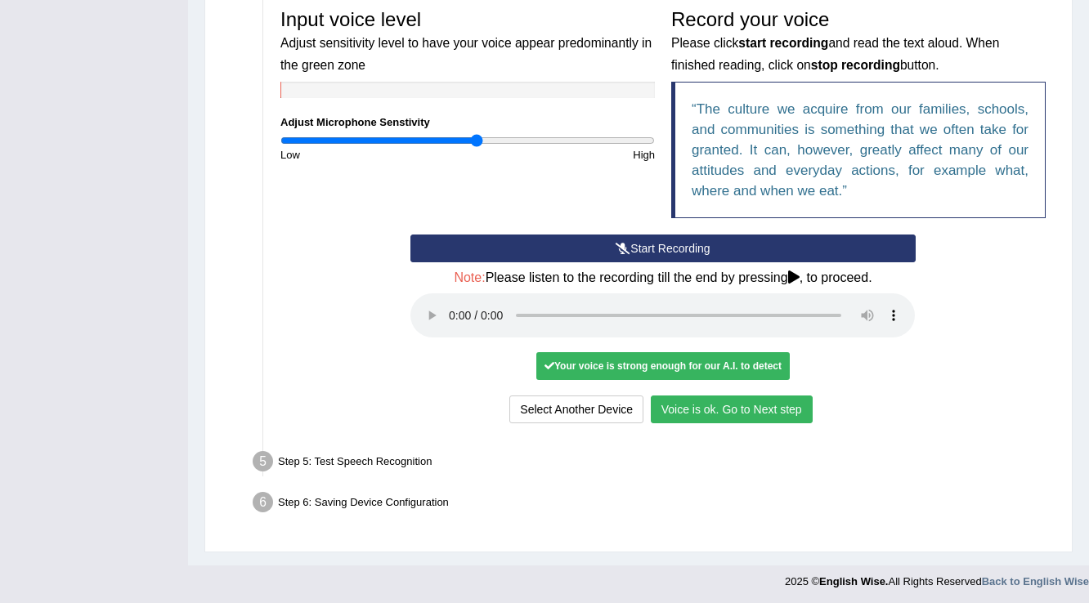
click at [674, 421] on div "Select Another Device Voice is ok. Go to Next step" at bounding box center [662, 412] width 504 height 32
click at [673, 413] on button "Voice is ok. Go to Next step" at bounding box center [732, 410] width 162 height 28
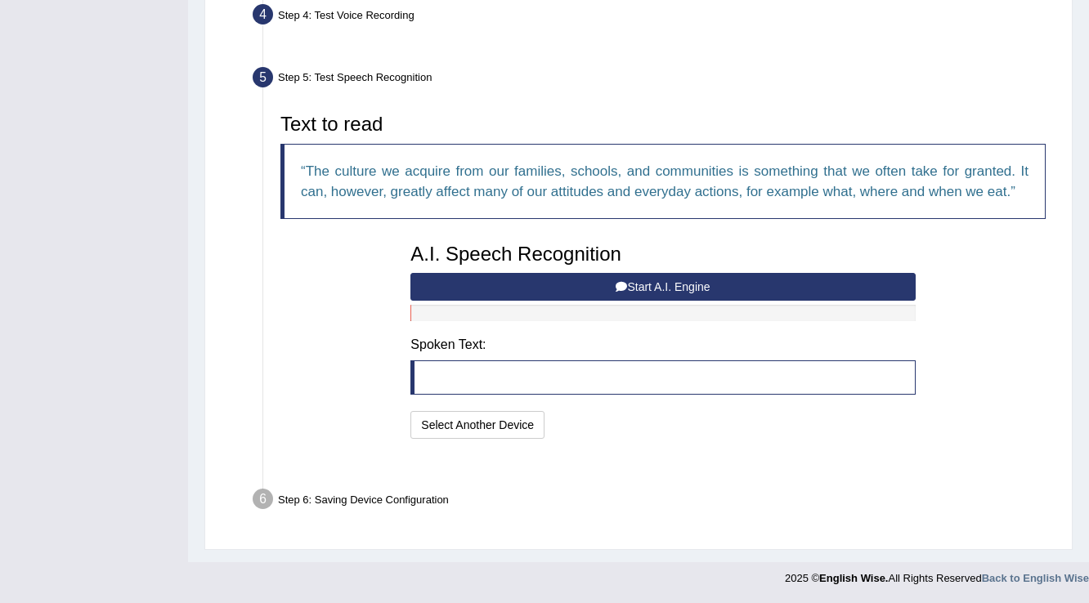
scroll to position [416, 0]
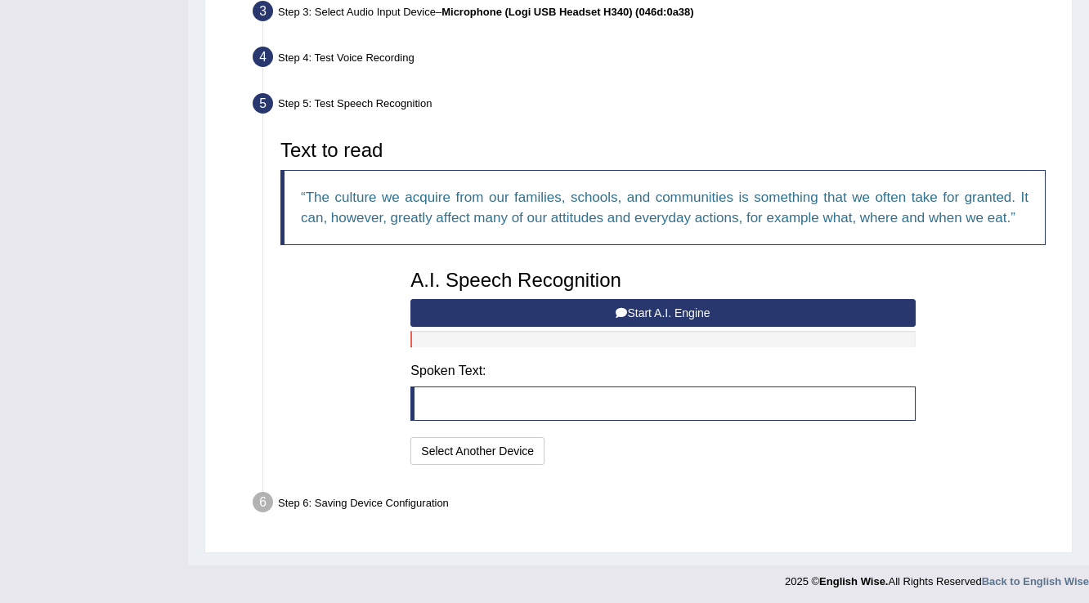
click at [557, 312] on button "Start A.I. Engine" at bounding box center [662, 313] width 504 height 28
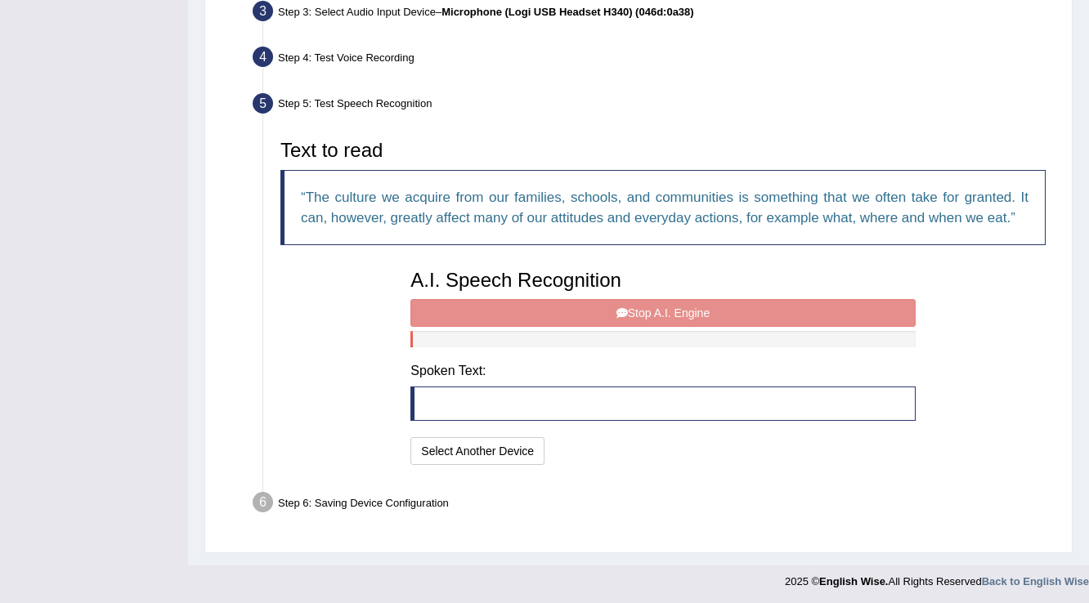
click at [557, 312] on div "A.I. Speech Recognition Start A.I. Engine Stop A.I. Engine Note: Please listen …" at bounding box center [662, 366] width 521 height 208
click at [510, 448] on button "Select Another Device" at bounding box center [477, 451] width 134 height 28
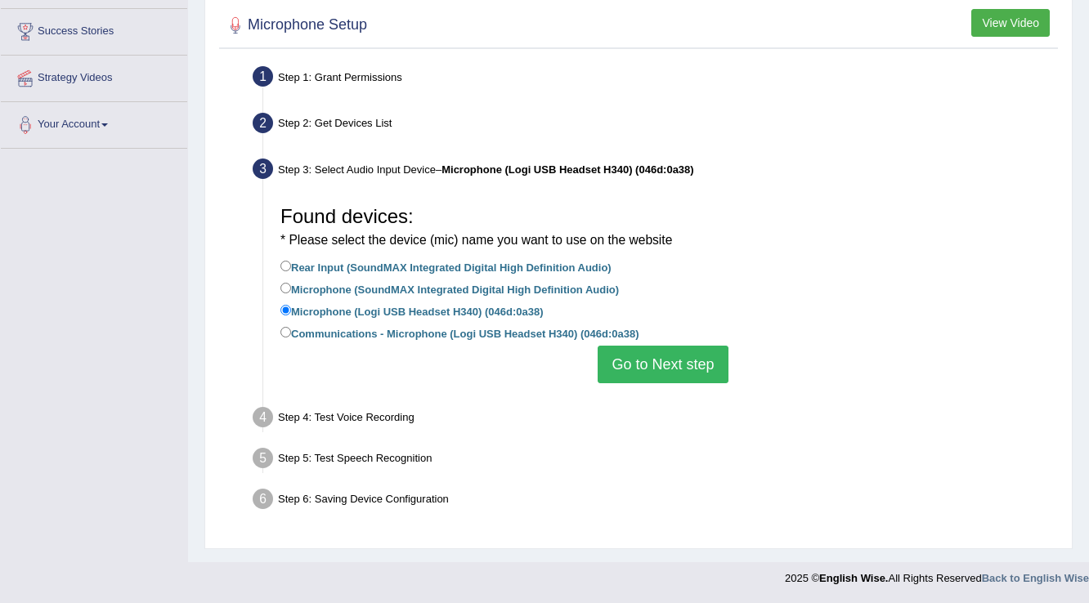
scroll to position [257, 0]
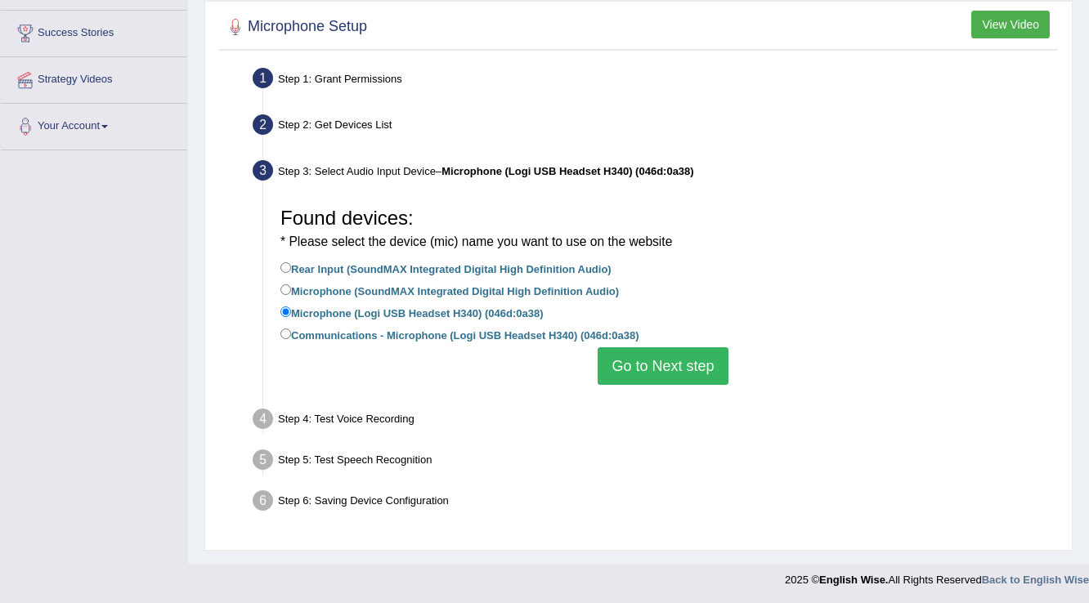
click at [442, 332] on label "Communications - Microphone (Logi USB Headset H340) (046d:0a38)" at bounding box center [459, 334] width 358 height 18
click at [291, 332] on input "Communications - Microphone (Logi USB Headset H340) (046d:0a38)" at bounding box center [285, 334] width 11 height 11
radio input "true"
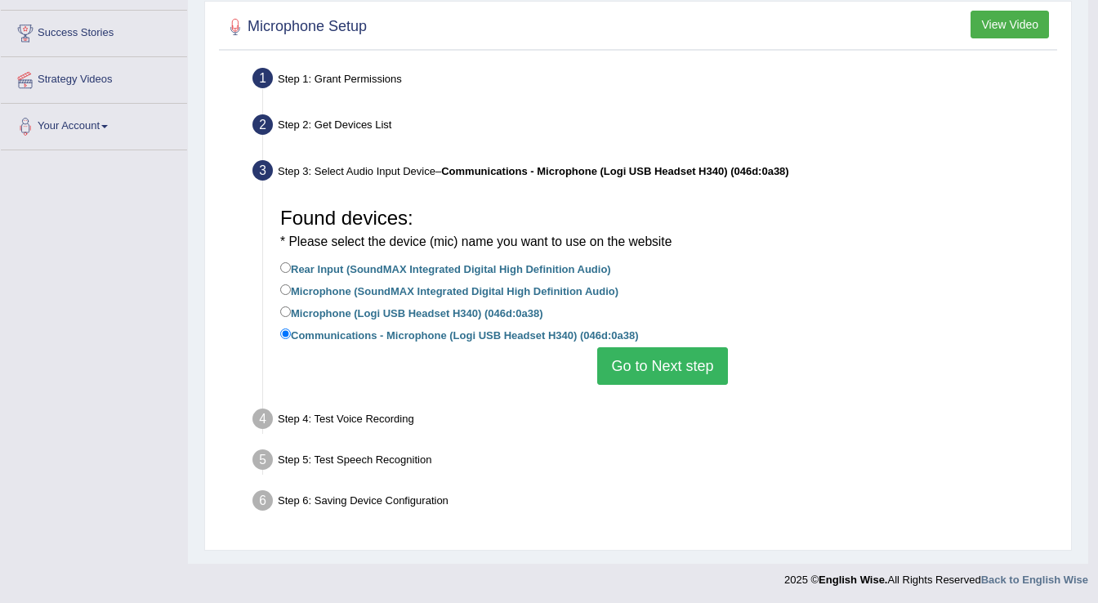
click at [651, 347] on body "Toggle navigation Home Practice Questions Speaking Practice Read Aloud Repeat S…" at bounding box center [549, 44] width 1098 height 603
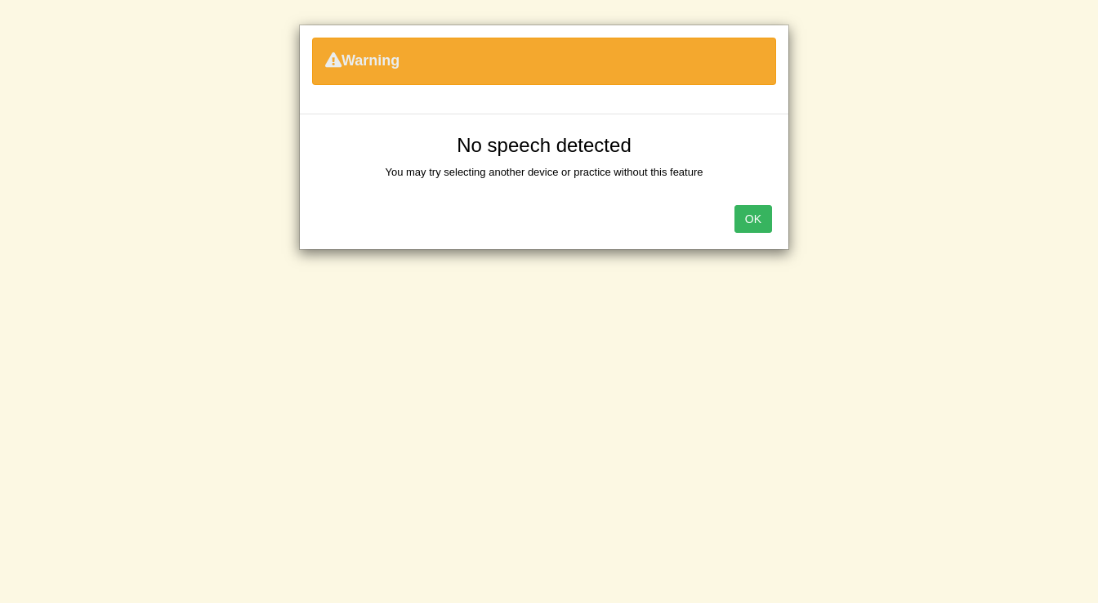
click at [742, 212] on button "OK" at bounding box center [754, 219] width 38 height 28
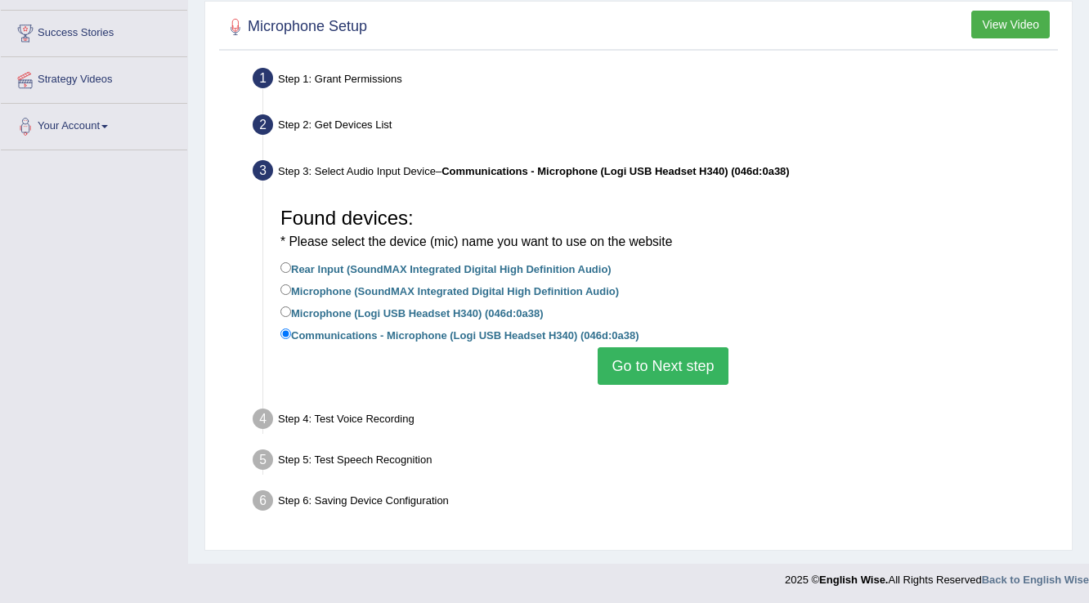
click at [651, 379] on button "Go to Next step" at bounding box center [662, 366] width 130 height 38
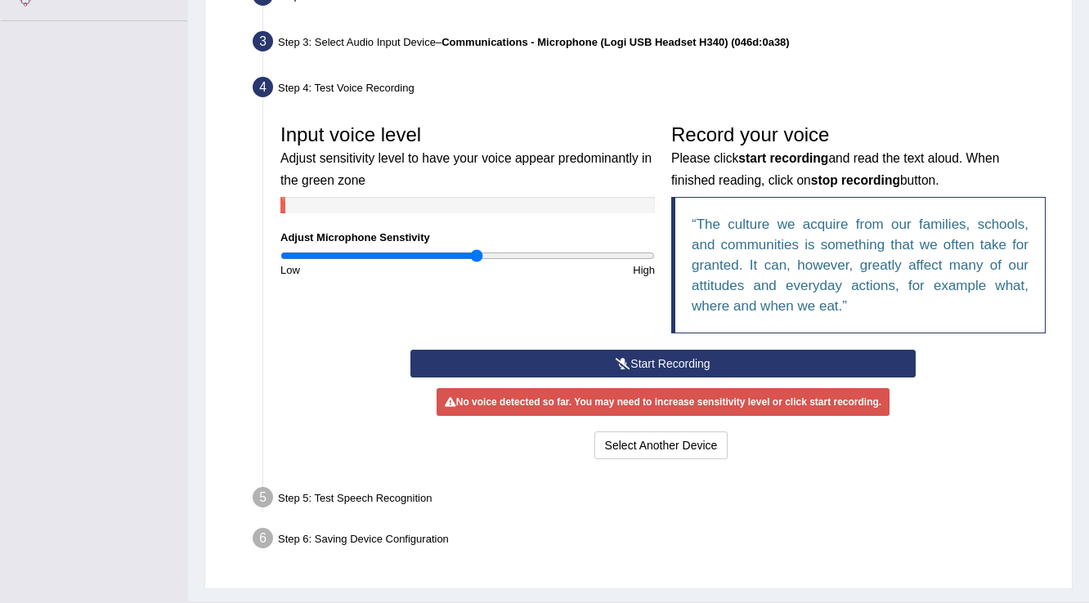
scroll to position [387, 0]
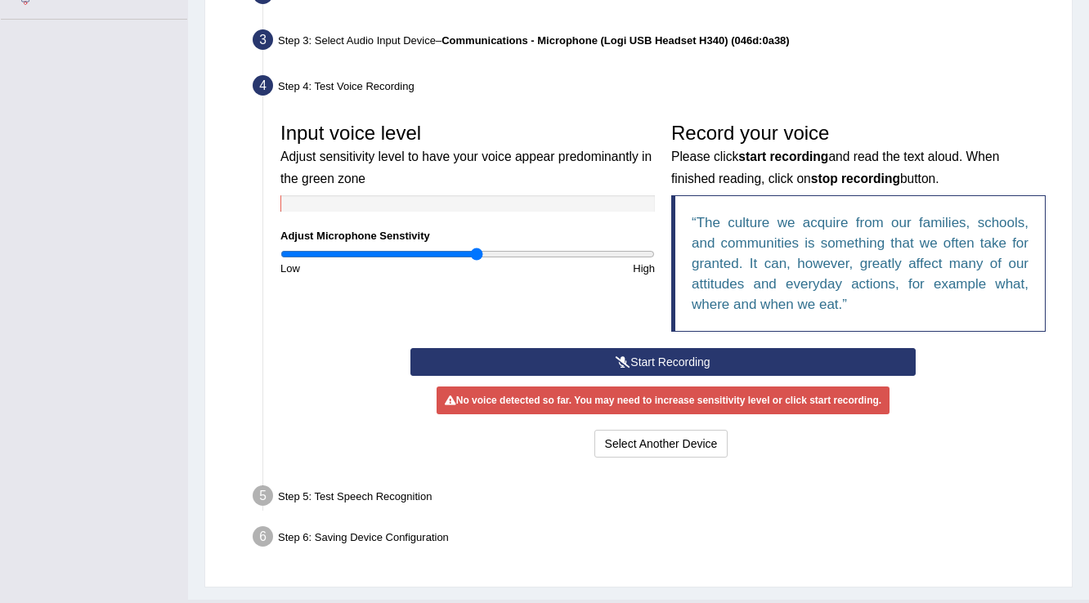
click at [619, 363] on icon at bounding box center [622, 361] width 15 height 11
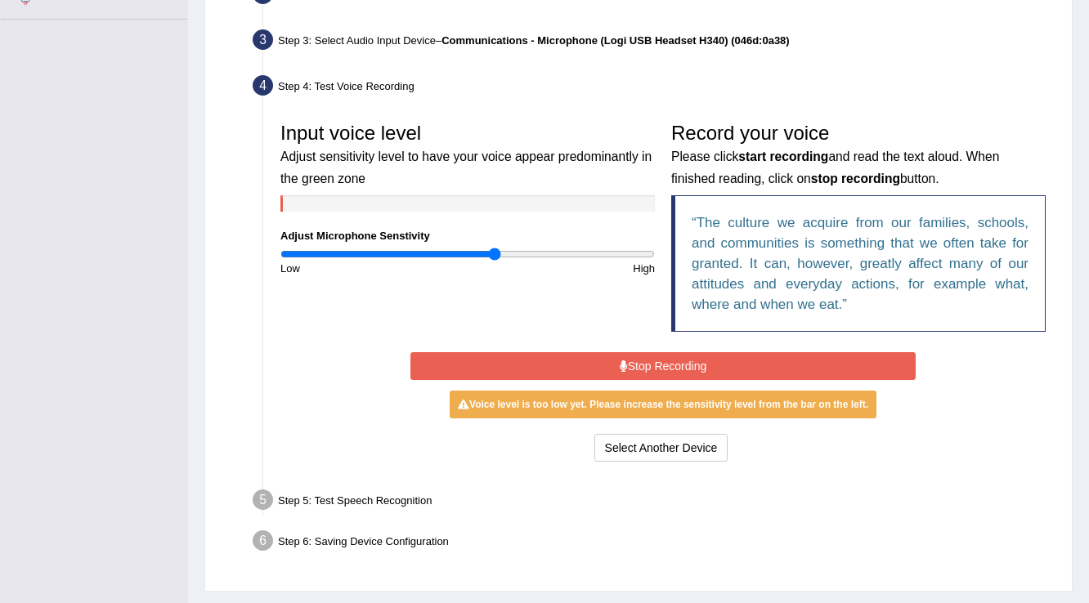
type input "1.16"
click at [493, 255] on input "range" at bounding box center [467, 254] width 374 height 13
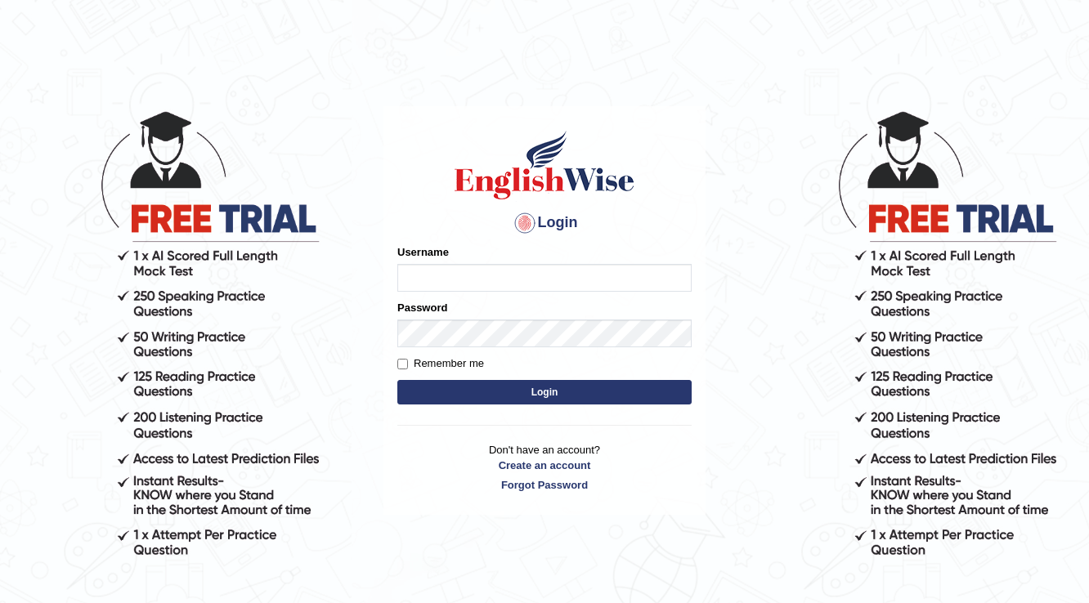
click at [753, 233] on body "Login Please fix the following errors: Username Password Remember me Login Don'…" at bounding box center [544, 356] width 1089 height 603
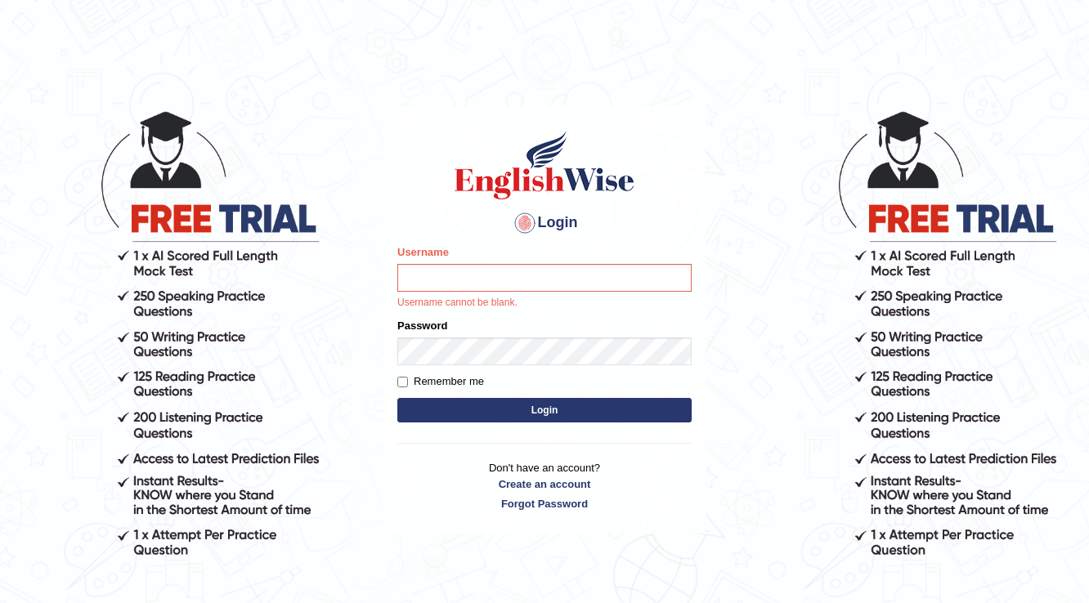
drag, startPoint x: 906, startPoint y: 274, endPoint x: 761, endPoint y: 262, distance: 145.9
click at [864, 276] on body "Login Please fix the following errors: Username Username cannot be blank. Passw…" at bounding box center [544, 356] width 1089 height 603
drag, startPoint x: 700, startPoint y: 254, endPoint x: 707, endPoint y: 238, distance: 17.9
click at [700, 254] on div "Login Please fix the following errors: Username Username cannot be blank. Passw…" at bounding box center [544, 319] width 322 height 427
click at [707, 238] on main "Login Please fix the following errors: Username Username cannot be blank. Passw…" at bounding box center [544, 295] width 327 height 481
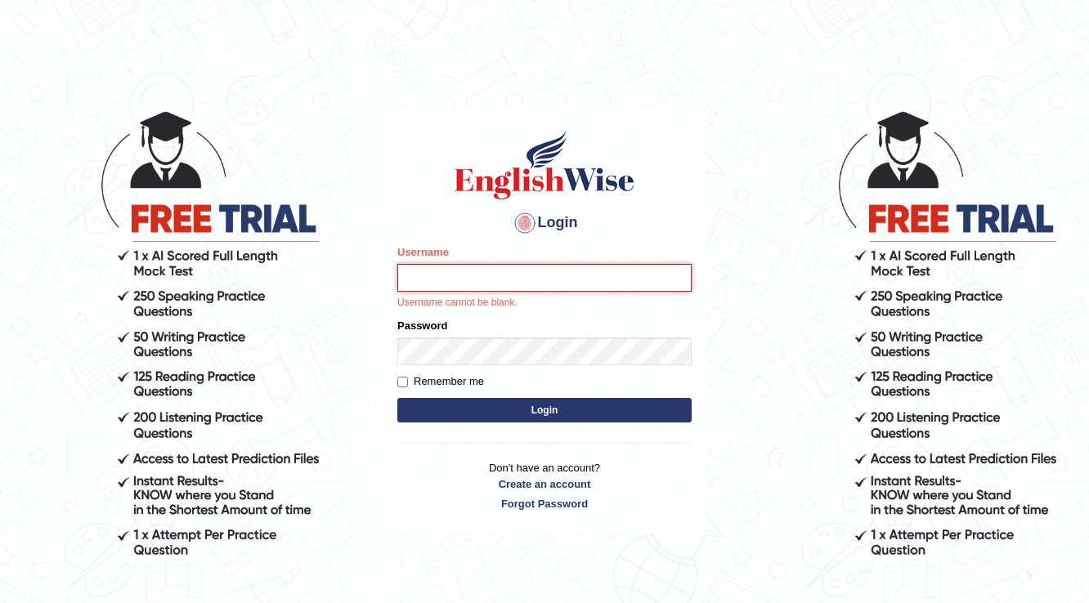
click at [616, 288] on input "Username" at bounding box center [544, 278] width 294 height 28
click at [615, 288] on input "Username" at bounding box center [544, 278] width 294 height 28
drag, startPoint x: 611, startPoint y: 264, endPoint x: 615, endPoint y: 255, distance: 9.6
click at [615, 255] on div "Username Username cannot be blank." at bounding box center [544, 277] width 294 height 66
click at [642, 210] on h4 "Login" at bounding box center [544, 223] width 294 height 26
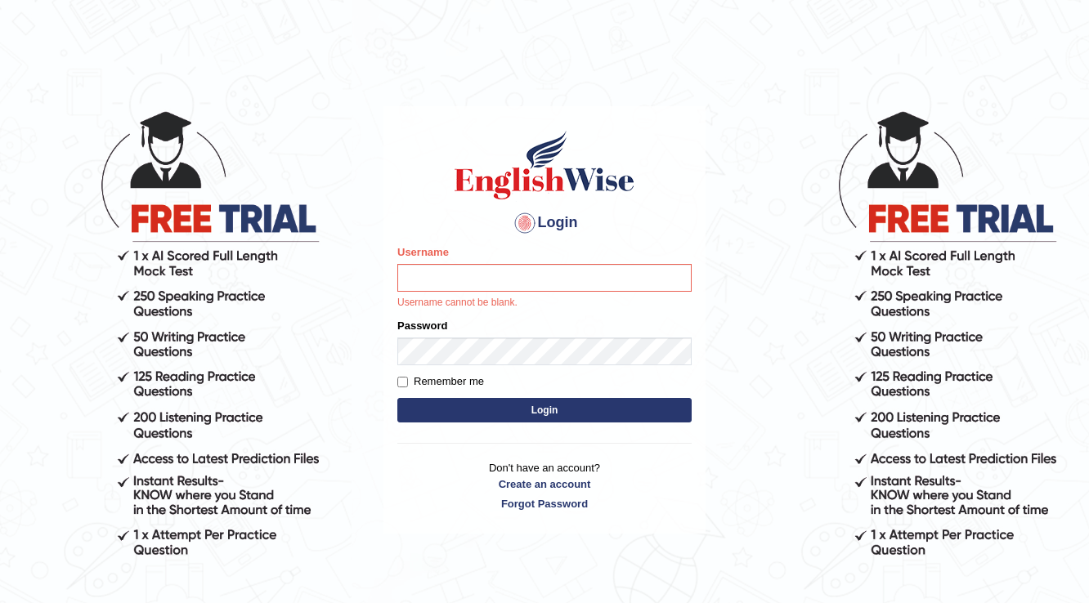
click at [865, 209] on body "Login Please fix the following errors: Username Username cannot be blank. Passw…" at bounding box center [544, 356] width 1089 height 603
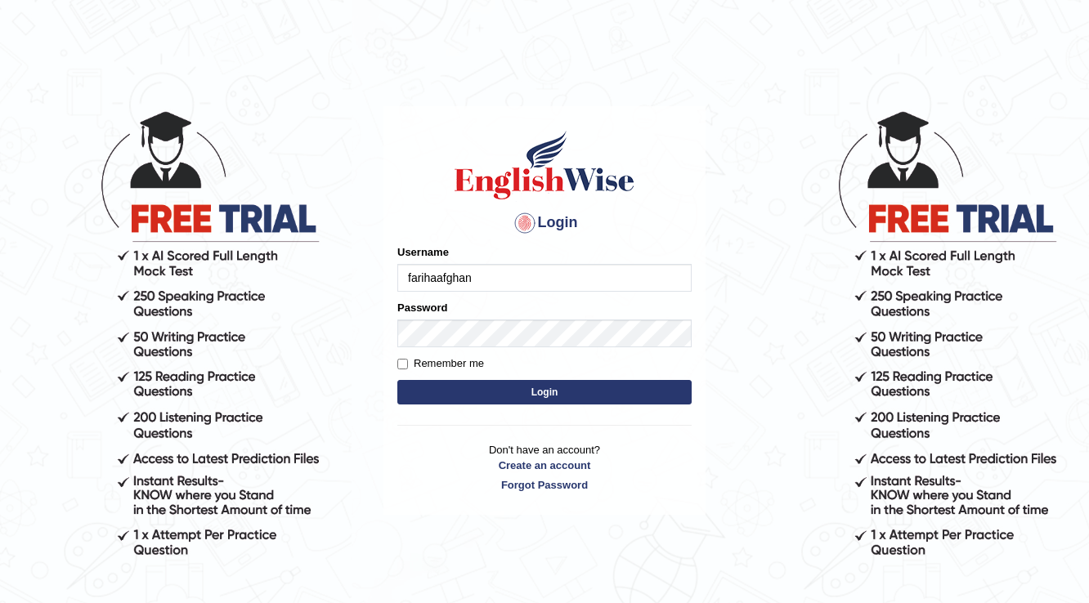
type input "farihaafgha"
type input "farihaafghan556"
click at [552, 395] on button "Login" at bounding box center [544, 392] width 294 height 25
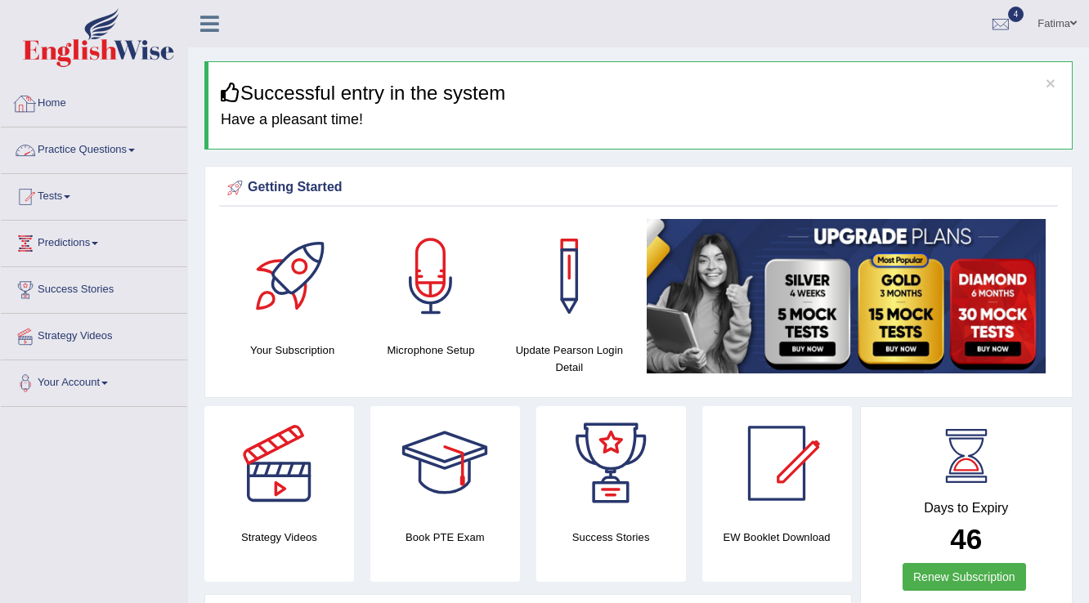
click at [121, 145] on link "Practice Questions" at bounding box center [94, 147] width 186 height 41
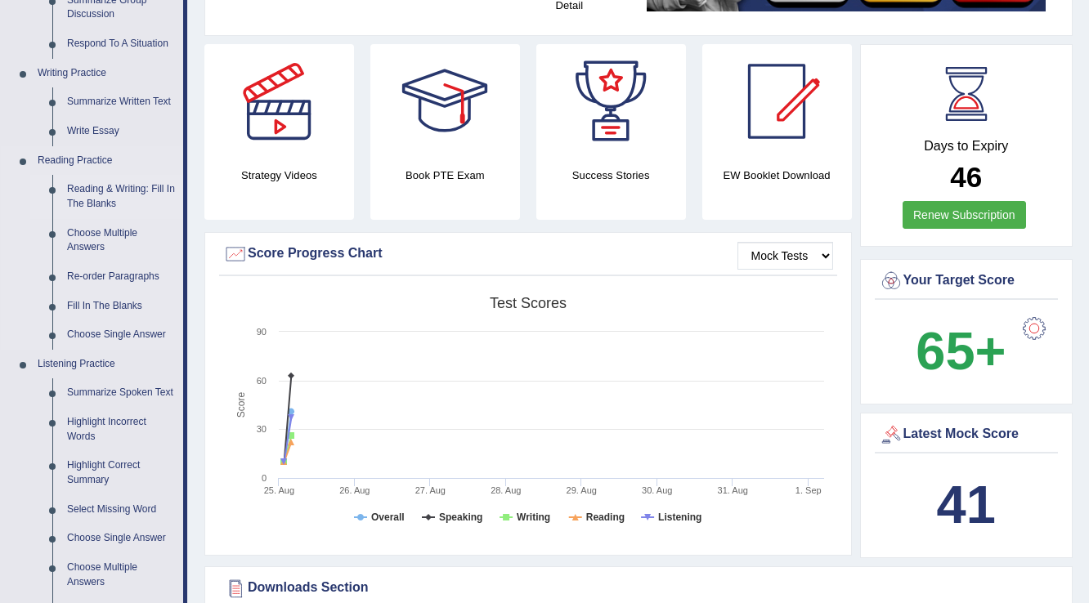
scroll to position [392, 0]
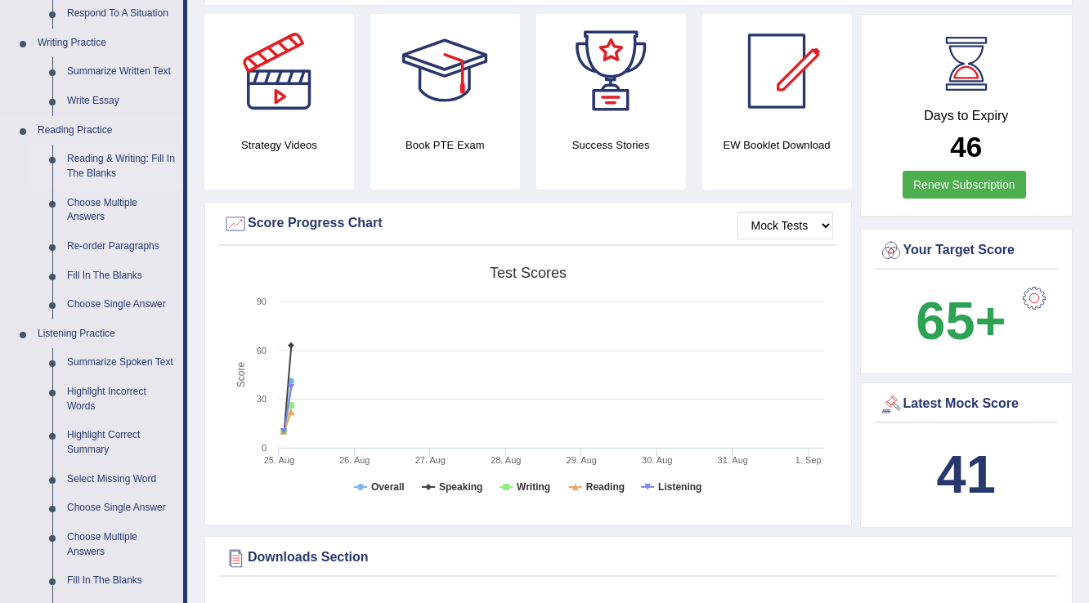
click at [106, 162] on link "Reading & Writing: Fill In The Blanks" at bounding box center [121, 166] width 123 height 43
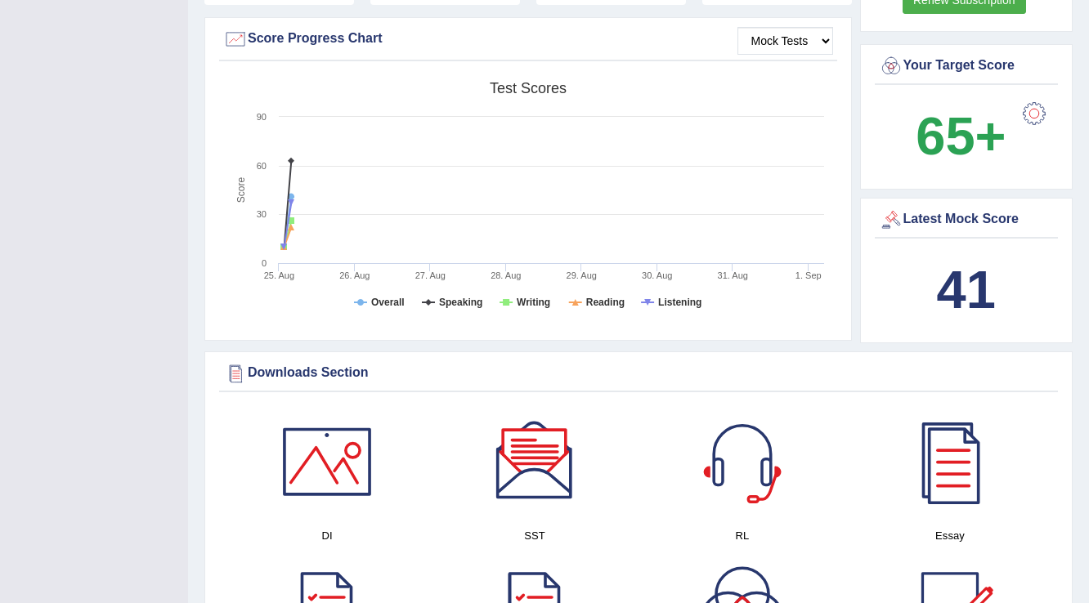
scroll to position [674, 0]
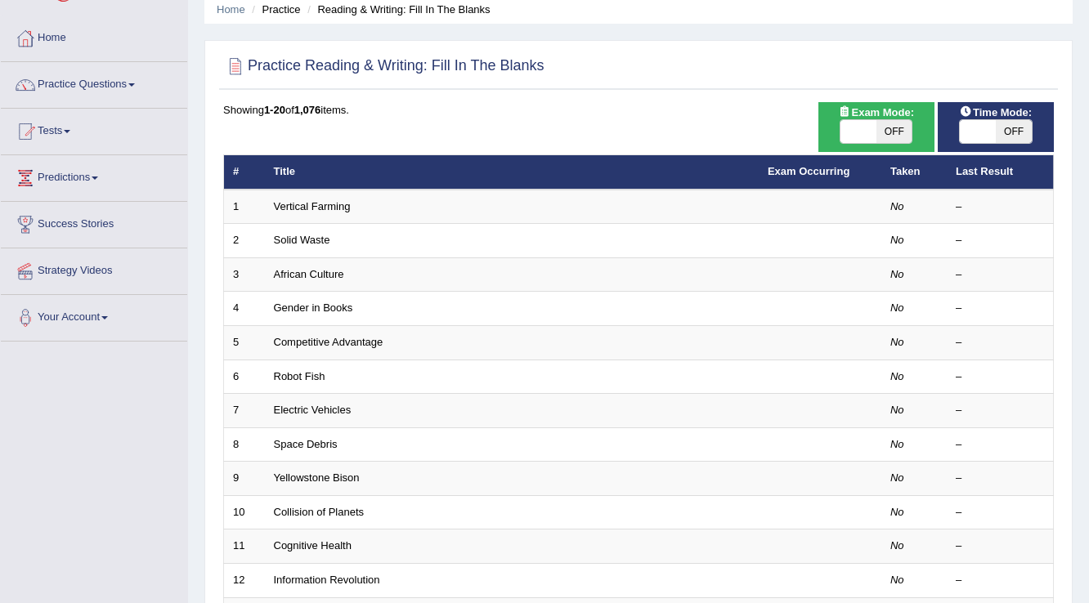
click at [883, 133] on span "OFF" at bounding box center [894, 131] width 36 height 23
checkbox input "true"
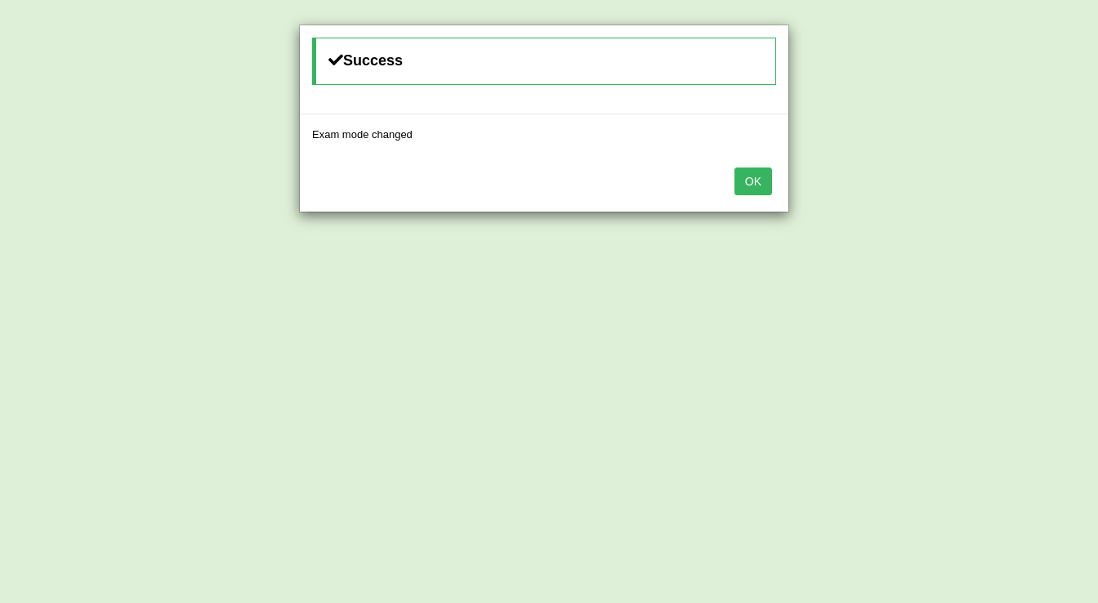
click at [748, 185] on button "OK" at bounding box center [754, 182] width 38 height 28
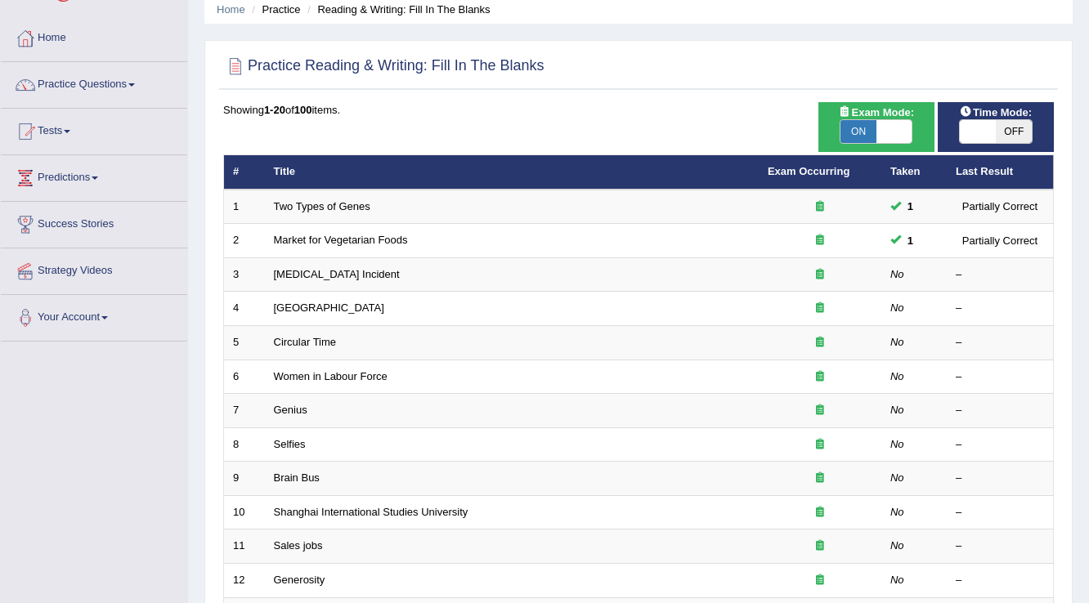
click at [1000, 131] on span "OFF" at bounding box center [1013, 131] width 36 height 23
checkbox input "true"
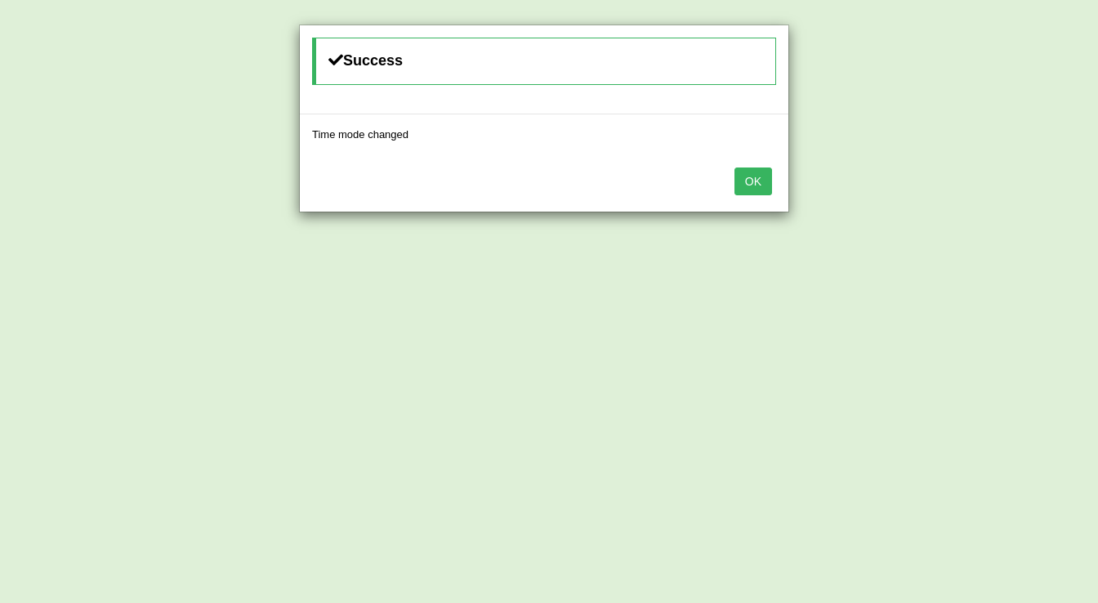
click at [749, 168] on button "OK" at bounding box center [754, 182] width 38 height 28
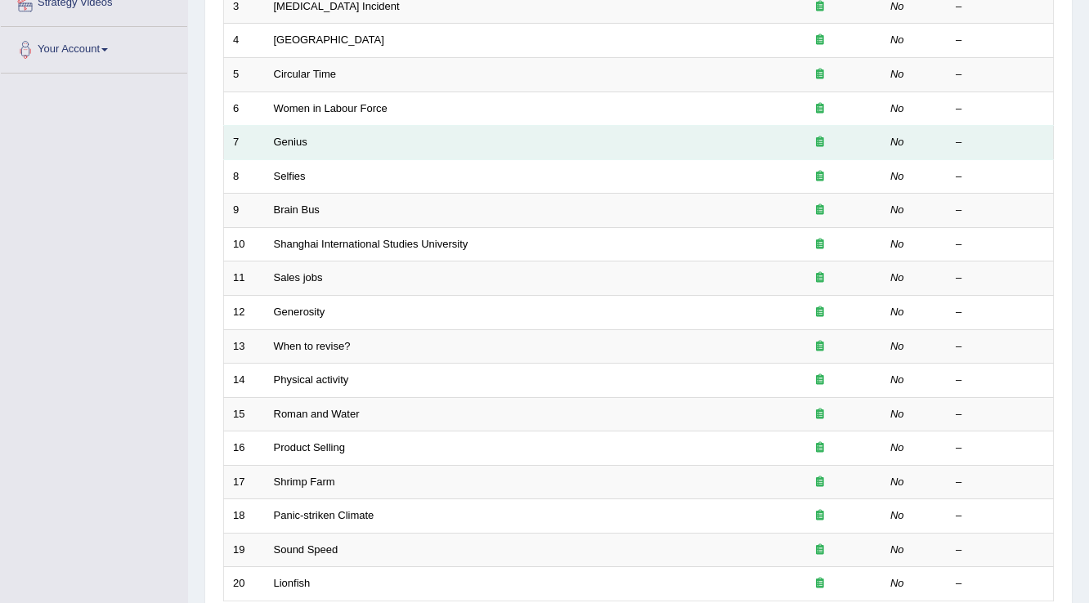
scroll to position [196, 0]
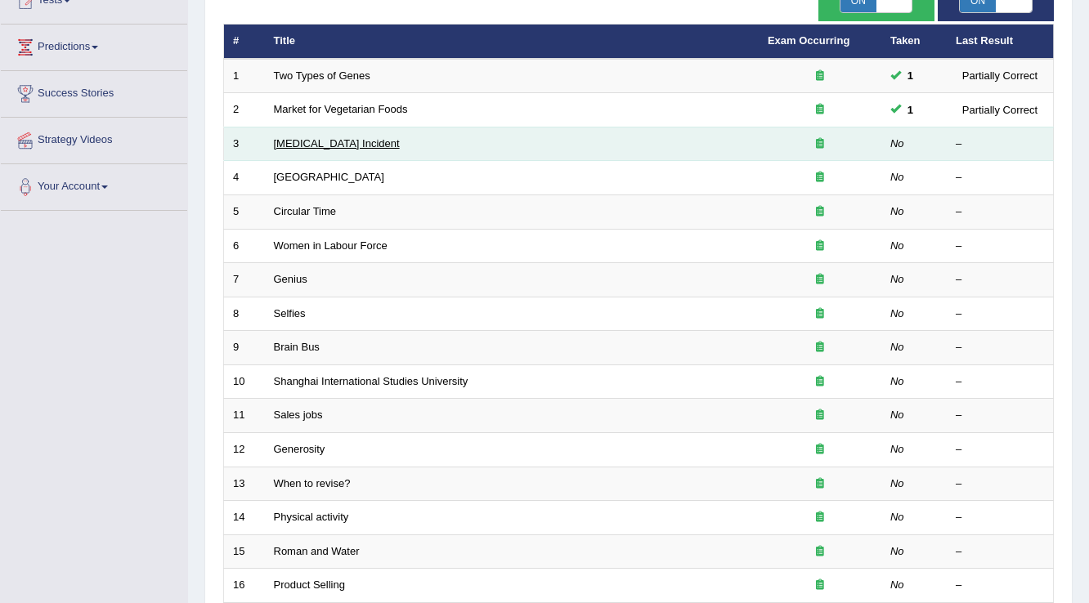
click at [318, 139] on link "Lightning Strike Incident" at bounding box center [337, 143] width 126 height 12
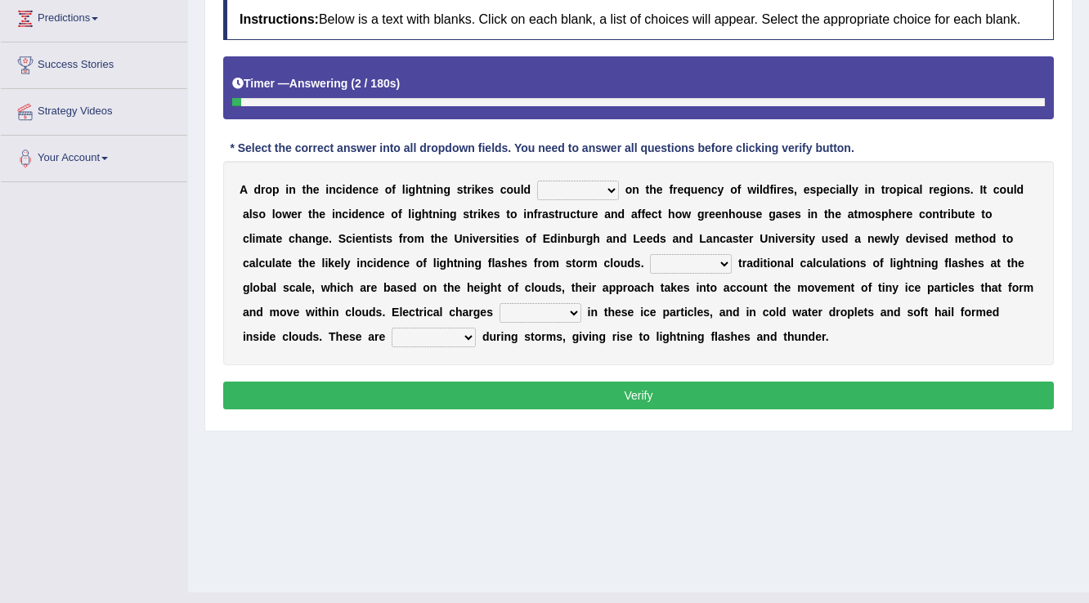
scroll to position [255, 0]
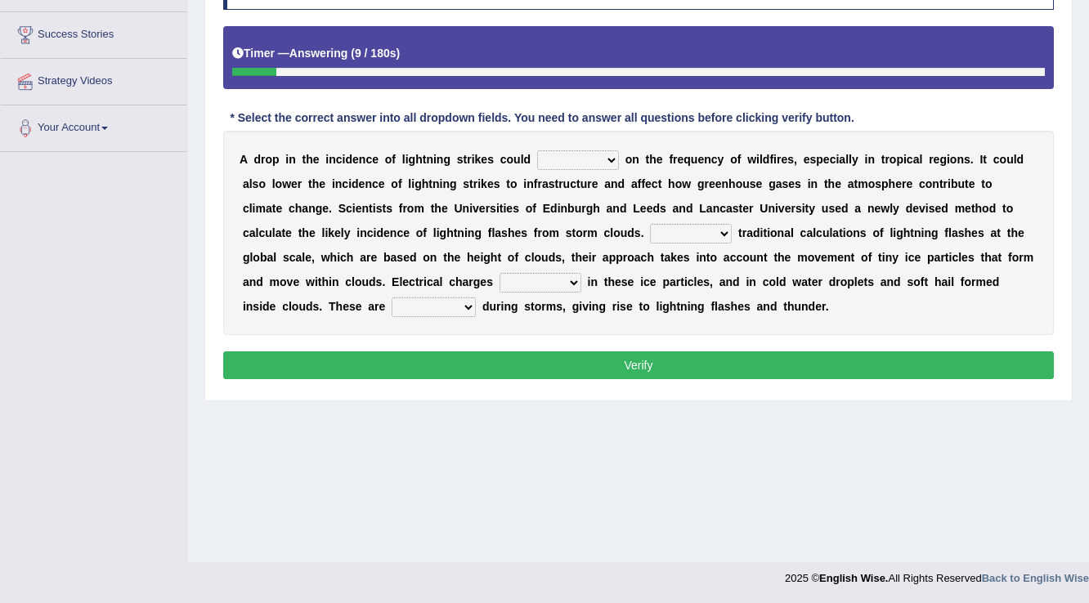
click at [567, 163] on select "dwell focus impact depend" at bounding box center [578, 160] width 82 height 20
select select "impact"
click at [537, 150] on select "dwell focus impact depend" at bounding box center [578, 160] width 82 height 20
click at [650, 236] on select "Unlike Unless Except Besides" at bounding box center [691, 234] width 82 height 20
select select "Besides"
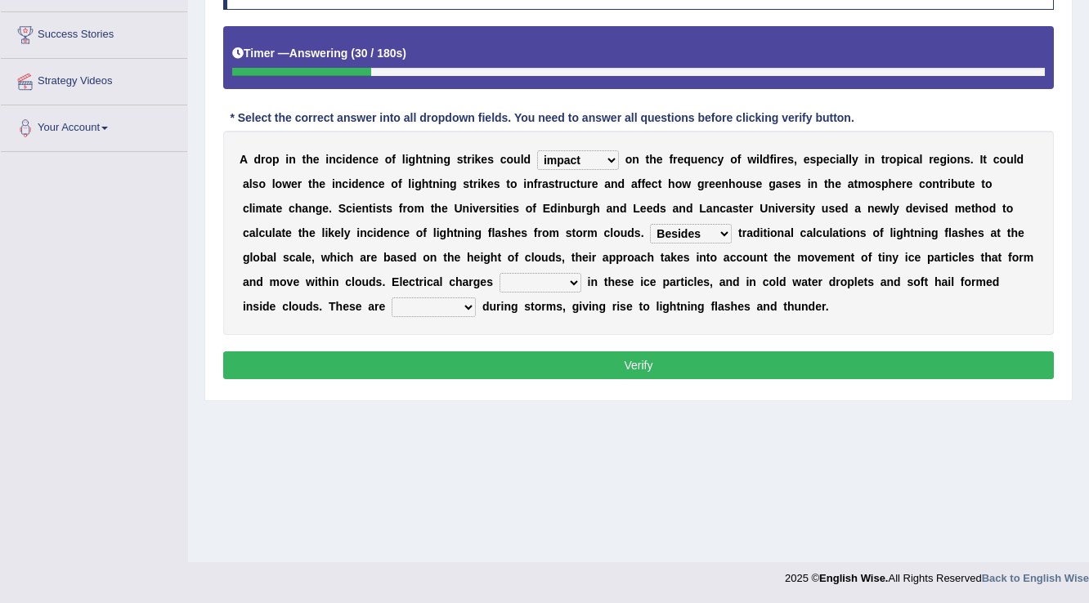
click at [650, 224] on select "Unlike Unless Except Besides" at bounding box center [691, 234] width 82 height 20
click at [525, 283] on select "run off build up mess up zoom in" at bounding box center [540, 283] width 82 height 20
select select "build up"
click at [499, 273] on select "run off build up mess up zoom in" at bounding box center [540, 283] width 82 height 20
click at [391, 307] on select "collected diverted rounded discharged" at bounding box center [433, 307] width 84 height 20
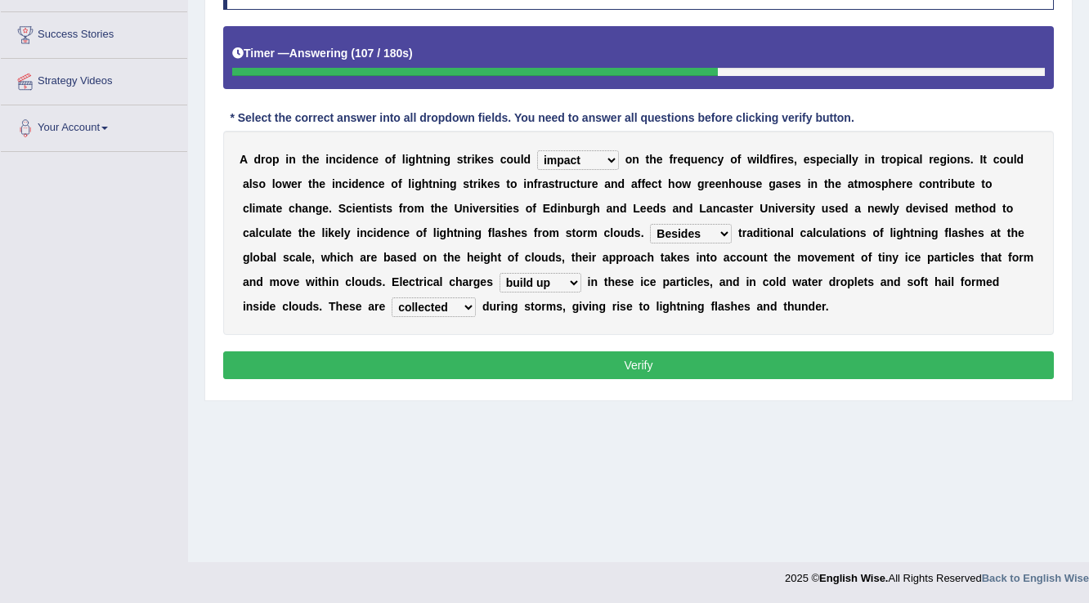
click at [391, 297] on select "collected diverted rounded discharged" at bounding box center [433, 307] width 84 height 20
click at [426, 309] on select "collected diverted rounded discharged" at bounding box center [433, 307] width 84 height 20
select select "discharged"
click at [391, 297] on select "collected diverted rounded discharged" at bounding box center [433, 307] width 84 height 20
click at [494, 367] on button "Verify" at bounding box center [638, 365] width 830 height 28
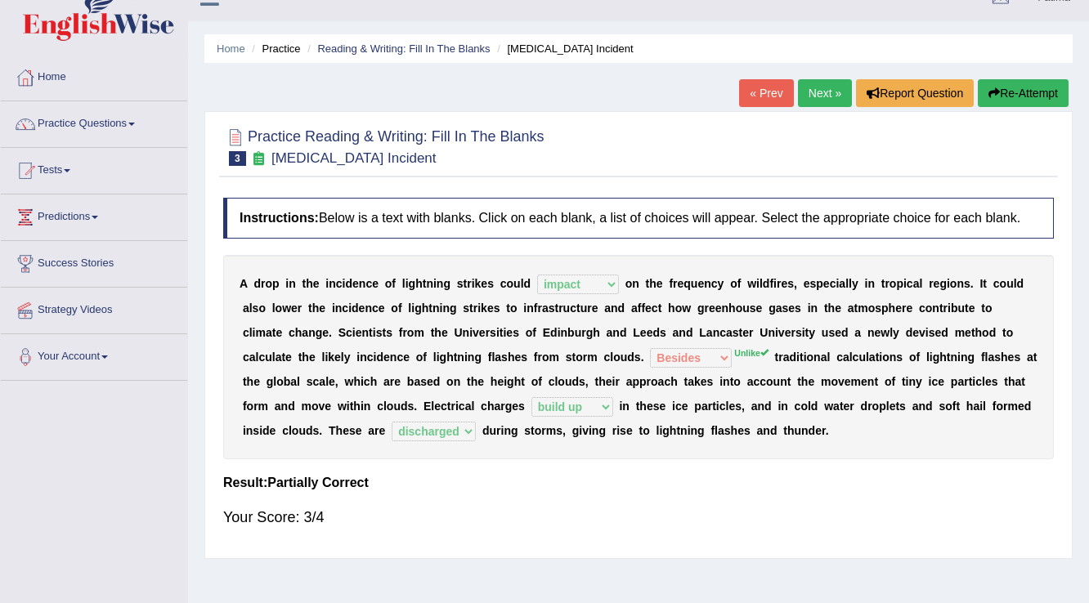
scroll to position [0, 0]
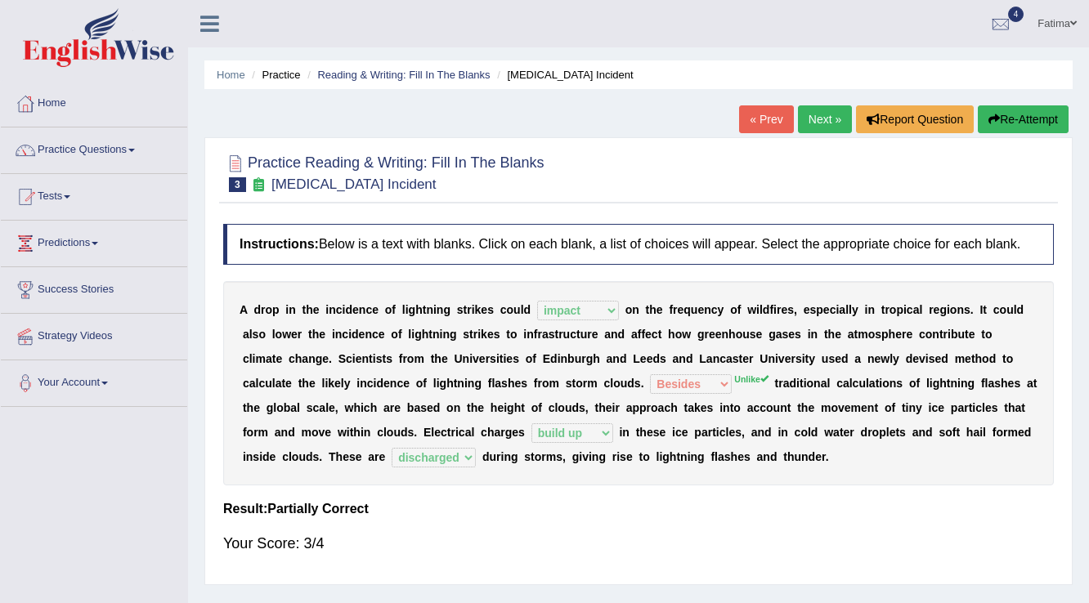
click at [820, 112] on link "Next »" at bounding box center [825, 119] width 54 height 28
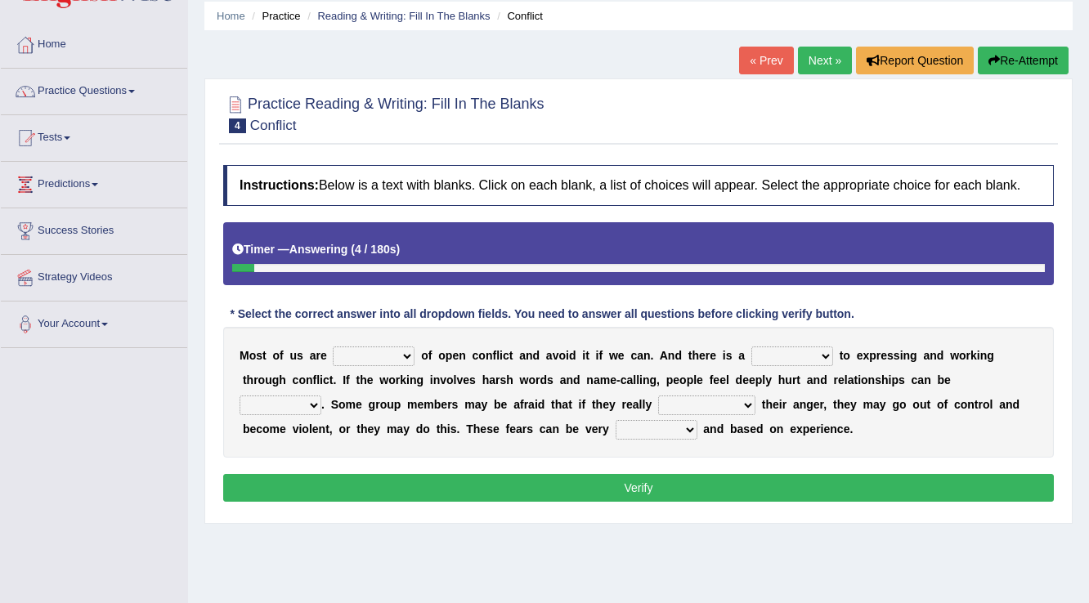
click at [359, 360] on select "panic scared horrible fear" at bounding box center [374, 357] width 82 height 20
select select "panic"
click at [333, 347] on select "panic scared horrible fear" at bounding box center [374, 357] width 82 height 20
click at [775, 365] on div "M o s t o f u s a r e panic scared horrible fear o f o p e n c o n f l i c t a …" at bounding box center [638, 392] width 830 height 131
click at [775, 360] on select "hazard challenge risk danger" at bounding box center [792, 357] width 82 height 20
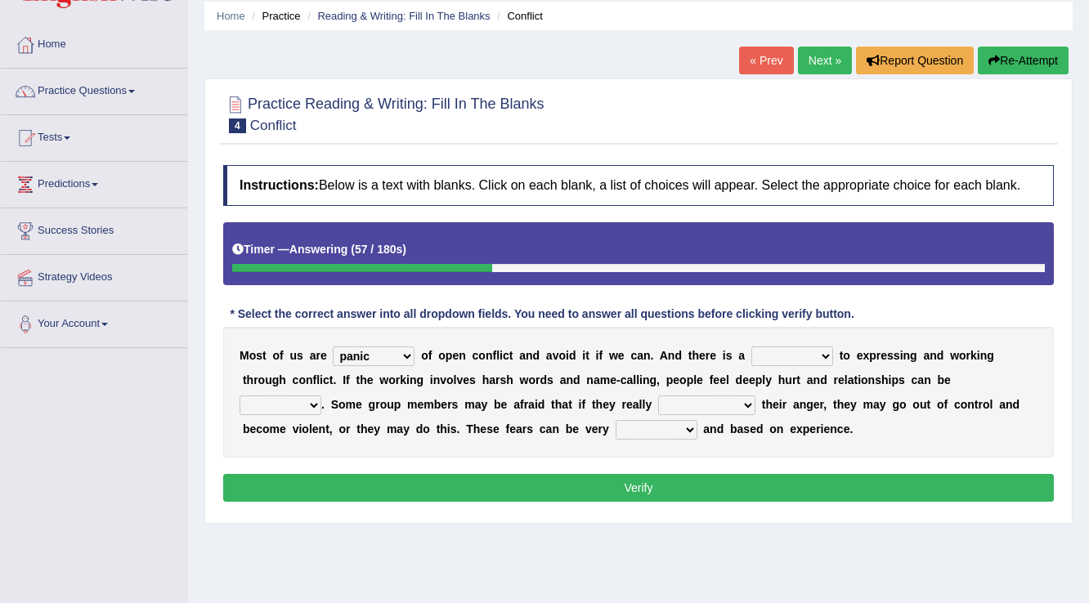
select select "hazard"
click at [751, 347] on select "hazard challenge risk danger" at bounding box center [792, 357] width 82 height 20
click at [782, 363] on select "hazard challenge risk danger" at bounding box center [792, 357] width 82 height 20
click at [262, 400] on select "injured opted impaired damaged" at bounding box center [280, 406] width 82 height 20
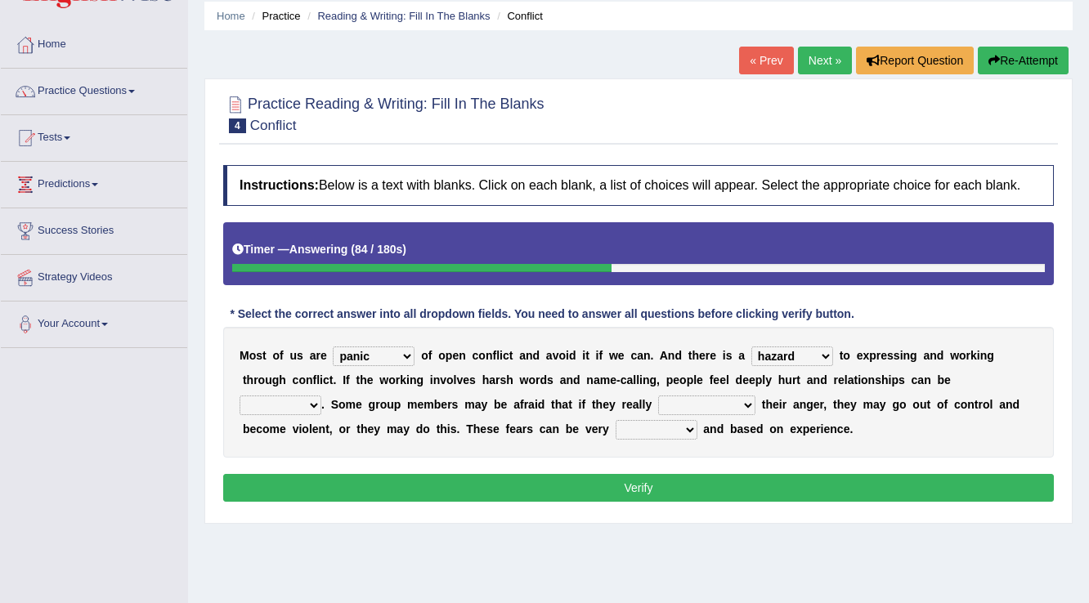
select select "impaired"
click at [239, 396] on select "injured opted impaired damaged" at bounding box center [280, 406] width 82 height 20
click at [696, 409] on select "express say communicate hide" at bounding box center [706, 406] width 97 height 20
select select "hide"
click at [658, 396] on select "express say communicate hide" at bounding box center [706, 406] width 97 height 20
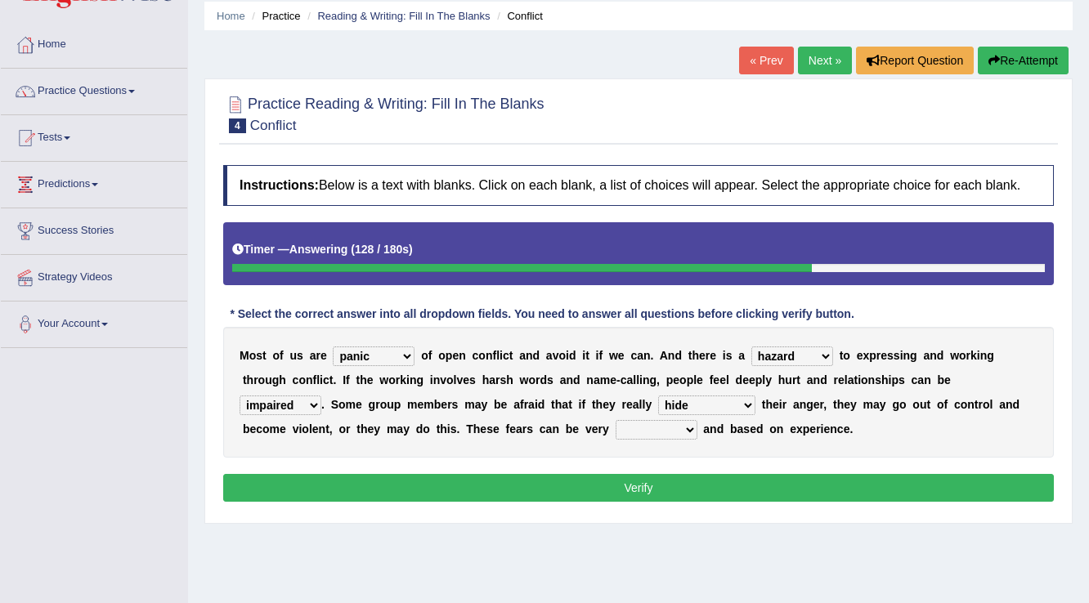
click at [670, 432] on select "real vivid tangible concrete" at bounding box center [656, 430] width 82 height 20
select select "real"
click at [615, 420] on select "real vivid tangible concrete" at bounding box center [656, 430] width 82 height 20
click at [613, 490] on button "Verify" at bounding box center [638, 488] width 830 height 28
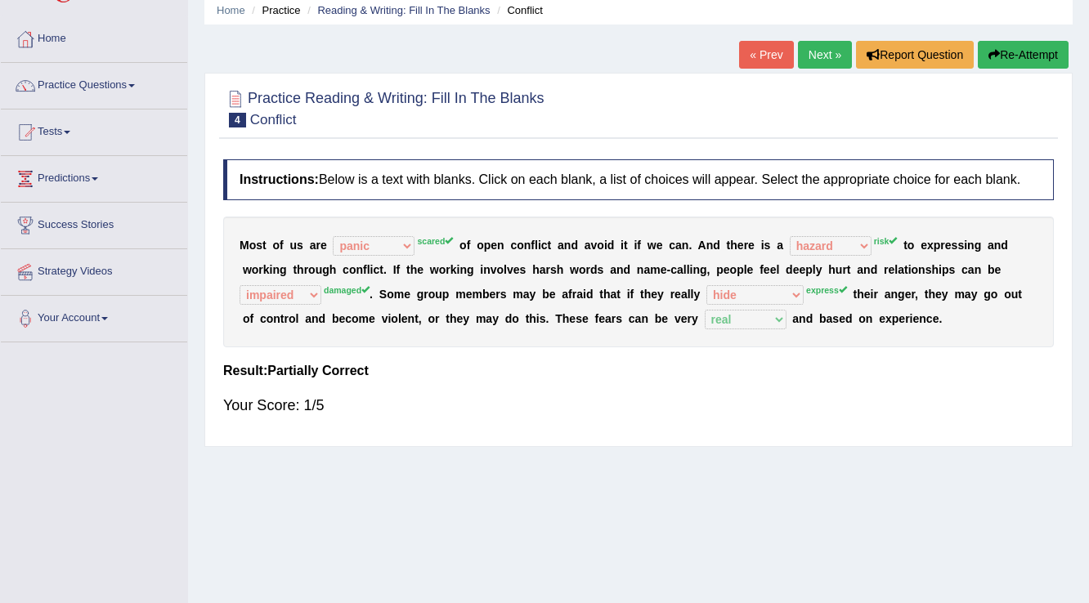
scroll to position [65, 0]
click at [798, 56] on link "Next »" at bounding box center [825, 54] width 54 height 28
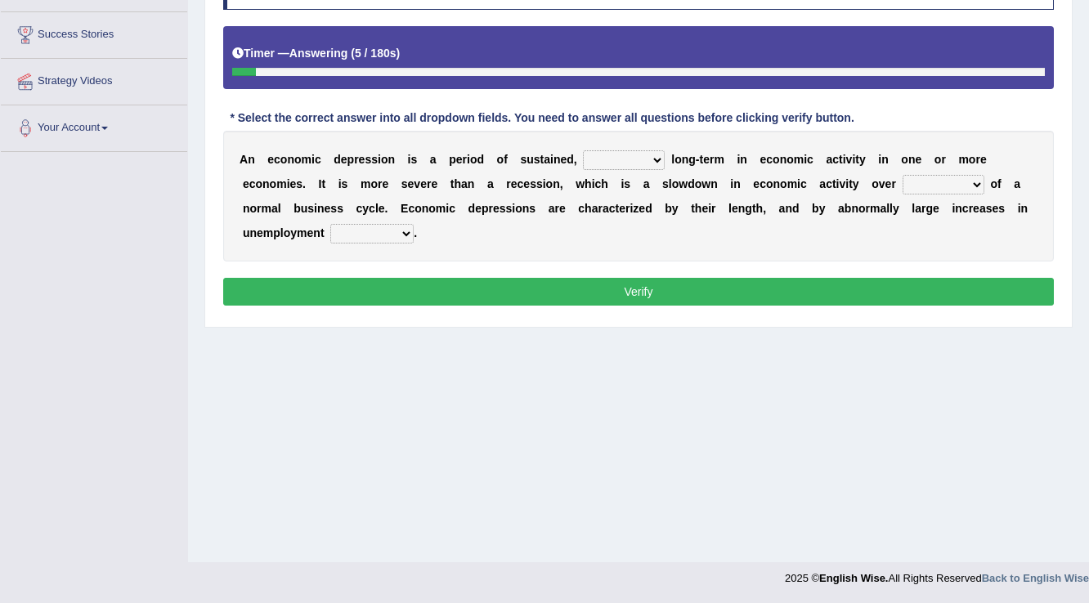
click at [599, 159] on select "variation promotion downturn reduction" at bounding box center [624, 160] width 82 height 20
select select "promotion"
click at [583, 150] on select "variation promotion downturn reduction" at bounding box center [624, 160] width 82 height 20
click at [939, 186] on select "an era the course a tally the year" at bounding box center [943, 185] width 82 height 20
select select "the year"
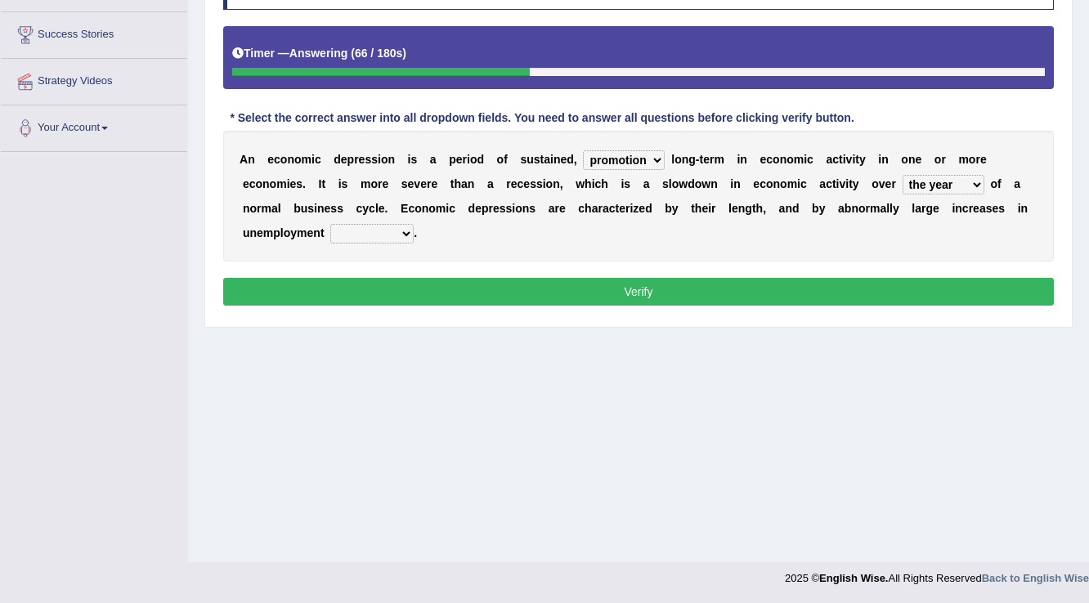
click at [902, 175] on select "an era the course a tally the year" at bounding box center [943, 185] width 82 height 20
click at [915, 182] on select "an era the course a tally the year" at bounding box center [943, 185] width 82 height 20
click at [378, 235] on select "calculation bias ratio rate" at bounding box center [371, 234] width 83 height 20
select select "bias"
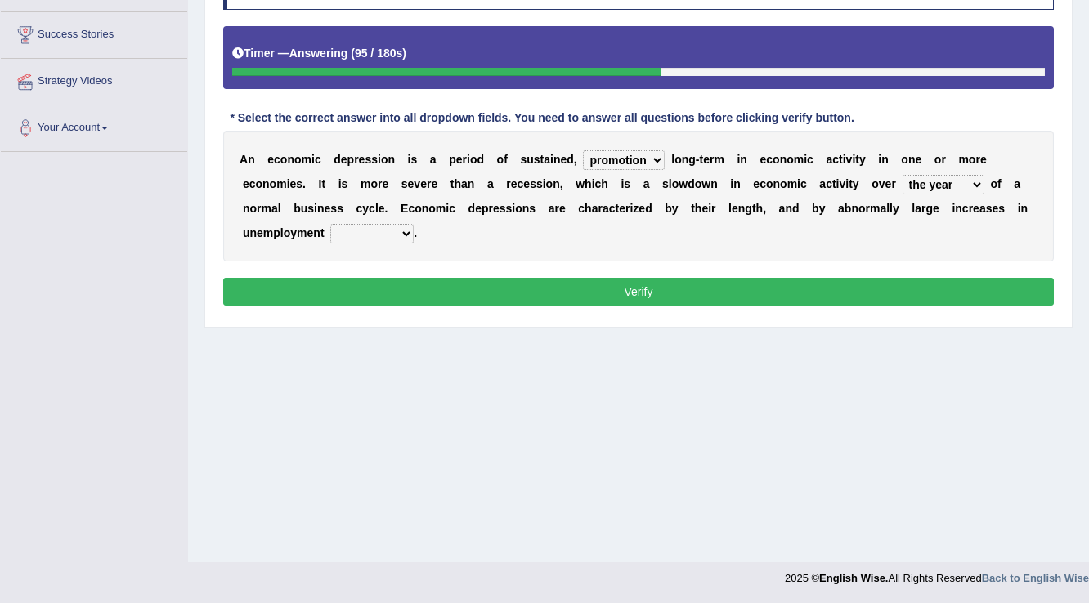
click at [330, 224] on select "calculation bias ratio rate" at bounding box center [371, 234] width 83 height 20
click at [470, 278] on button "Verify" at bounding box center [638, 292] width 830 height 28
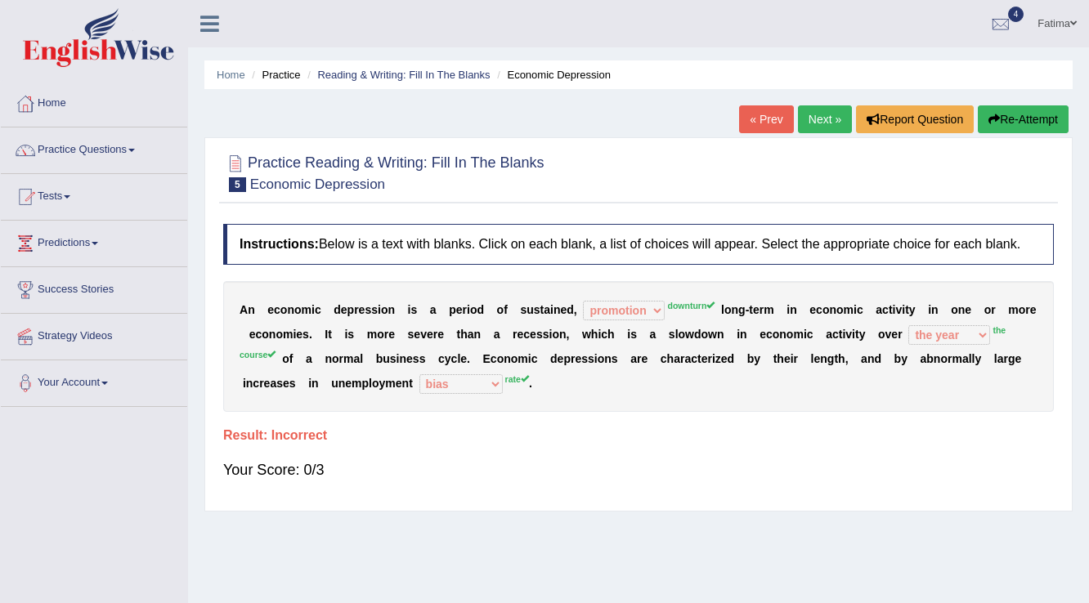
click at [827, 119] on link "Next »" at bounding box center [825, 119] width 54 height 28
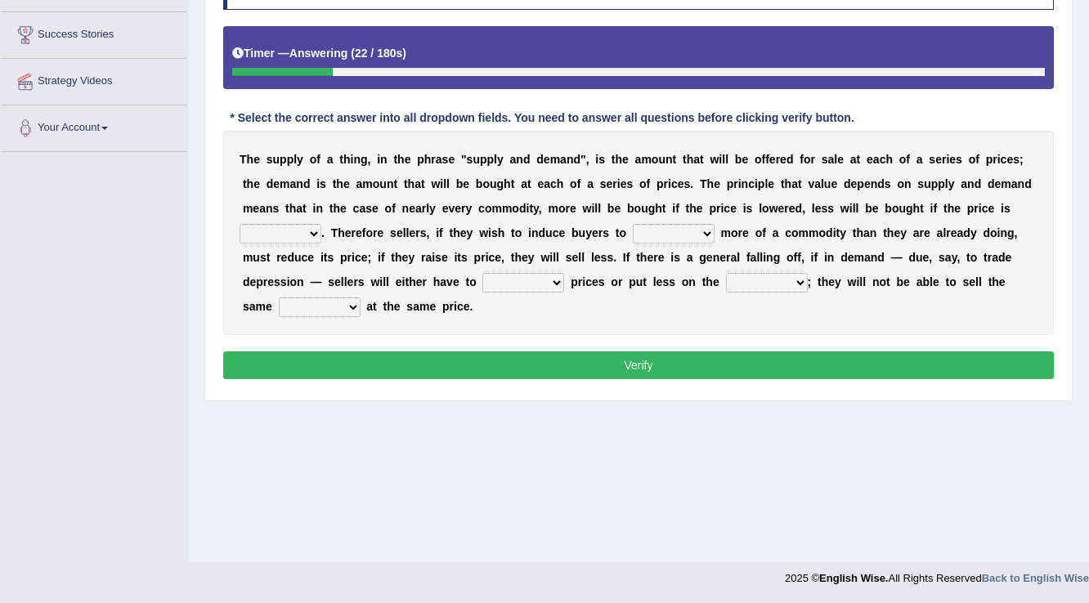
click at [267, 230] on select "higher kept folded raised" at bounding box center [280, 234] width 82 height 20
select select "higher"
click at [239, 224] on select "higher kept folded raised" at bounding box center [280, 234] width 82 height 20
click at [667, 236] on select "remove judge hide take" at bounding box center [674, 234] width 82 height 20
select select "take"
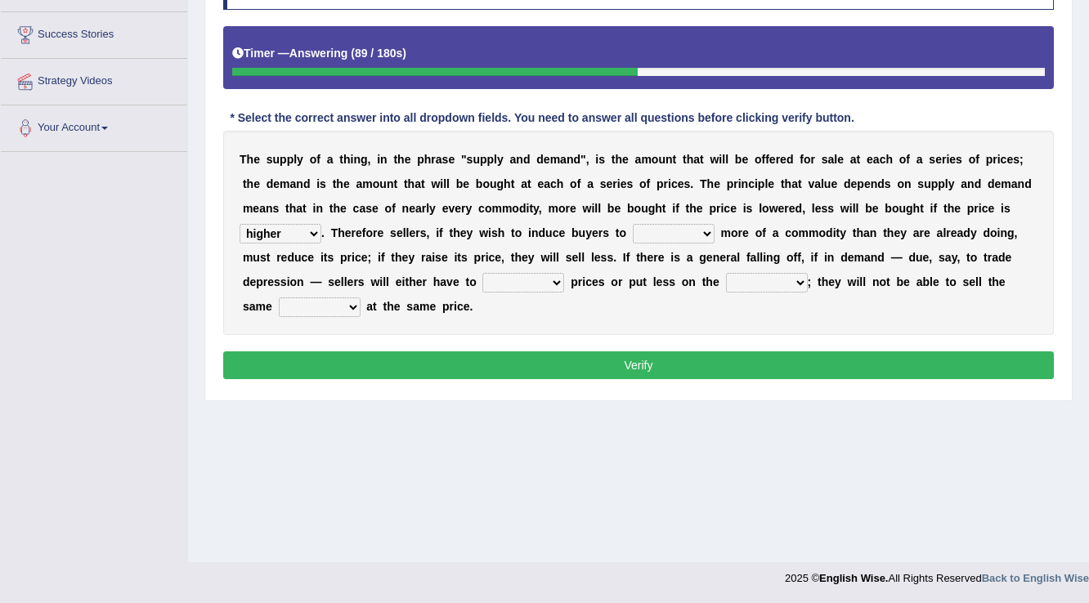
click at [633, 224] on select "remove judge hide take" at bounding box center [674, 234] width 82 height 20
click at [531, 284] on select "trade treat describe reduce" at bounding box center [523, 283] width 82 height 20
select select "reduce"
click at [482, 273] on select "trade treat describe reduce" at bounding box center [523, 283] width 82 height 20
click at [785, 280] on select "store way market panel" at bounding box center [767, 283] width 82 height 20
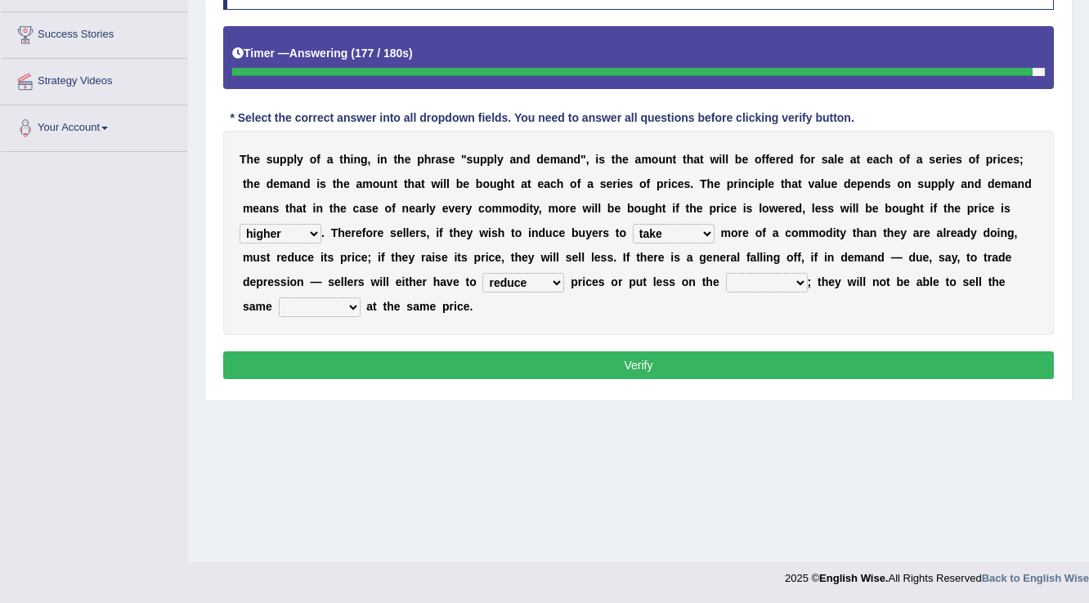
select select "market"
click at [726, 273] on select "store way market panel" at bounding box center [767, 283] width 82 height 20
click at [323, 301] on select "quality patch amount deal" at bounding box center [320, 307] width 82 height 20
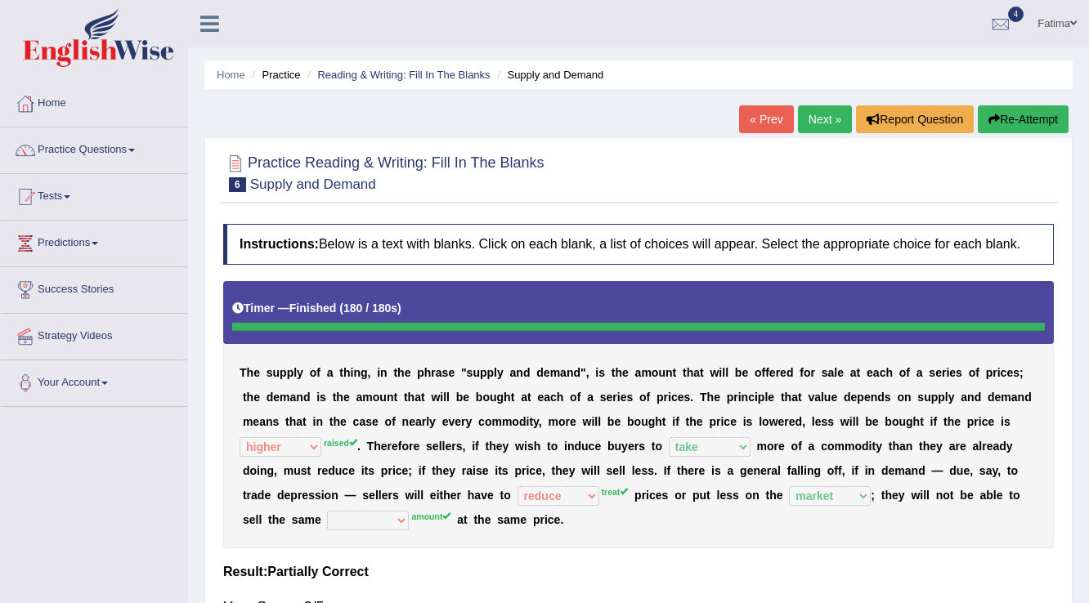
click at [817, 116] on link "Next »" at bounding box center [825, 119] width 54 height 28
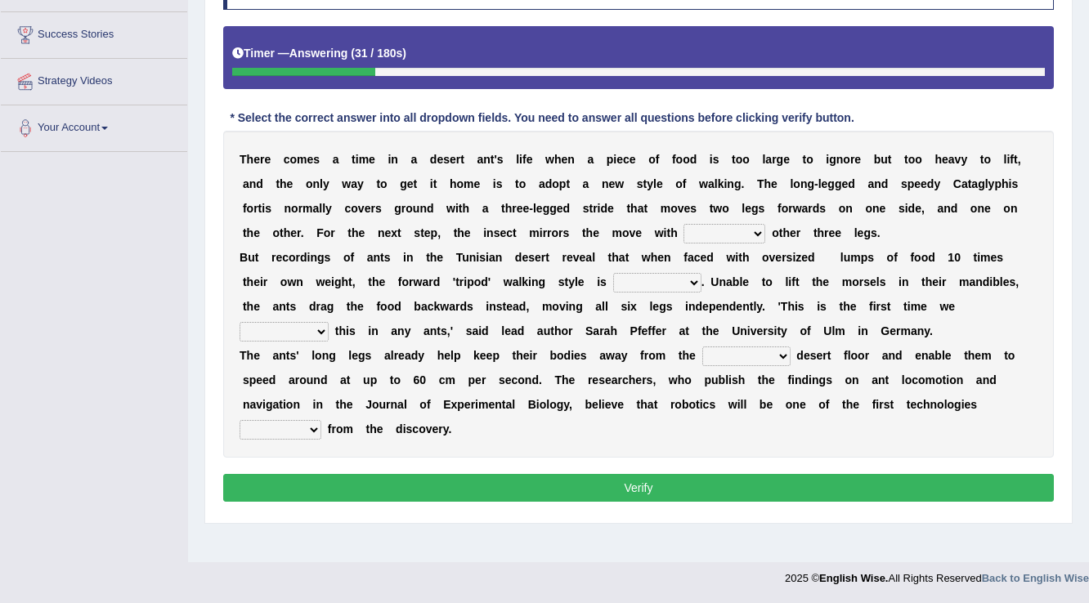
click at [736, 239] on select "her its there his" at bounding box center [724, 234] width 82 height 20
click at [683, 224] on select "her its there his" at bounding box center [724, 234] width 82 height 20
click at [729, 231] on select "her its there his" at bounding box center [724, 234] width 82 height 20
select select "there"
click at [683, 224] on select "her its there his" at bounding box center [724, 234] width 82 height 20
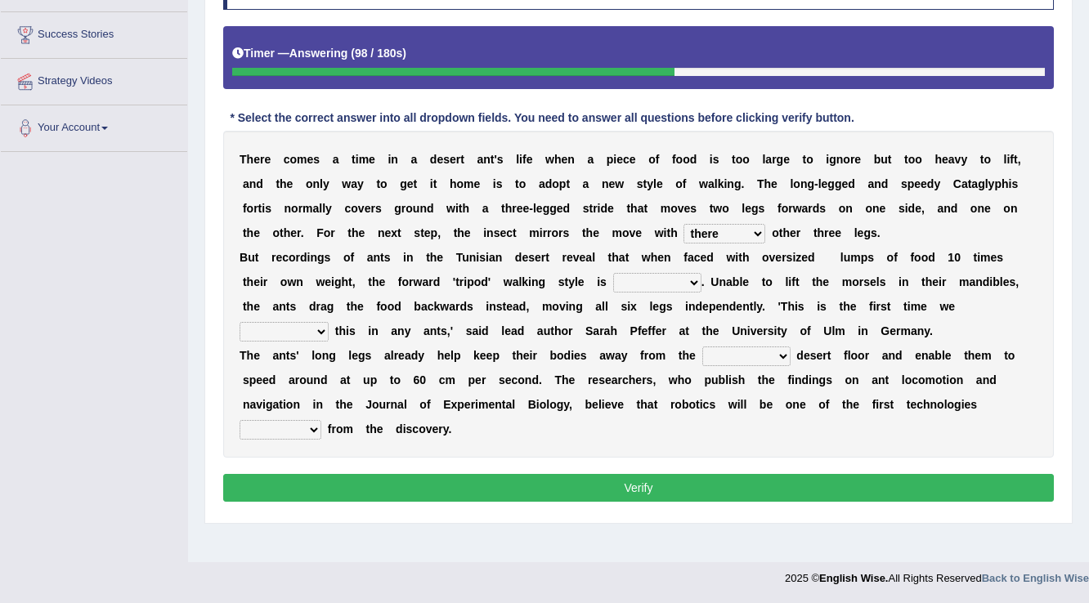
click at [729, 226] on select "her its there his" at bounding box center [724, 234] width 82 height 20
click at [683, 224] on select "her its there his" at bounding box center [724, 234] width 82 height 20
click at [669, 282] on select "abandoned abandon abandoning abandoned" at bounding box center [657, 283] width 88 height 20
select select "abandoning"
click at [613, 273] on select "abandoned abandon abandoning abandoned" at bounding box center [657, 283] width 88 height 20
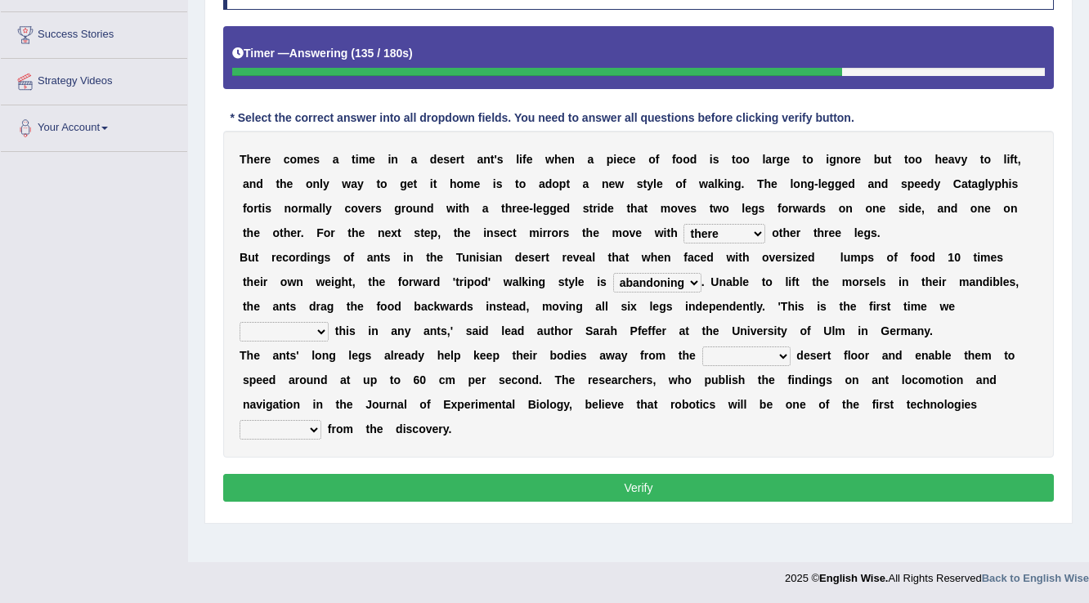
click at [317, 329] on select "saw seen having seen have seen" at bounding box center [283, 332] width 89 height 20
select select "having seen"
click at [239, 322] on select "saw seen having seen have seen" at bounding box center [283, 332] width 89 height 20
click at [740, 360] on select "emotional stuck unsensored scorching" at bounding box center [746, 357] width 88 height 20
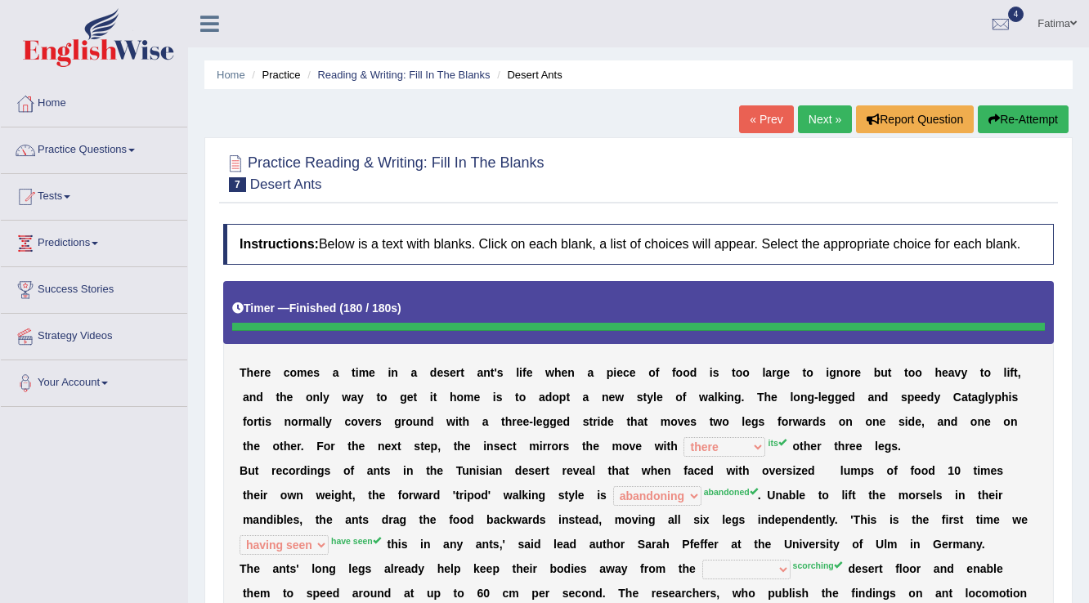
click at [815, 117] on link "Next »" at bounding box center [825, 119] width 54 height 28
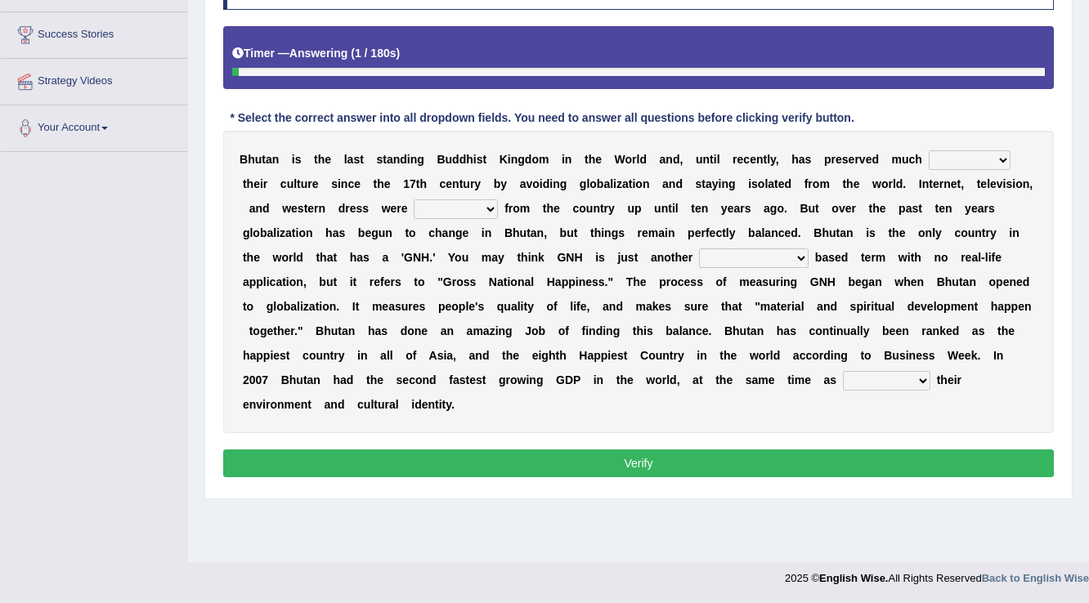
scroll to position [255, 0]
click at [955, 162] on select "of about to for" at bounding box center [969, 160] width 82 height 20
select select "about"
click at [928, 150] on select "of about to for" at bounding box center [969, 160] width 82 height 20
click at [458, 201] on select "summoned observed displayed banned" at bounding box center [456, 209] width 84 height 20
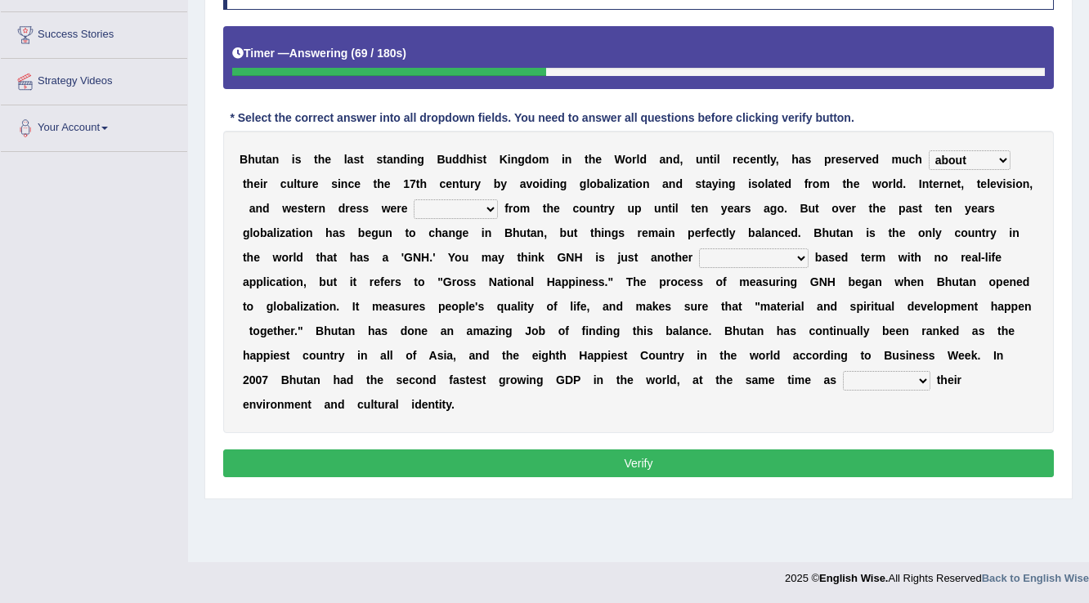
select select "displayed"
click at [414, 199] on select "summoned observed displayed banned" at bounding box center [456, 209] width 84 height 20
click at [732, 262] on select "statistically barely overwhelmingly roughly" at bounding box center [754, 258] width 110 height 20
select select "statistically"
click at [699, 248] on select "statistically barely overwhelmingly roughly" at bounding box center [754, 258] width 110 height 20
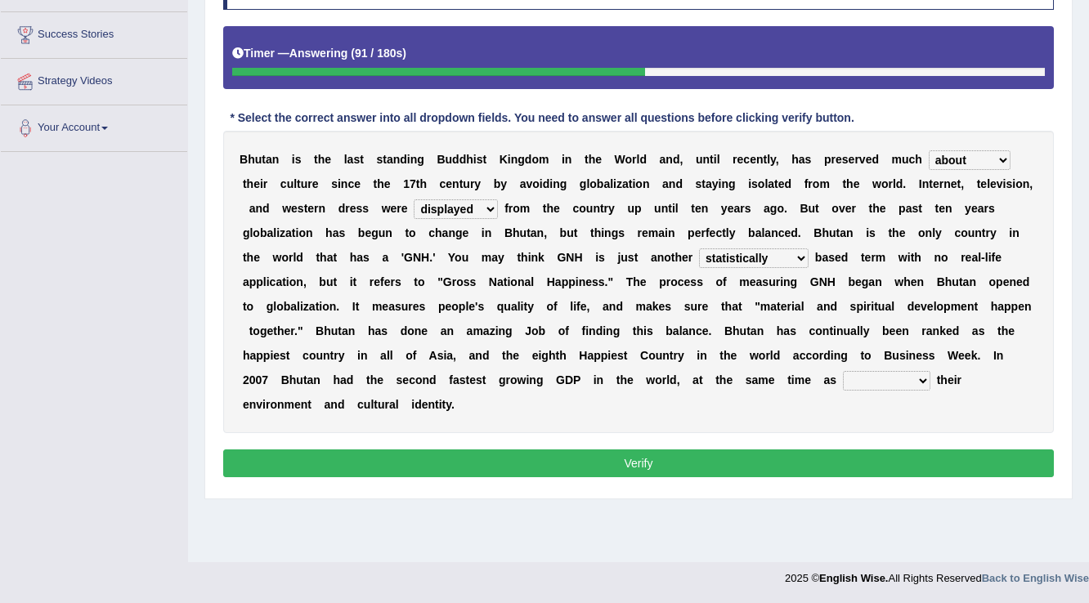
click at [874, 380] on select "demeaning intruding maintaining mourning" at bounding box center [886, 381] width 87 height 20
select select "mourning"
click at [843, 371] on select "demeaning intruding maintaining mourning" at bounding box center [886, 381] width 87 height 20
click at [649, 461] on button "Verify" at bounding box center [638, 464] width 830 height 28
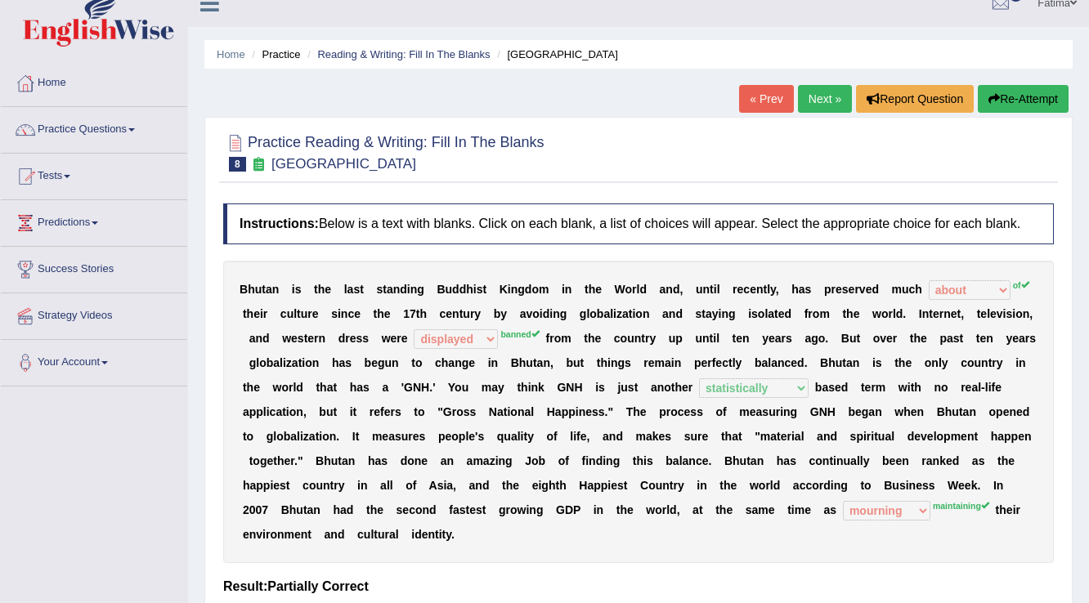
scroll to position [0, 0]
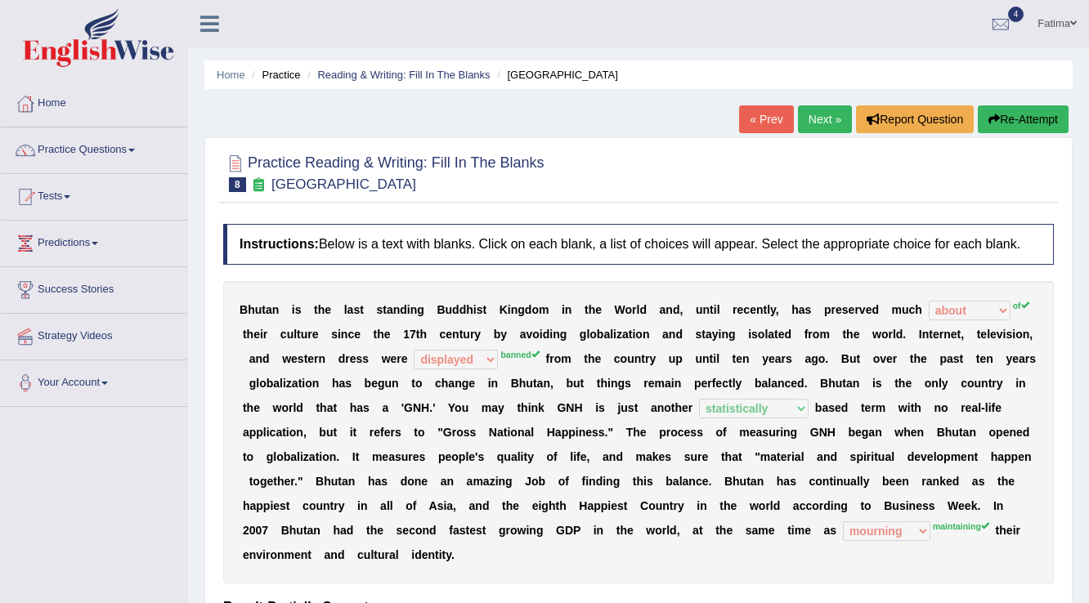
click at [1063, 26] on link "Fatima" at bounding box center [1057, 21] width 64 height 42
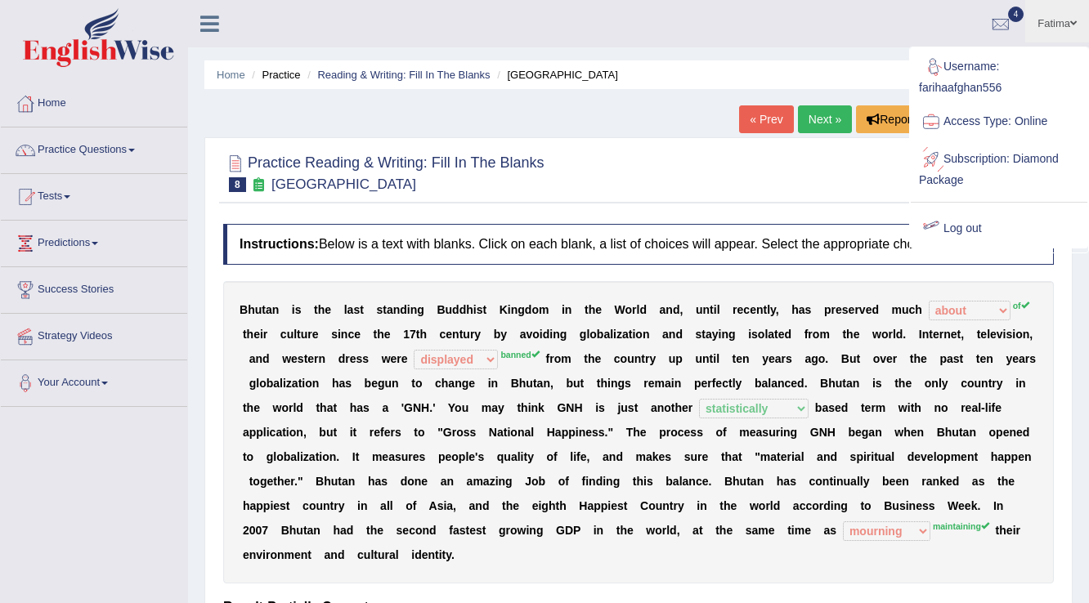
click at [973, 230] on link "Log out" at bounding box center [998, 229] width 177 height 38
